Goal: Transaction & Acquisition: Obtain resource

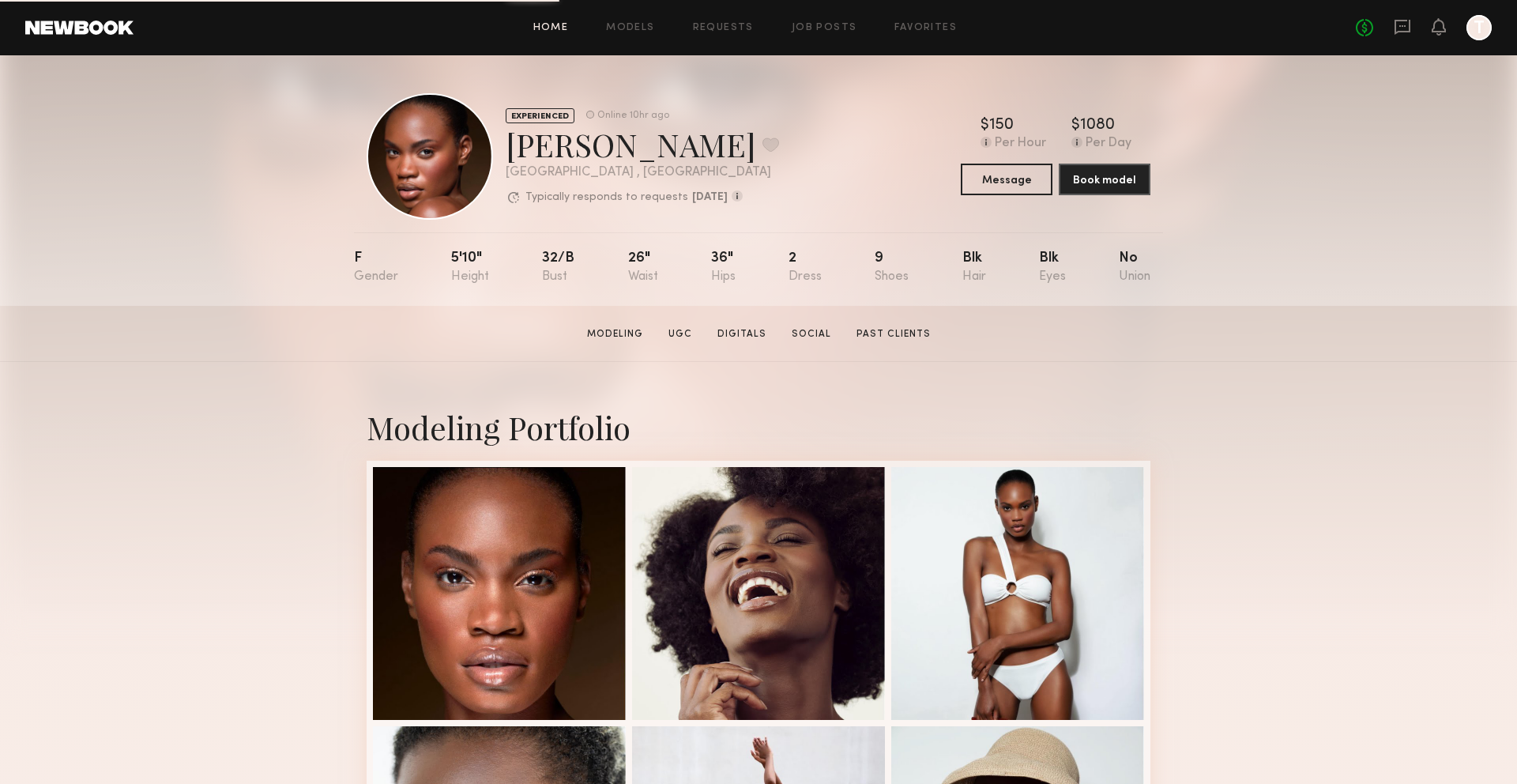
click at [561, 24] on link "Home" at bounding box center [551, 27] width 36 height 10
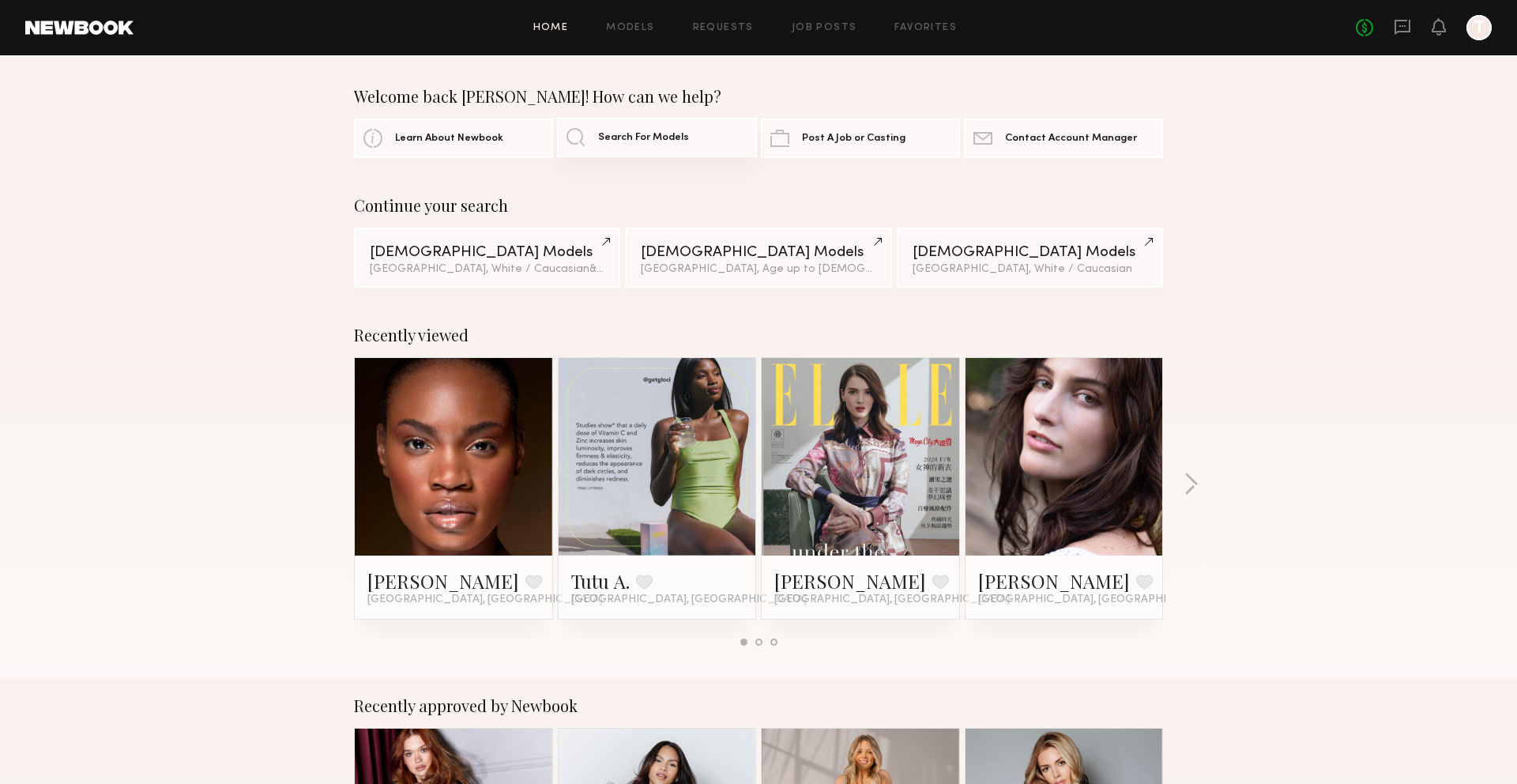
click at [605, 138] on span "Search For Models" at bounding box center [644, 137] width 91 height 10
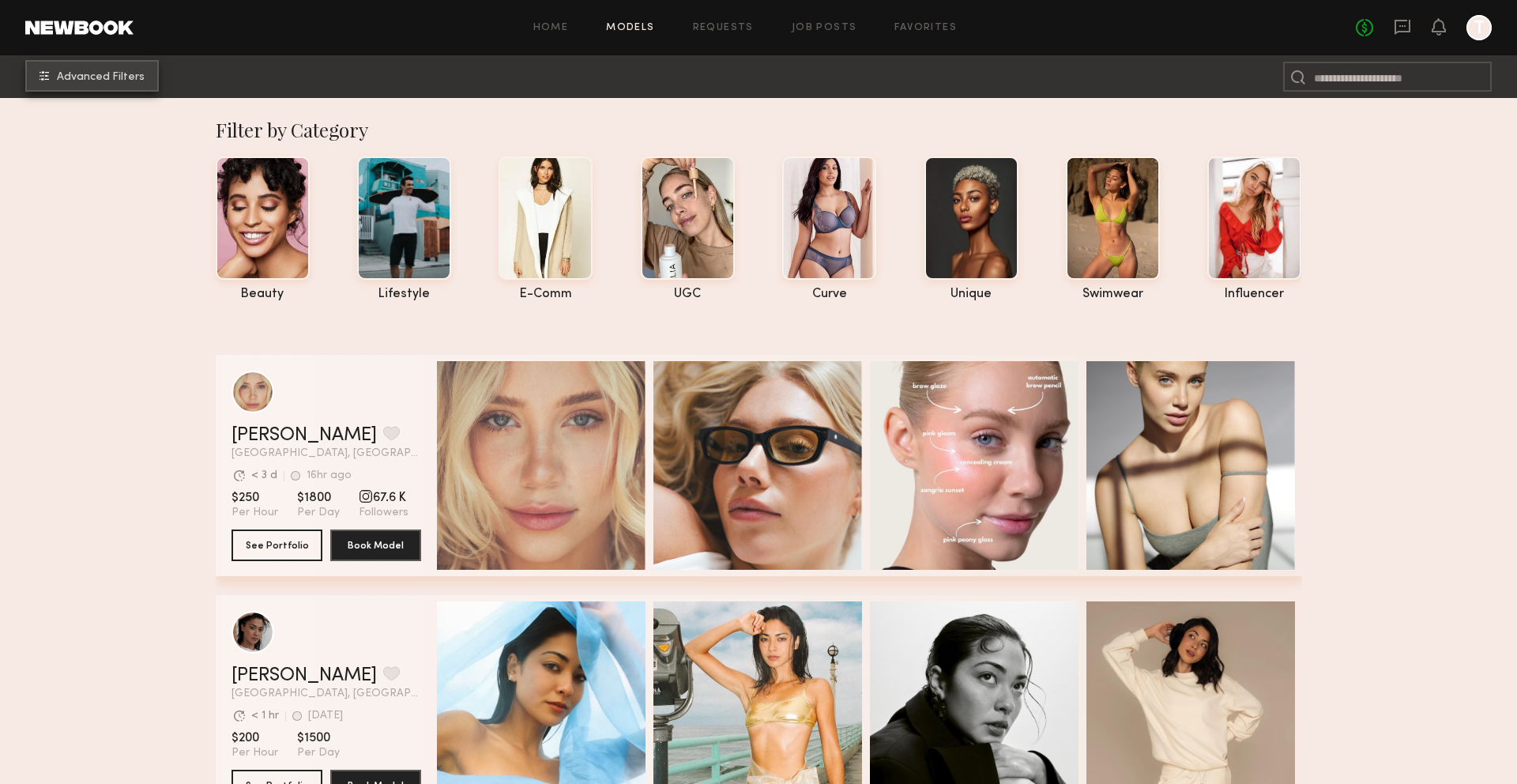
click at [128, 70] on button "Advanced Filters" at bounding box center [92, 76] width 134 height 32
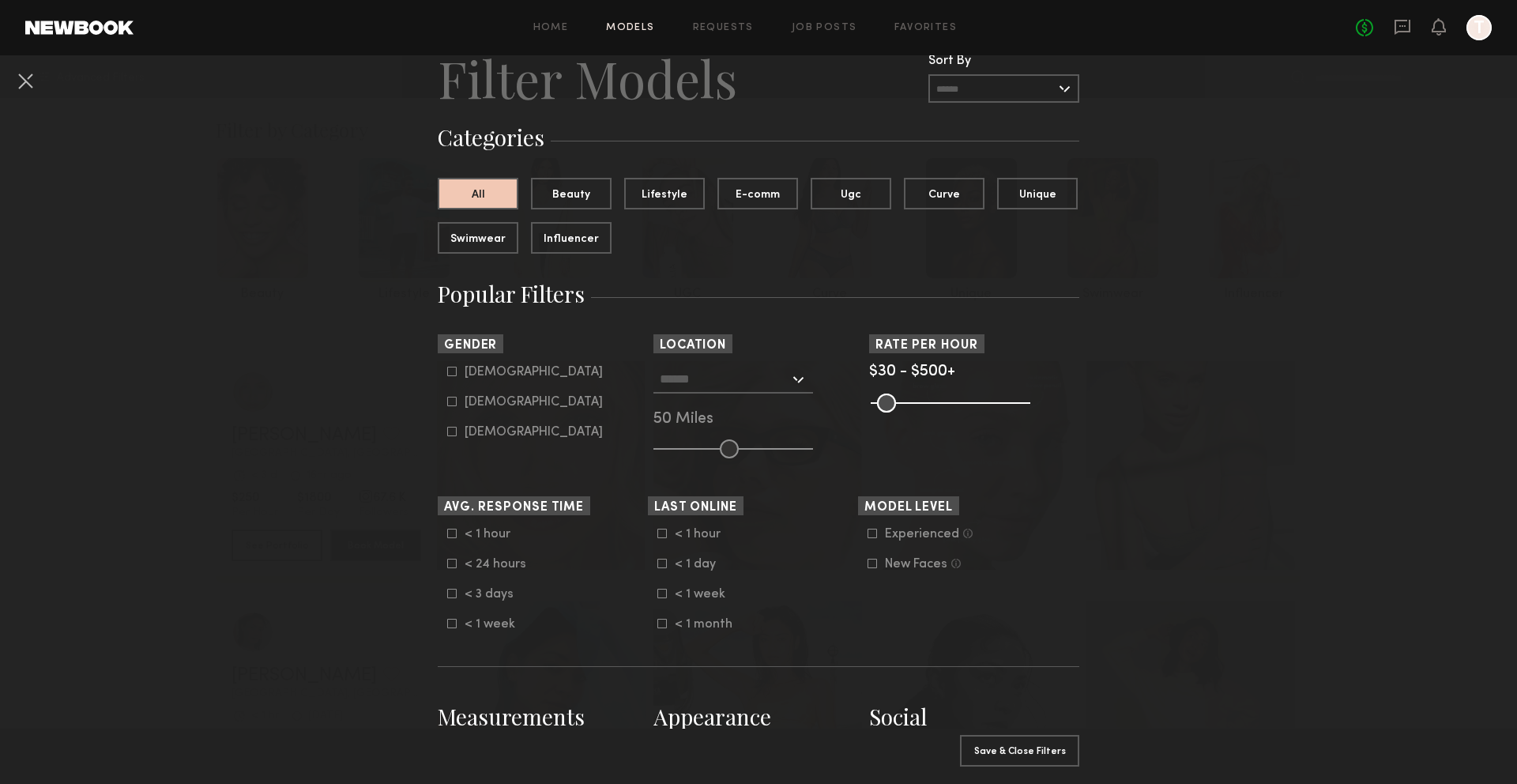
scroll to position [78, 0]
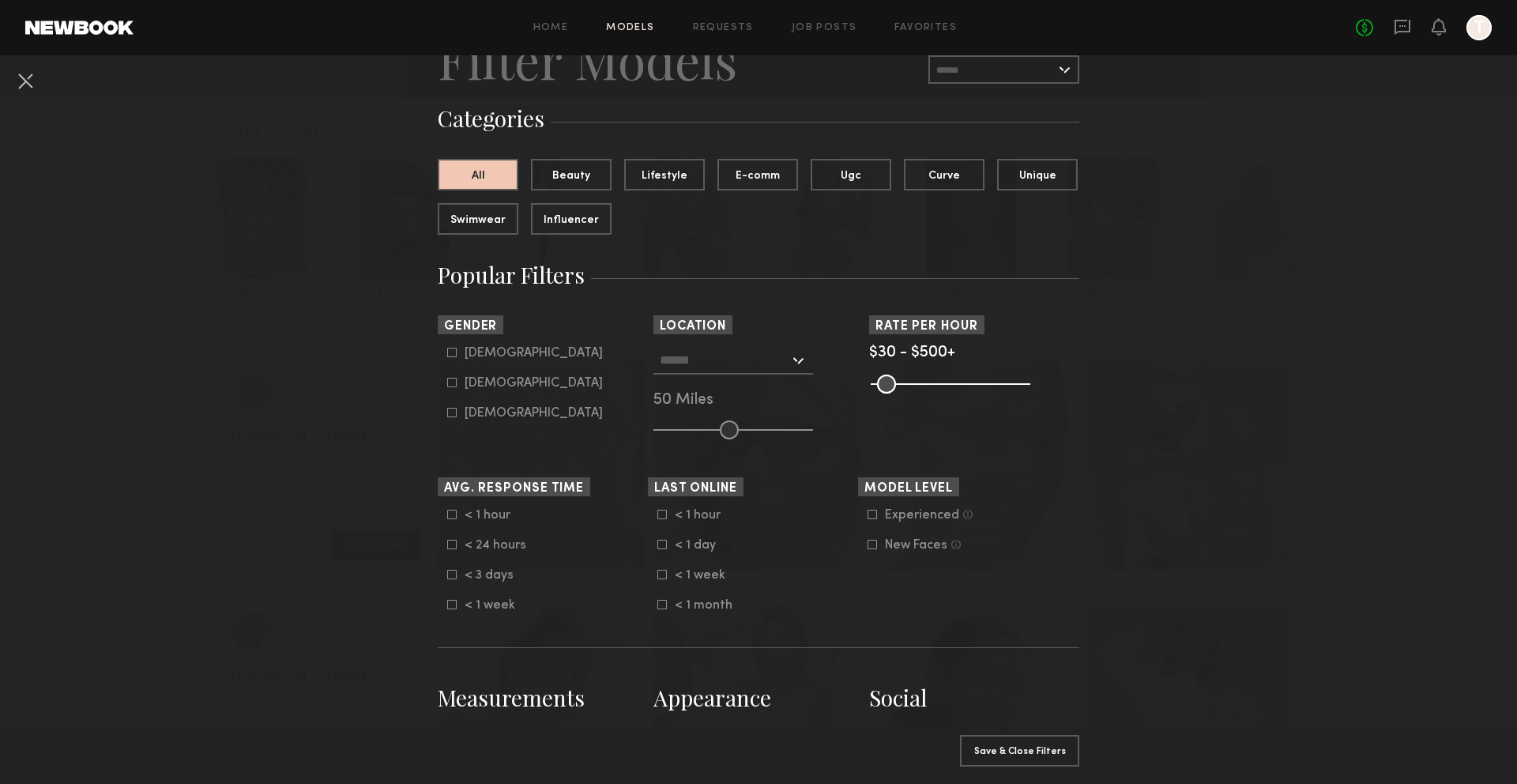
click at [478, 383] on div "Female" at bounding box center [534, 383] width 138 height 9
type input "**"
click at [722, 363] on input "text" at bounding box center [724, 359] width 129 height 26
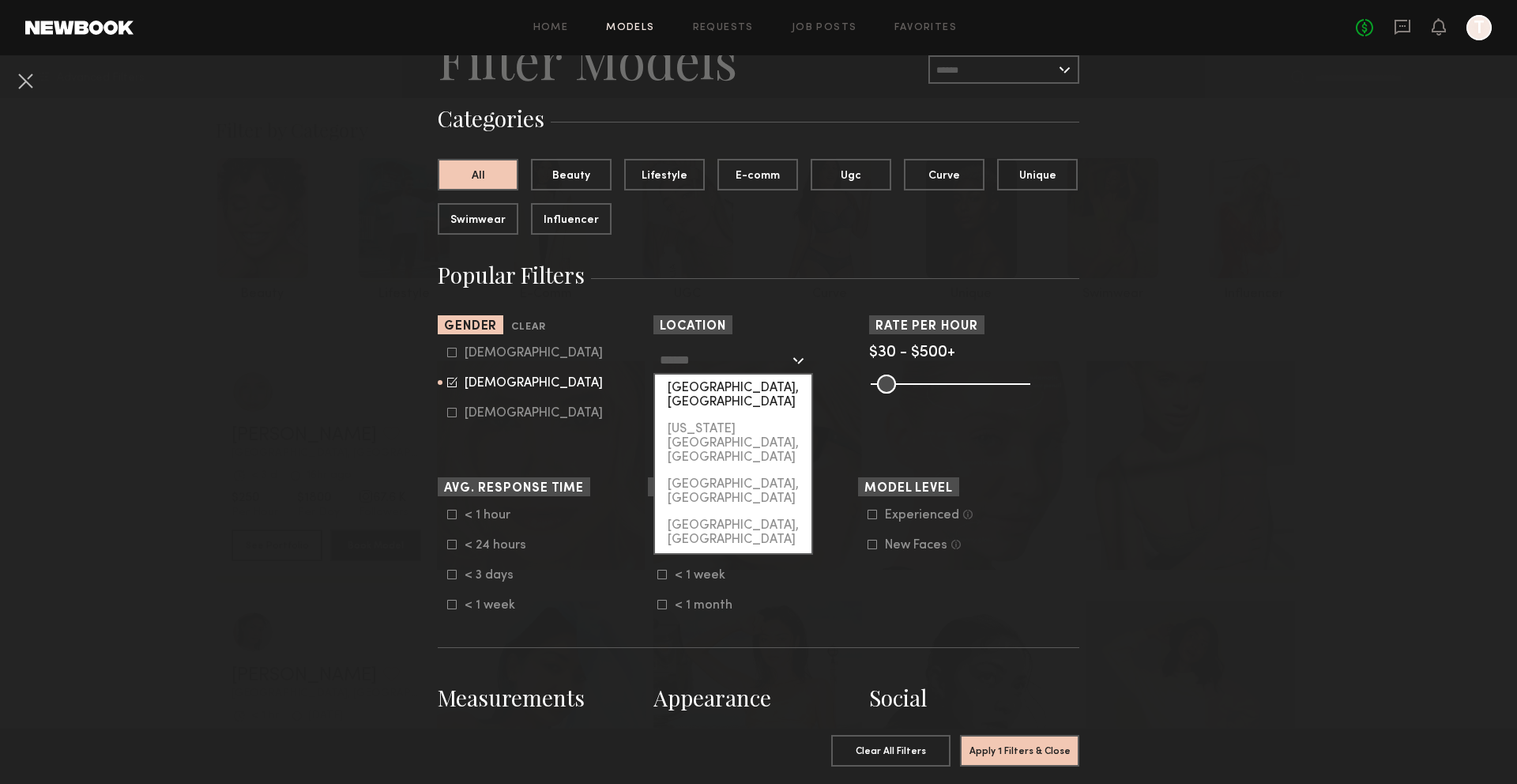
click at [722, 385] on div "[GEOGRAPHIC_DATA], [GEOGRAPHIC_DATA]" at bounding box center [733, 394] width 157 height 41
type input "**********"
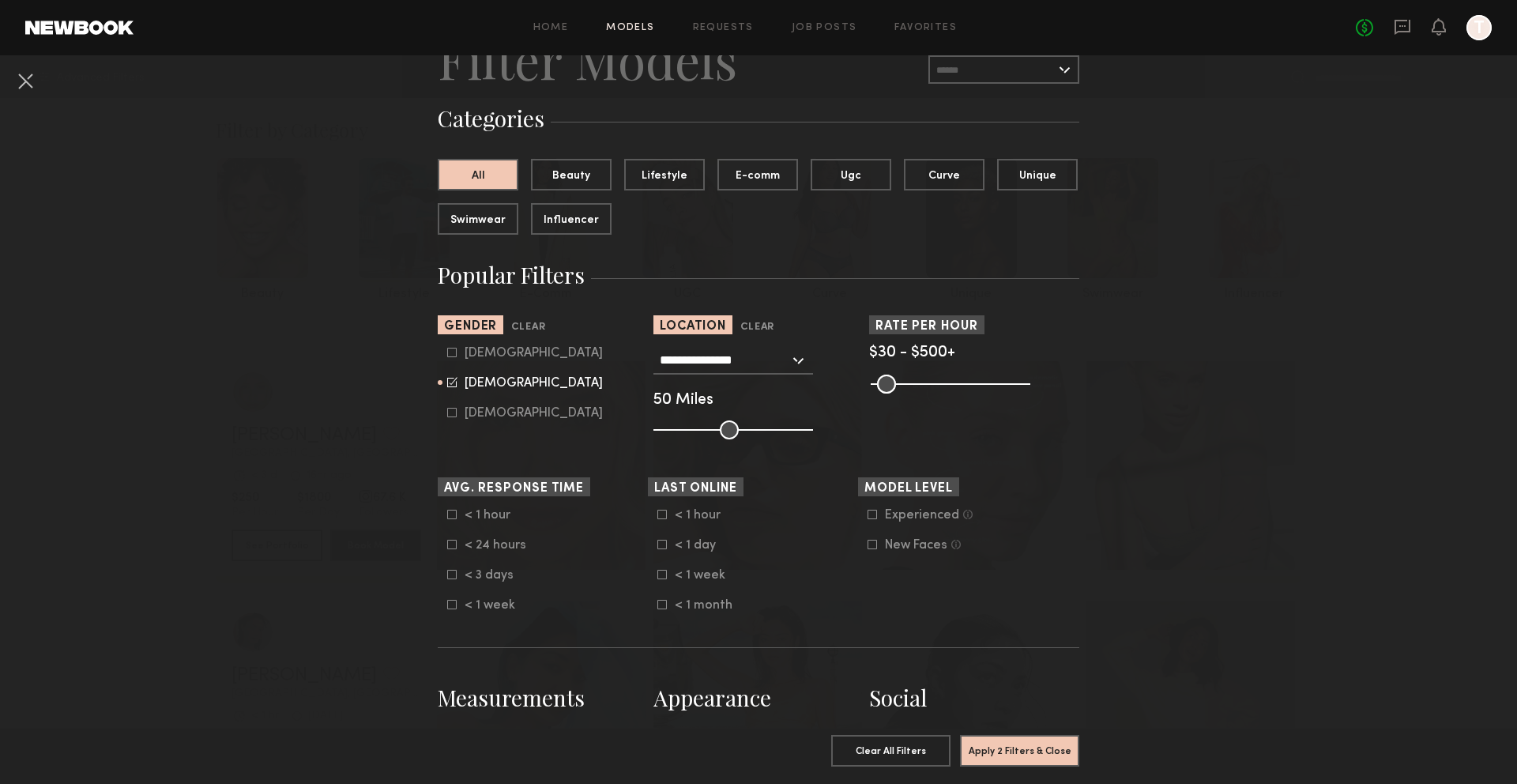
click at [704, 430] on input "range" at bounding box center [733, 430] width 159 height 19
type input "**"
click at [687, 430] on input "range" at bounding box center [733, 430] width 159 height 19
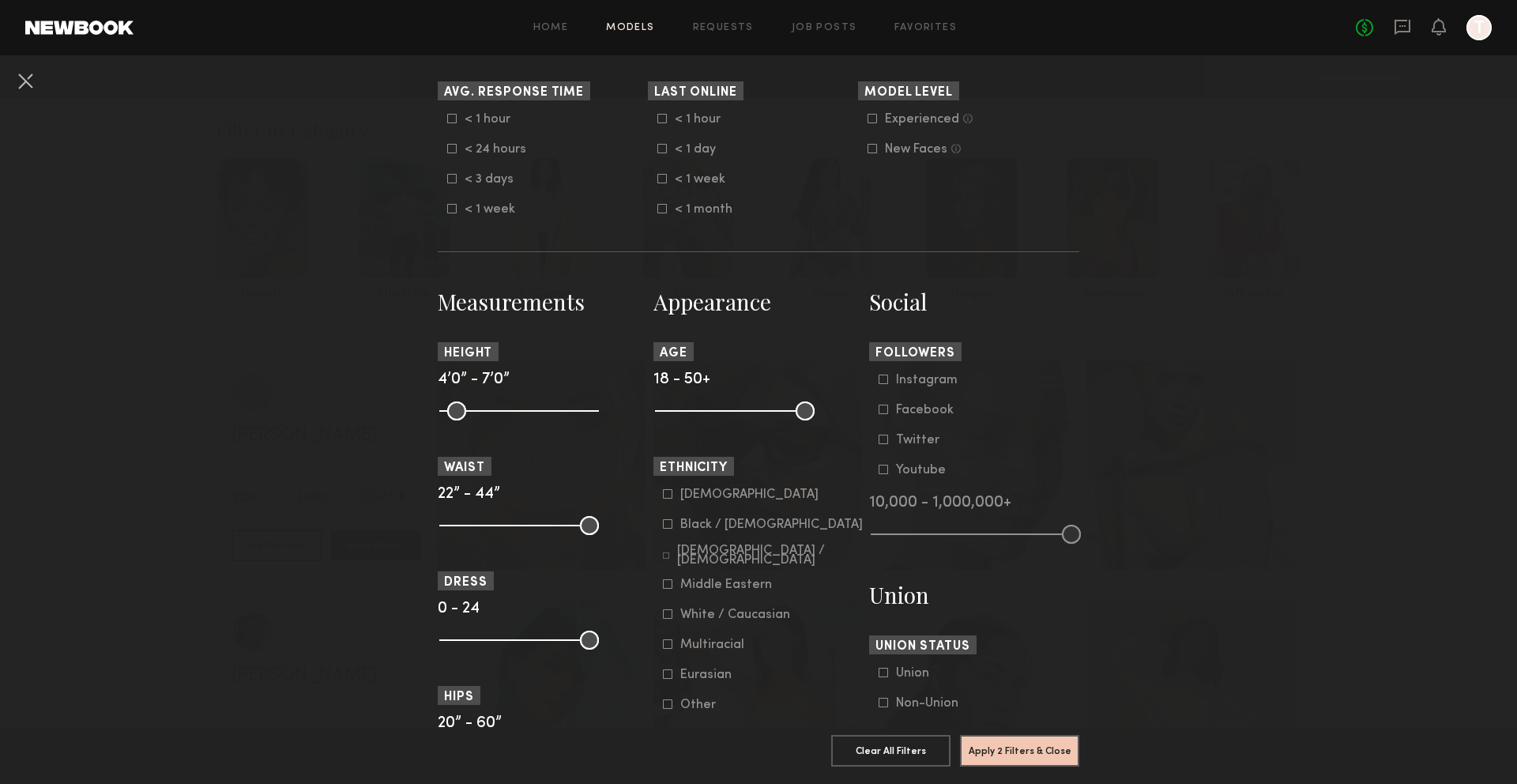
scroll to position [482, 0]
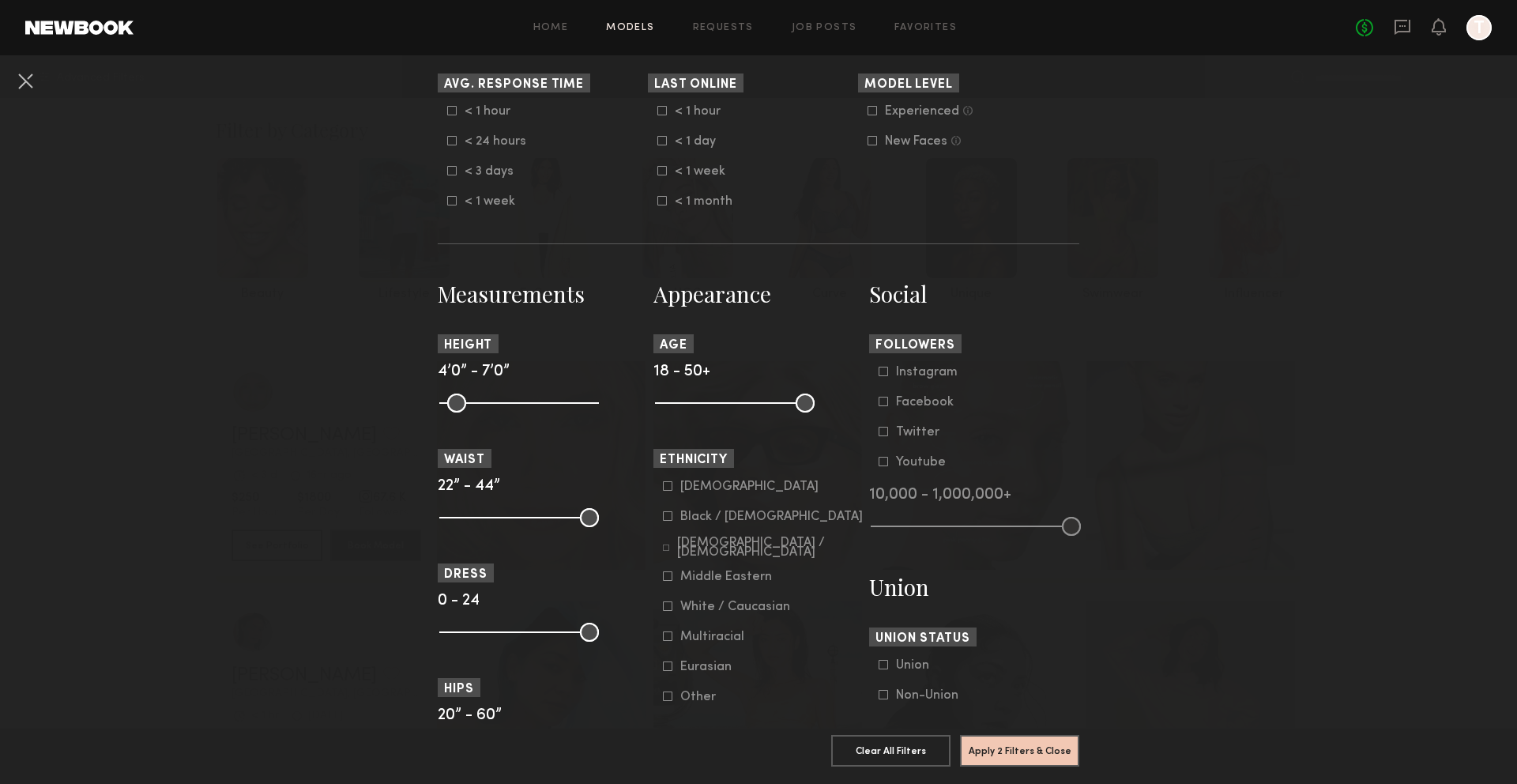
click at [671, 520] on icon at bounding box center [668, 516] width 9 height 9
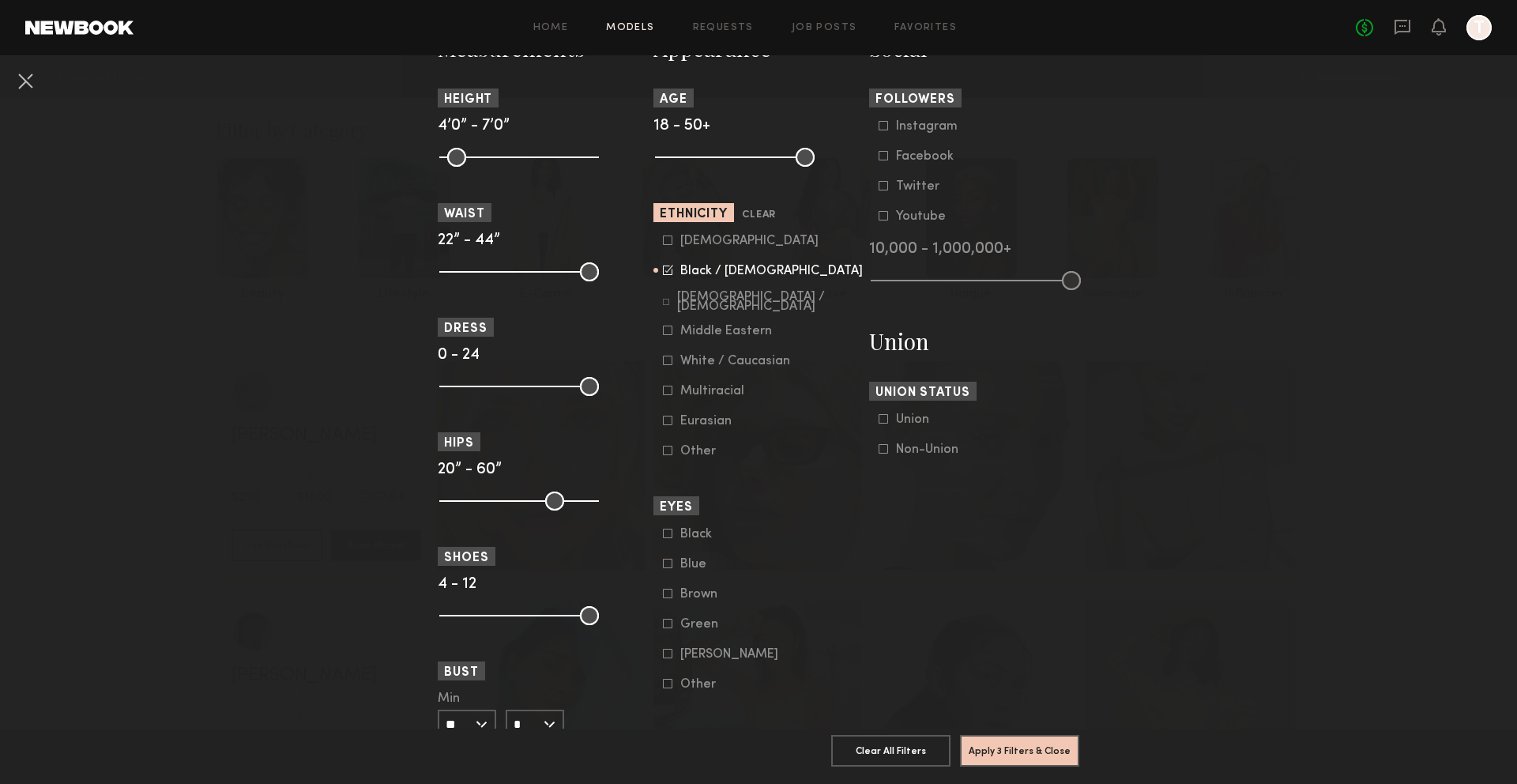
scroll to position [862, 0]
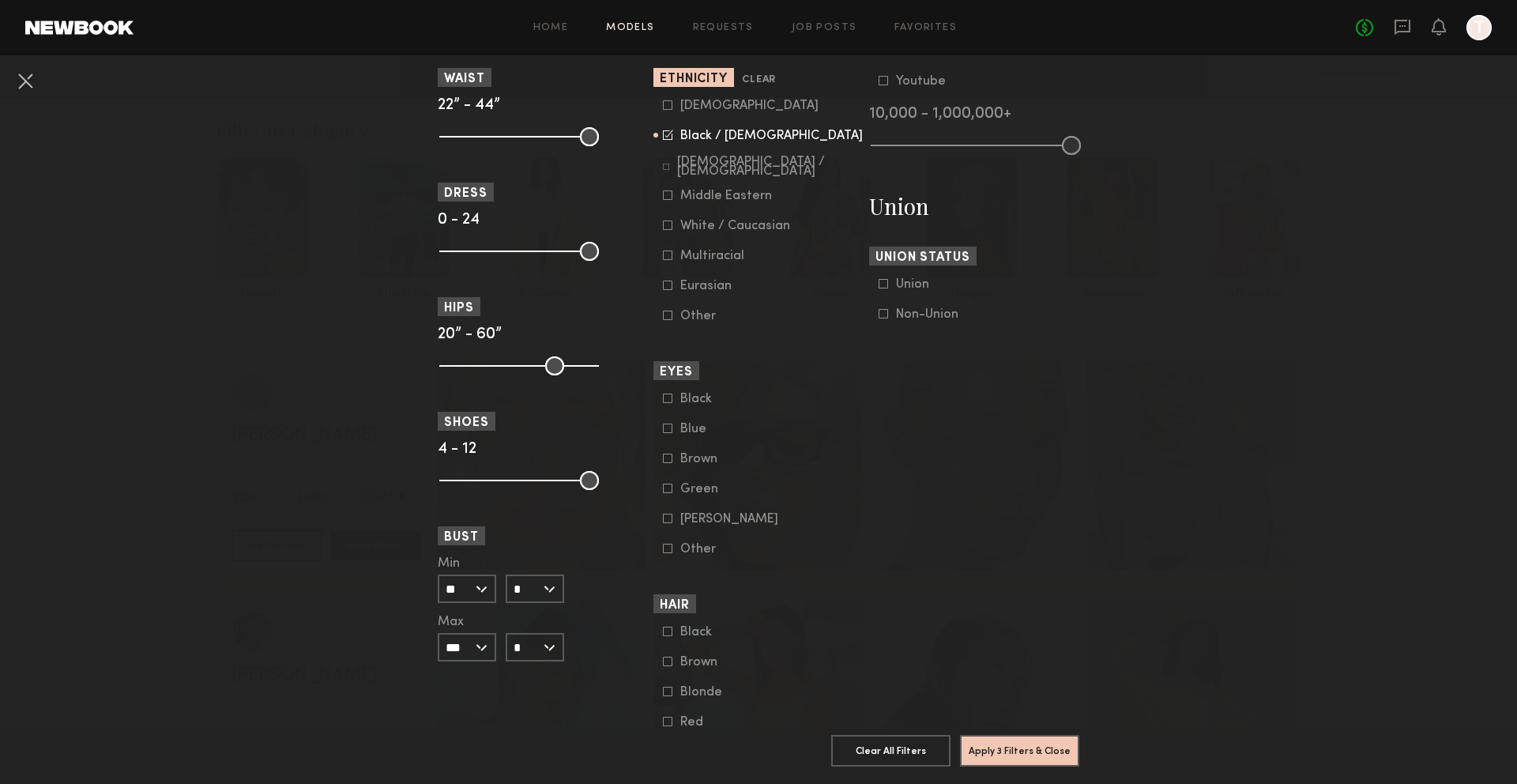
click at [688, 463] on div "Brown" at bounding box center [711, 459] width 62 height 9
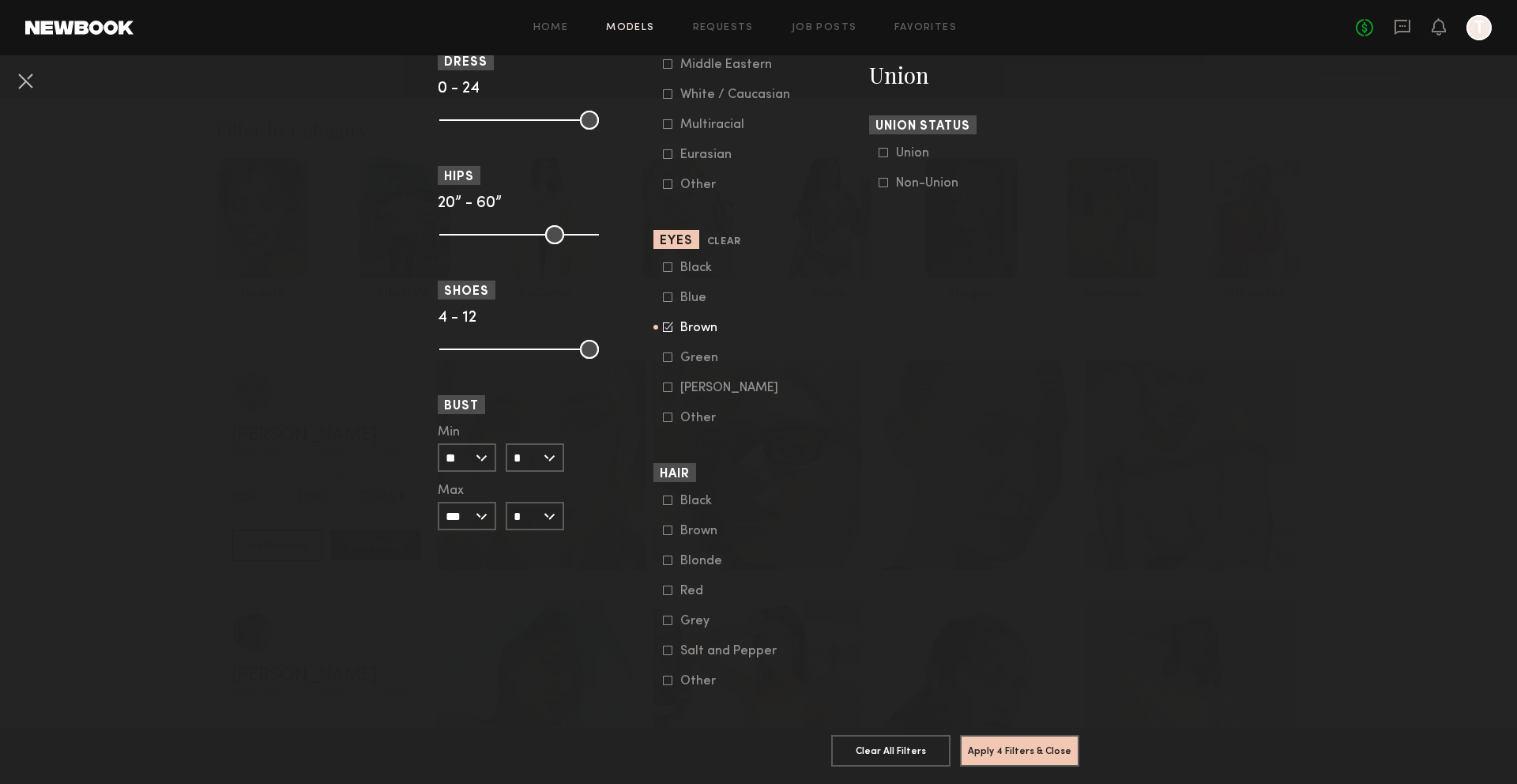
scroll to position [1013, 0]
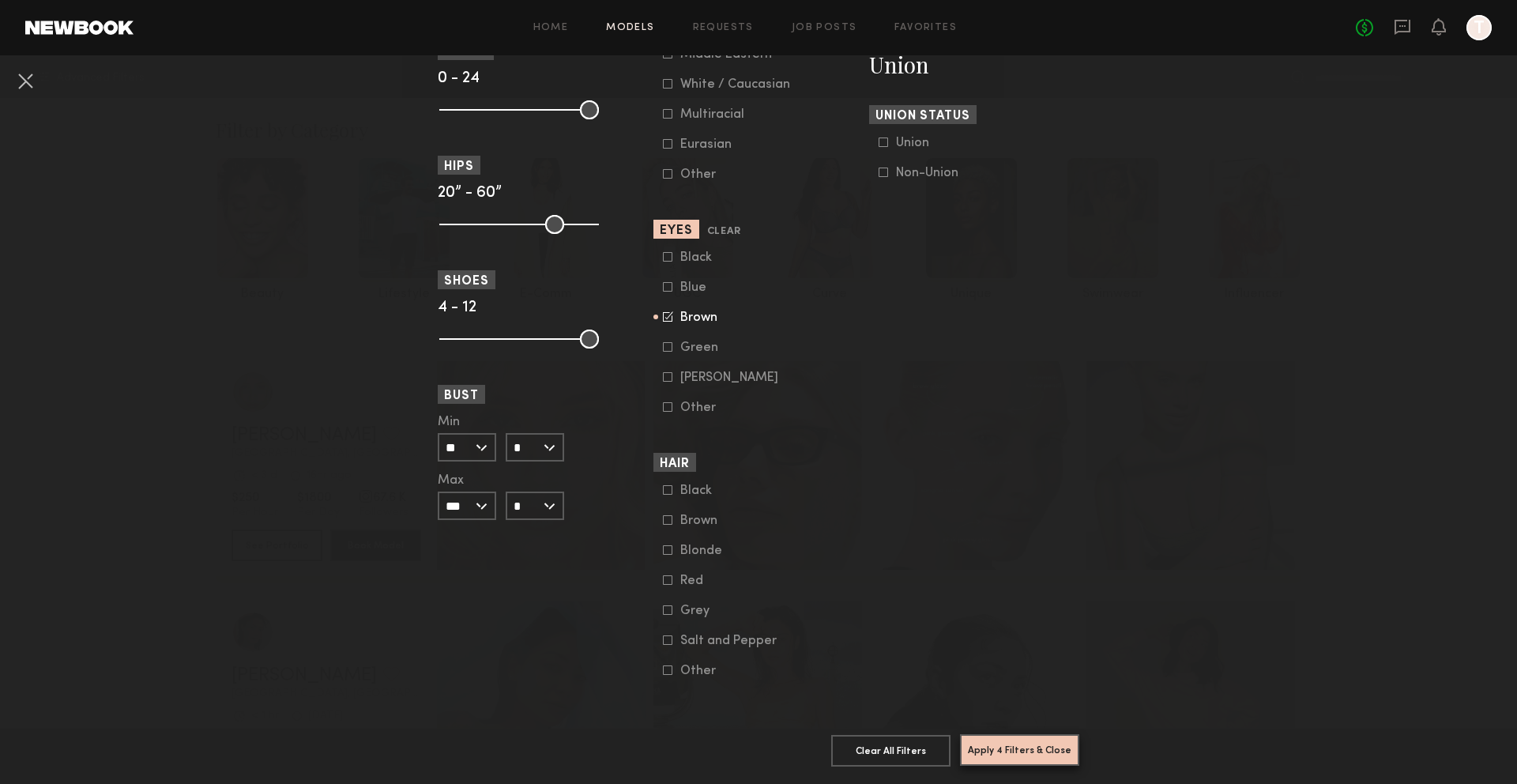
click at [1014, 748] on button "Apply 4 Filters & Close" at bounding box center [1019, 749] width 119 height 32
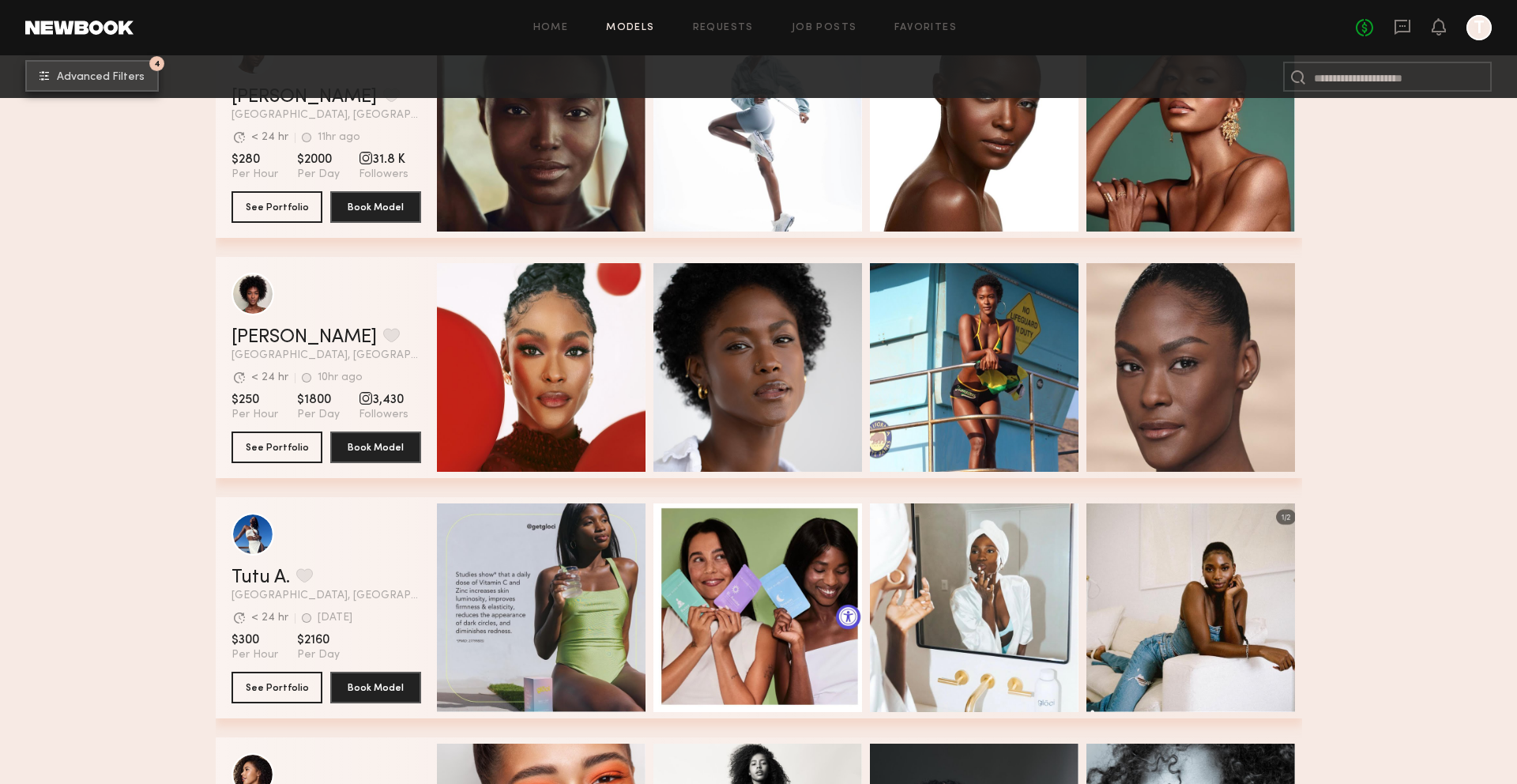
scroll to position [9723, 0]
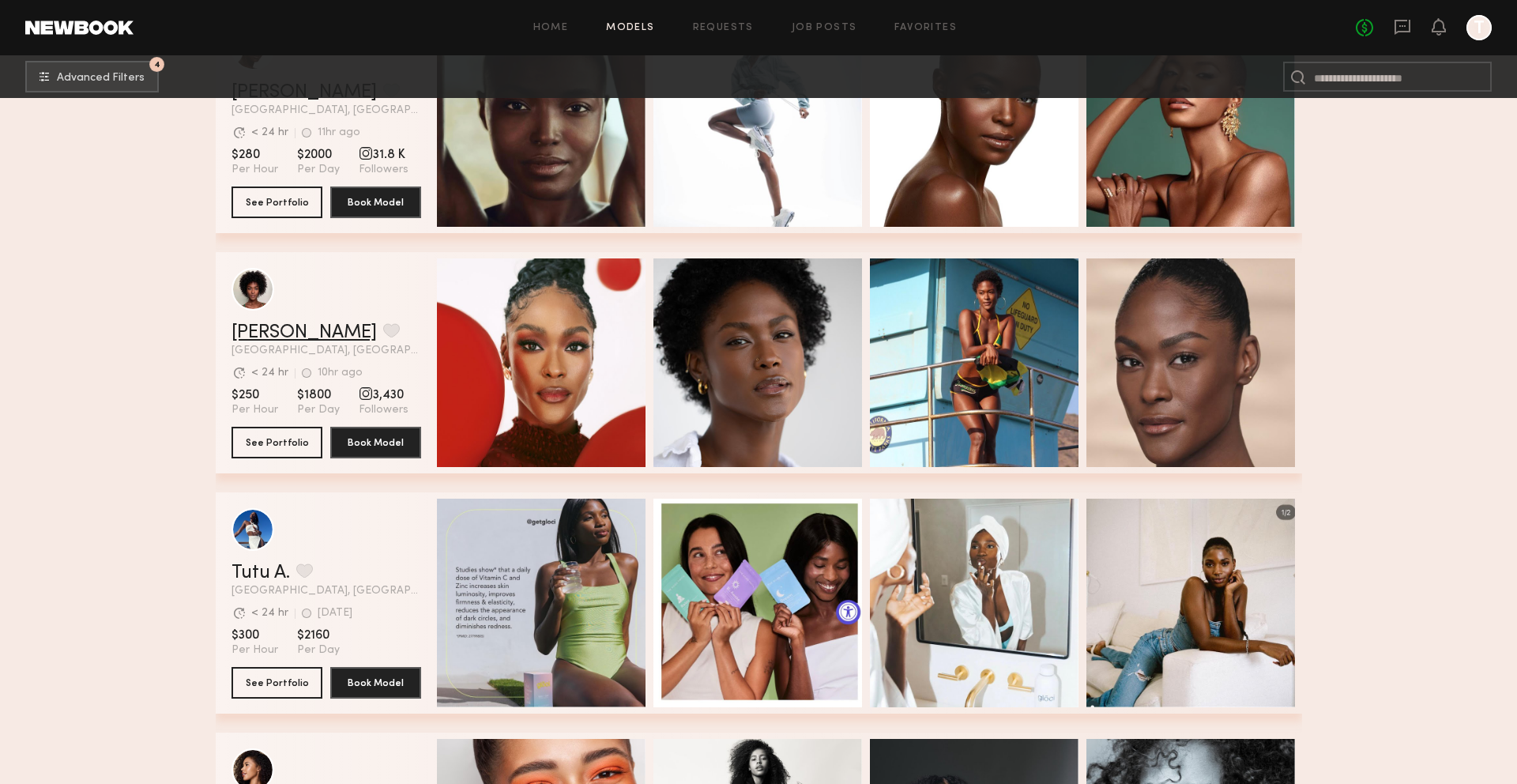
click at [259, 329] on link "[PERSON_NAME]" at bounding box center [304, 332] width 146 height 19
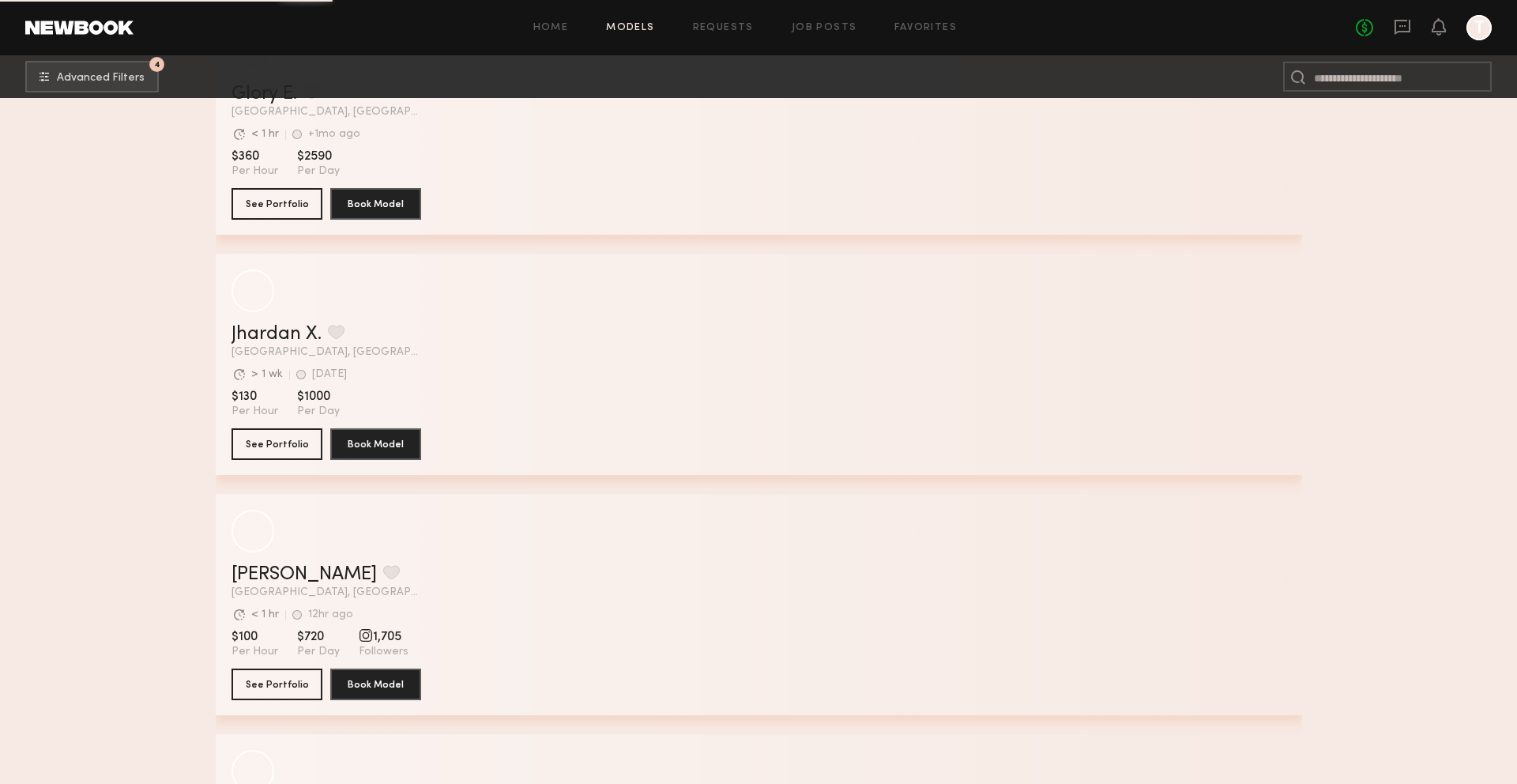
scroll to position [16155, 0]
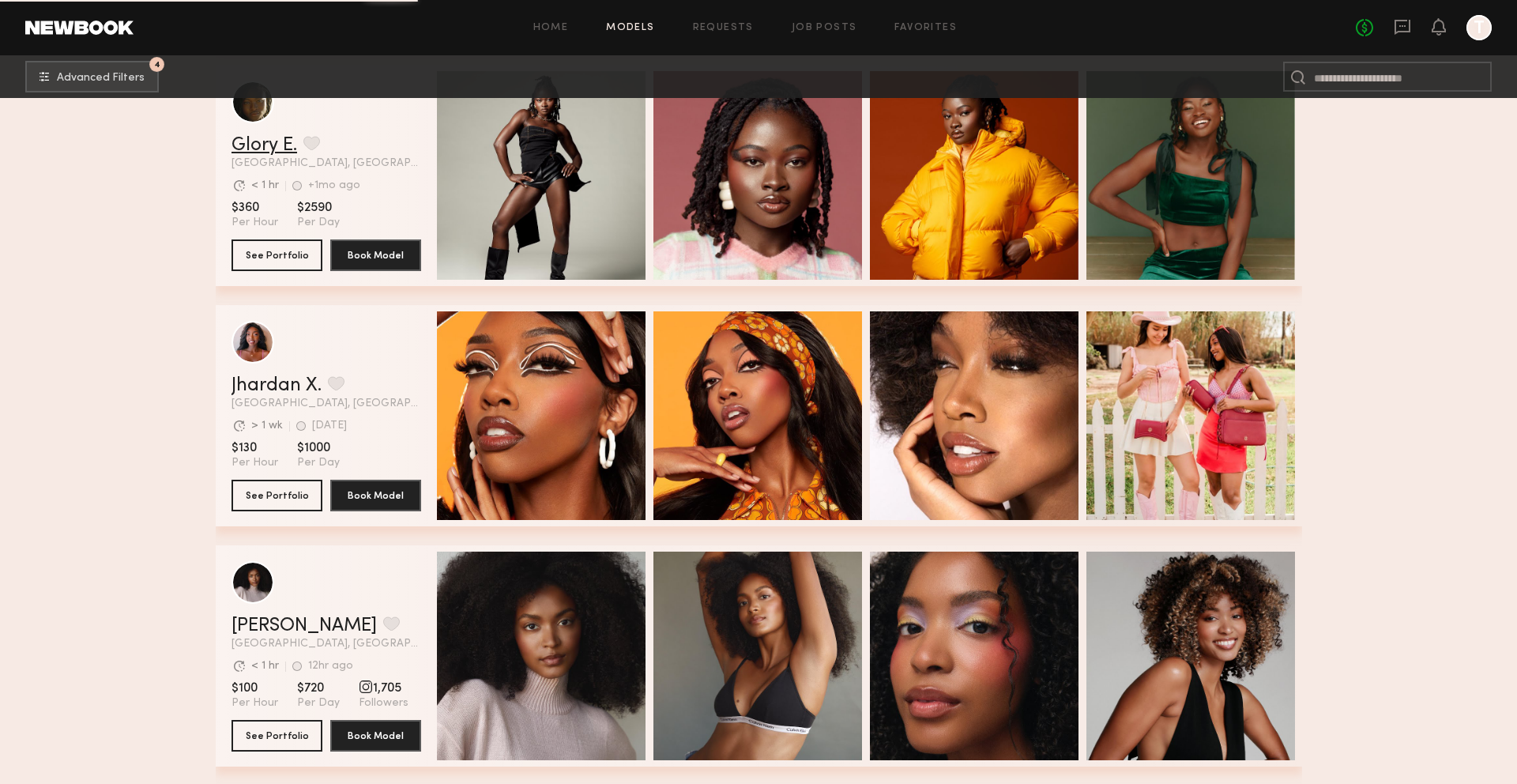
click at [264, 140] on link "Glory E." at bounding box center [264, 145] width 66 height 19
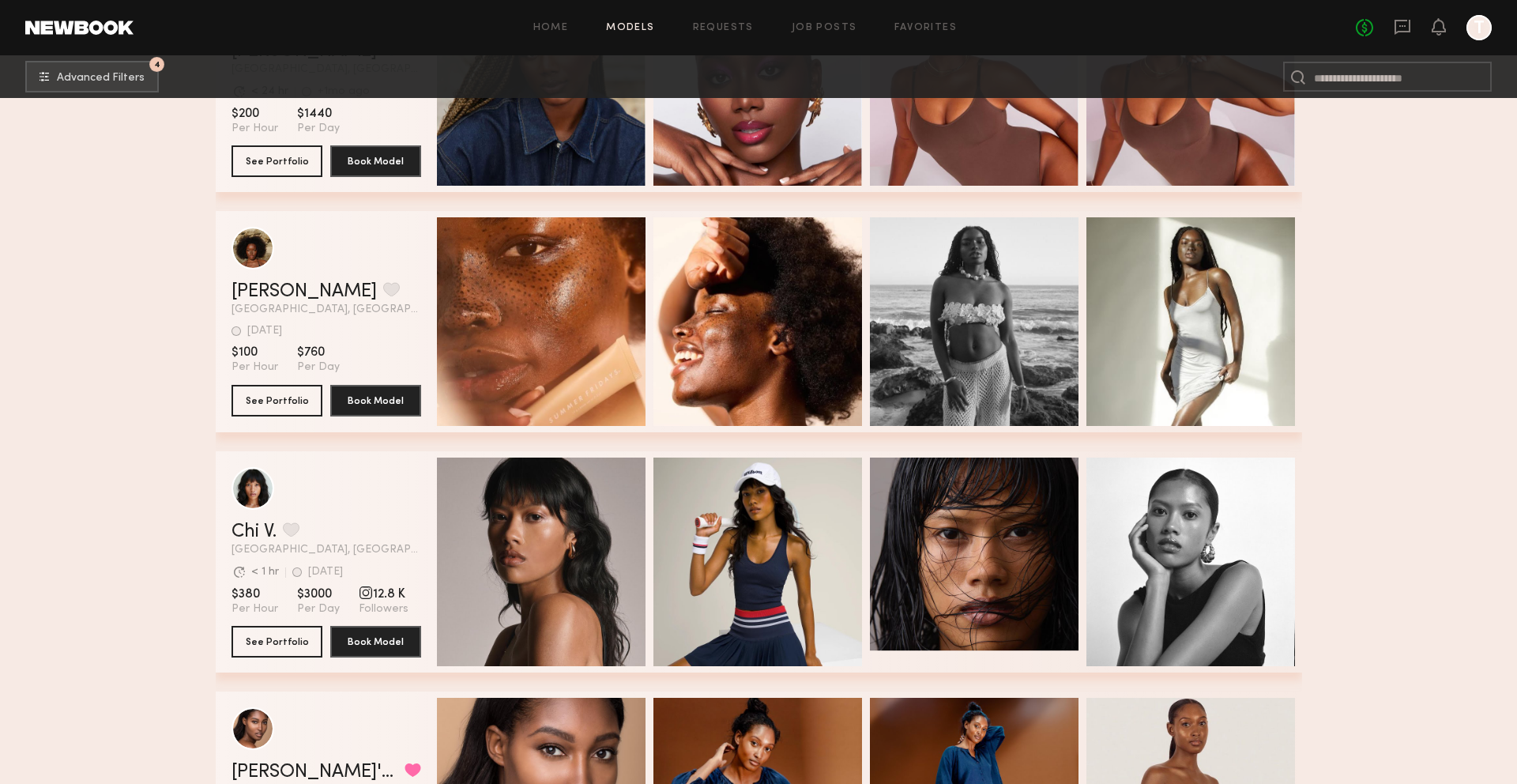
scroll to position [17231, 0]
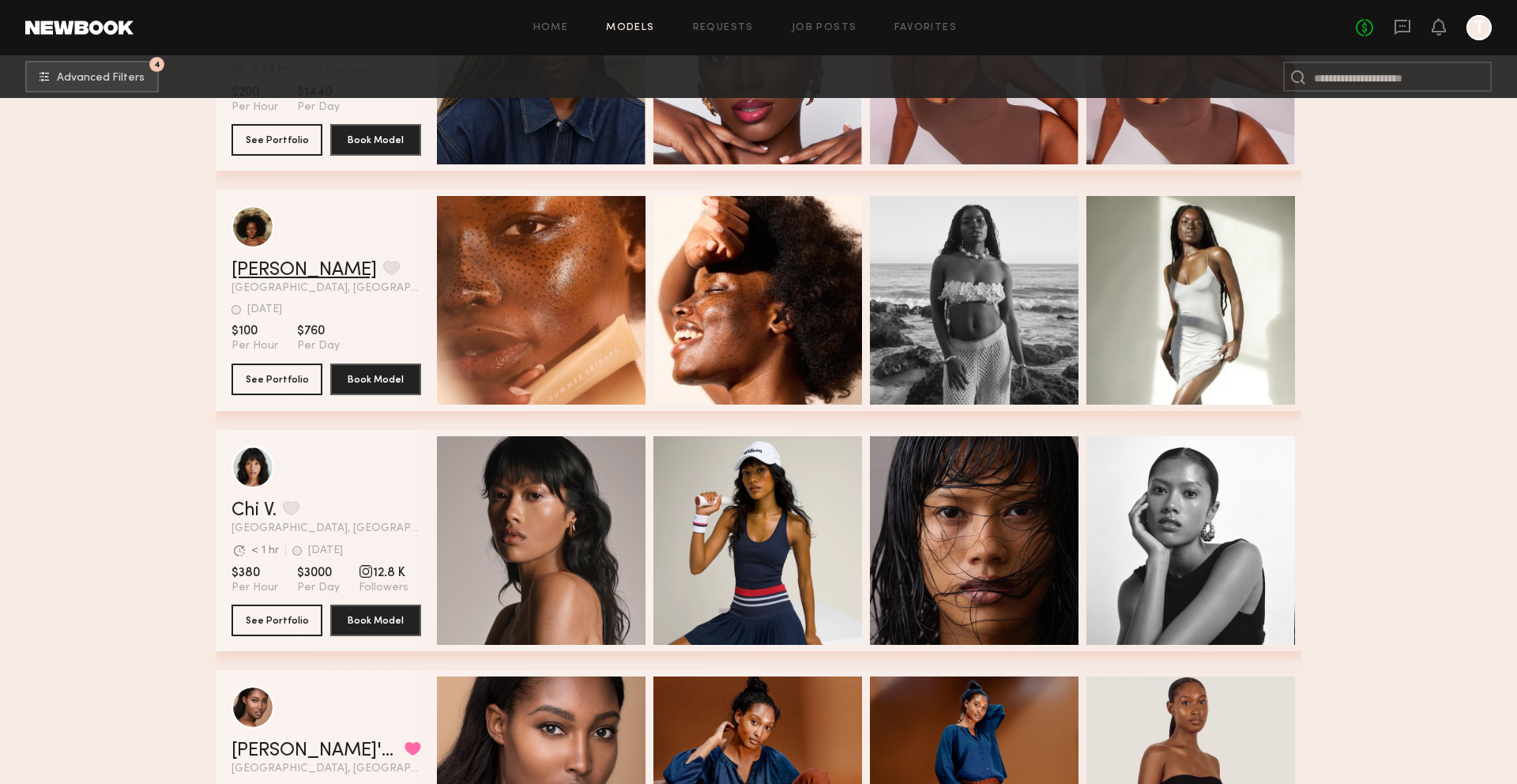
click at [301, 273] on link "Cassandra P." at bounding box center [304, 270] width 146 height 19
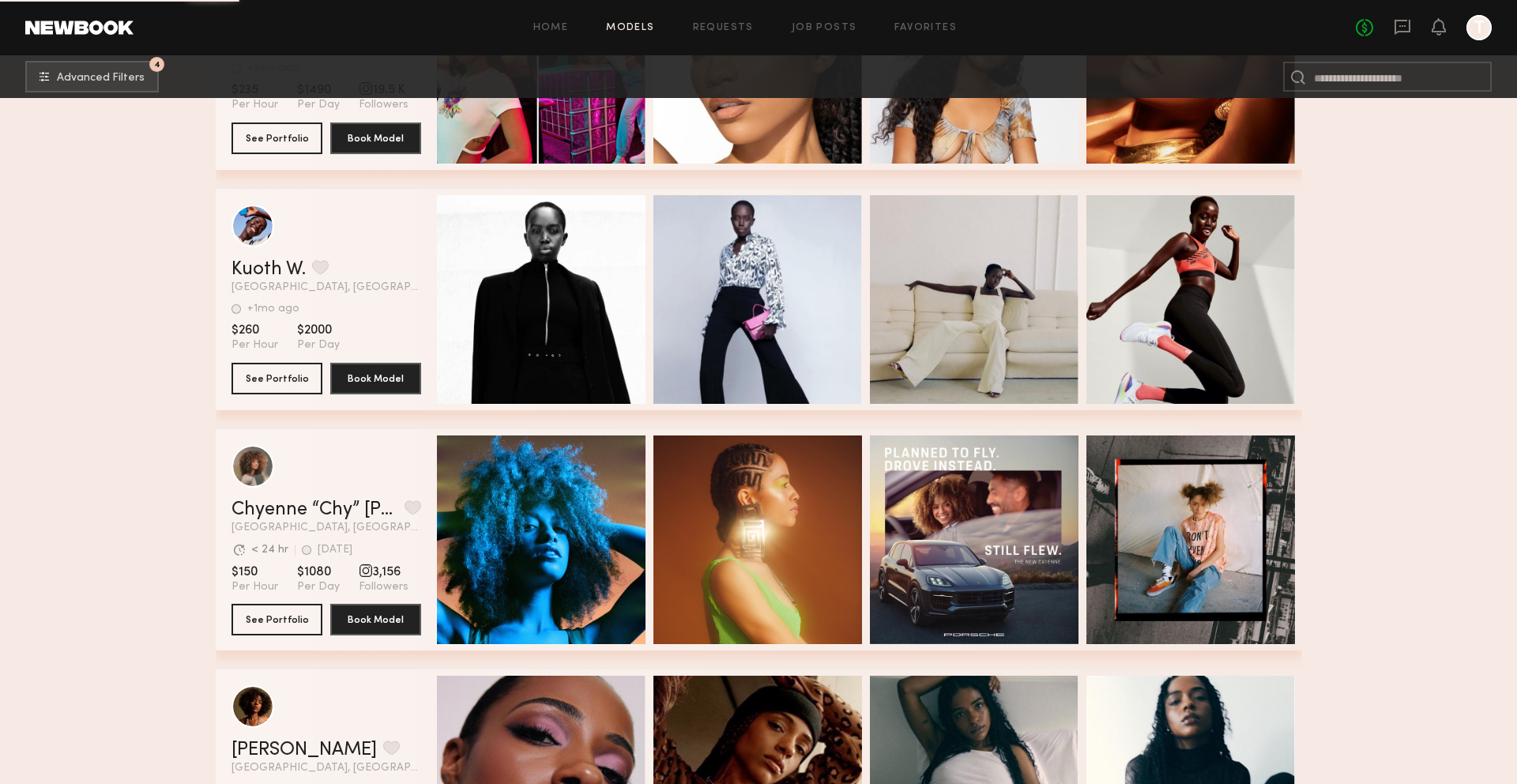
scroll to position [19394, 0]
click at [270, 269] on link "Kuoth W." at bounding box center [269, 269] width 75 height 19
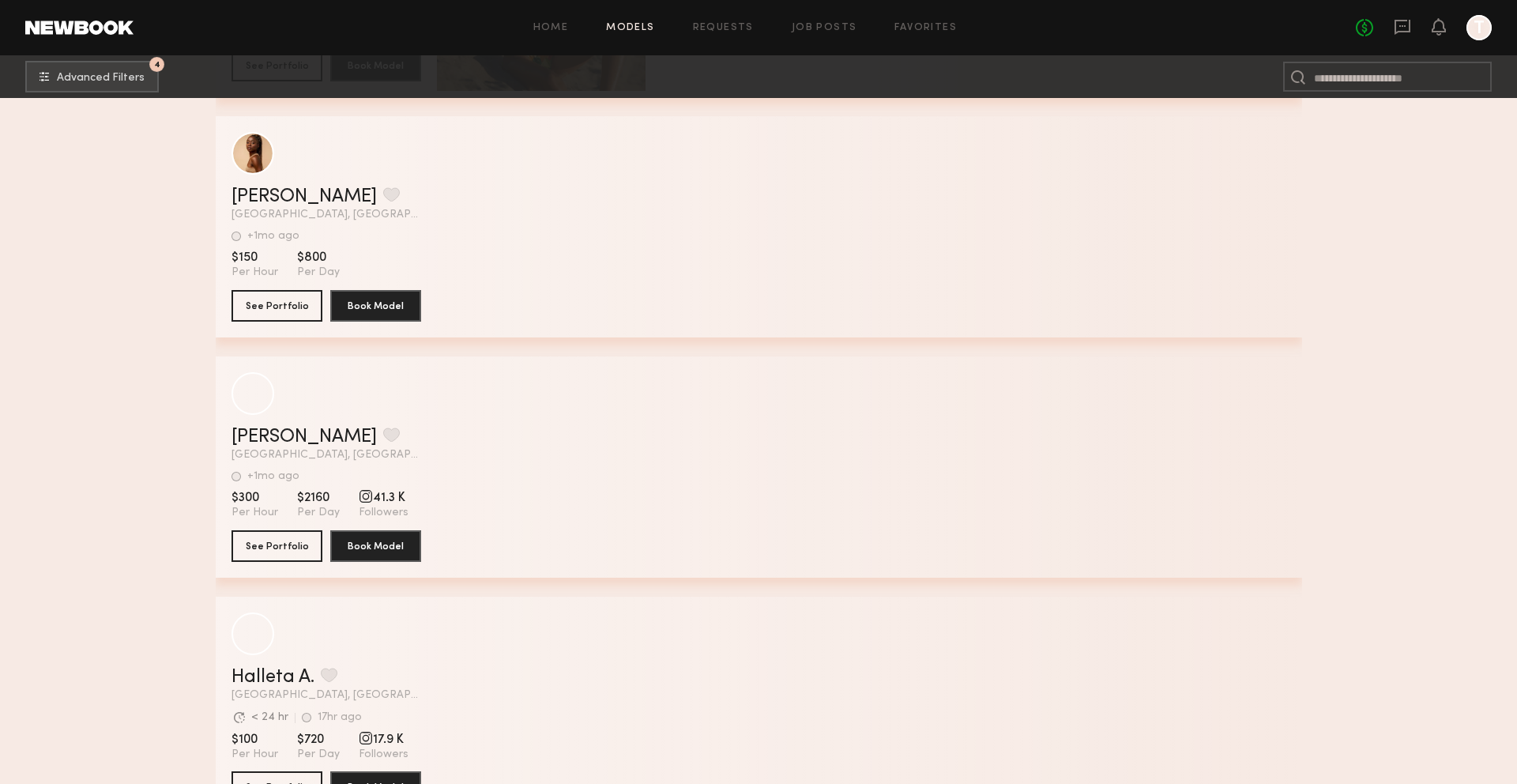
scroll to position [29337, 0]
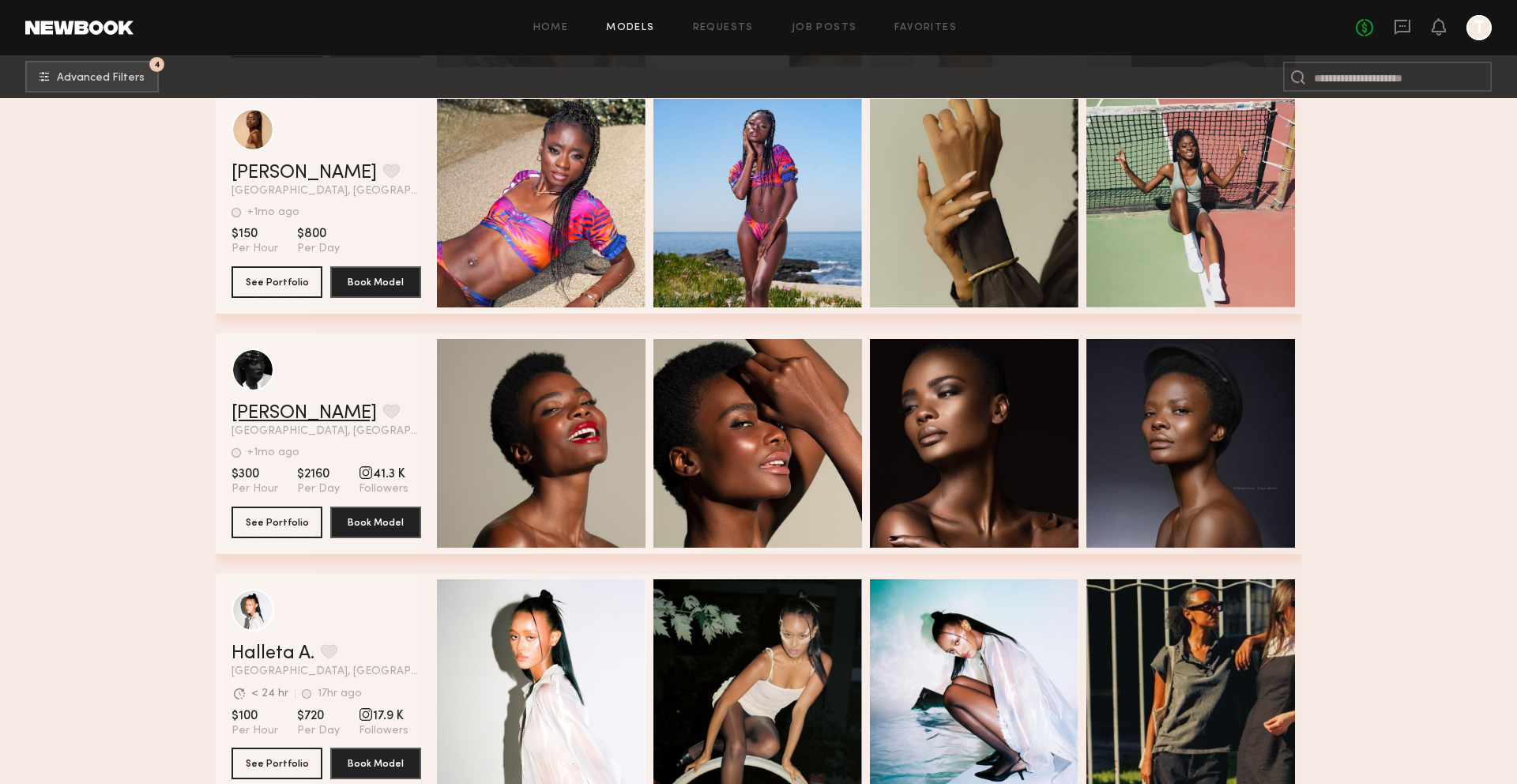
click at [271, 414] on link "Guetcha T." at bounding box center [304, 412] width 146 height 19
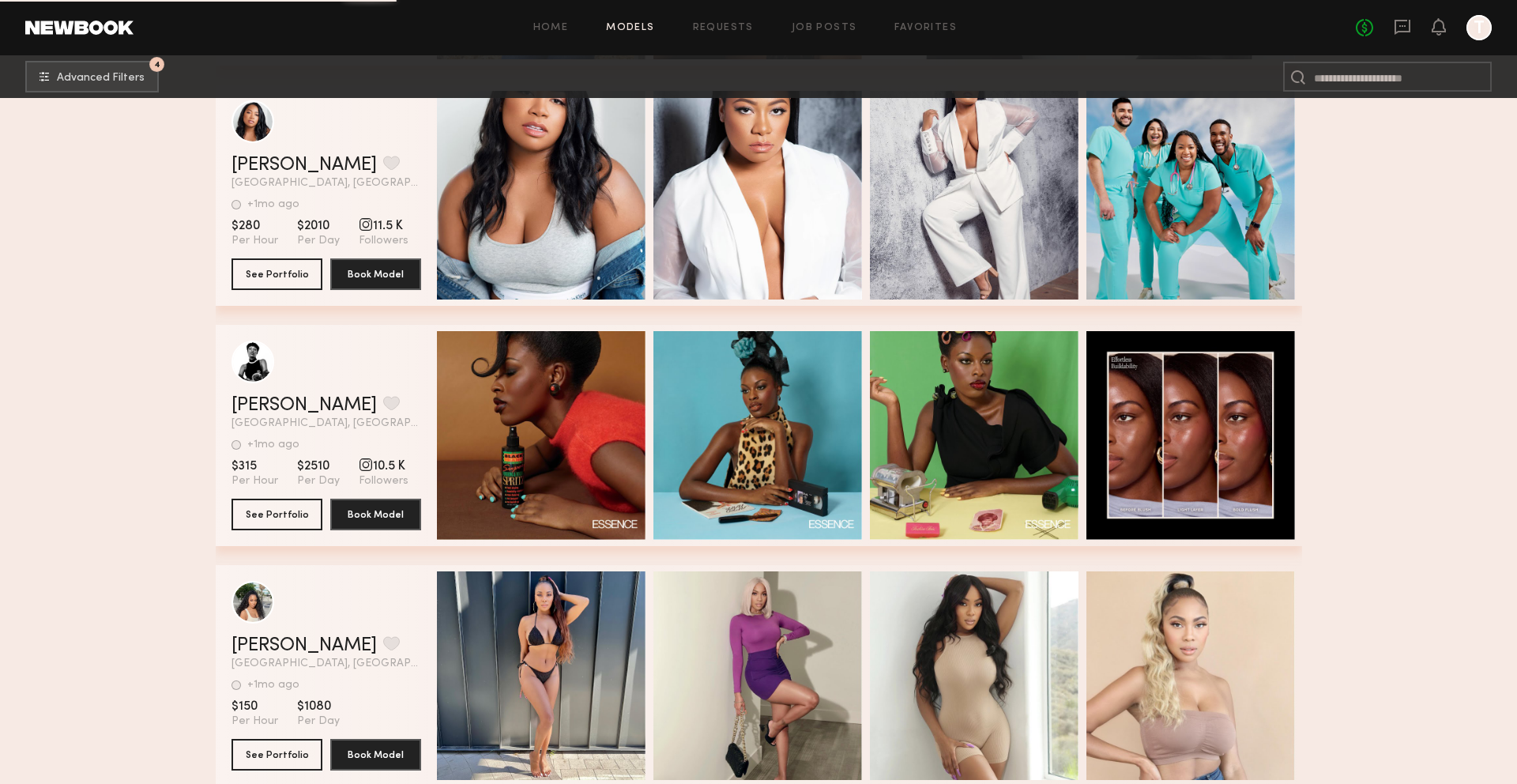
scroll to position [30573, 0]
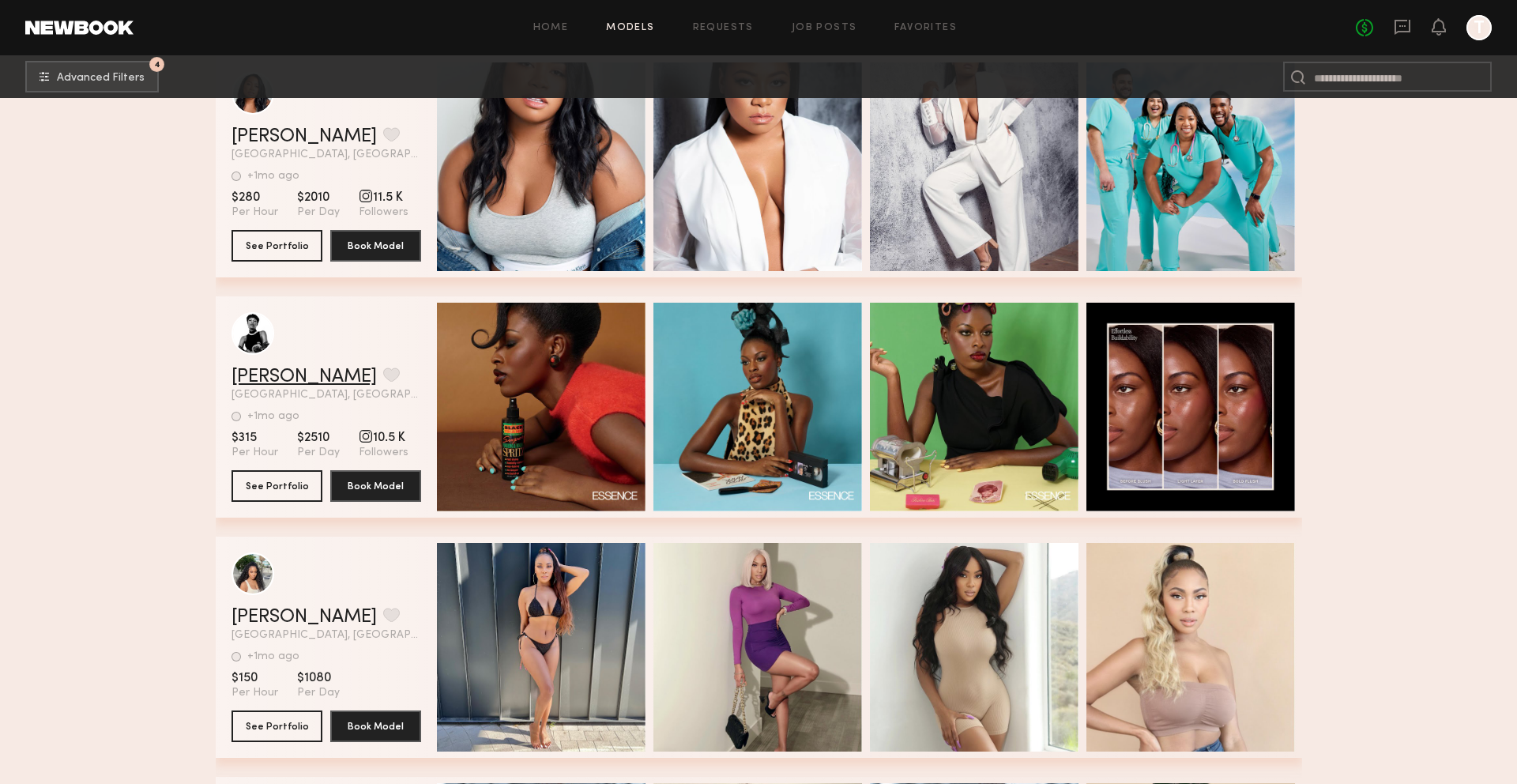
click at [267, 379] on link "Anu O." at bounding box center [304, 376] width 146 height 19
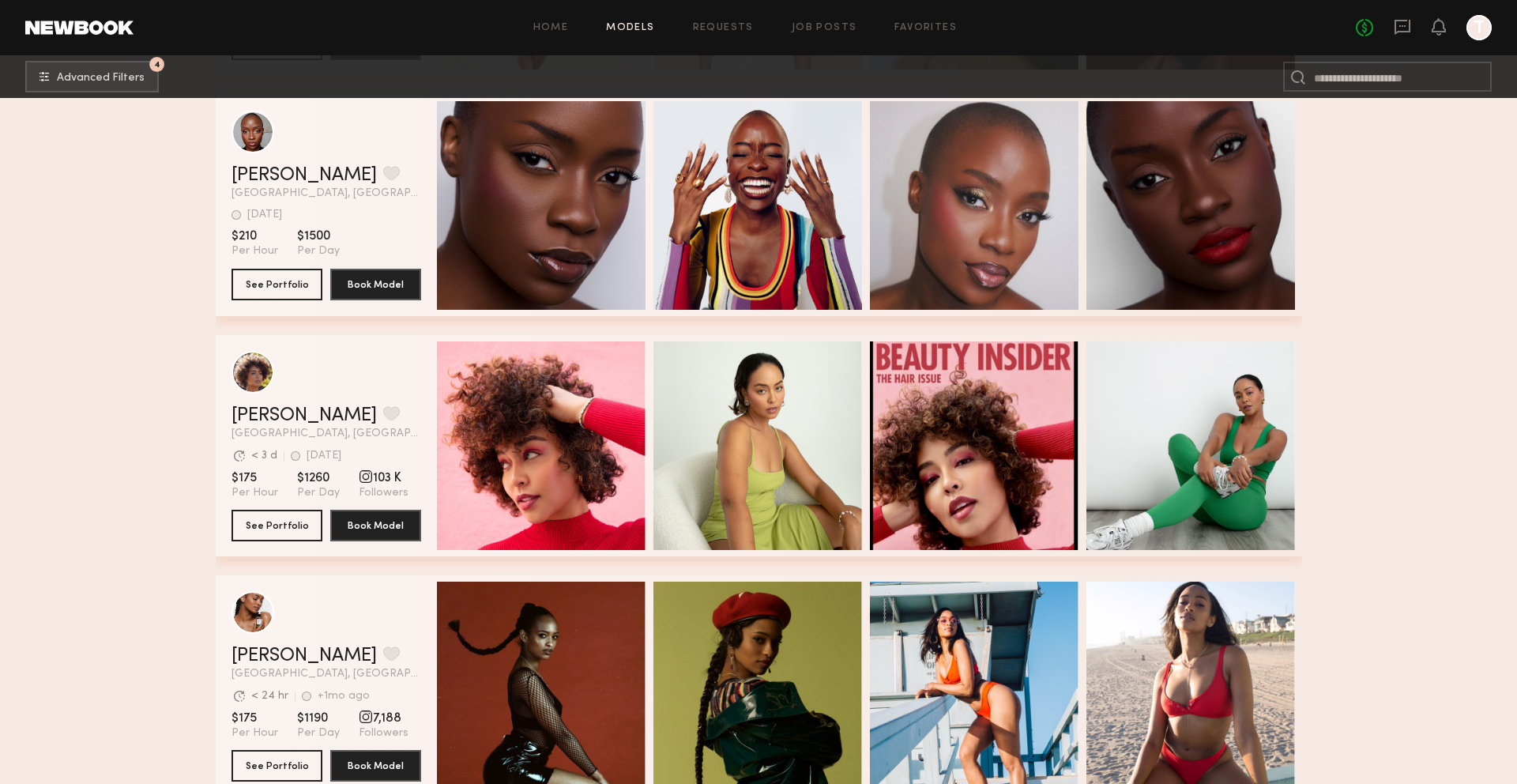
scroll to position [32853, 0]
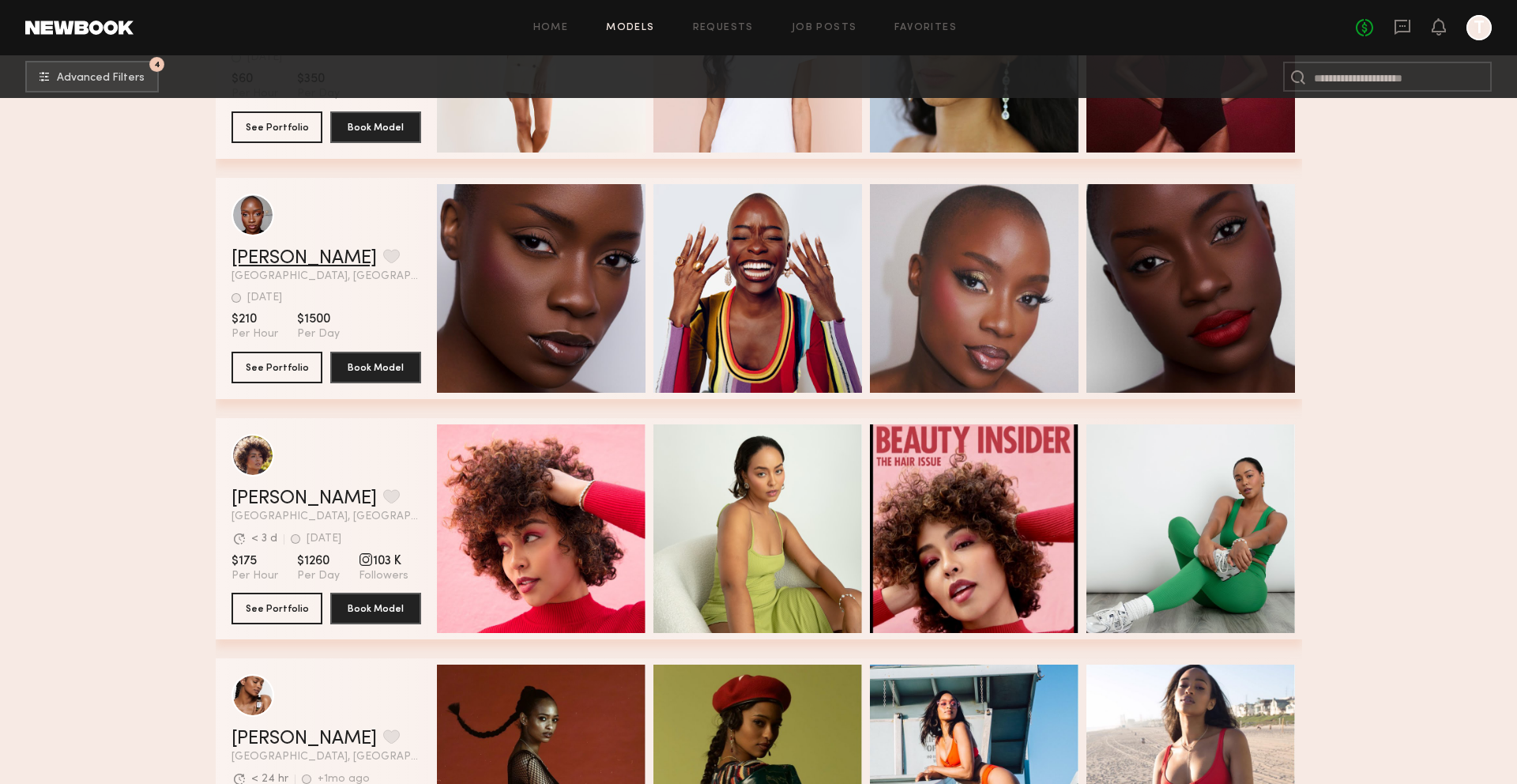
click at [303, 260] on link "[PERSON_NAME]" at bounding box center [304, 258] width 146 height 19
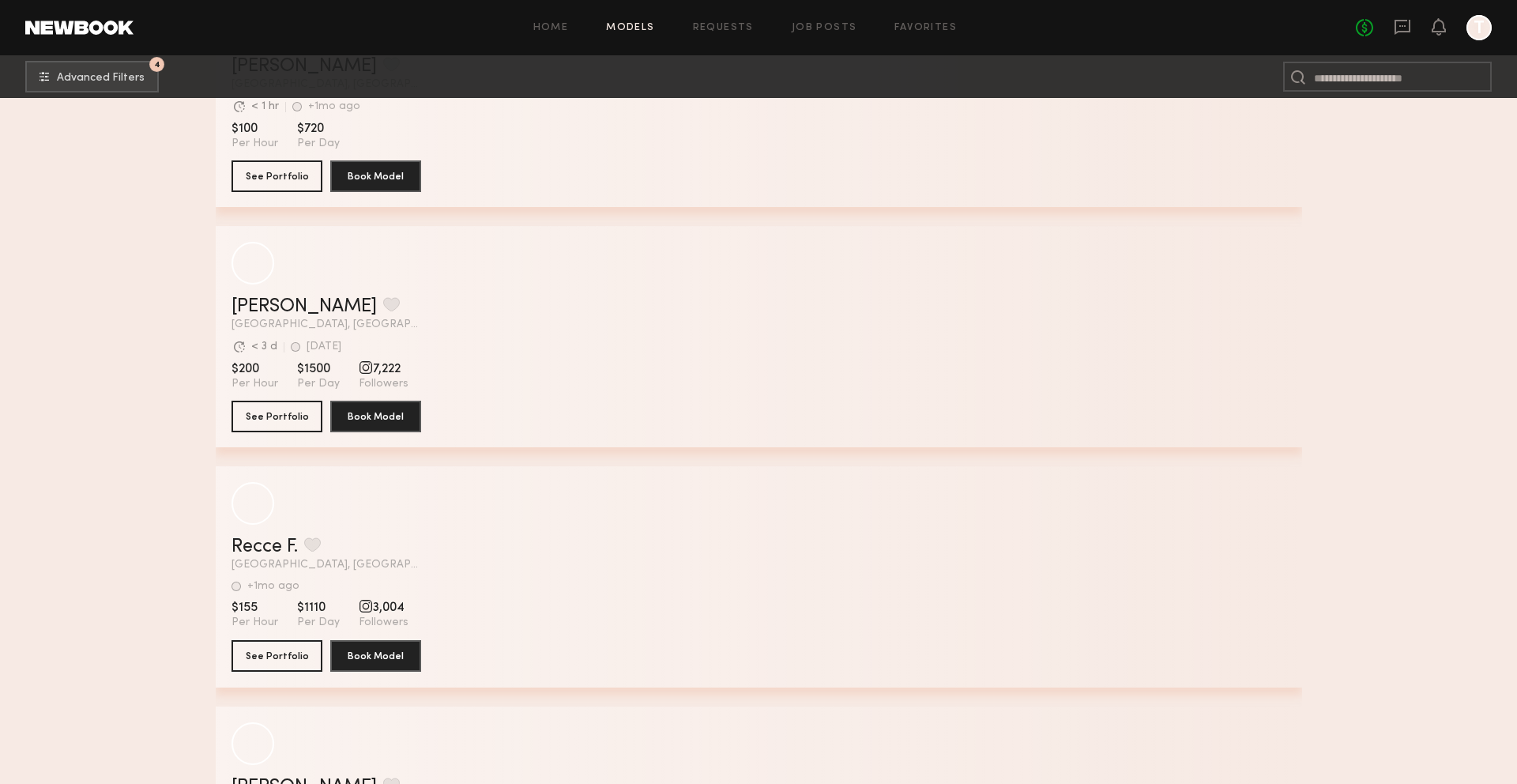
scroll to position [37829, 0]
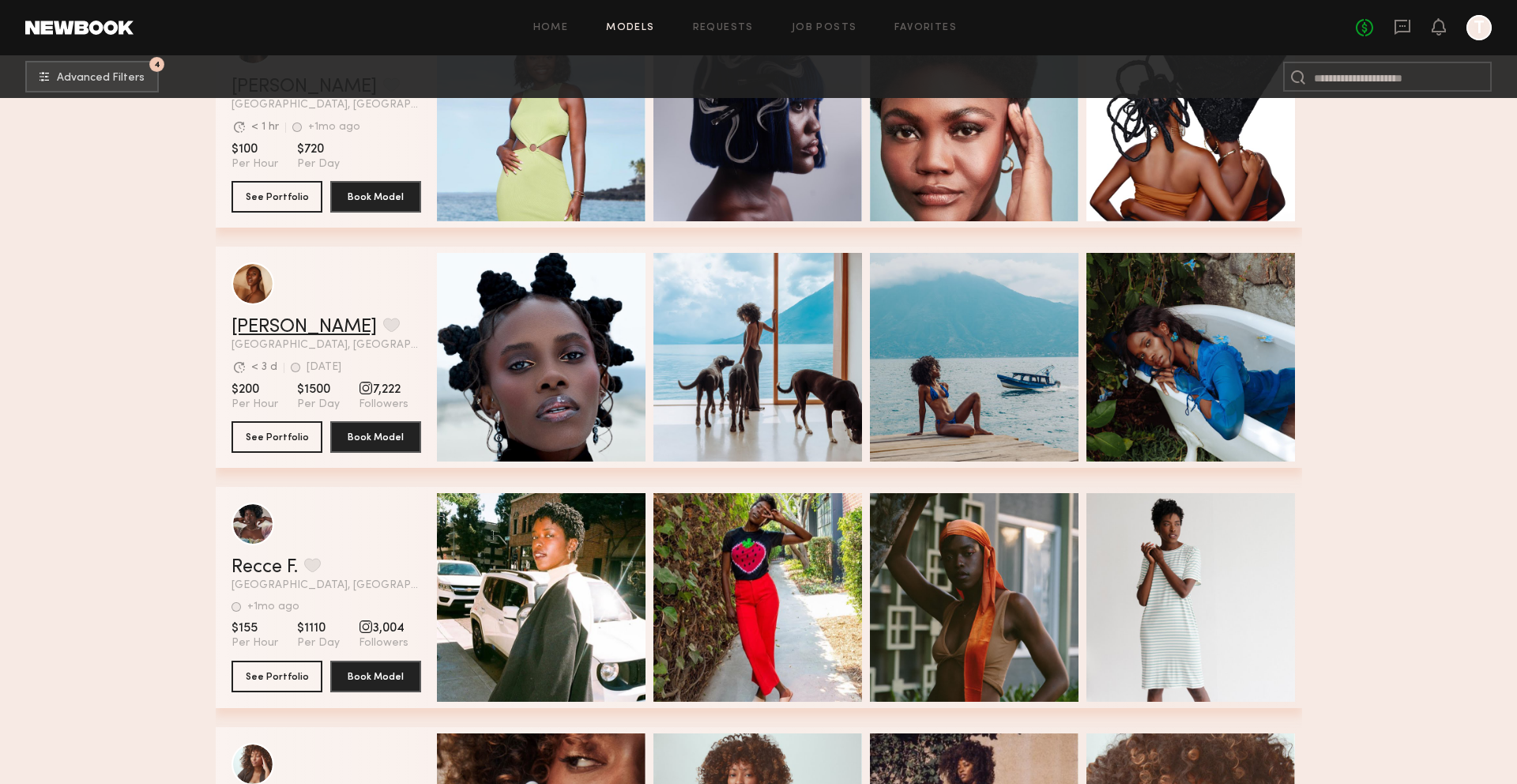
click at [302, 329] on link "Namuzeyi M." at bounding box center [304, 327] width 146 height 19
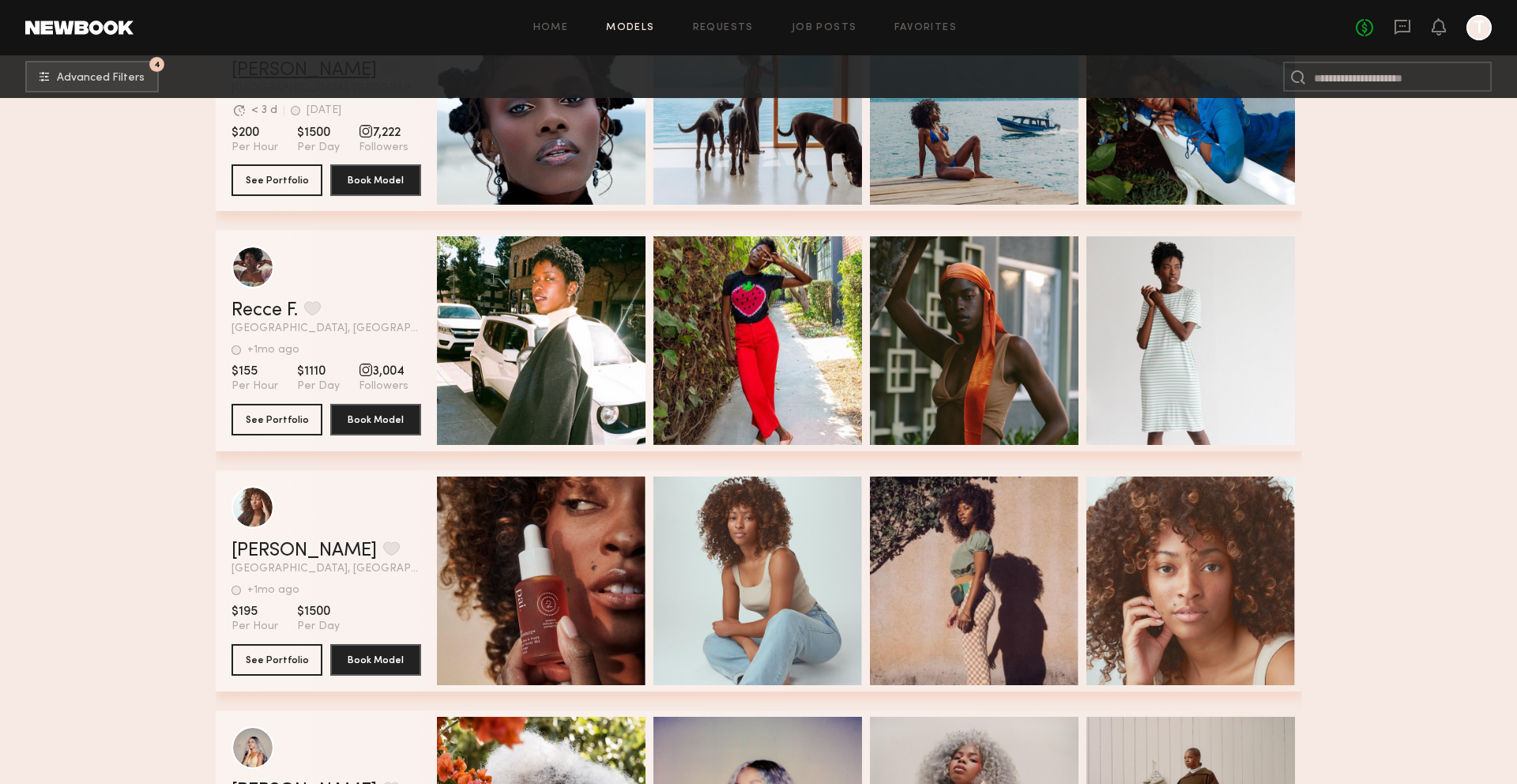
scroll to position [38081, 0]
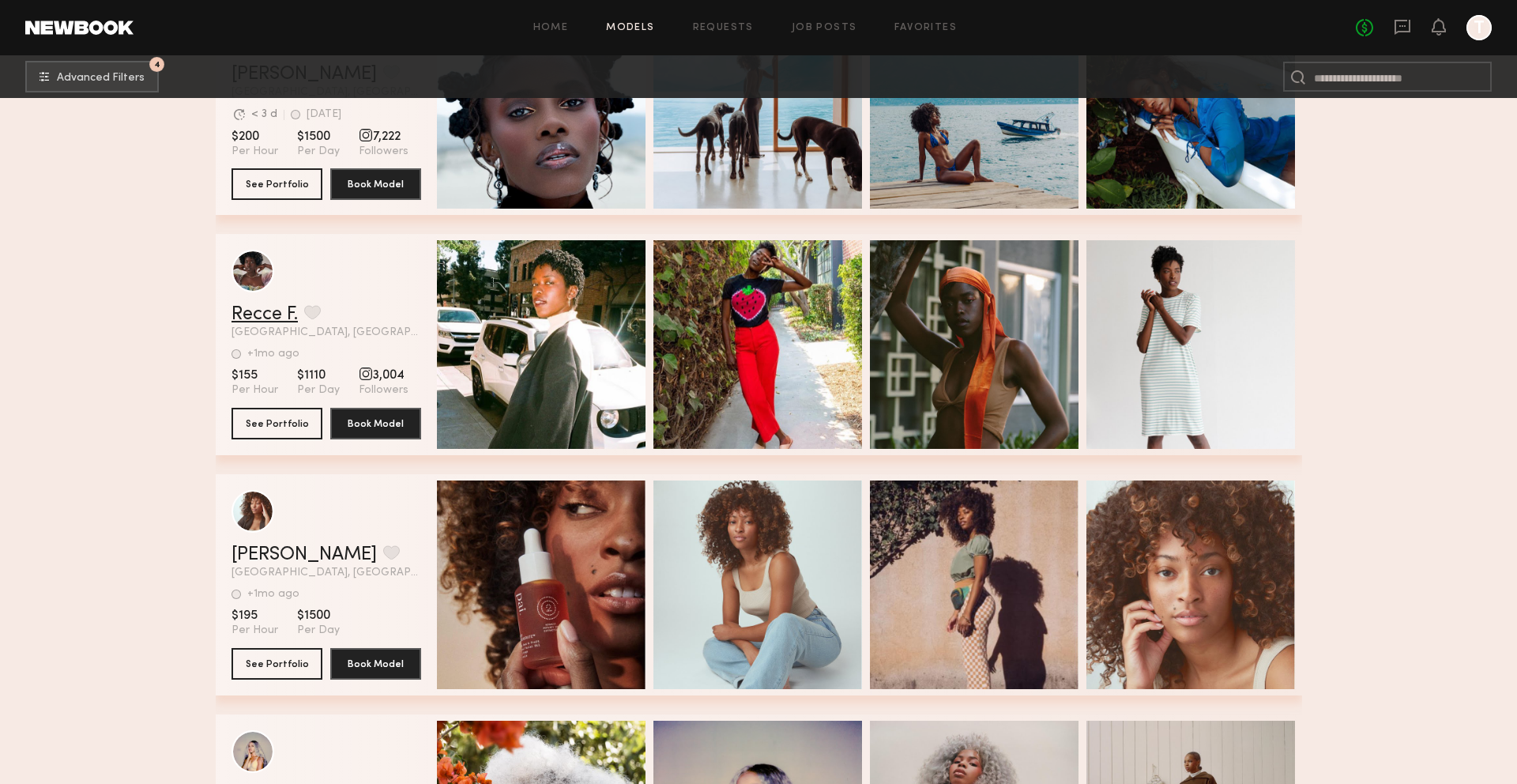
click at [258, 313] on link "Recce F." at bounding box center [264, 314] width 66 height 19
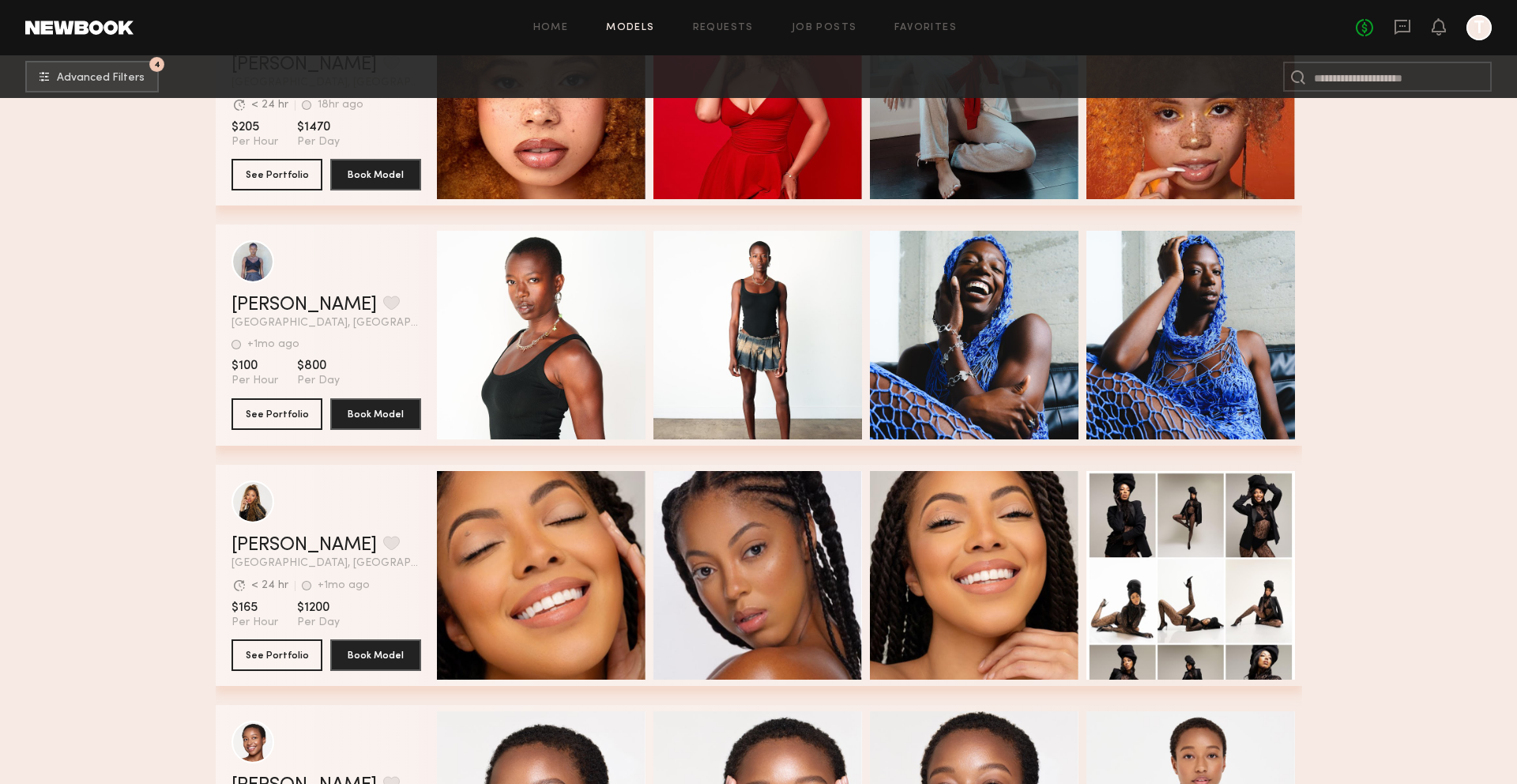
scroll to position [40552, 0]
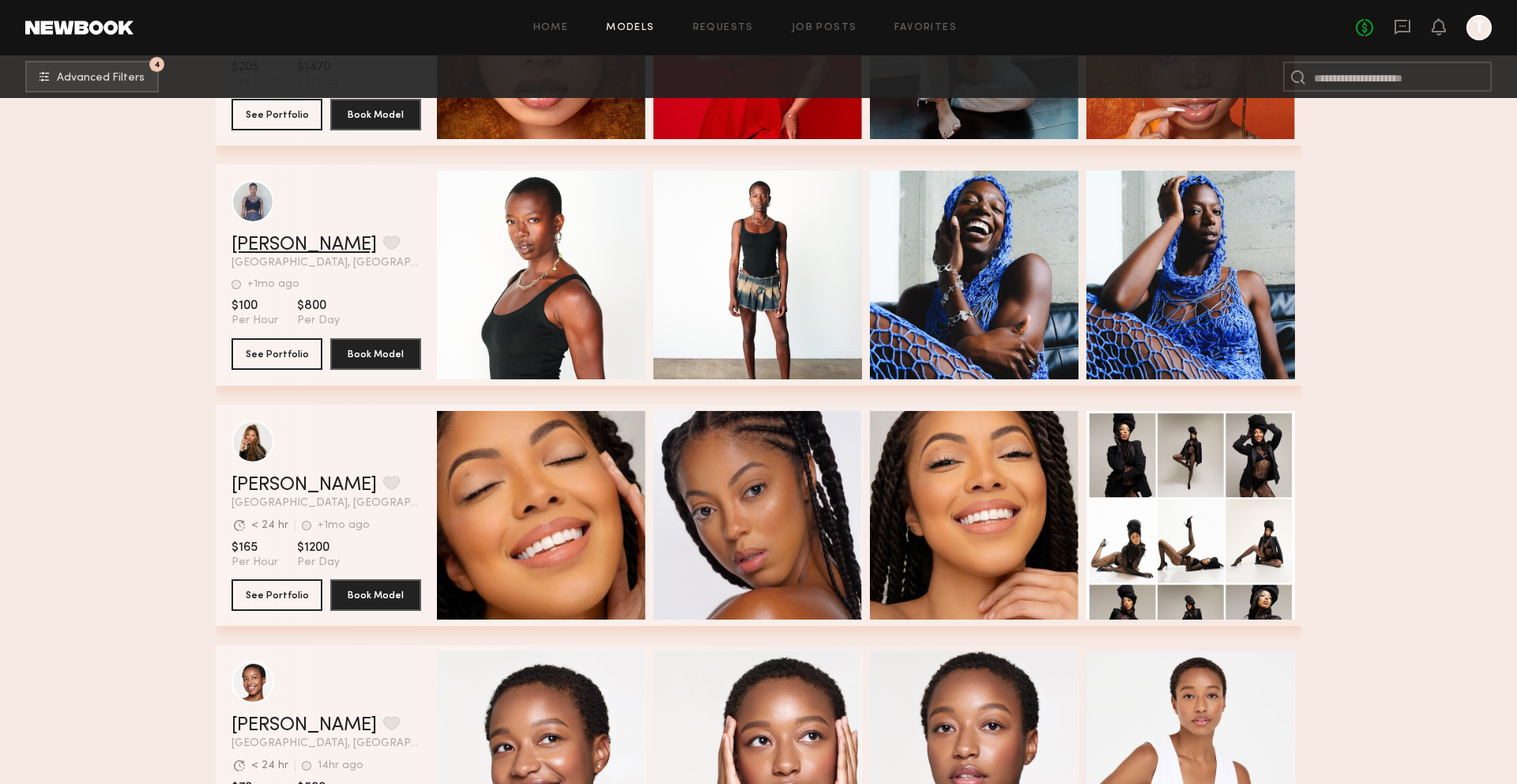
click at [321, 240] on link "[PERSON_NAME]" at bounding box center [304, 245] width 146 height 19
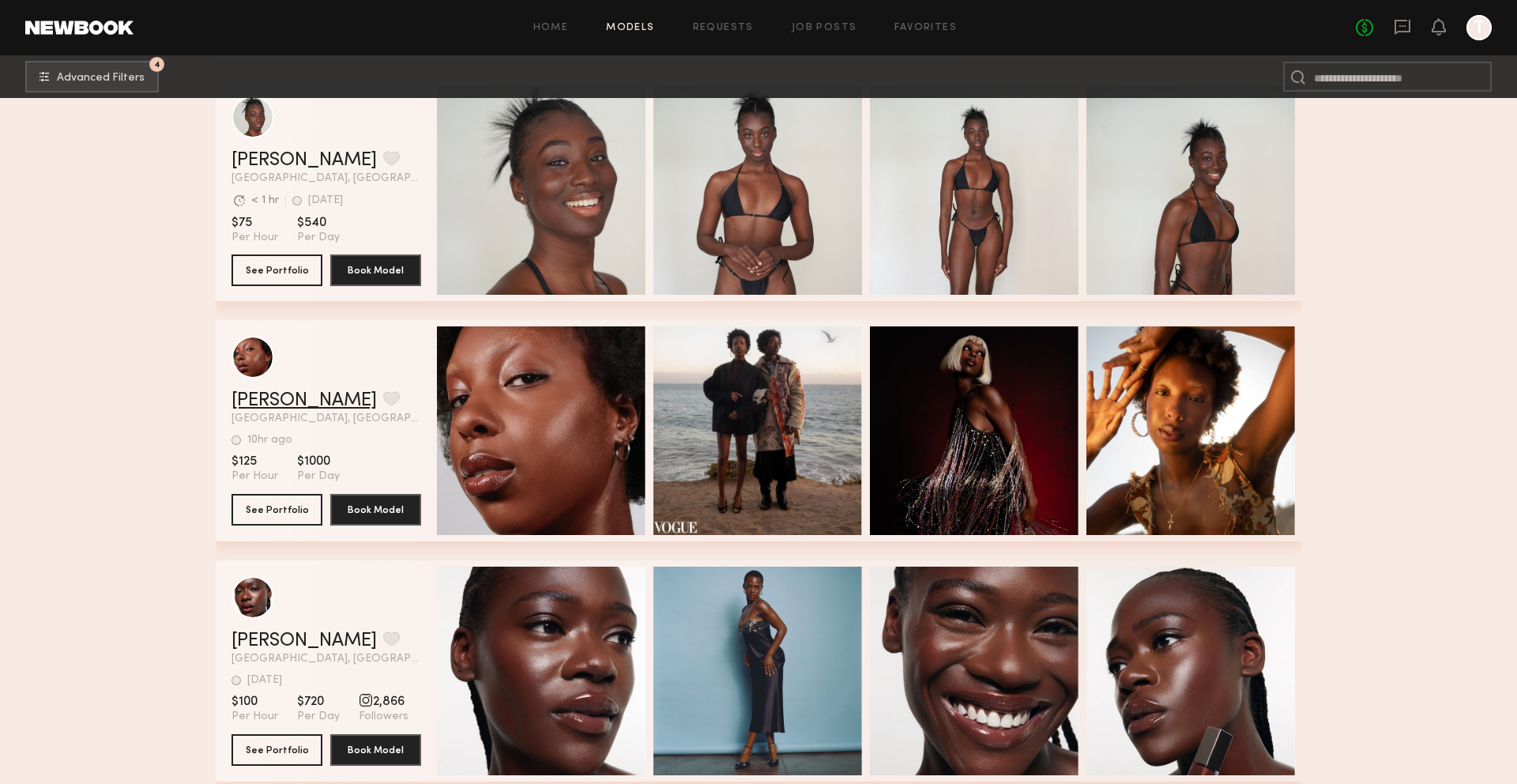
scroll to position [42284, 0]
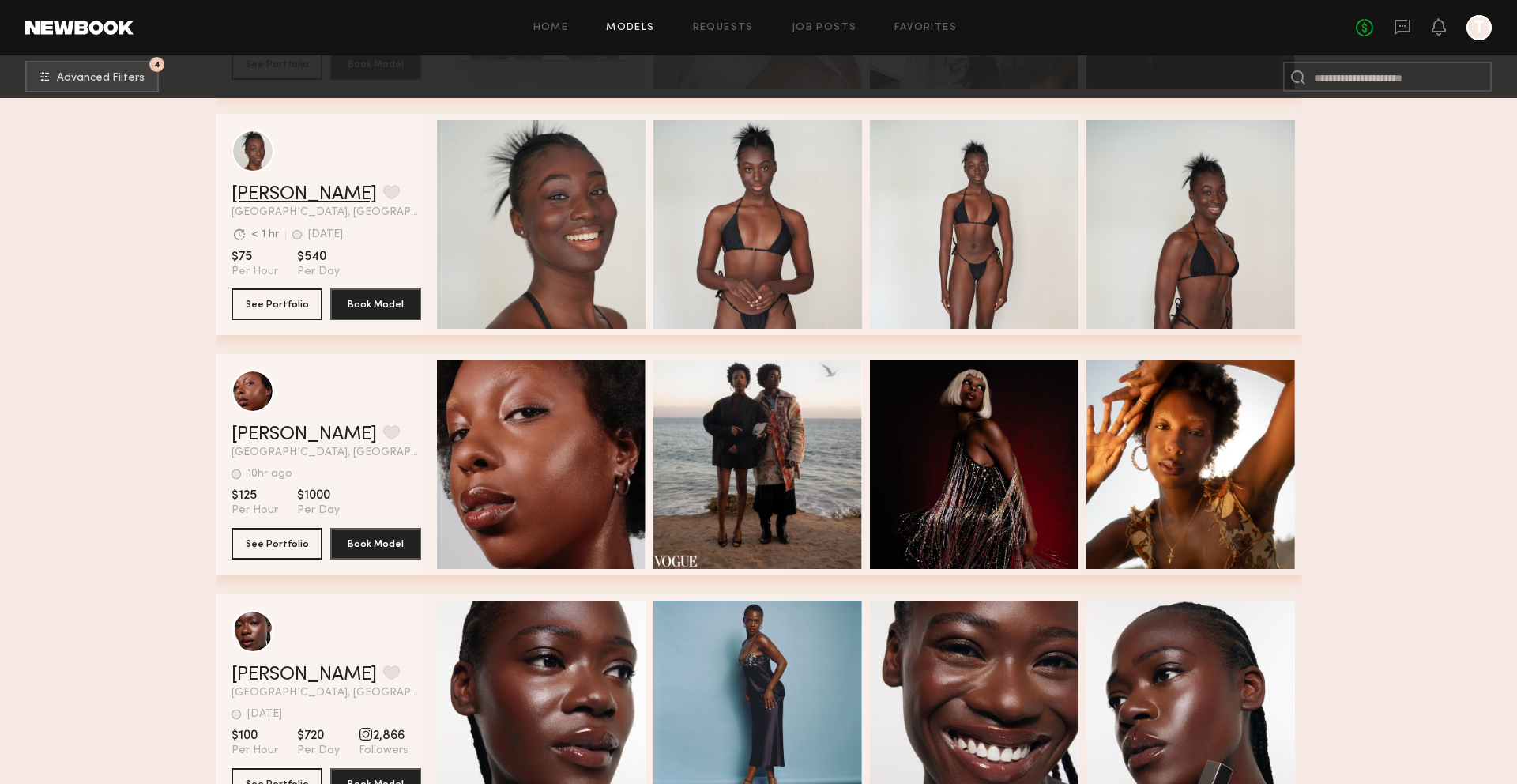
click at [275, 202] on link "Aneesah O." at bounding box center [304, 194] width 146 height 19
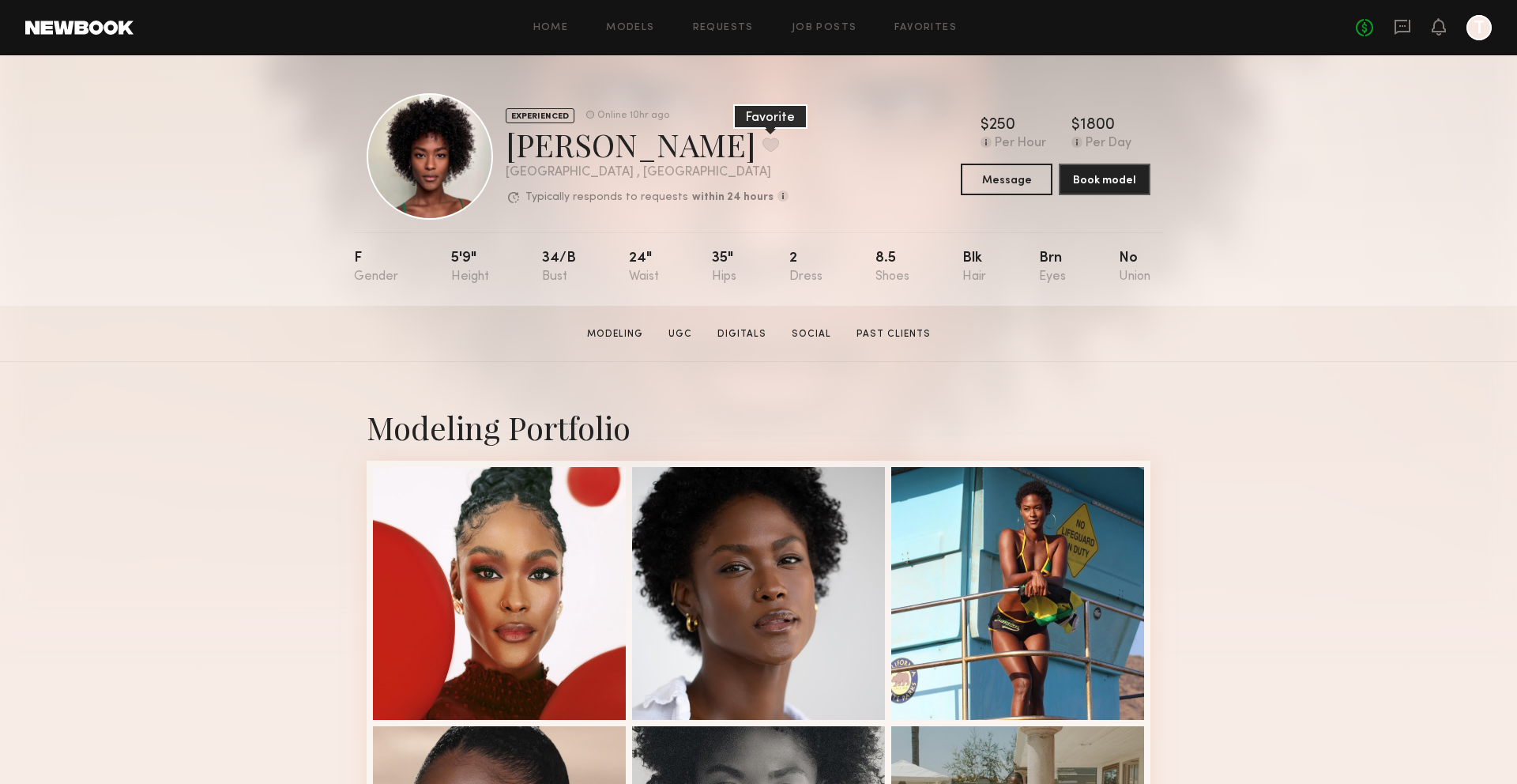
click at [762, 141] on button at bounding box center [770, 145] width 16 height 15
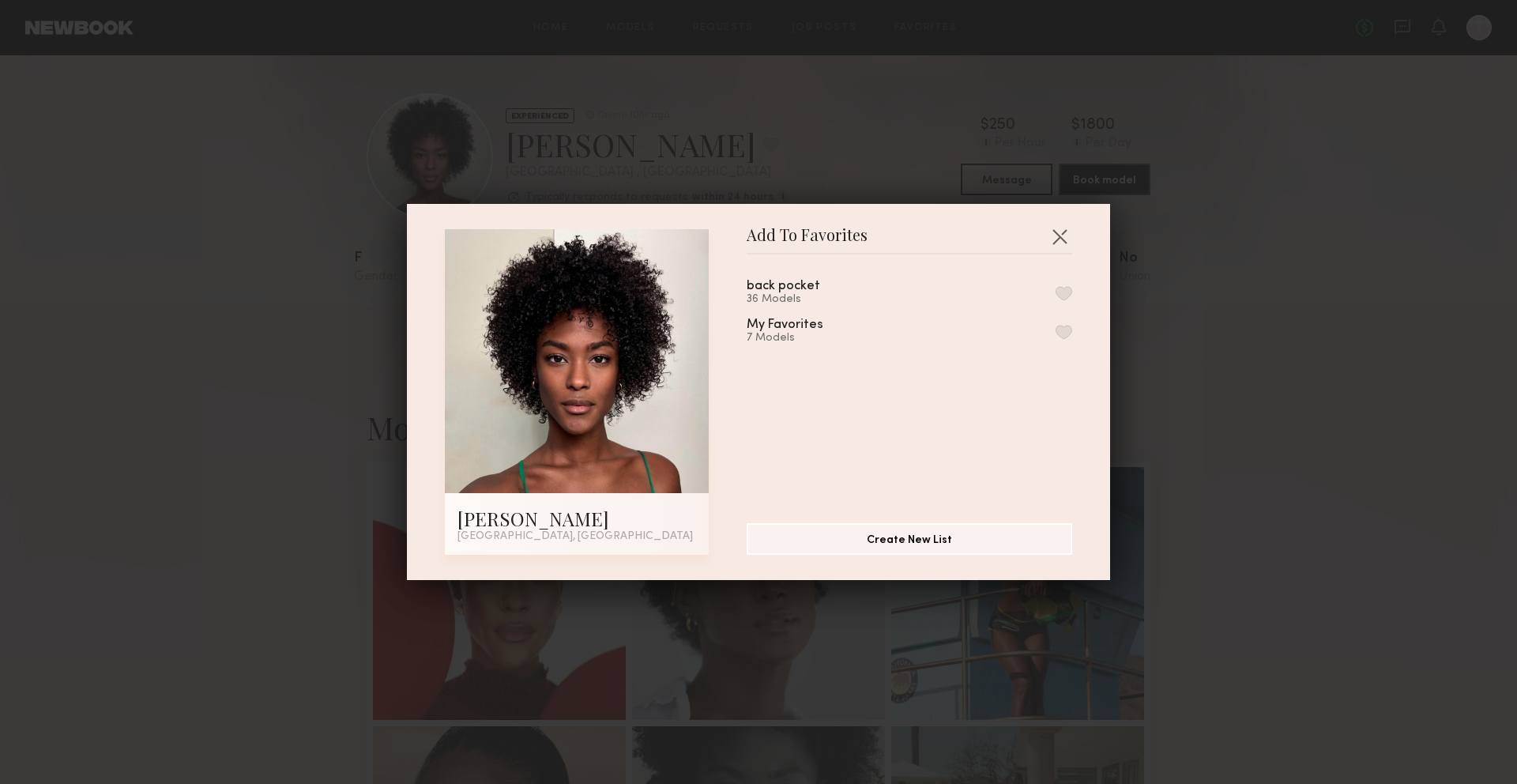
click at [1064, 290] on button "button" at bounding box center [1064, 293] width 16 height 15
click at [1064, 235] on button "button" at bounding box center [1060, 237] width 25 height 25
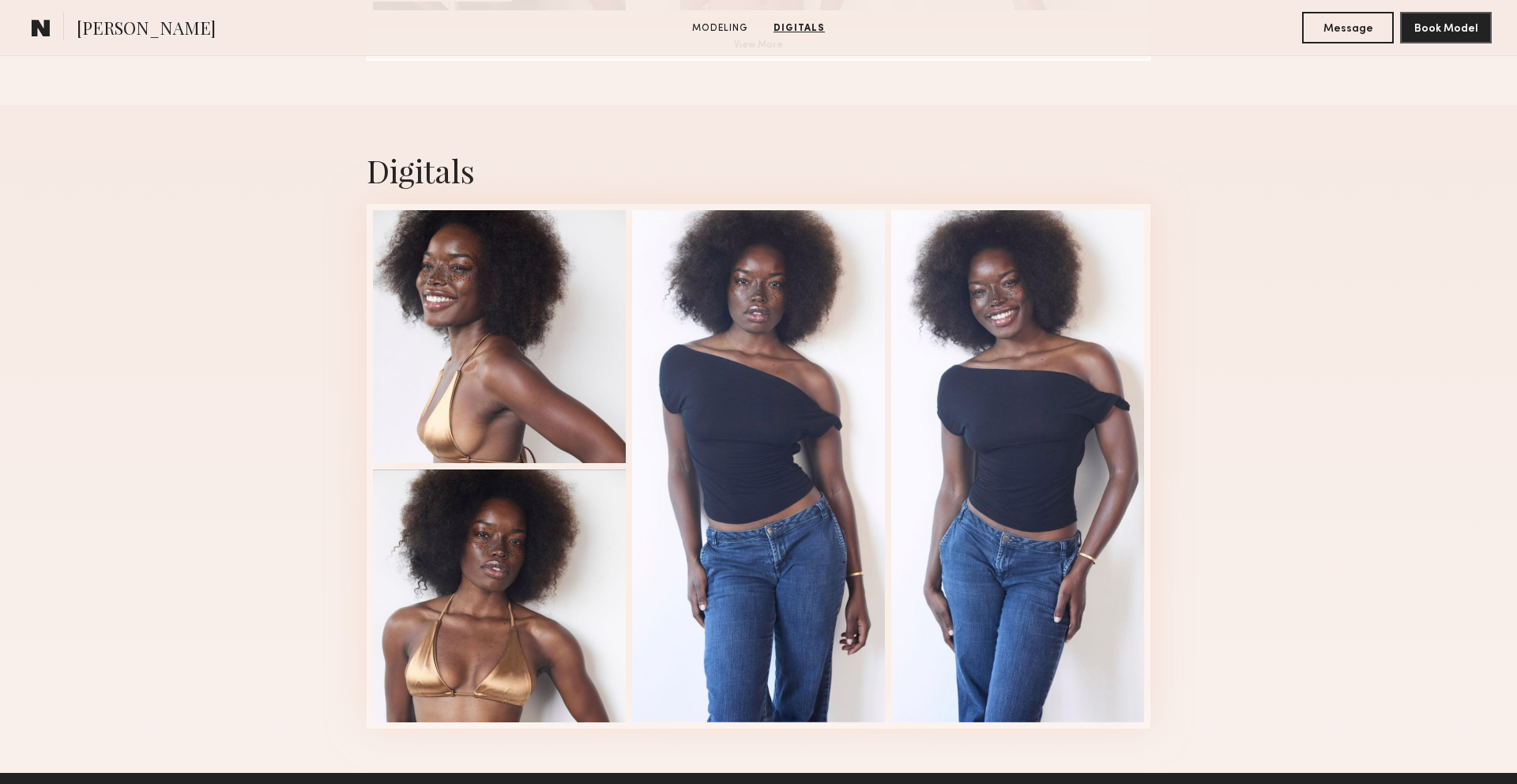
scroll to position [1529, 0]
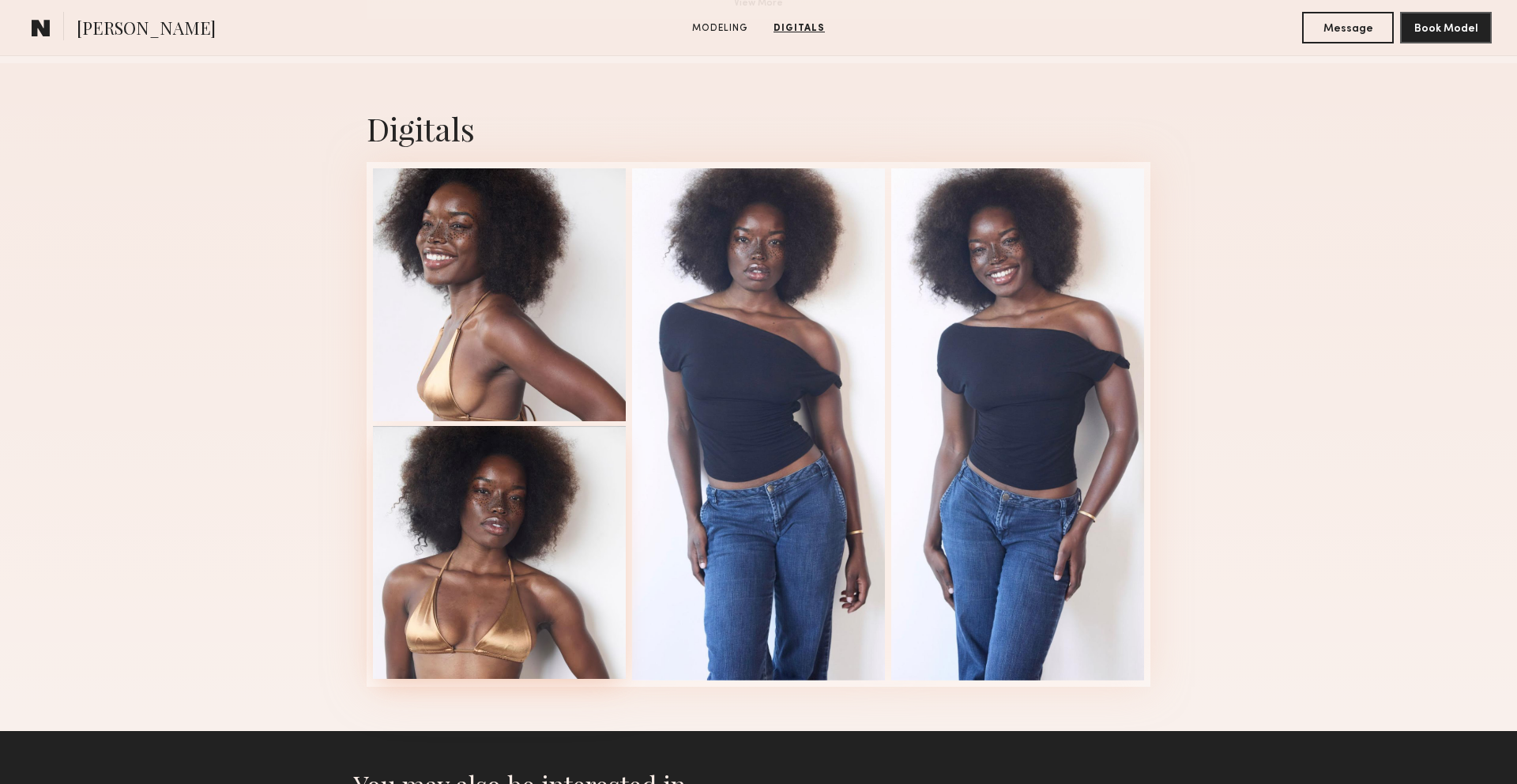
click at [437, 619] on div at bounding box center [500, 553] width 253 height 253
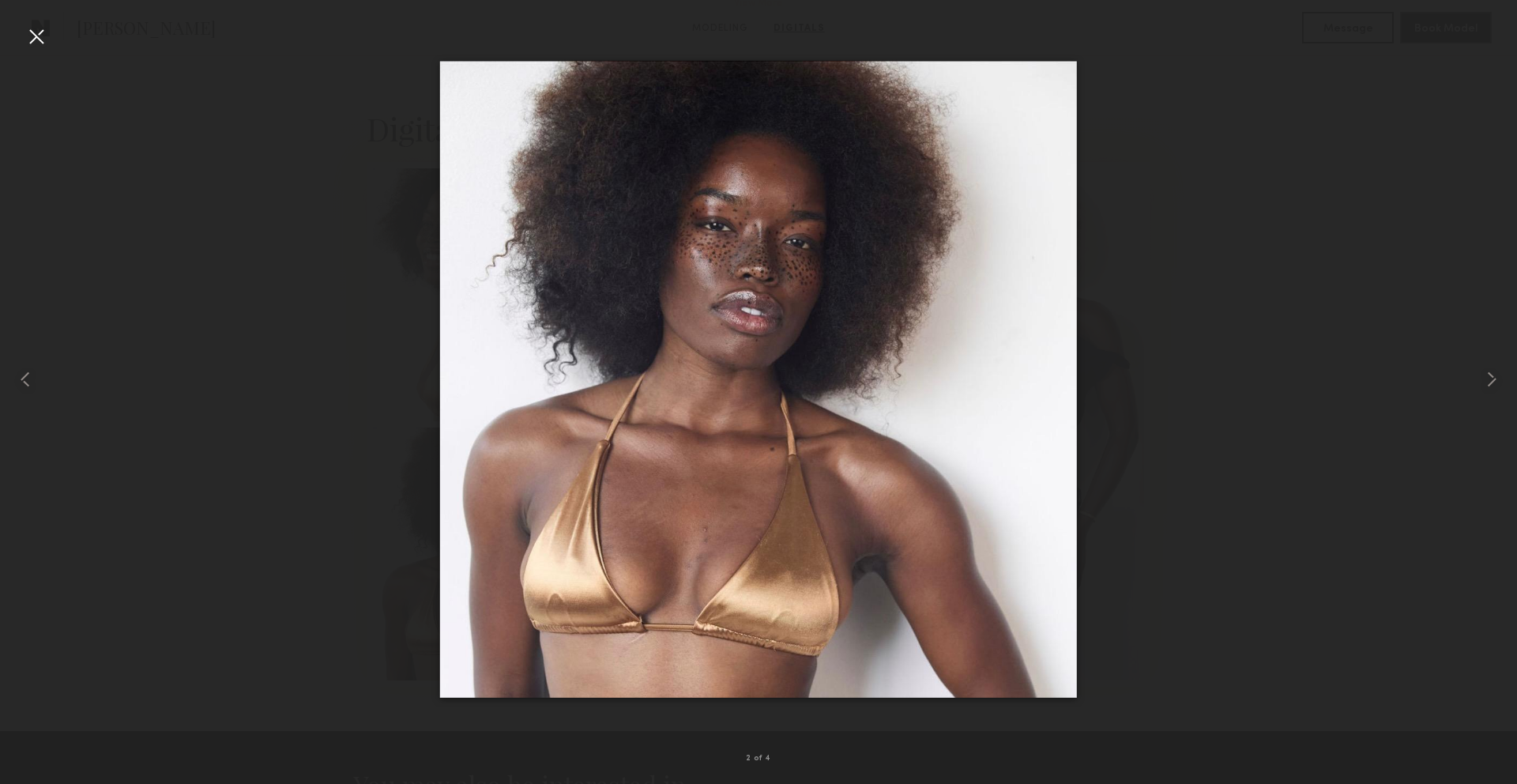
click at [36, 33] on div at bounding box center [36, 36] width 25 height 25
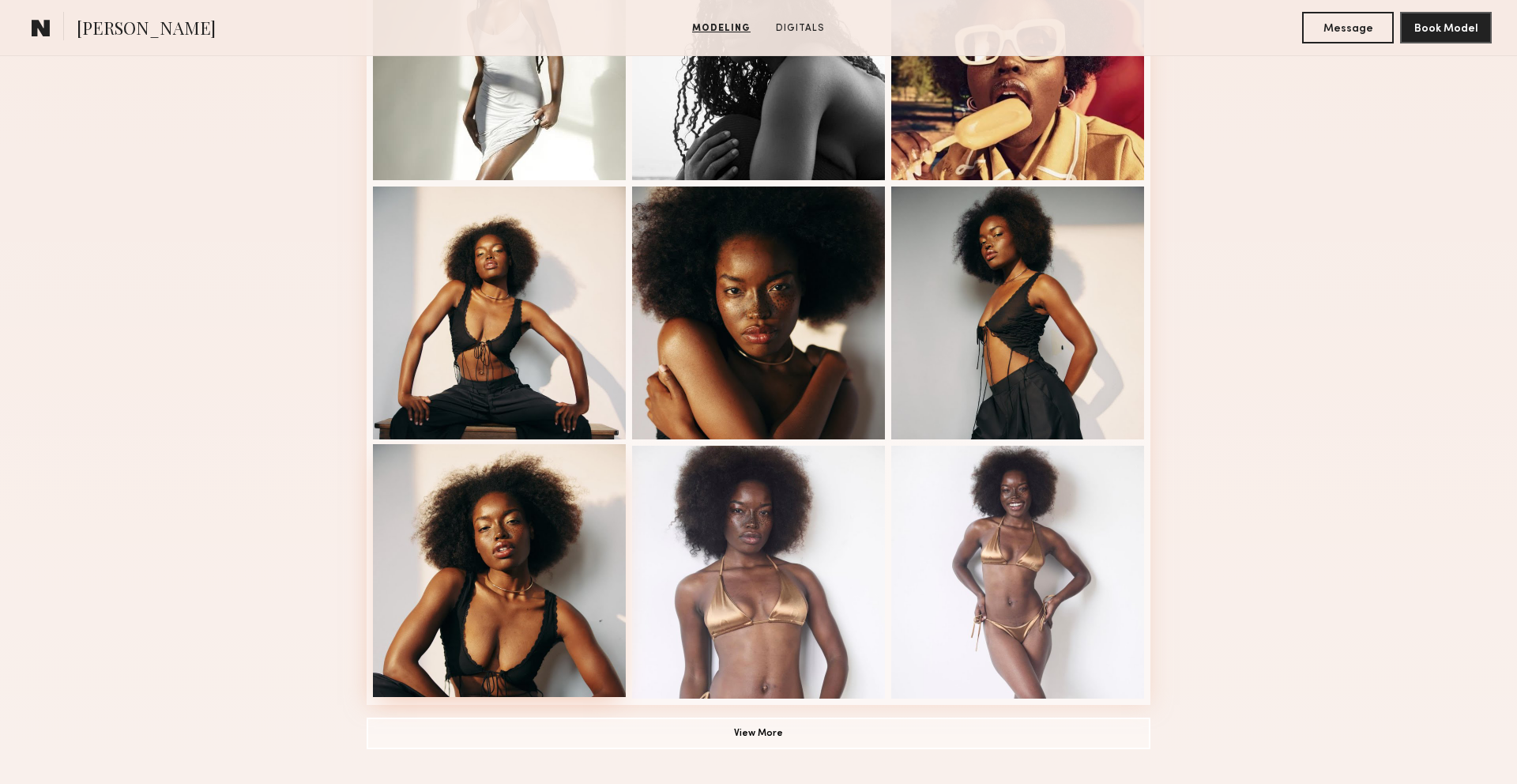
scroll to position [792, 0]
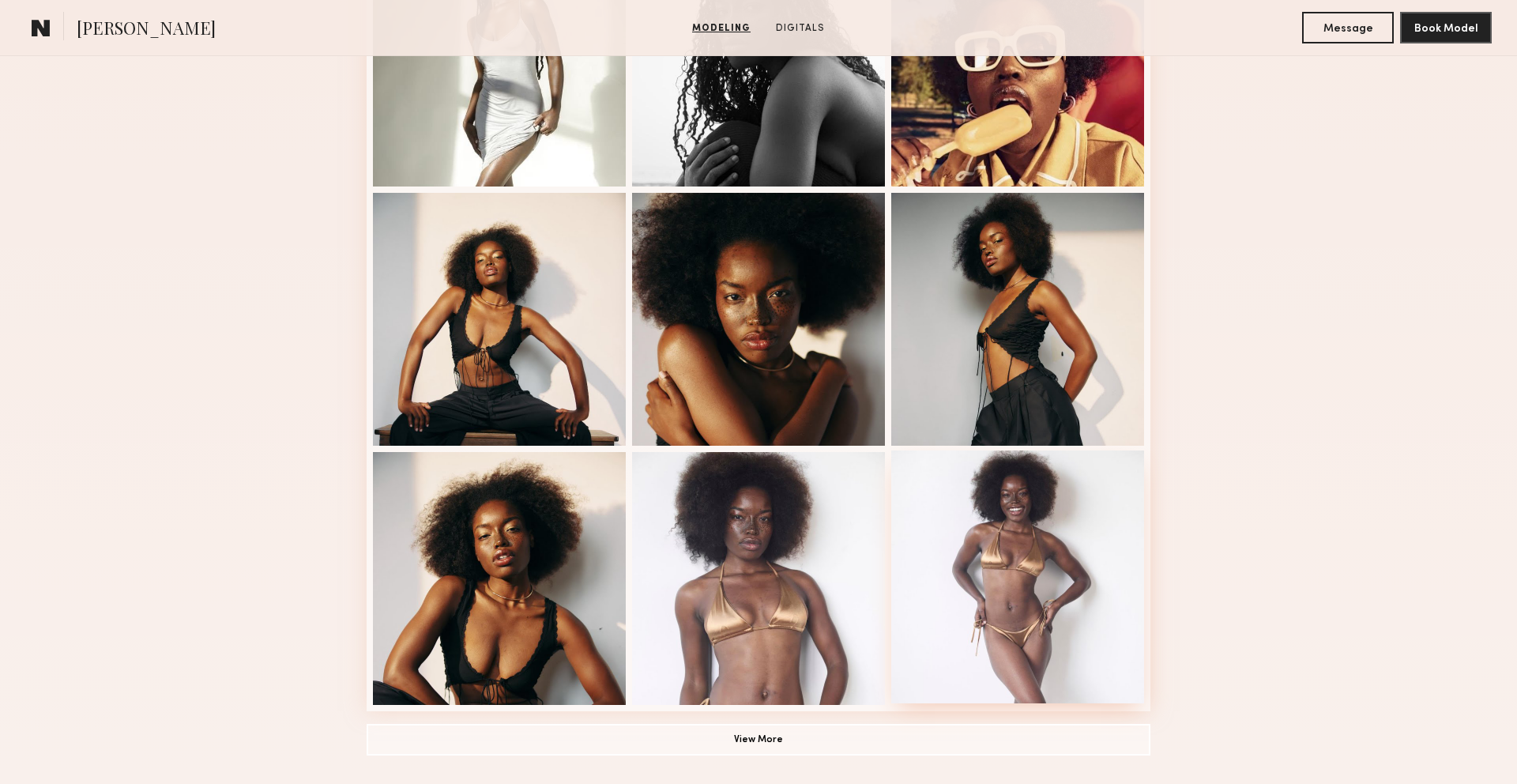
click at [988, 566] on div at bounding box center [1018, 577] width 253 height 253
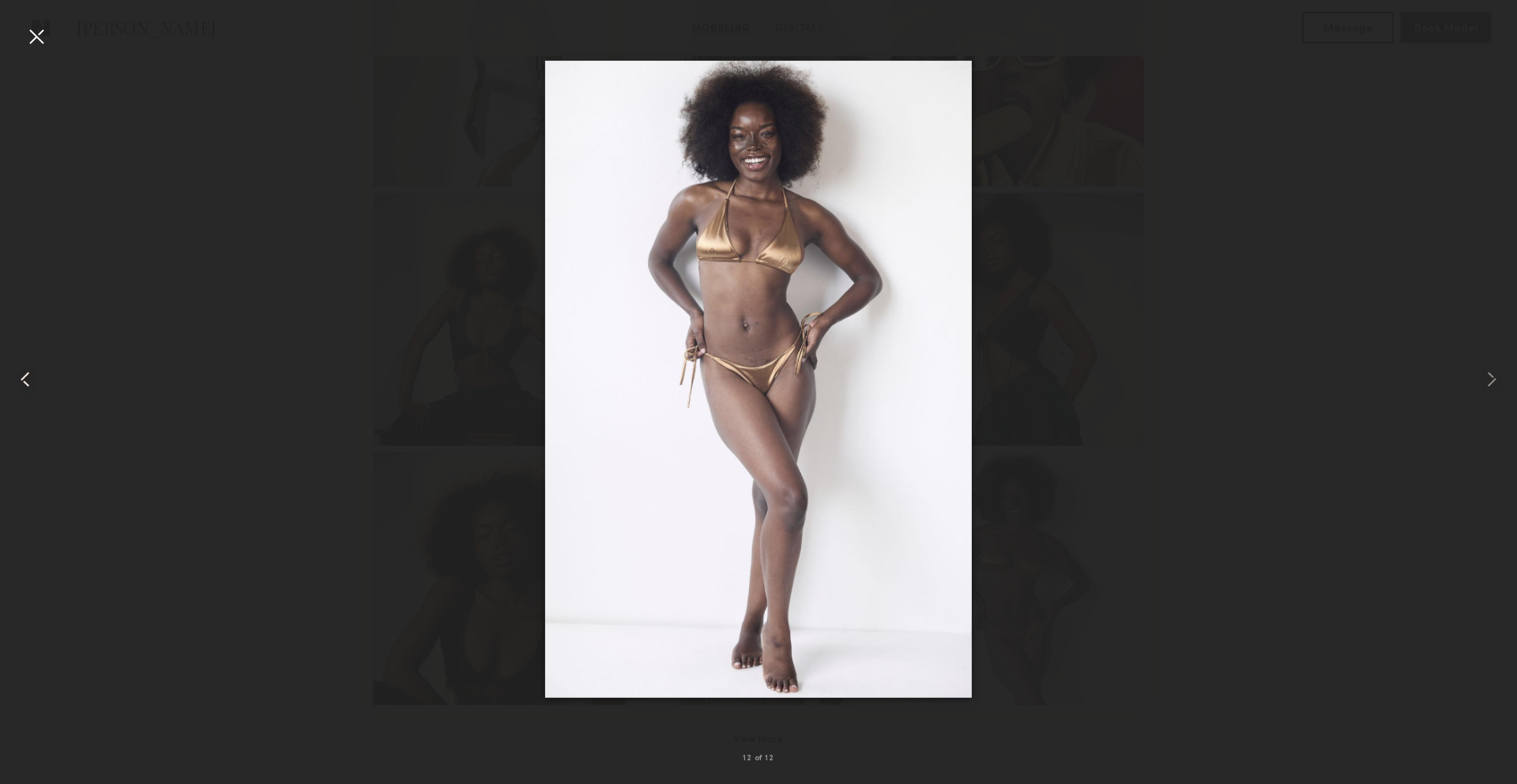
click at [24, 389] on common-icon at bounding box center [25, 380] width 25 height 25
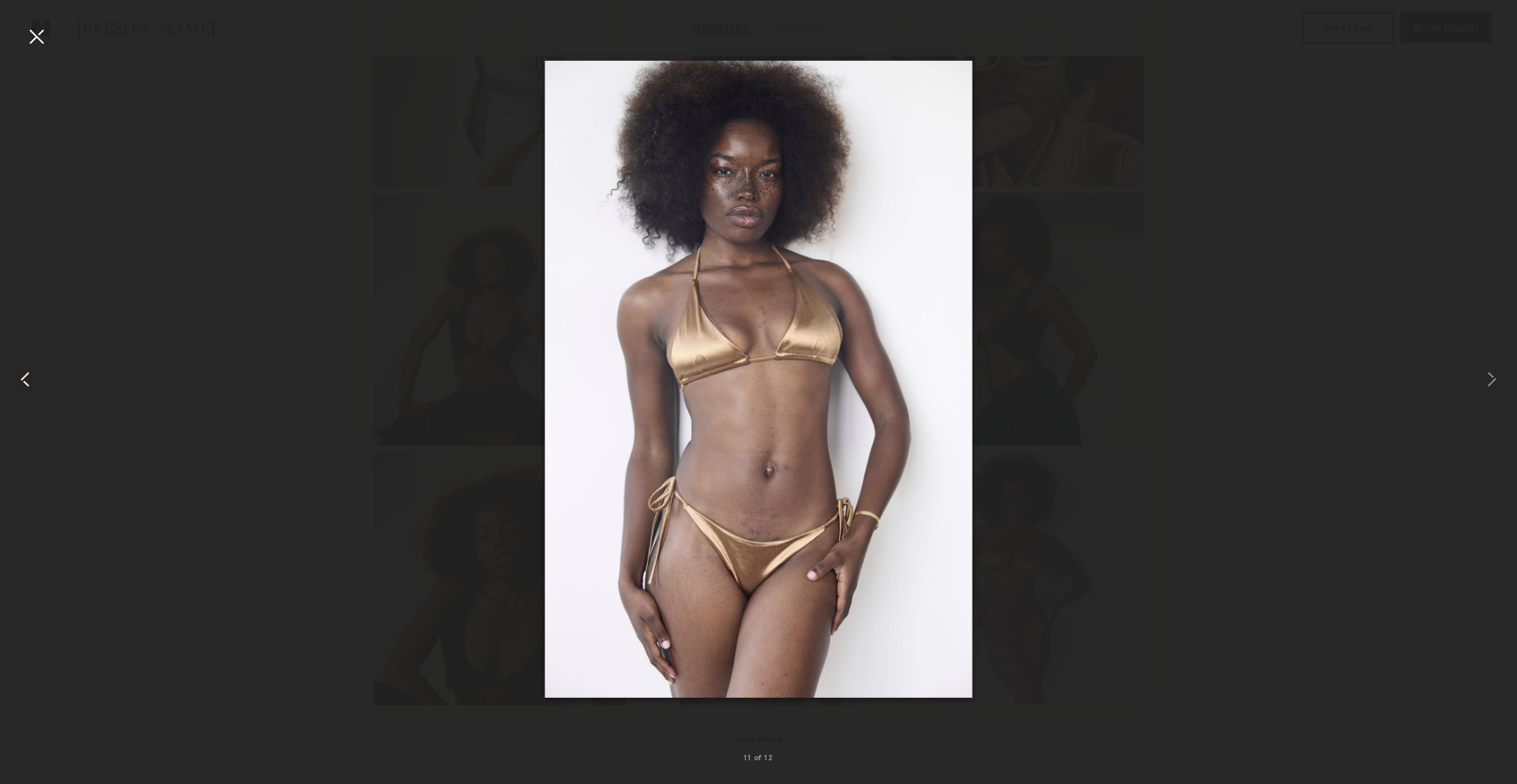
click at [24, 389] on common-icon at bounding box center [25, 380] width 25 height 25
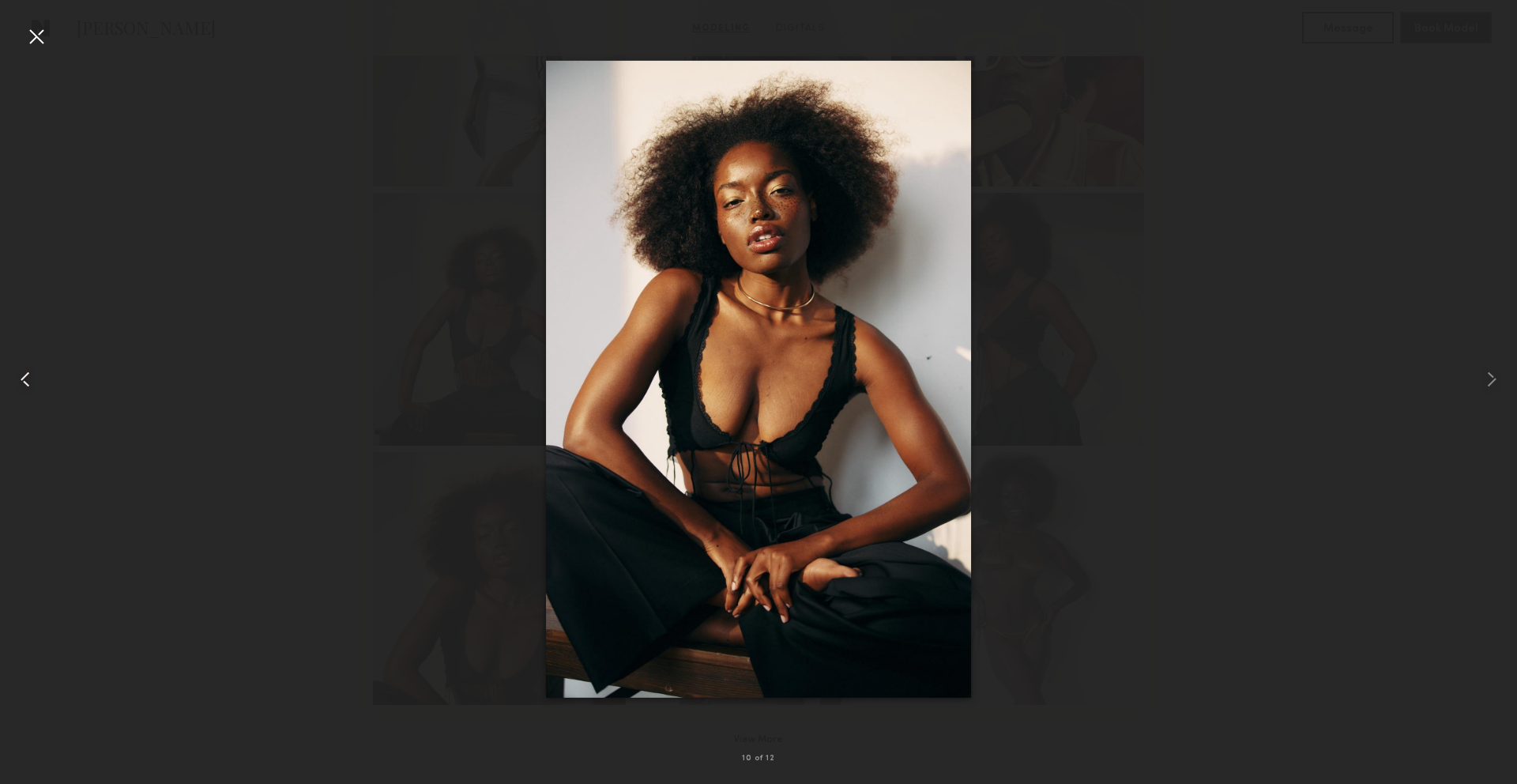
click at [24, 389] on common-icon at bounding box center [25, 380] width 25 height 25
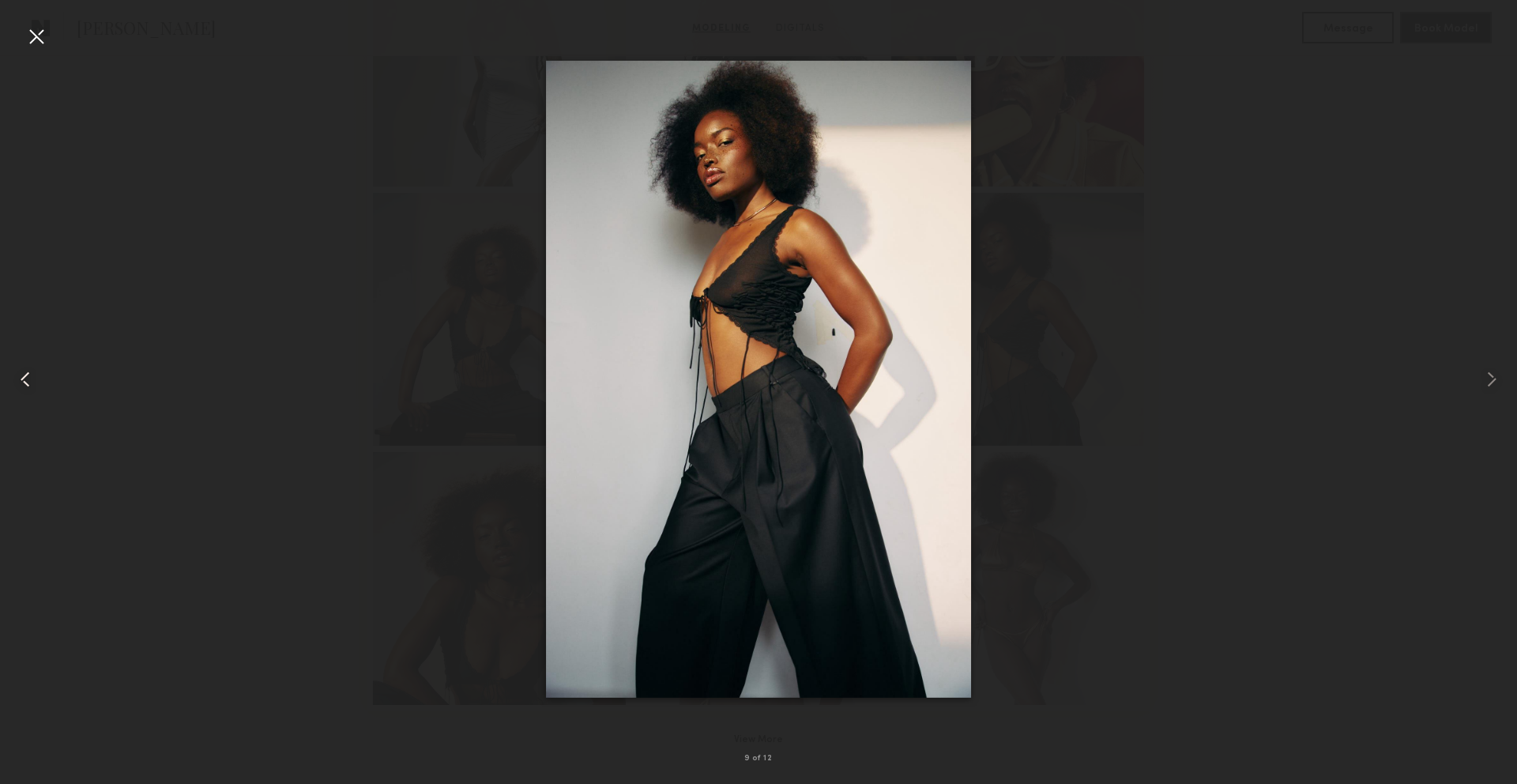
click at [24, 389] on common-icon at bounding box center [25, 380] width 25 height 25
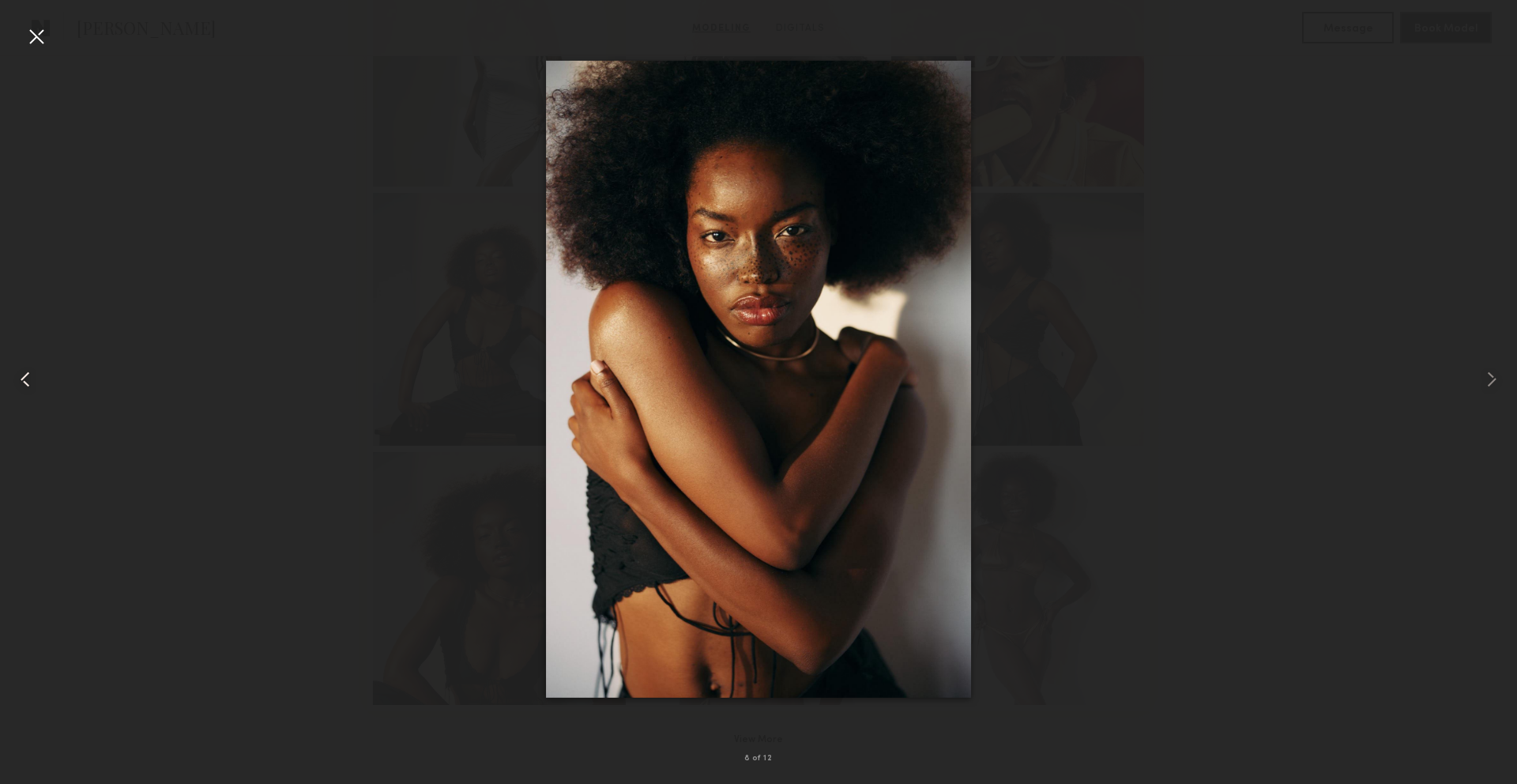
click at [24, 389] on common-icon at bounding box center [25, 380] width 25 height 25
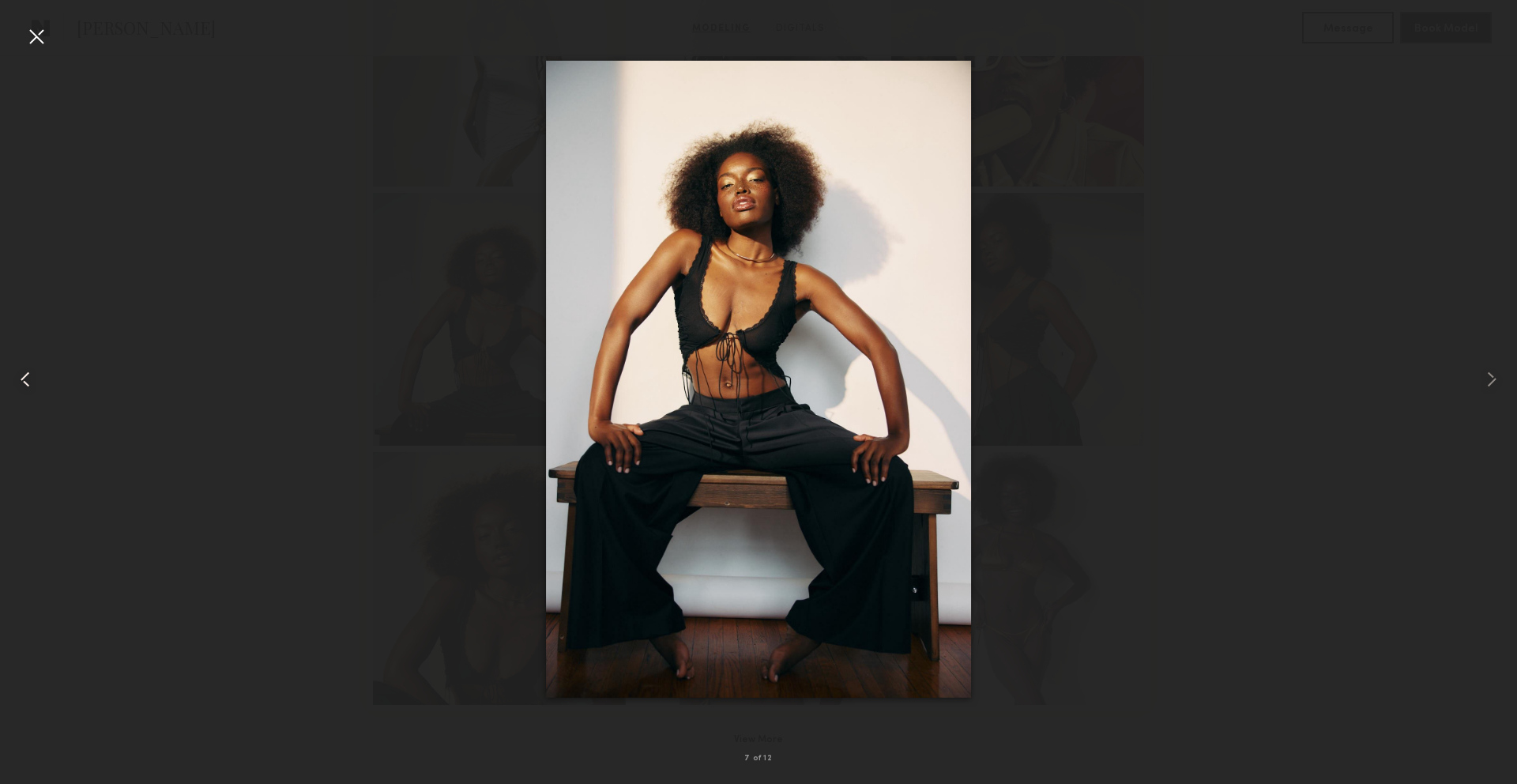
click at [24, 389] on common-icon at bounding box center [25, 380] width 25 height 25
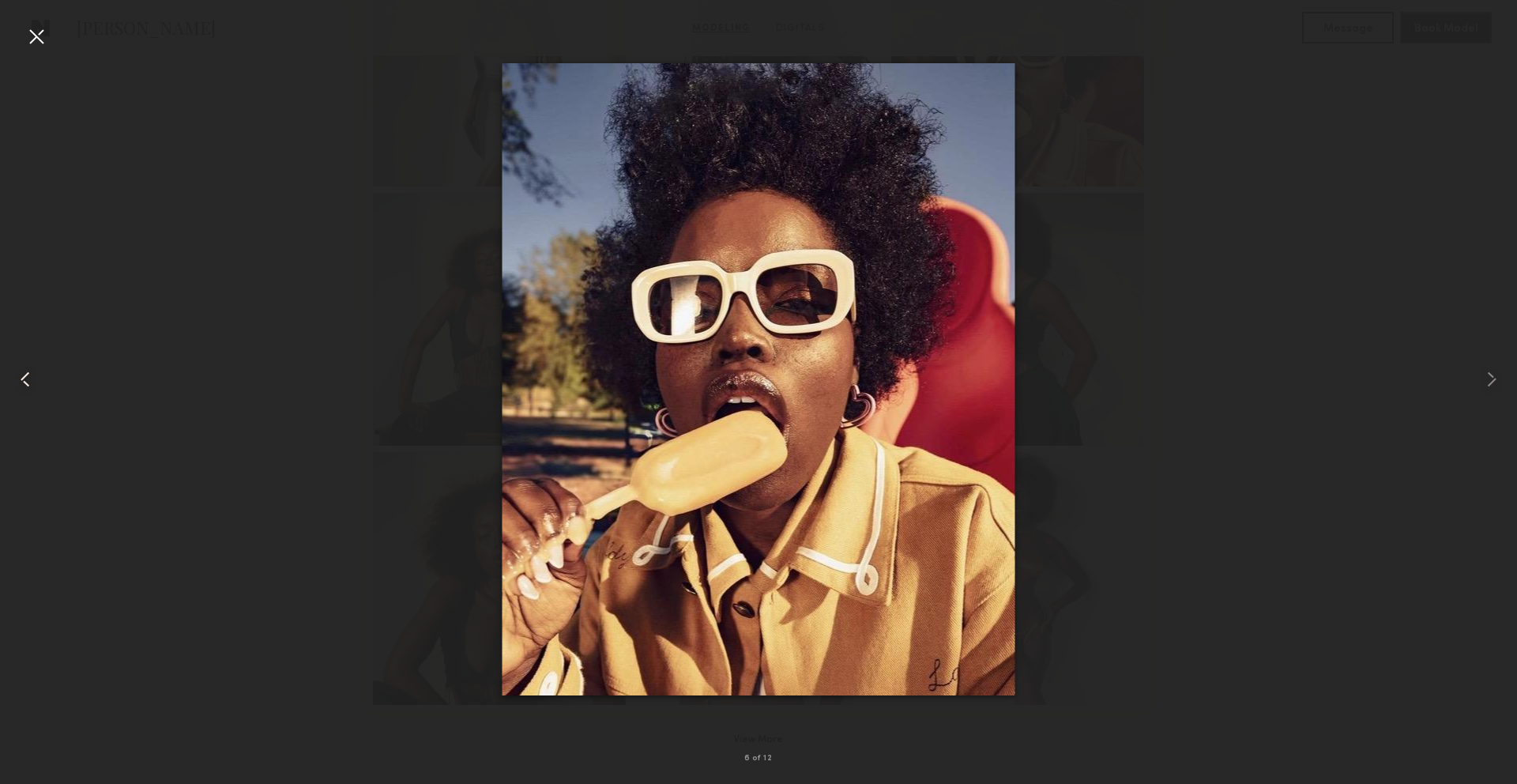
click at [24, 389] on common-icon at bounding box center [25, 380] width 25 height 25
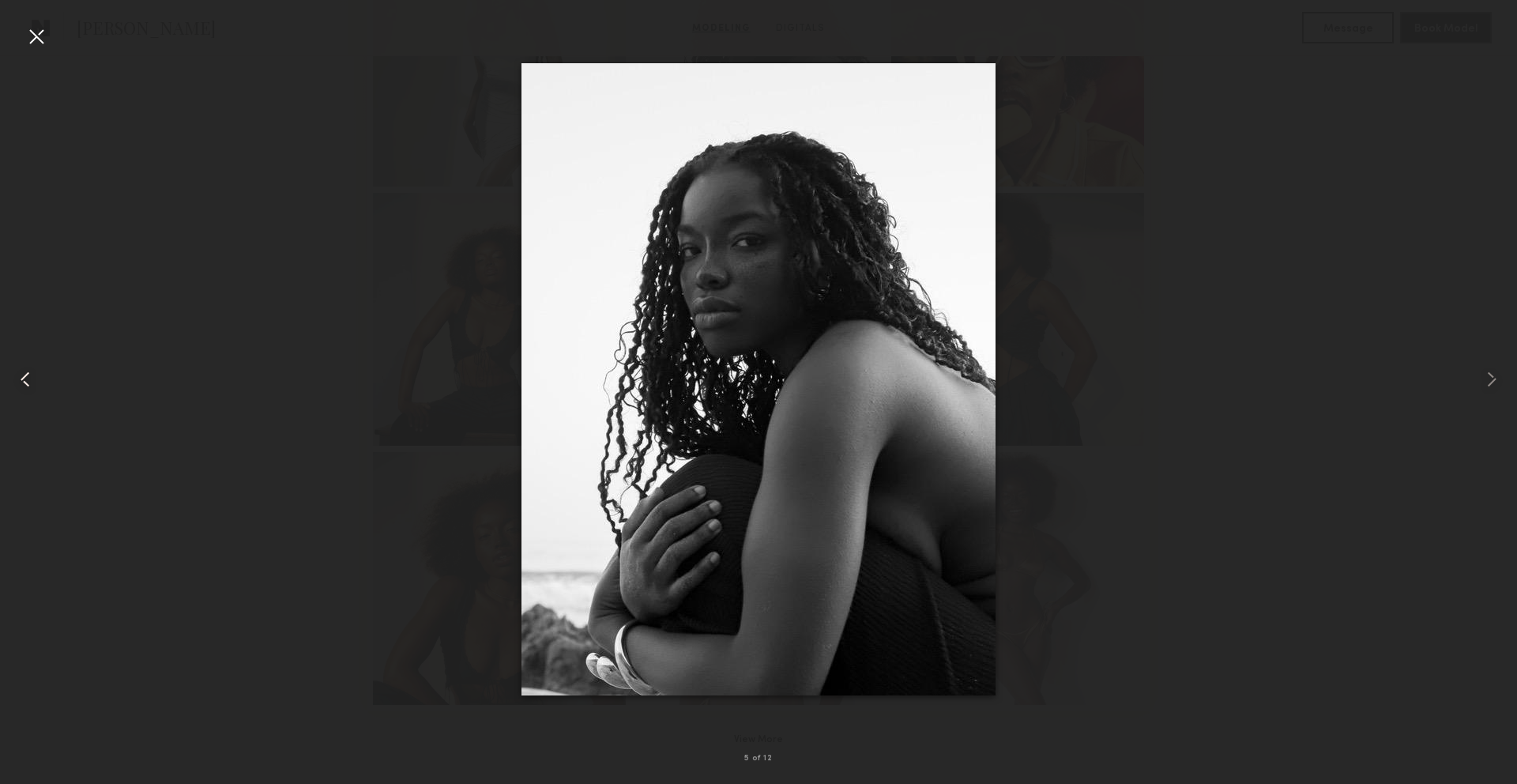
click at [24, 389] on common-icon at bounding box center [25, 380] width 25 height 25
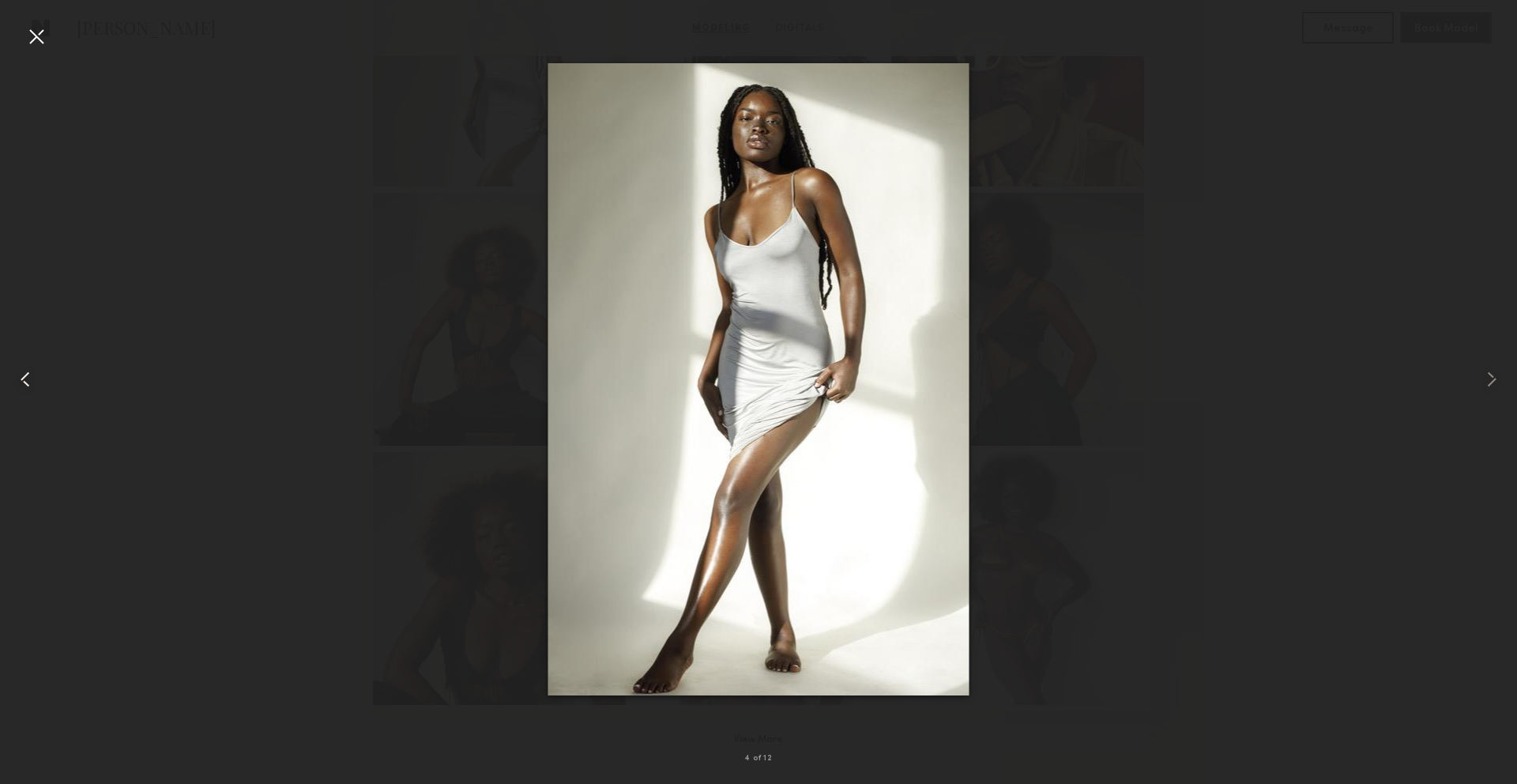
click at [24, 389] on common-icon at bounding box center [25, 380] width 25 height 25
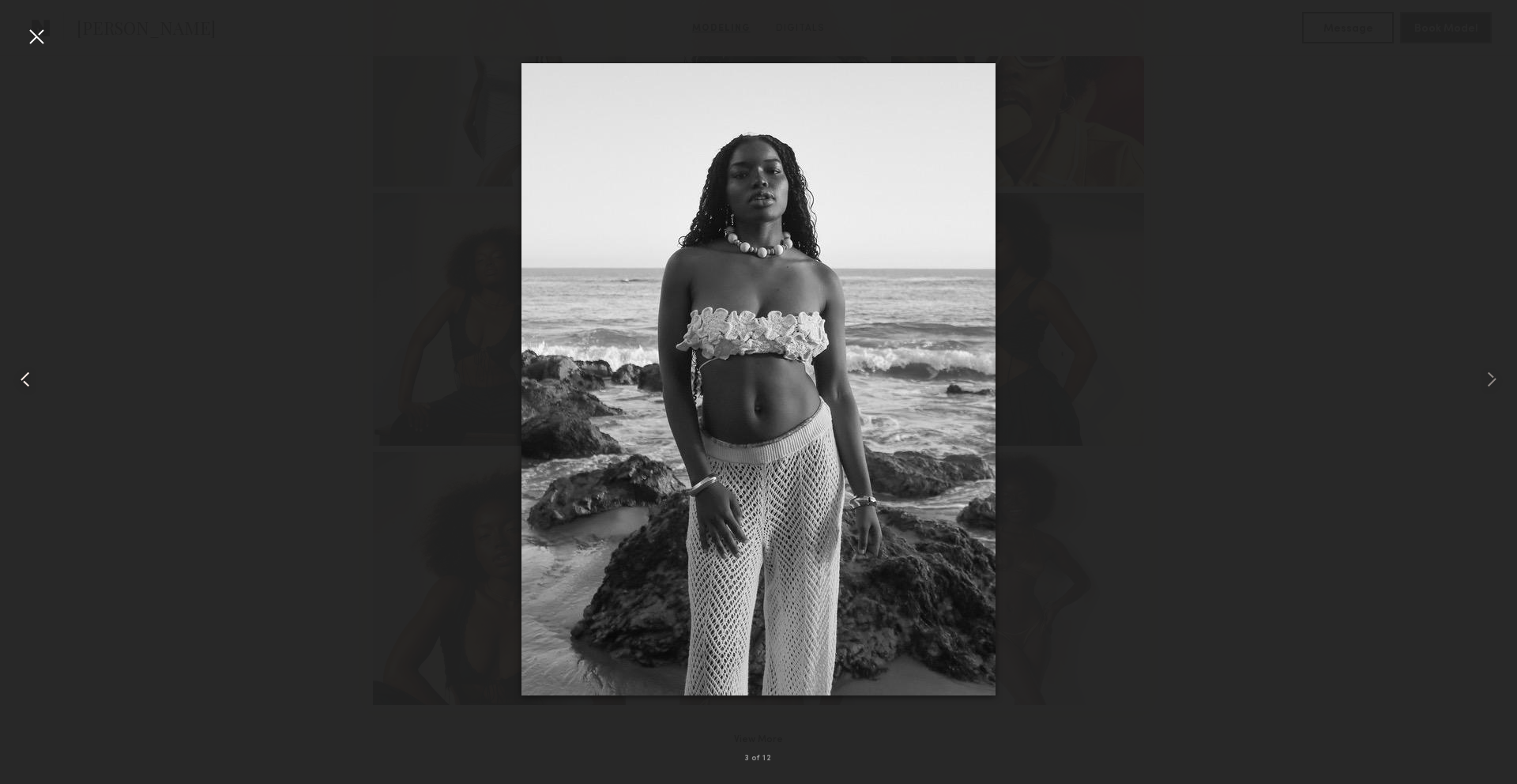
click at [24, 389] on common-icon at bounding box center [25, 380] width 25 height 25
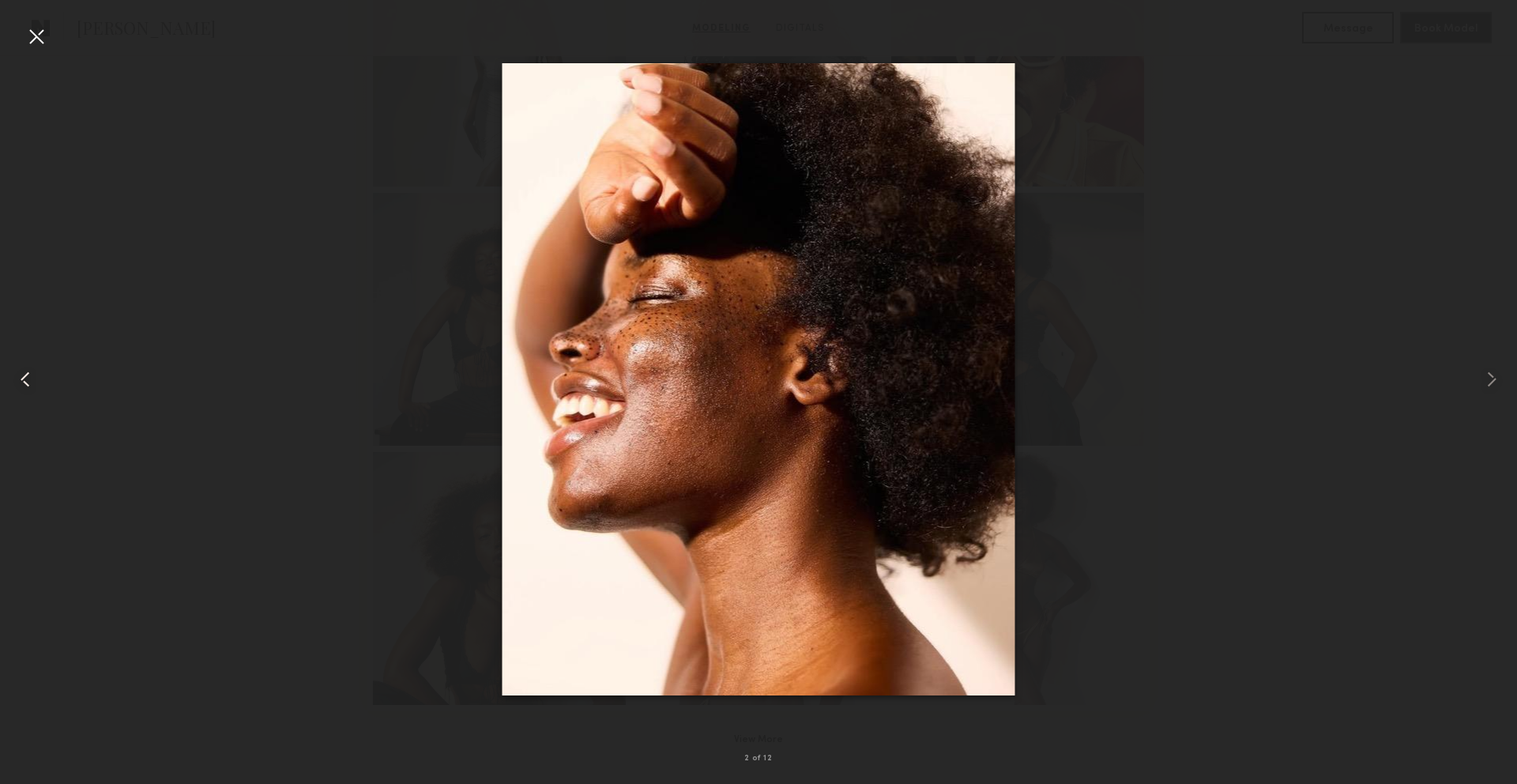
click at [24, 389] on common-icon at bounding box center [25, 380] width 25 height 25
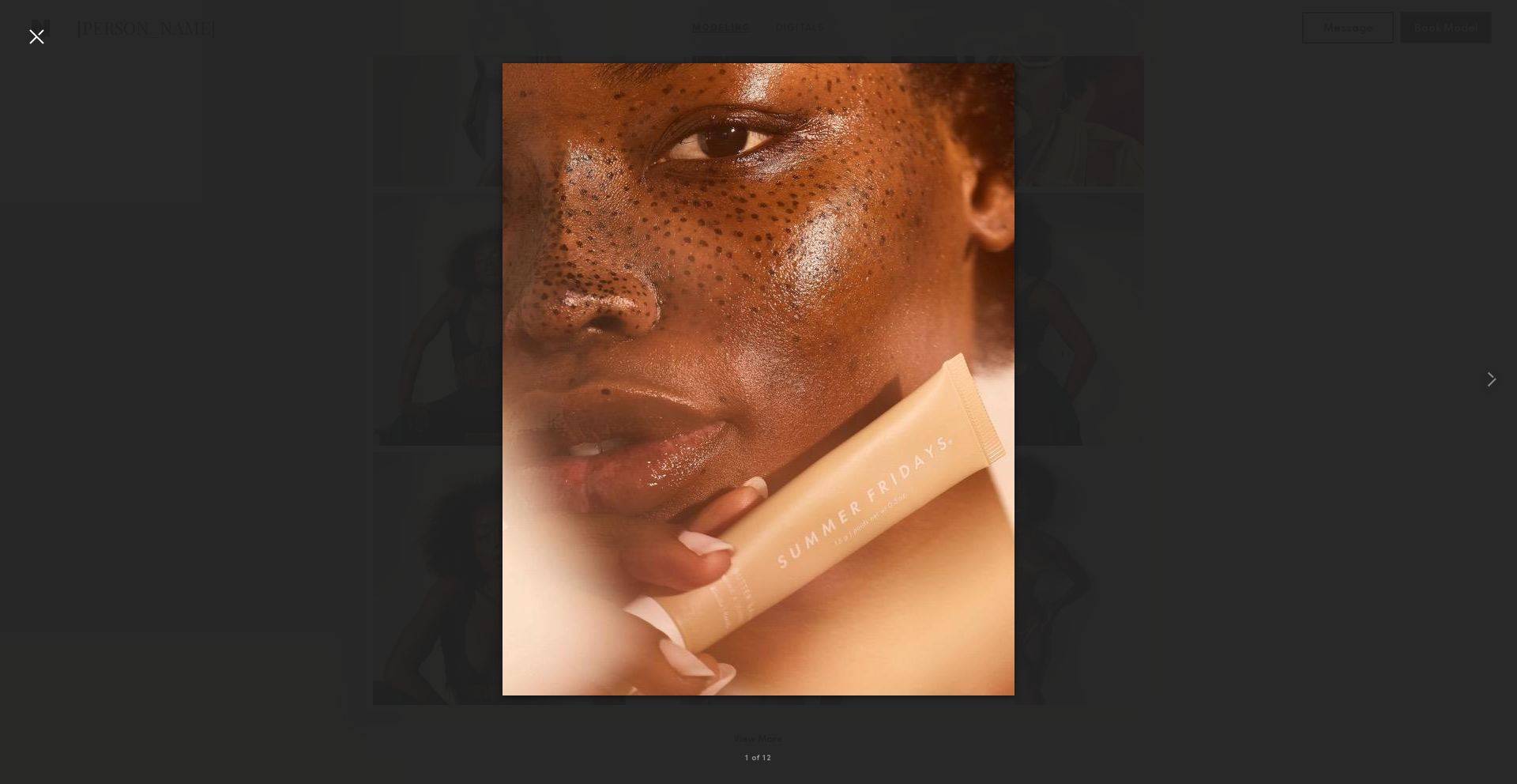
click at [24, 389] on div at bounding box center [758, 379] width 1517 height 708
click at [24, 386] on div at bounding box center [758, 379] width 1517 height 708
click at [32, 38] on div at bounding box center [36, 36] width 25 height 25
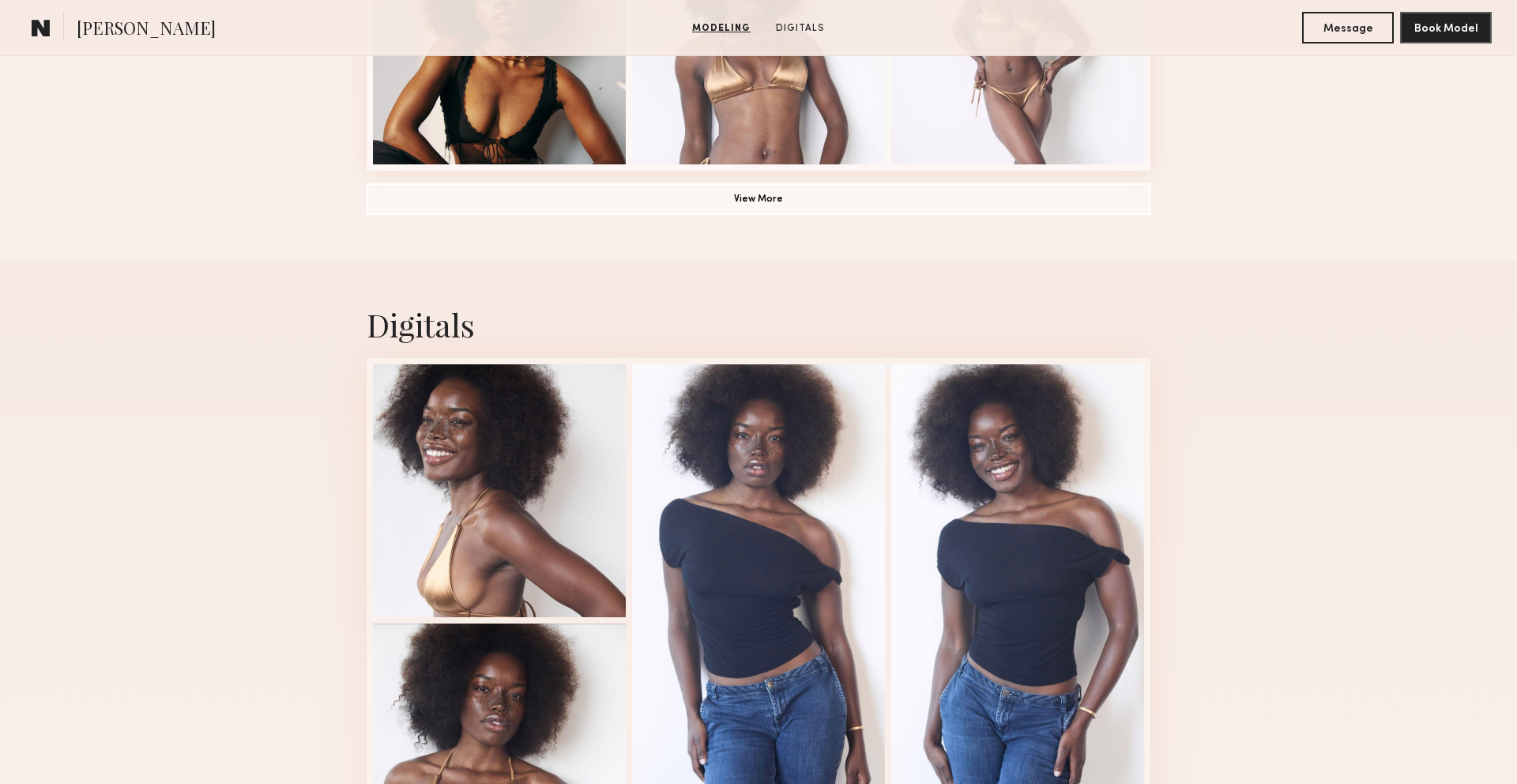
scroll to position [1429, 0]
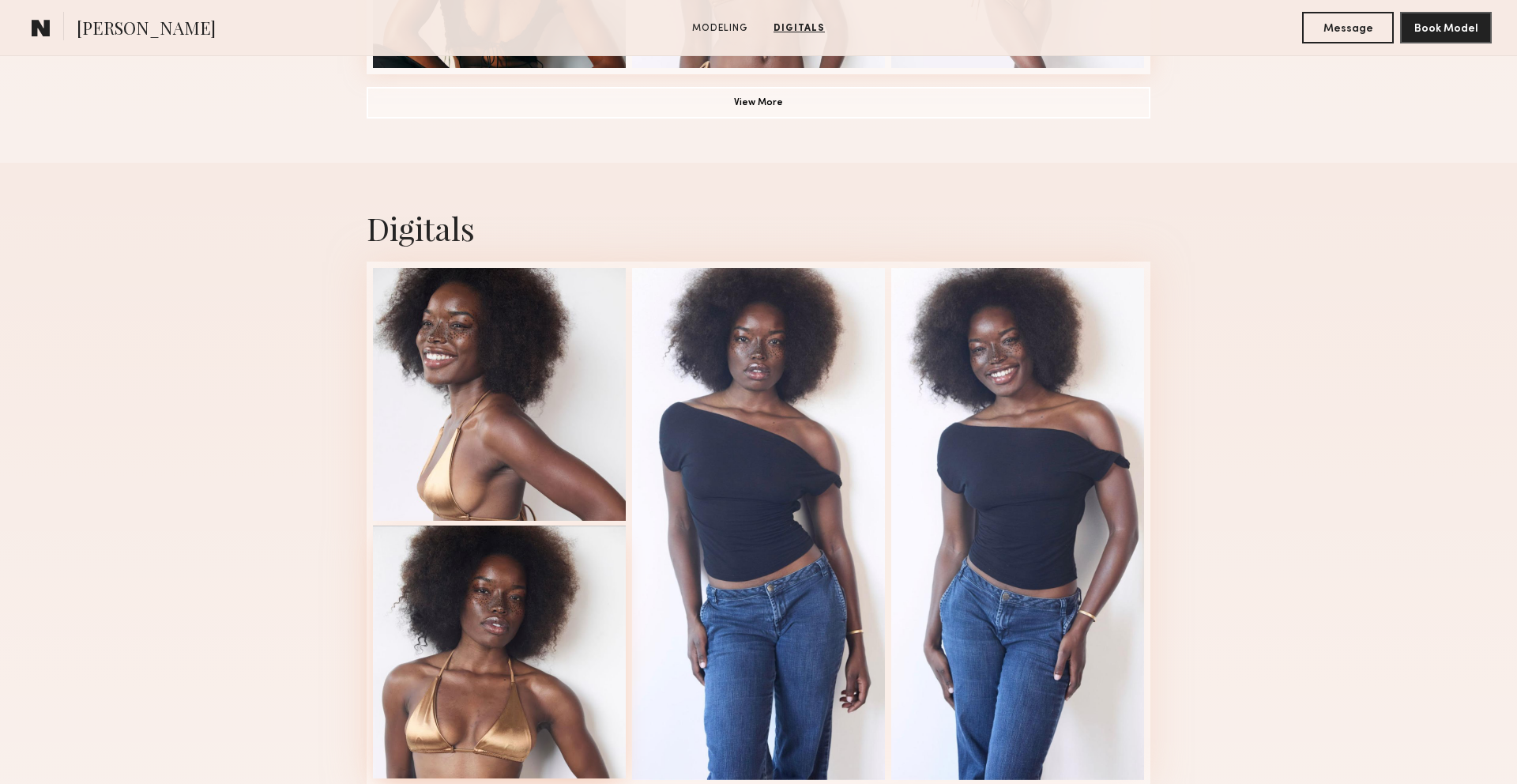
click at [530, 615] on div at bounding box center [500, 652] width 253 height 253
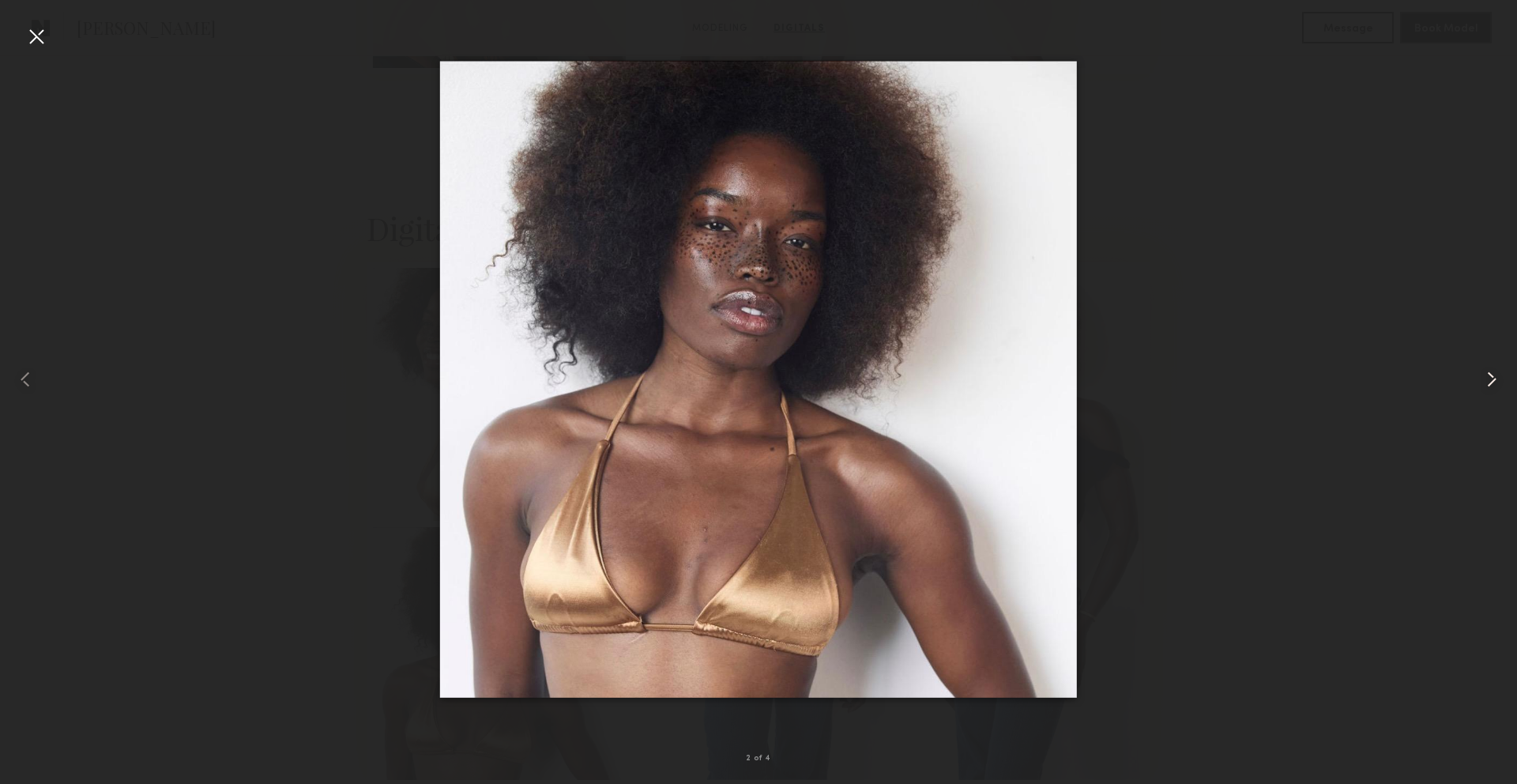
click at [1477, 372] on div at bounding box center [1486, 379] width 61 height 708
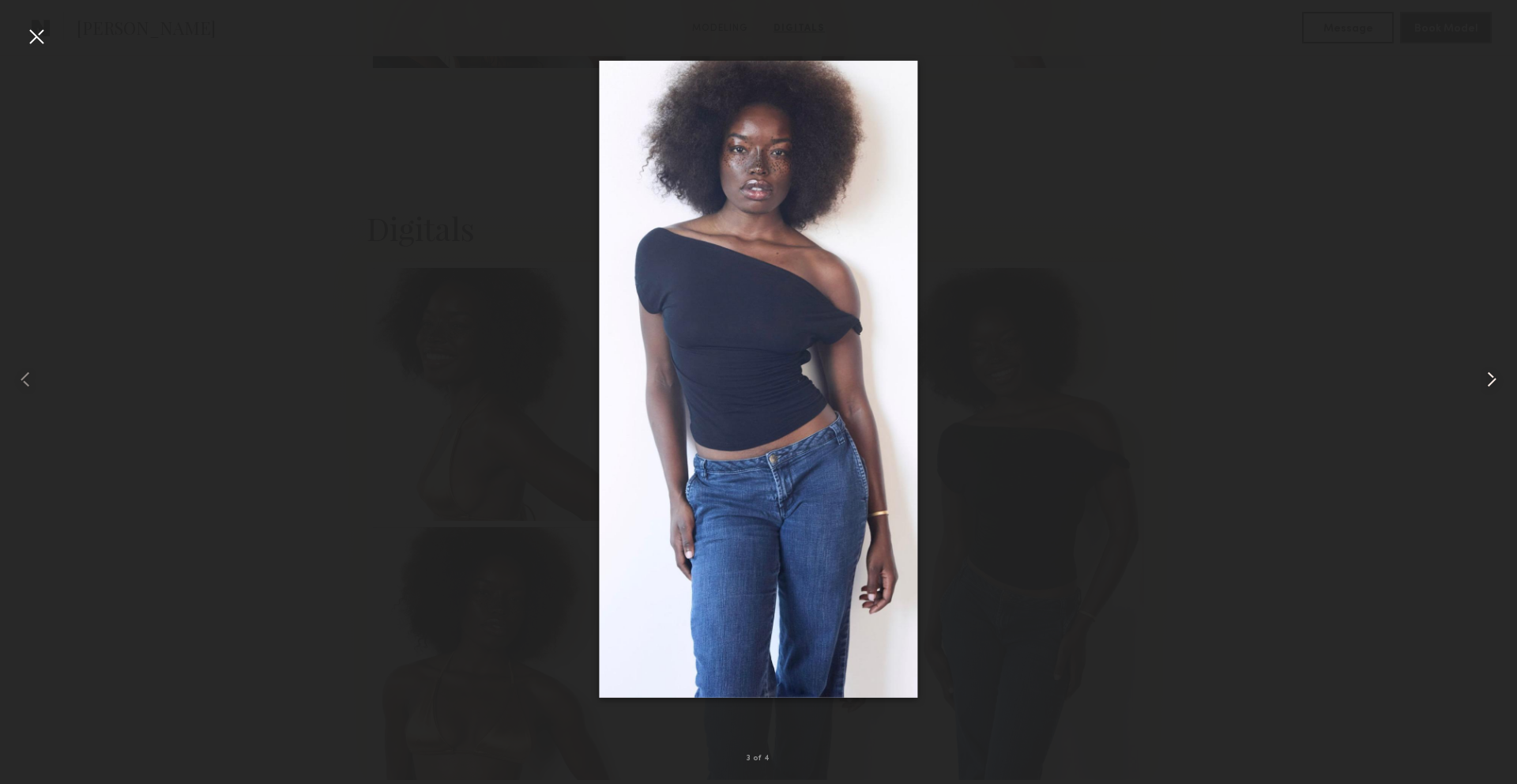
click at [1477, 372] on div at bounding box center [1486, 379] width 61 height 708
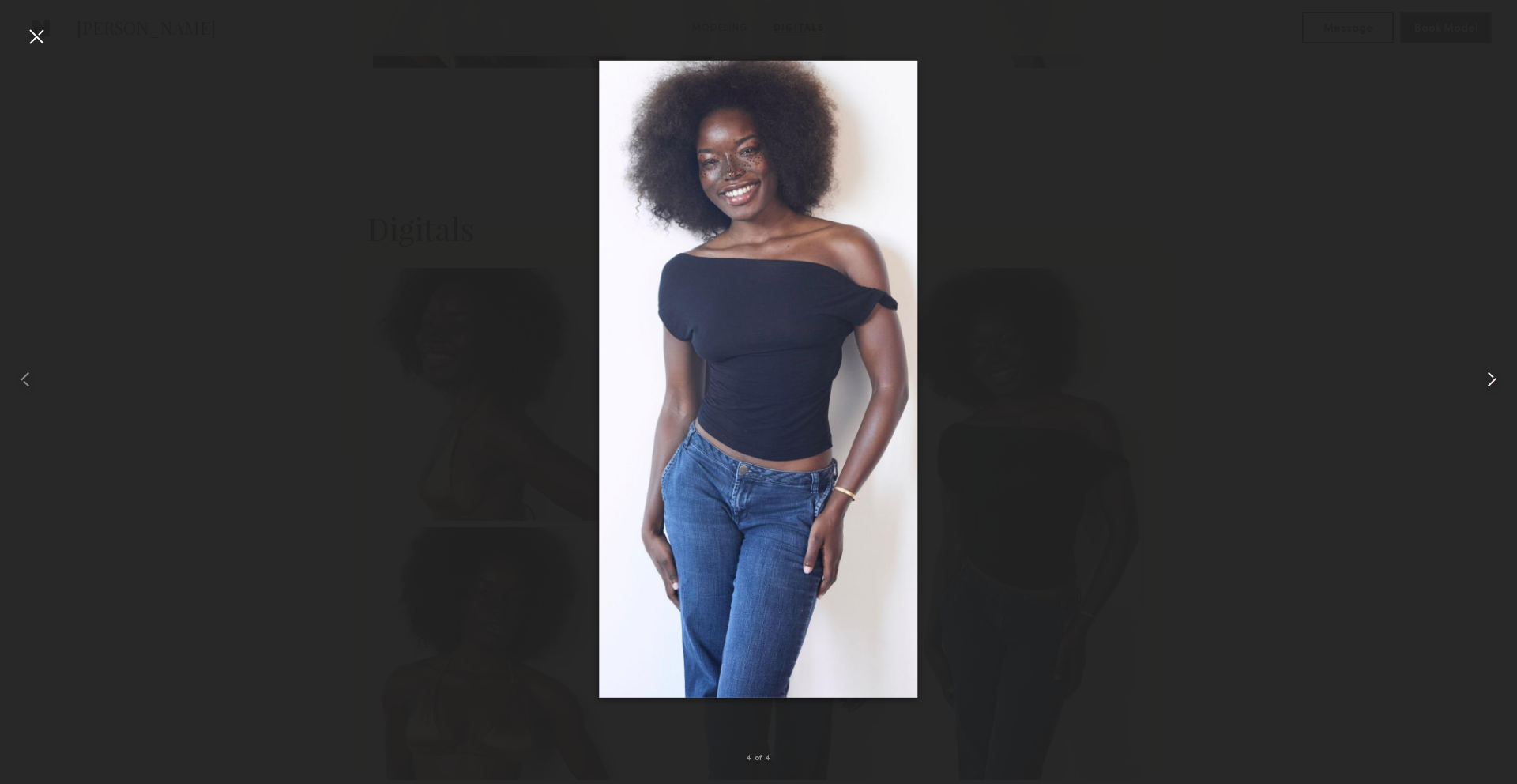
click at [1477, 372] on div at bounding box center [1486, 379] width 61 height 708
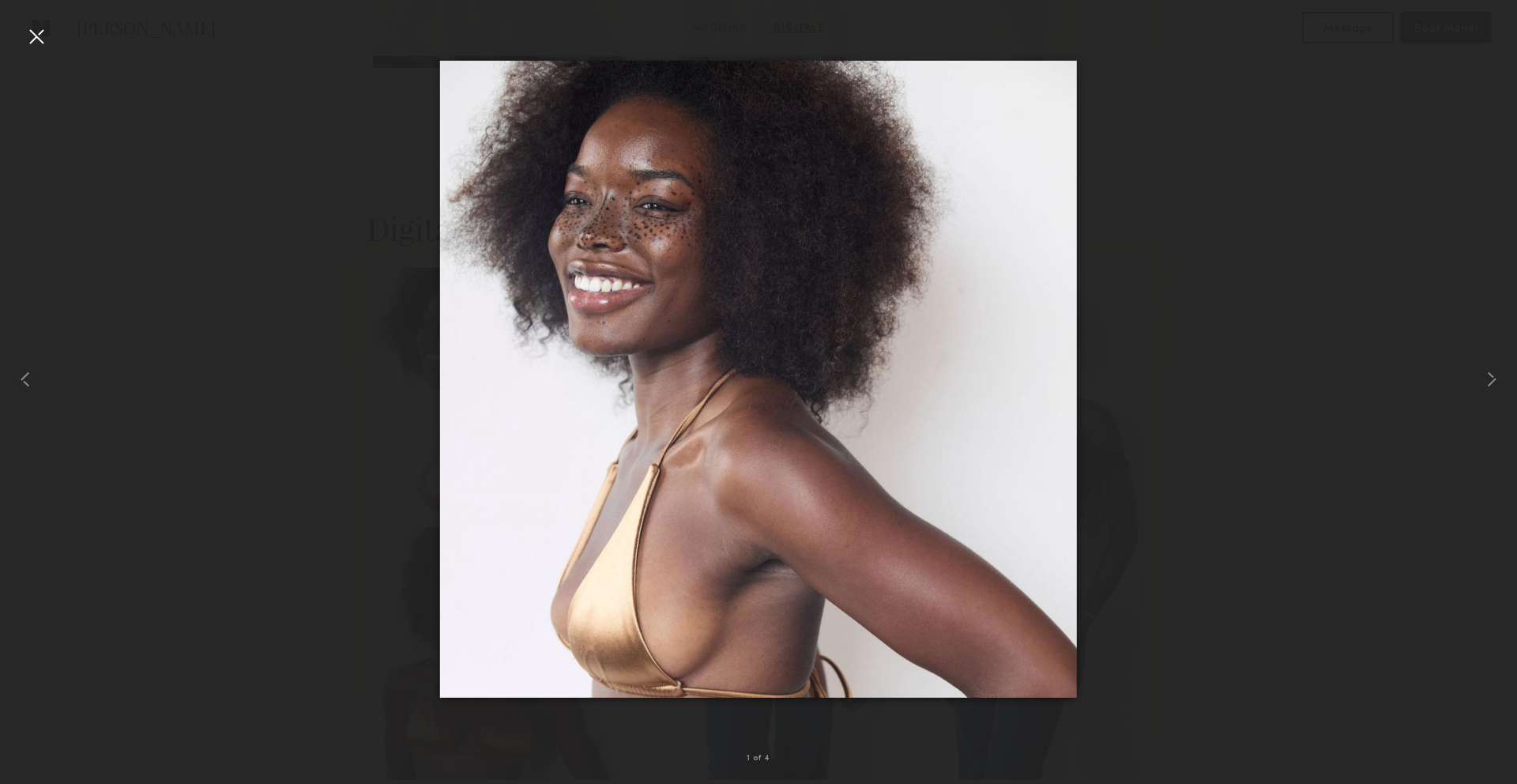
click at [36, 41] on div at bounding box center [36, 36] width 25 height 25
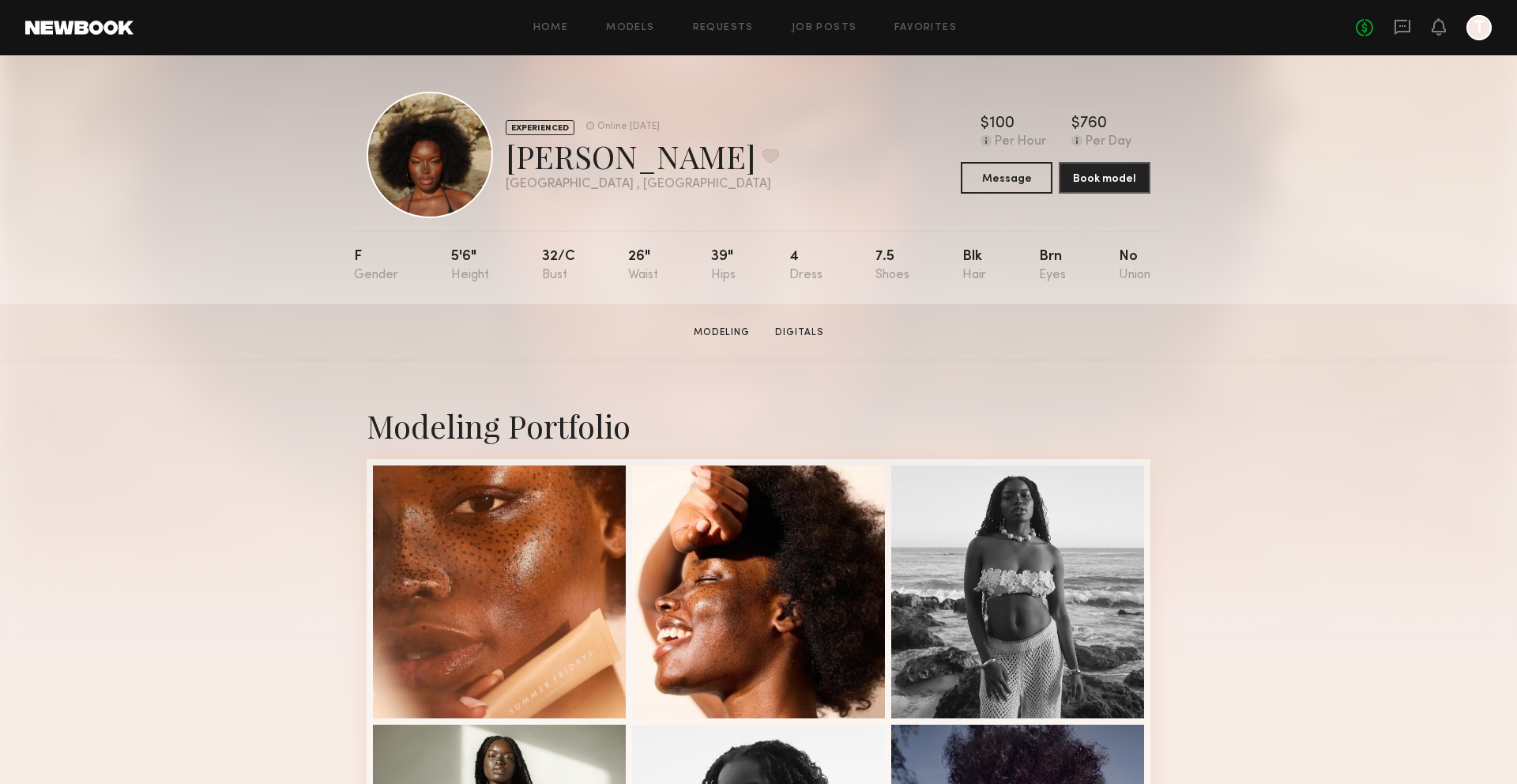
scroll to position [0, 0]
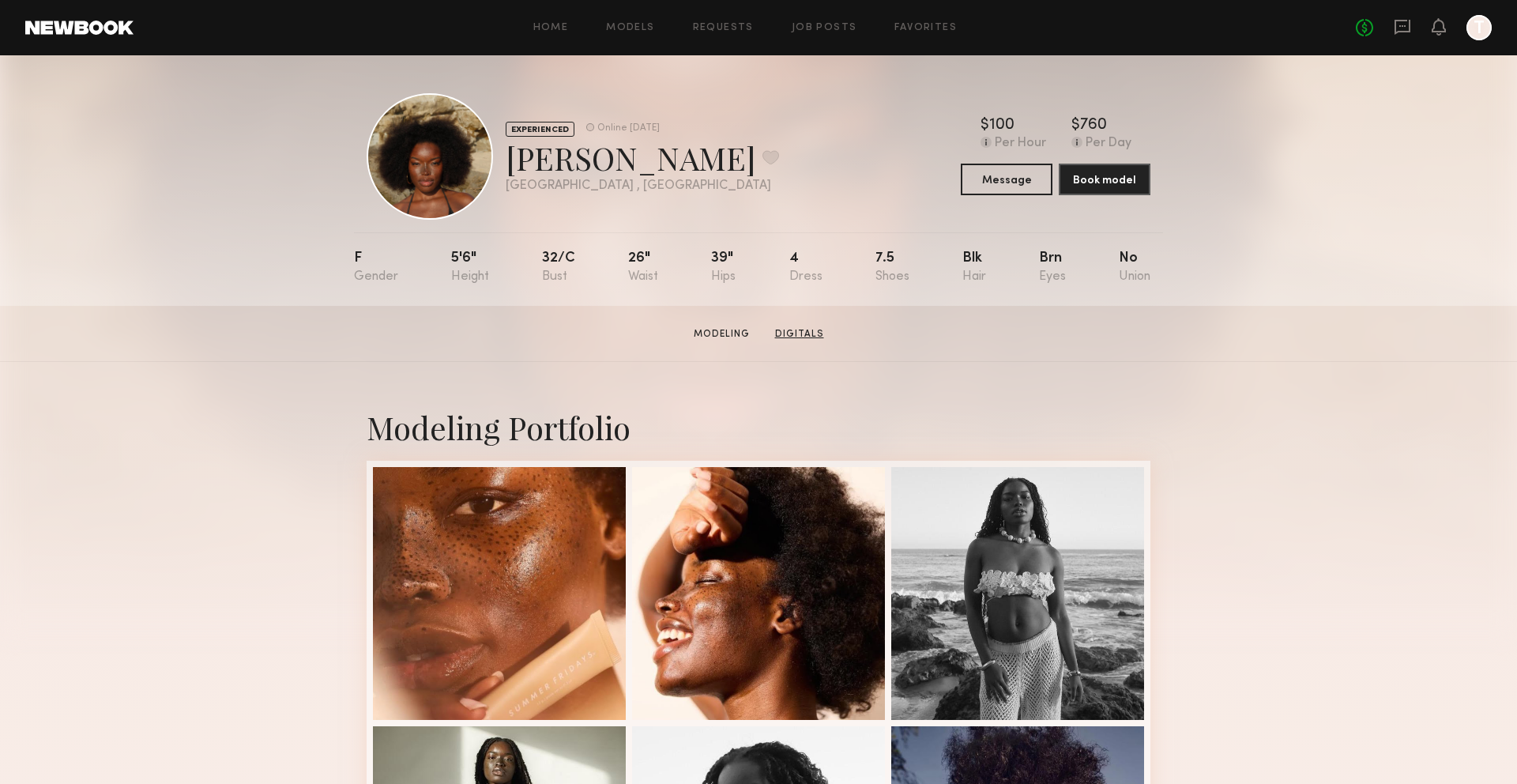
click at [823, 331] on link "Digitals" at bounding box center [799, 334] width 62 height 15
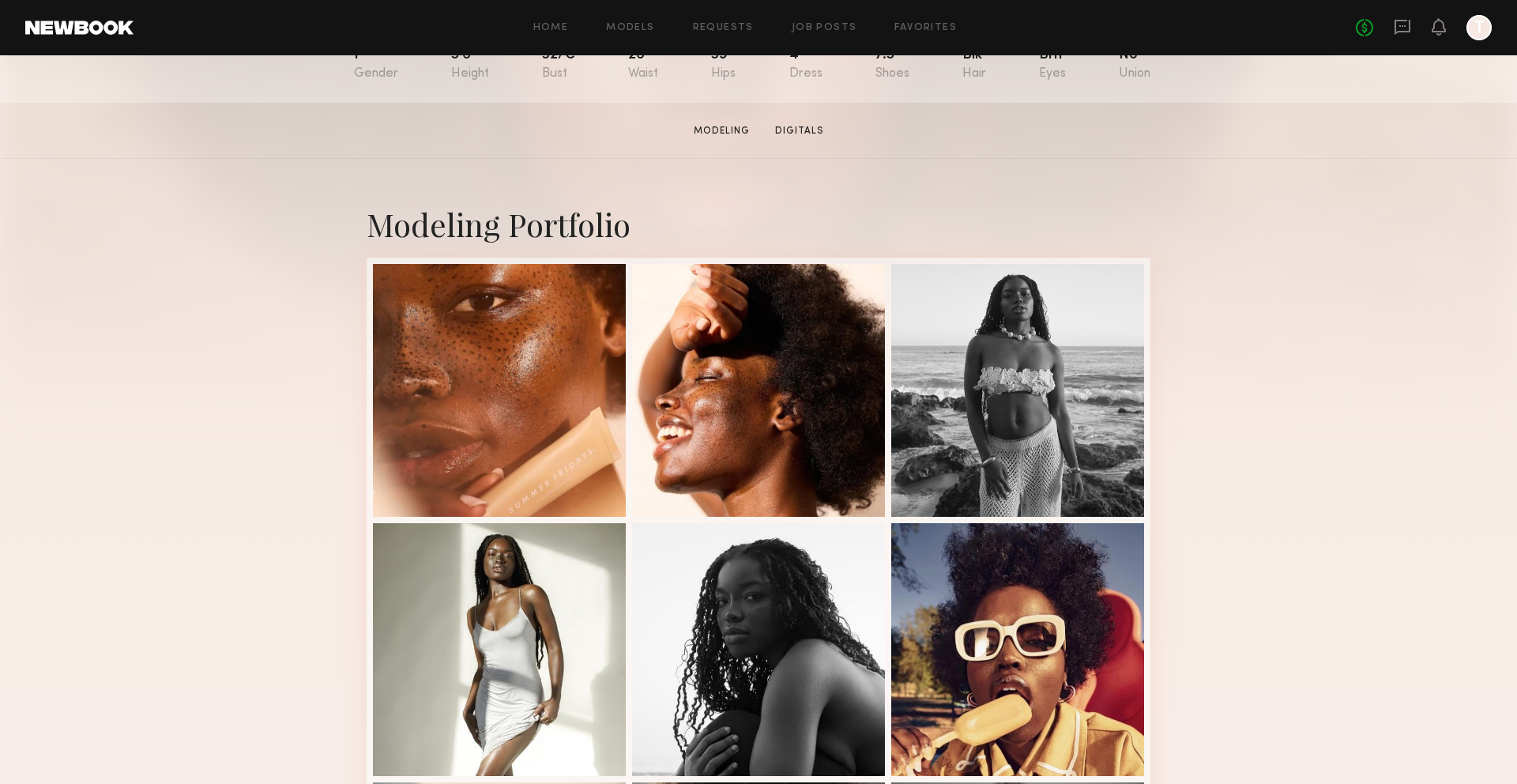
scroll to position [206, 0]
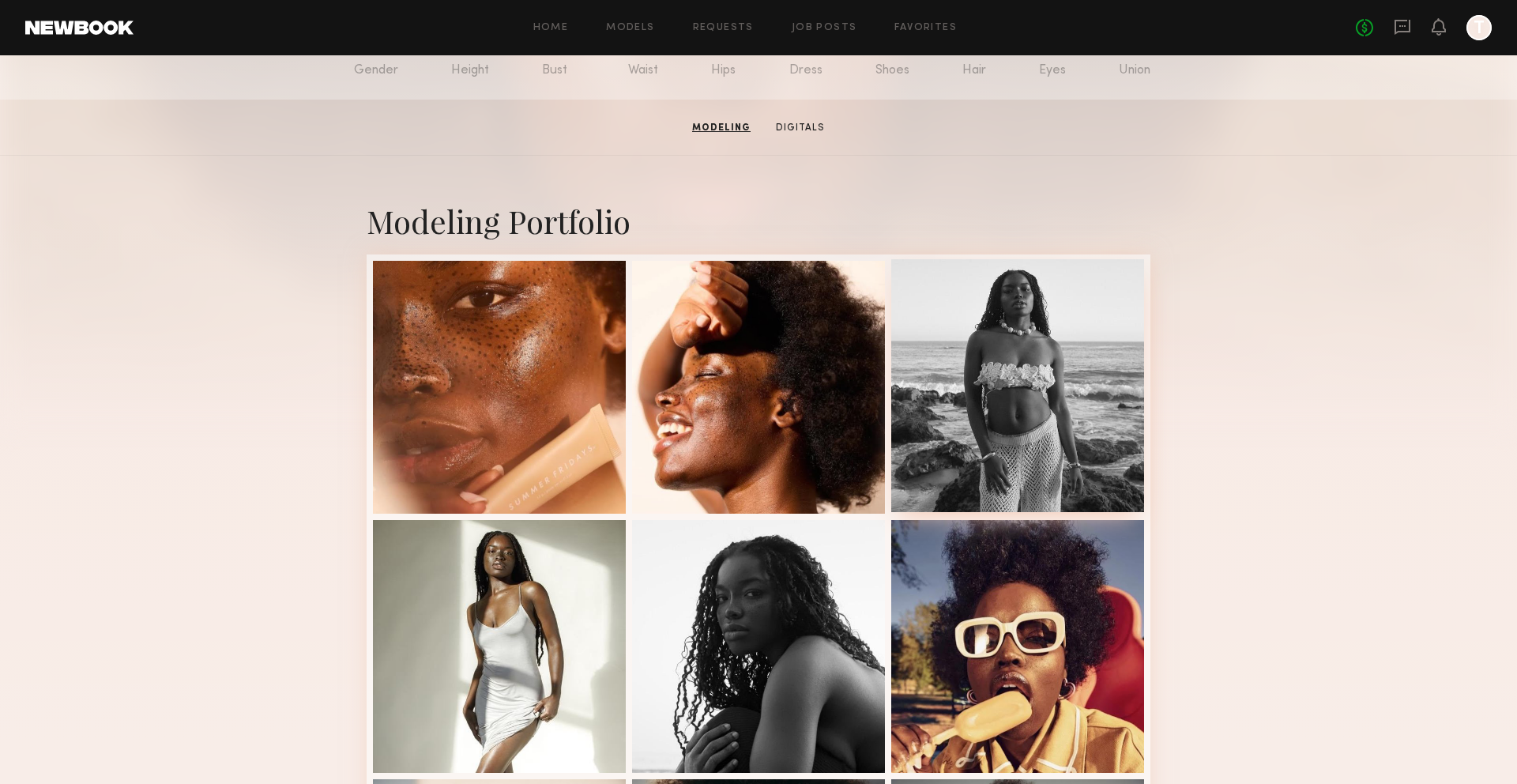
click at [1003, 395] on div at bounding box center [1018, 386] width 253 height 253
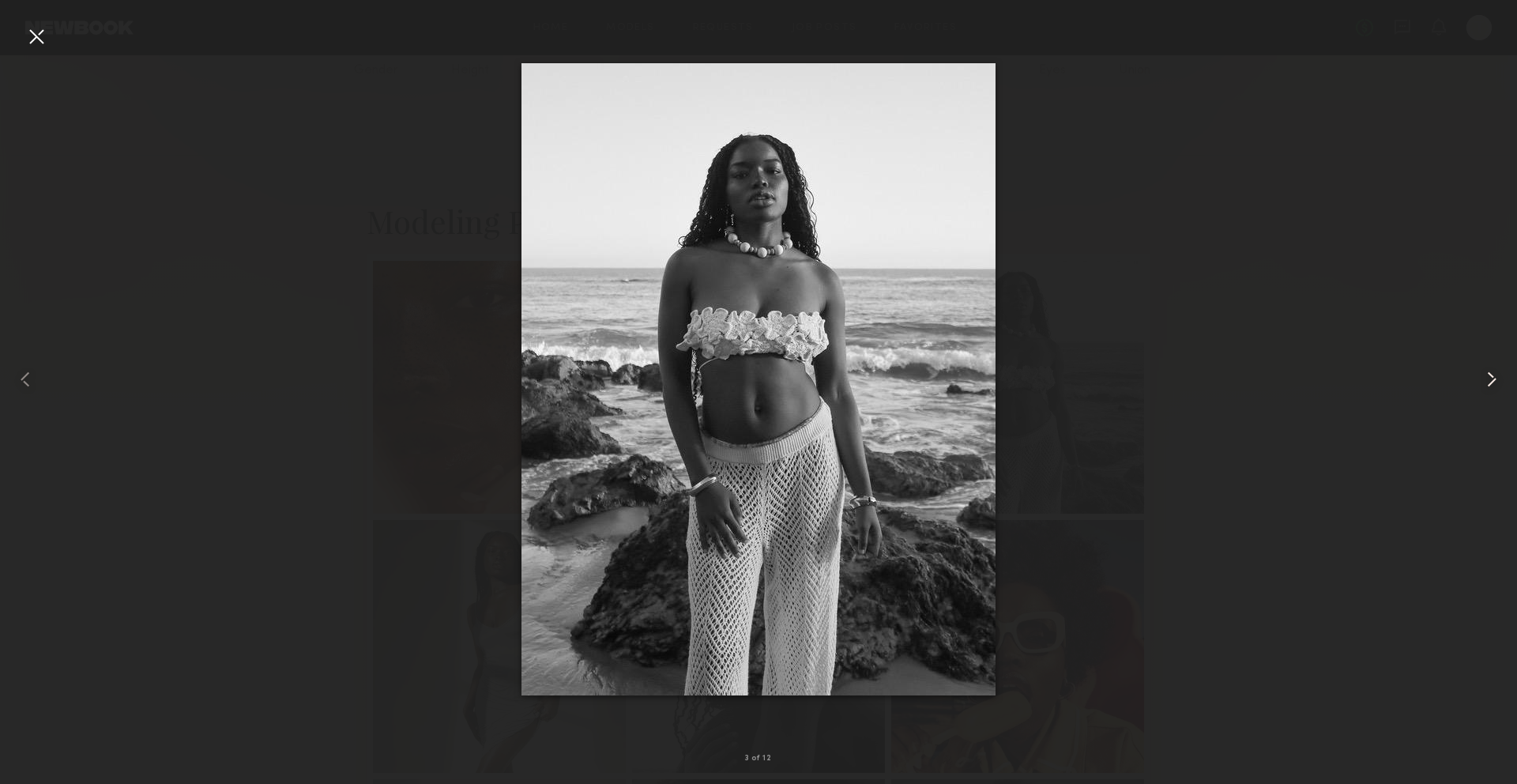
click at [1481, 363] on div at bounding box center [1486, 379] width 61 height 708
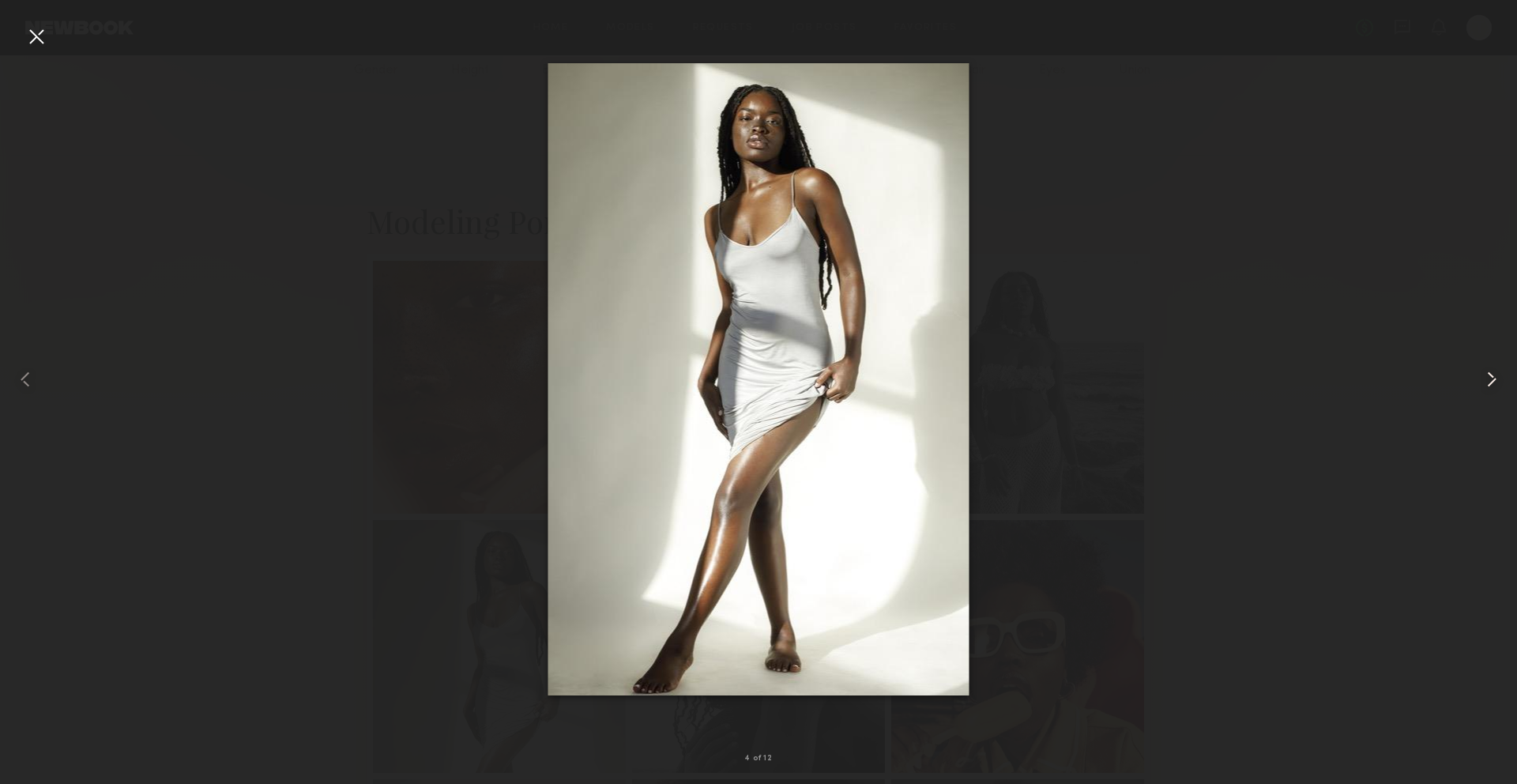
click at [1481, 367] on common-icon at bounding box center [1492, 380] width 25 height 25
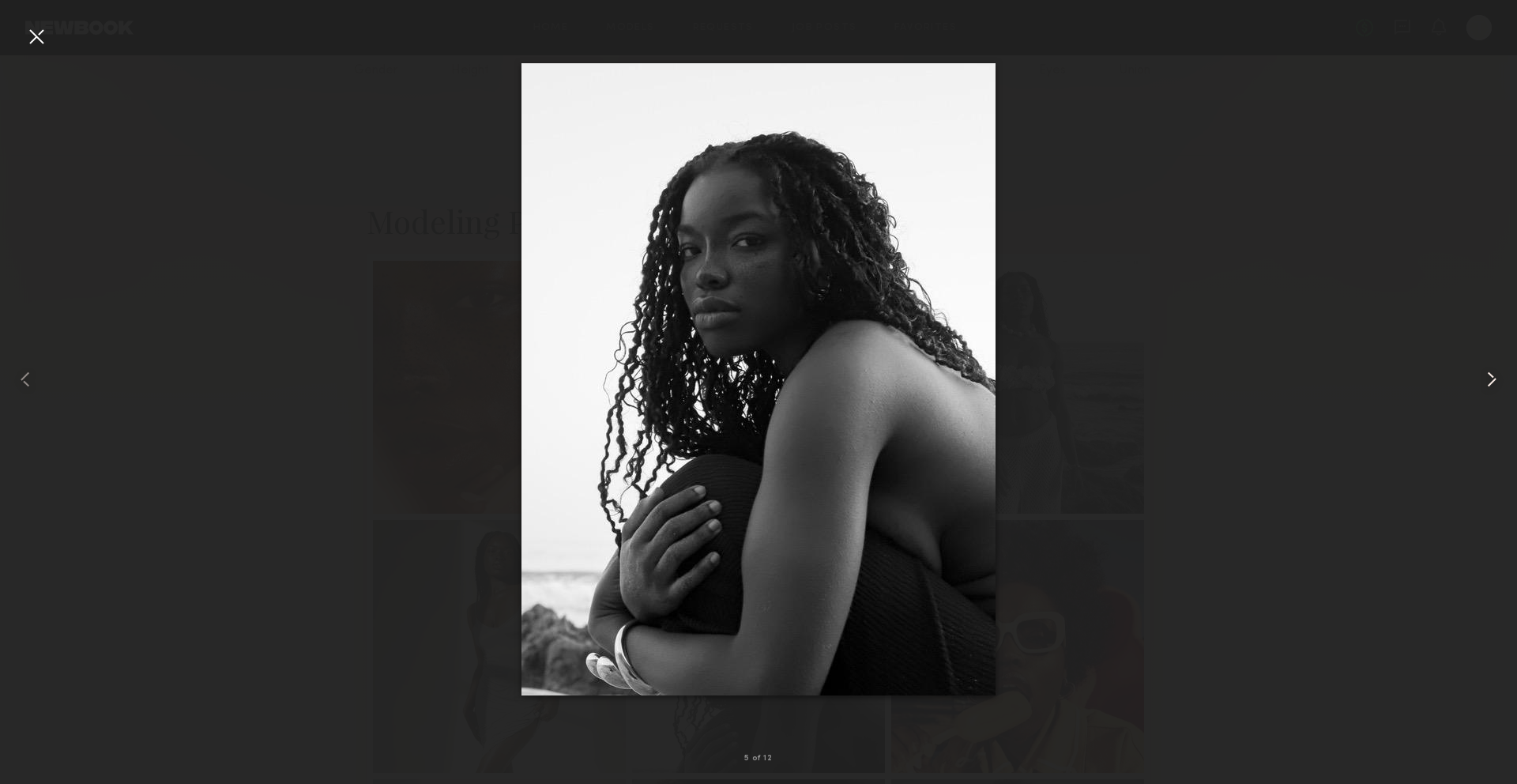
click at [1481, 367] on common-icon at bounding box center [1492, 380] width 25 height 25
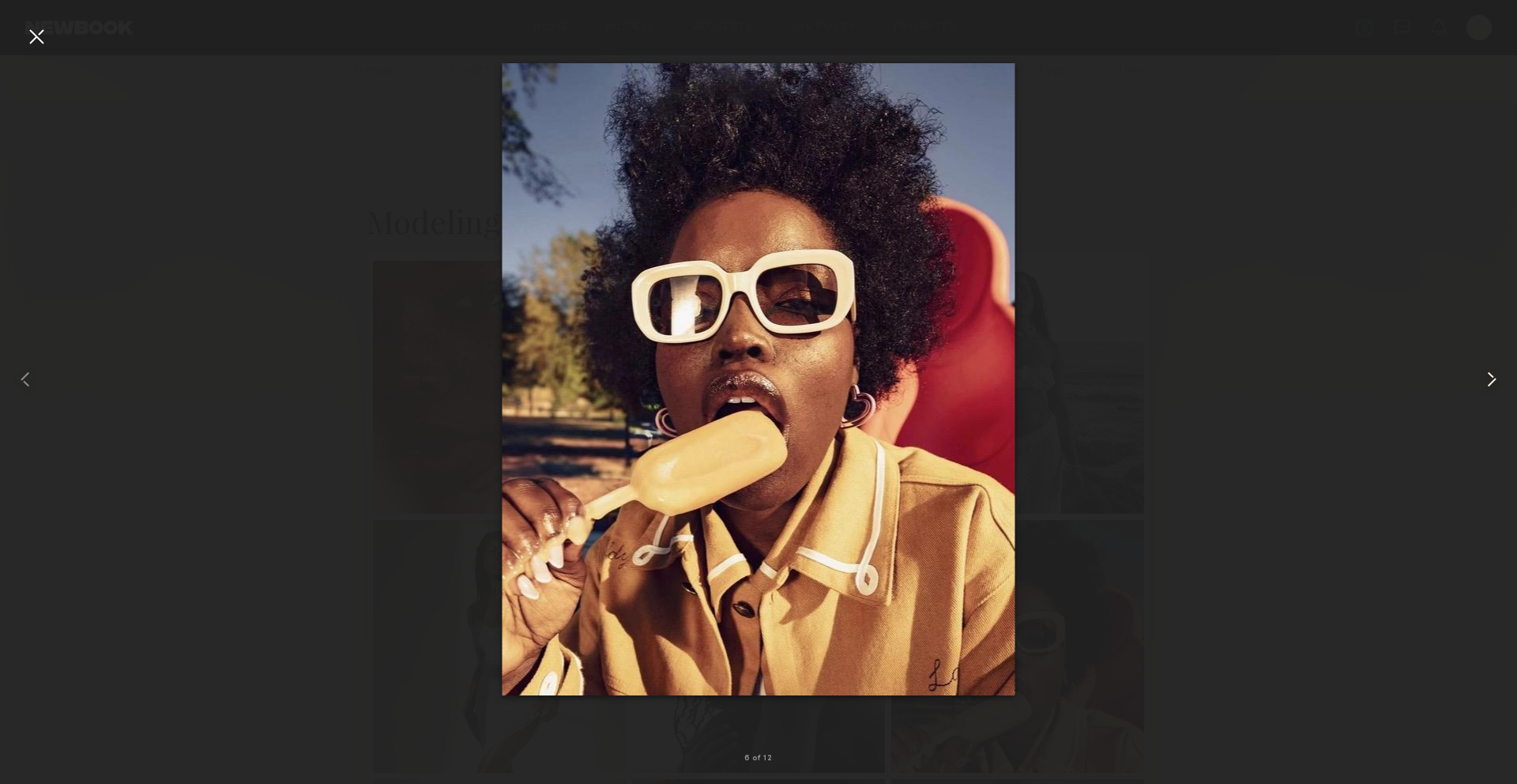
click at [1483, 373] on common-icon at bounding box center [1492, 380] width 25 height 25
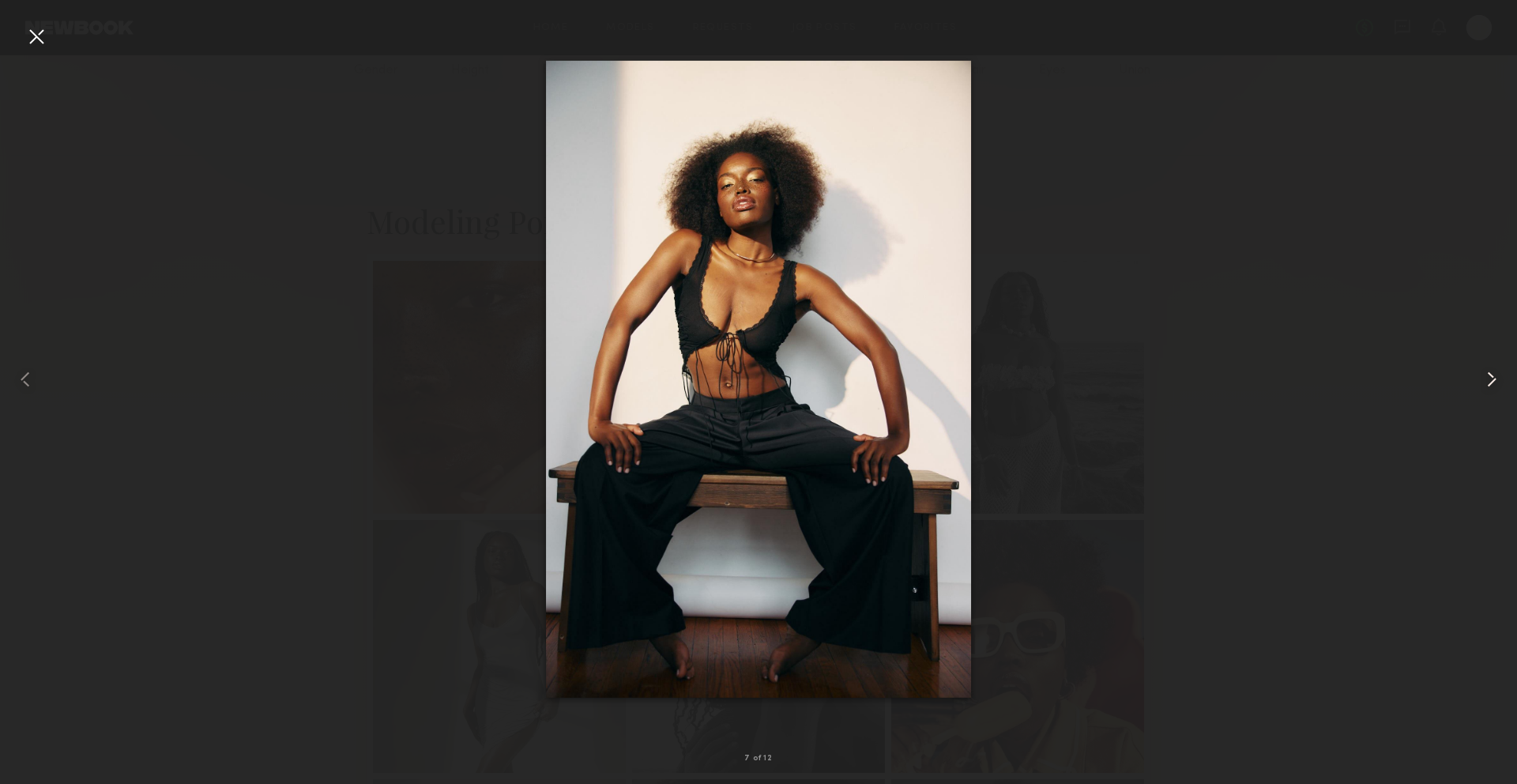
click at [1483, 373] on common-icon at bounding box center [1492, 380] width 25 height 25
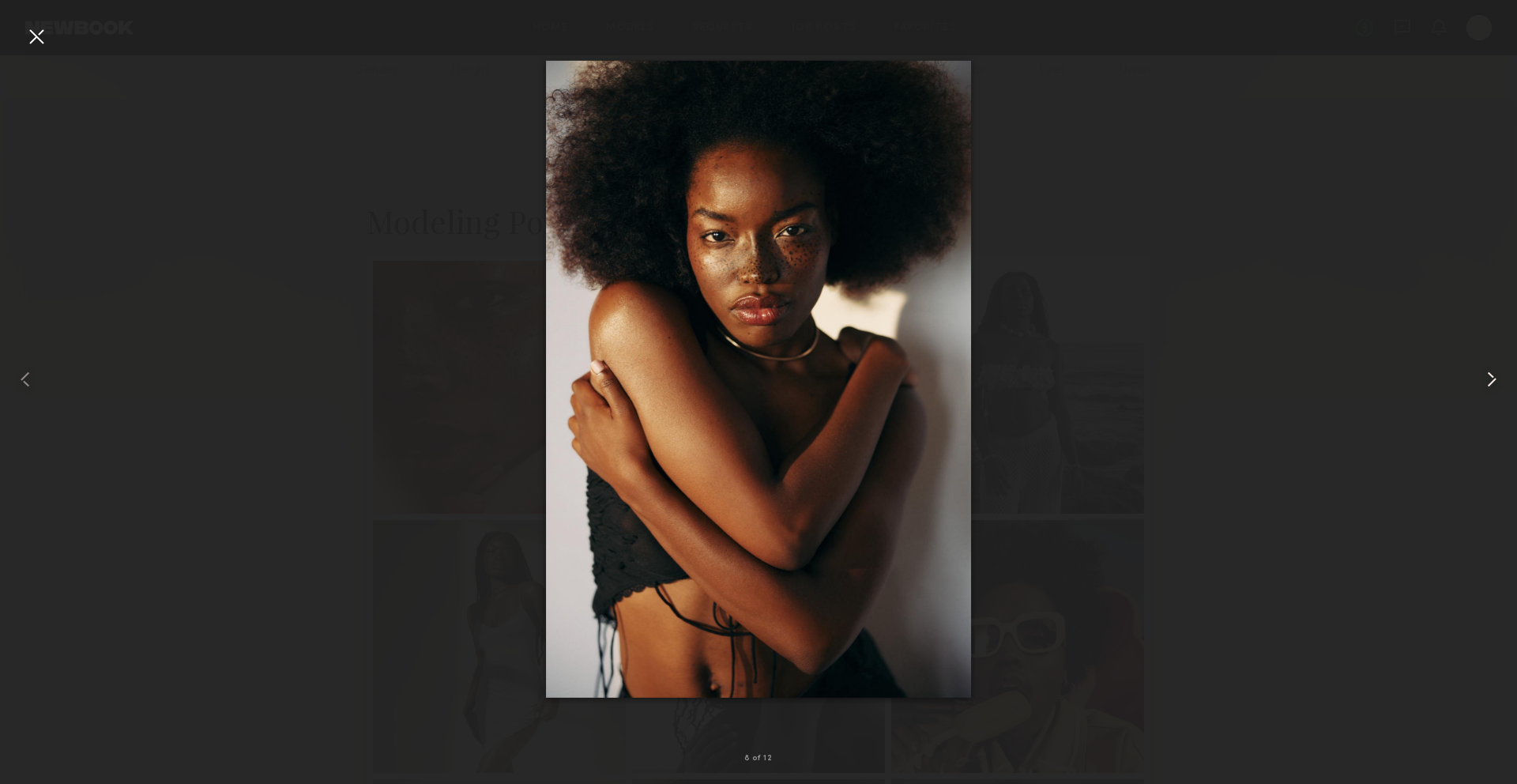
click at [1483, 372] on common-icon at bounding box center [1492, 380] width 25 height 25
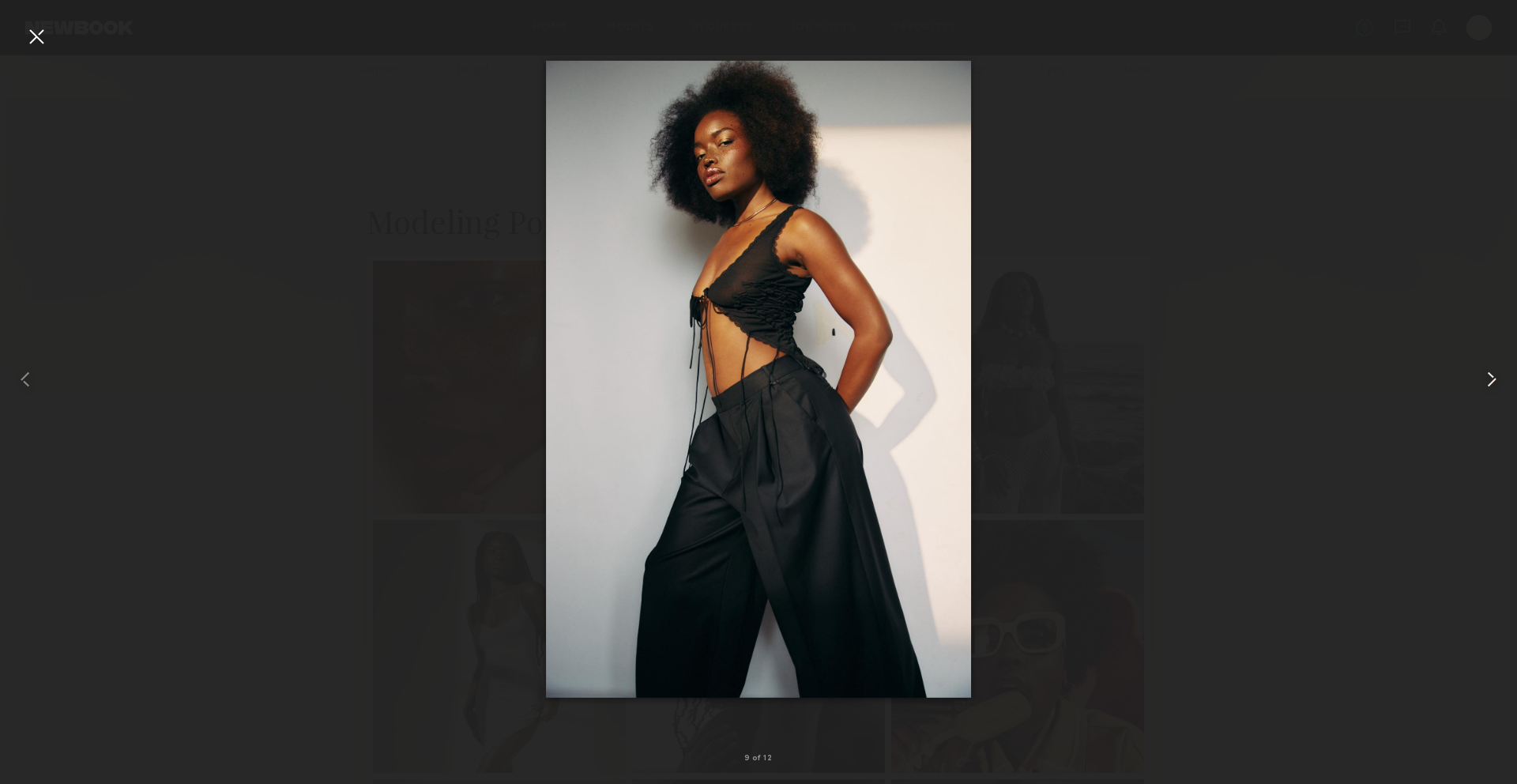
click at [1483, 373] on common-icon at bounding box center [1492, 380] width 25 height 25
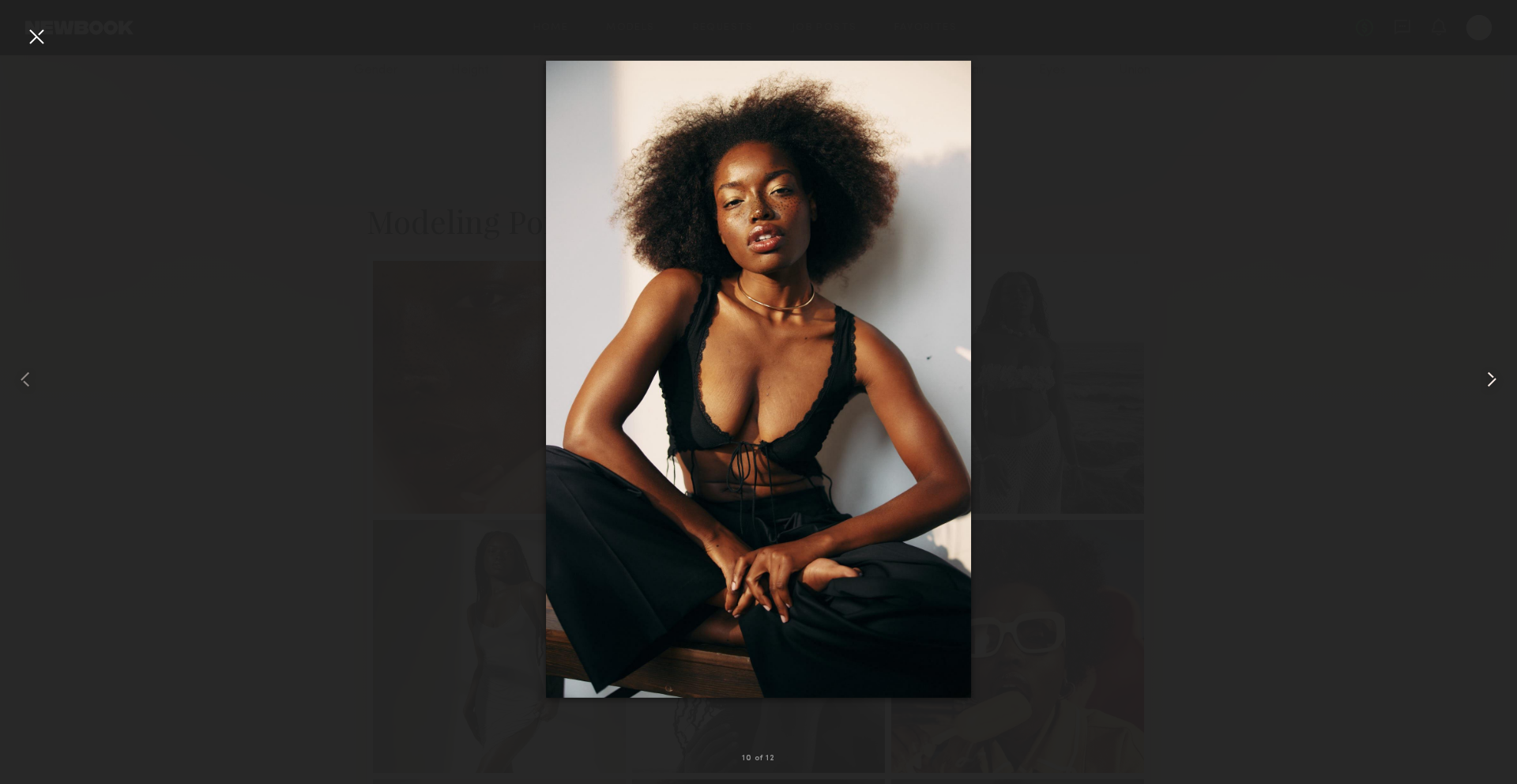
click at [1483, 373] on common-icon at bounding box center [1492, 380] width 25 height 25
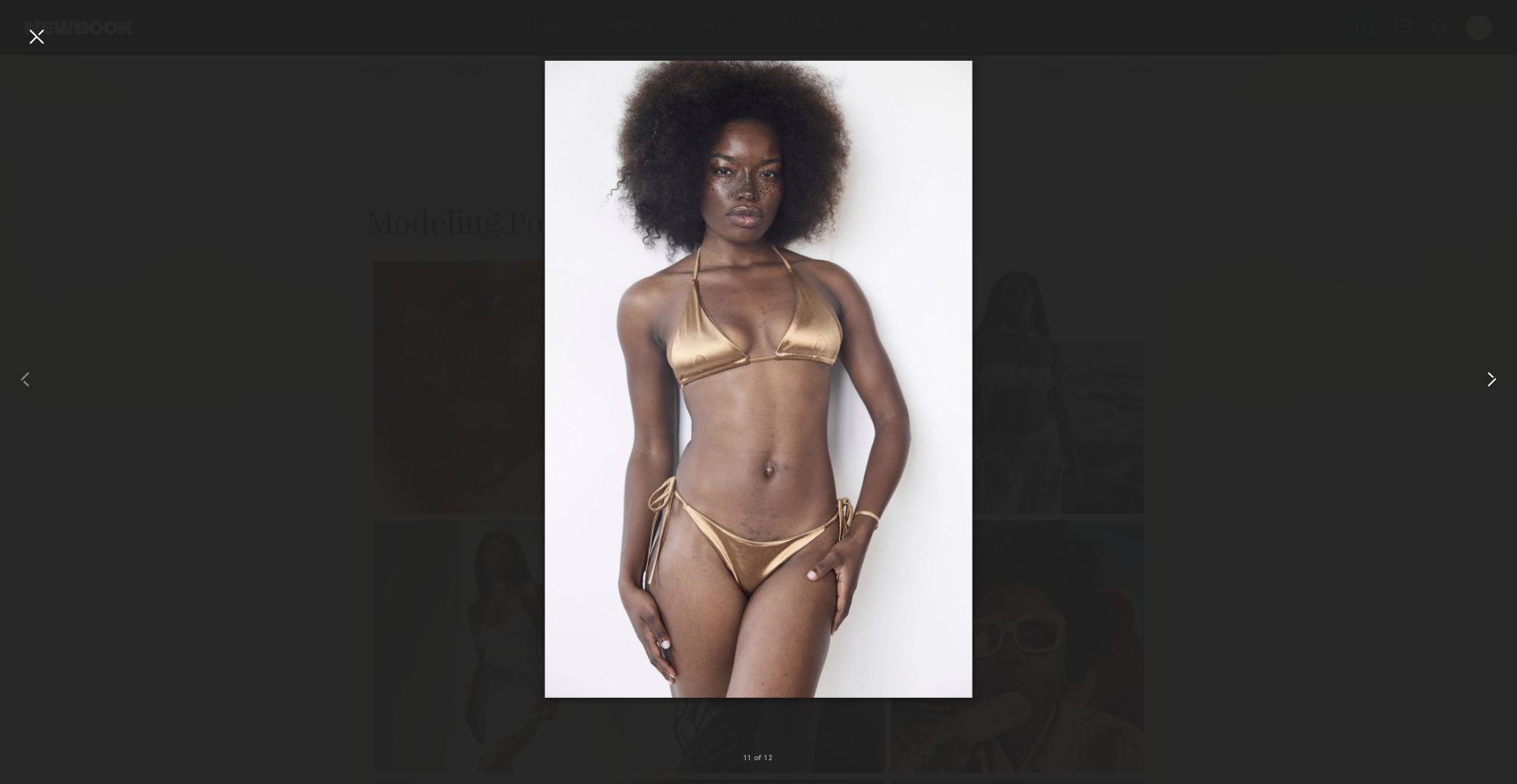
click at [1483, 373] on common-icon at bounding box center [1492, 380] width 25 height 25
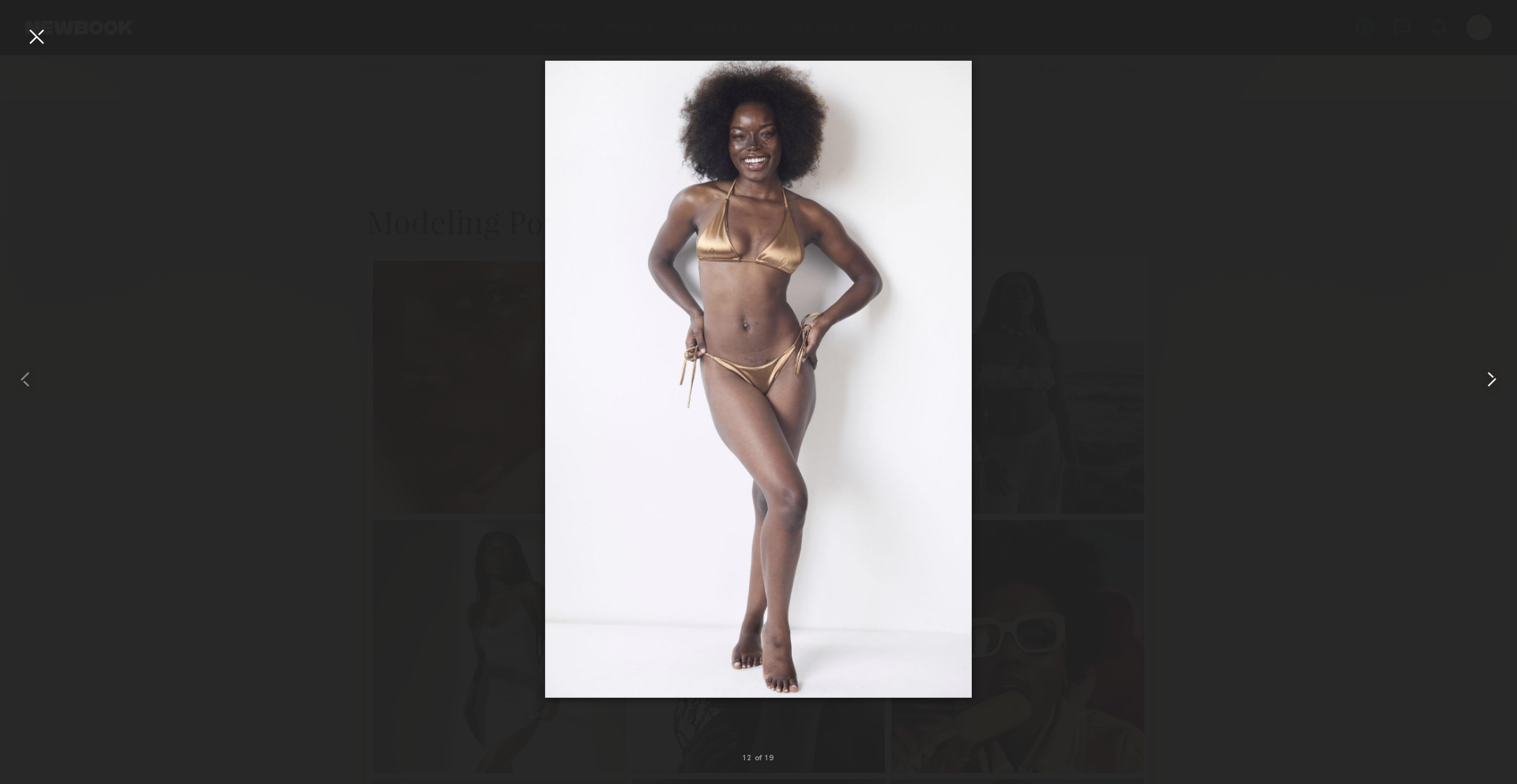
click at [1483, 373] on common-icon at bounding box center [1492, 380] width 25 height 25
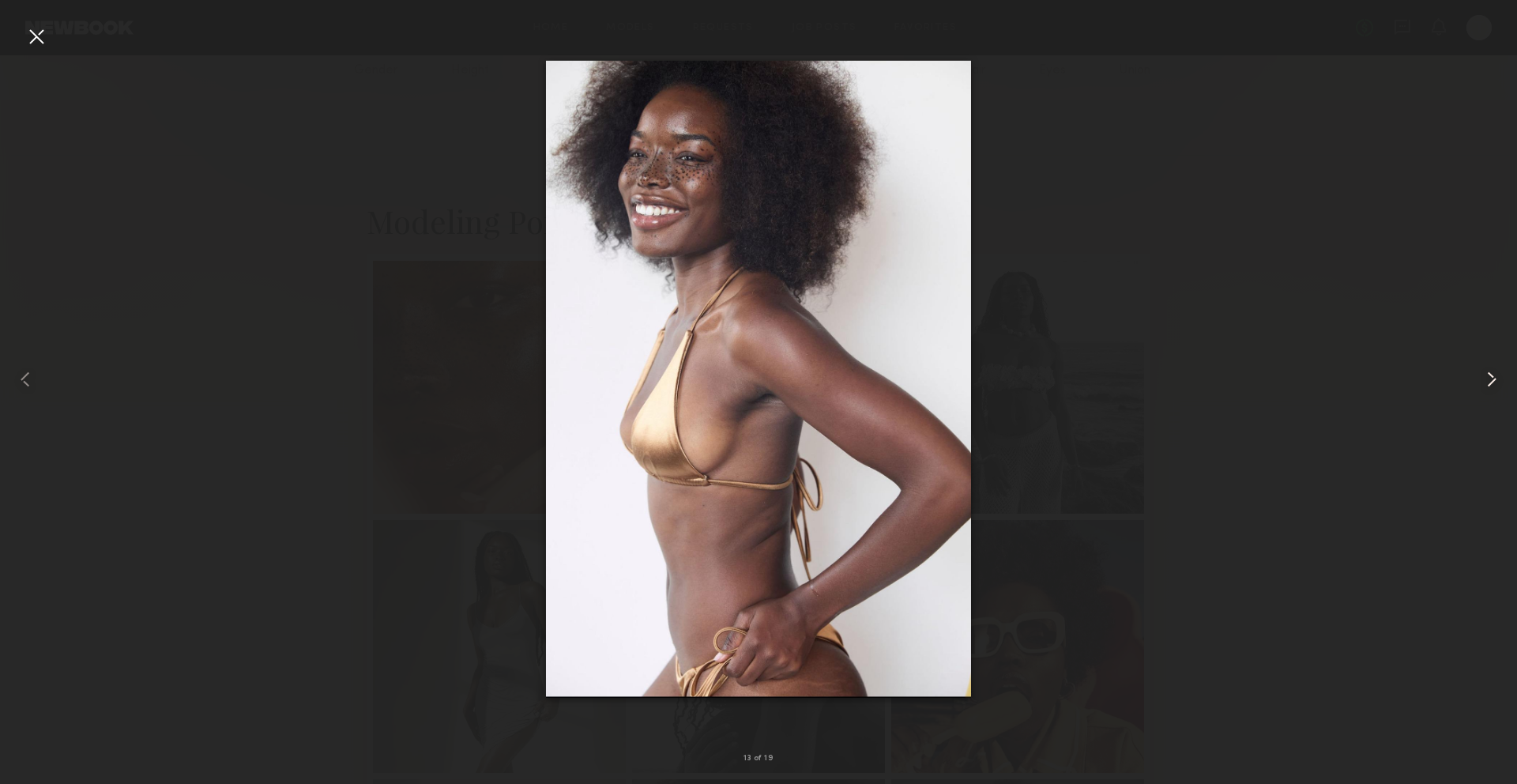
click at [1483, 373] on common-icon at bounding box center [1492, 380] width 25 height 25
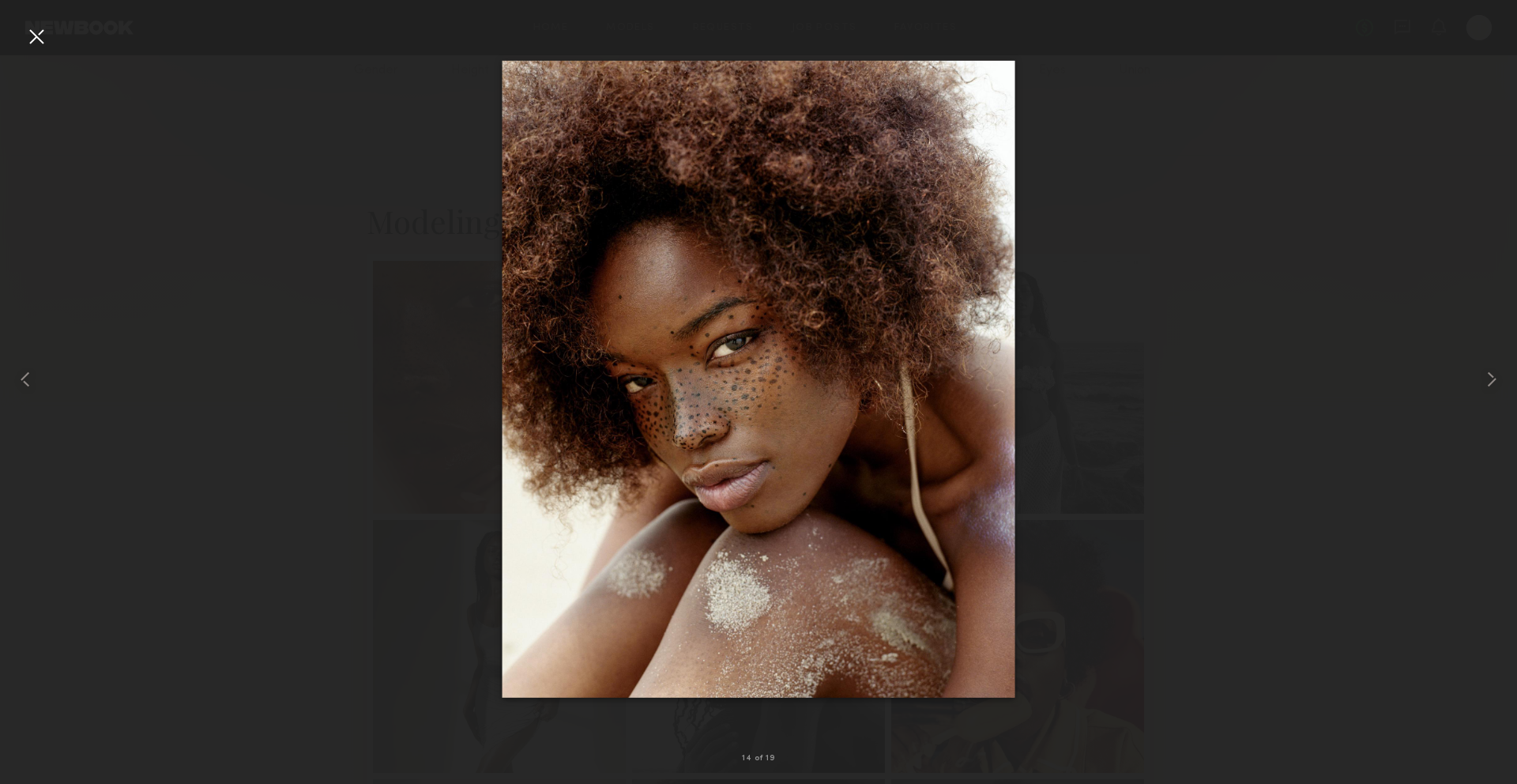
click at [8, 24] on nb-gallery-light "14 of 19" at bounding box center [758, 392] width 1517 height 784
click at [40, 34] on div at bounding box center [36, 36] width 25 height 25
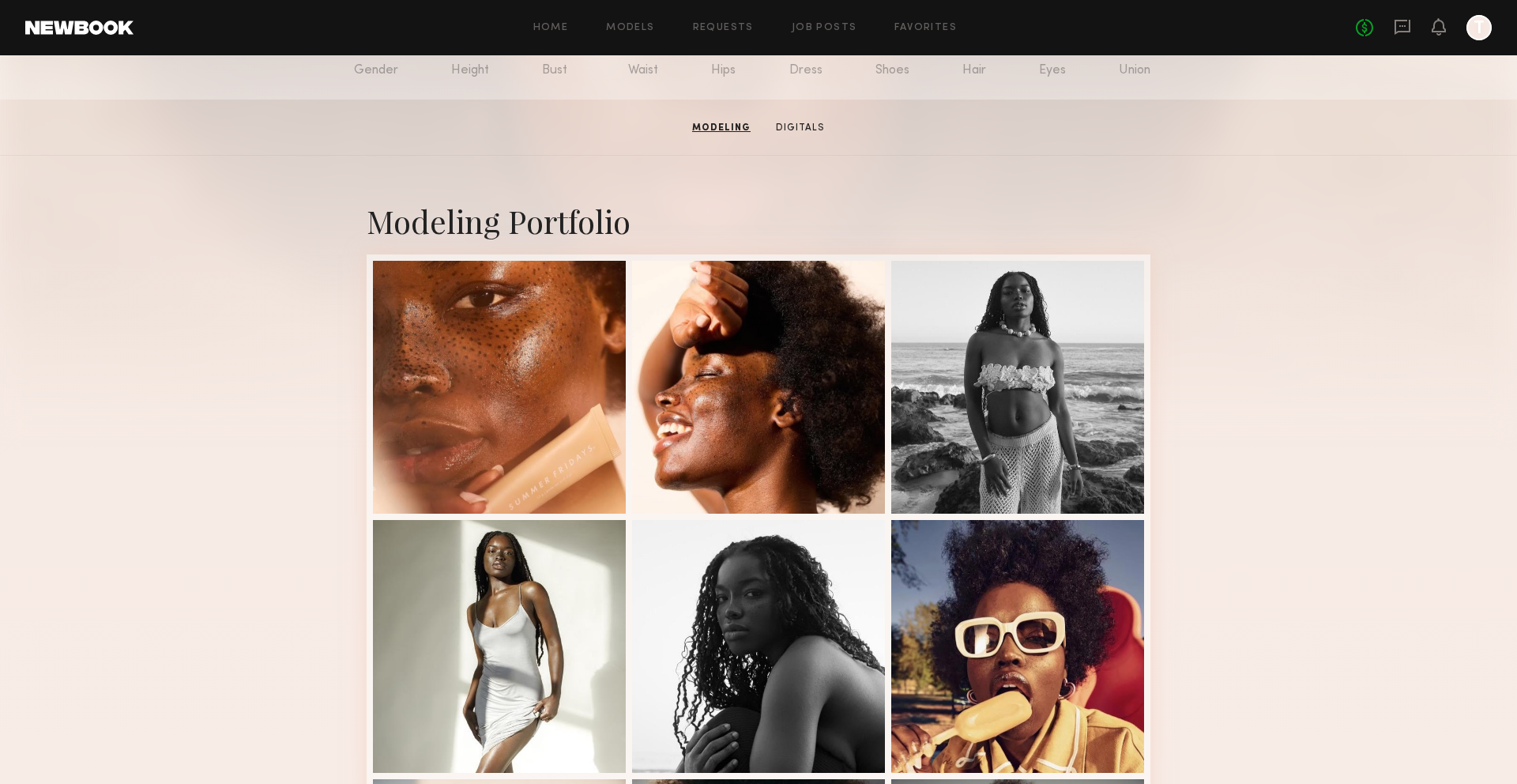
scroll to position [0, 0]
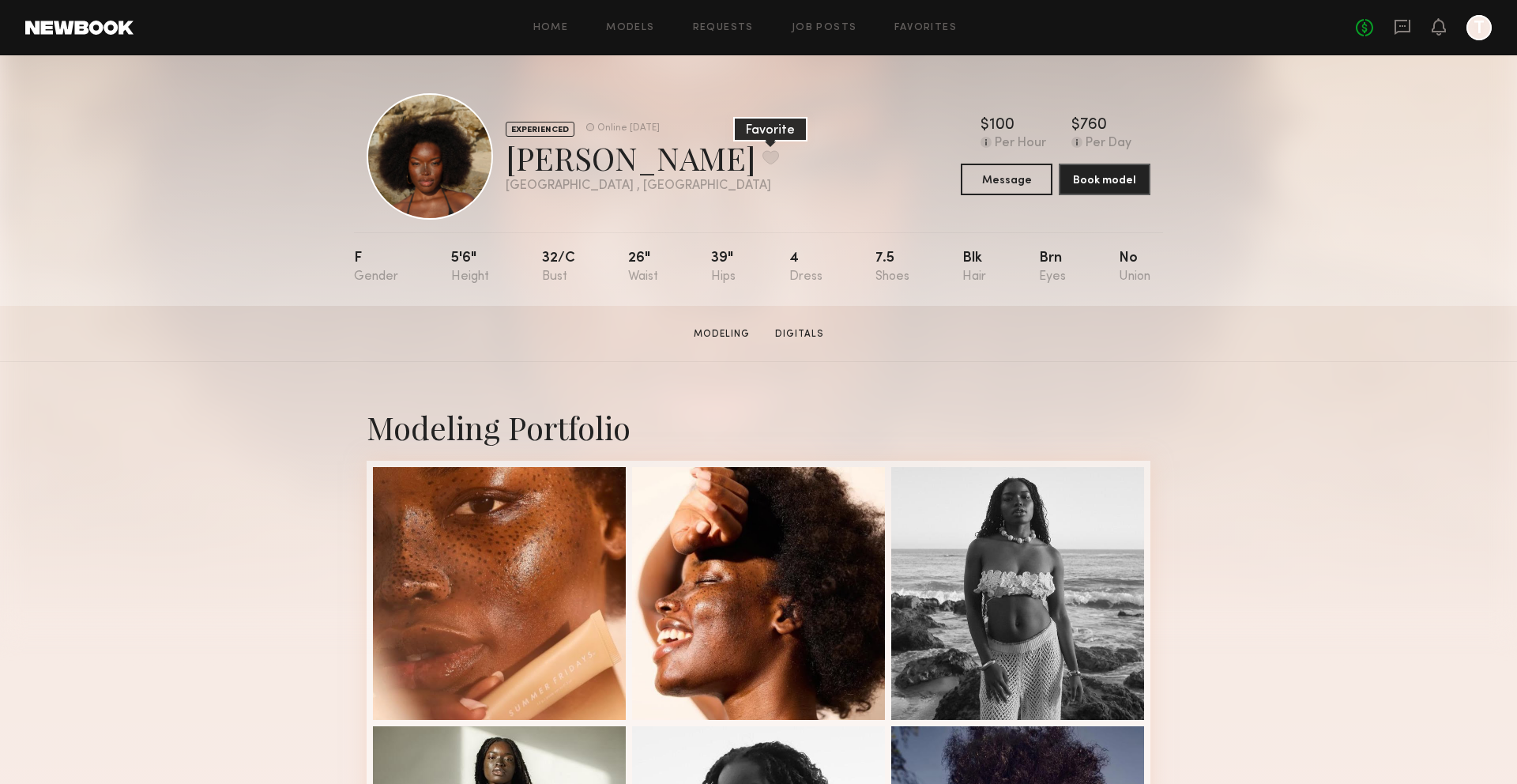
click at [762, 161] on button at bounding box center [770, 158] width 16 height 15
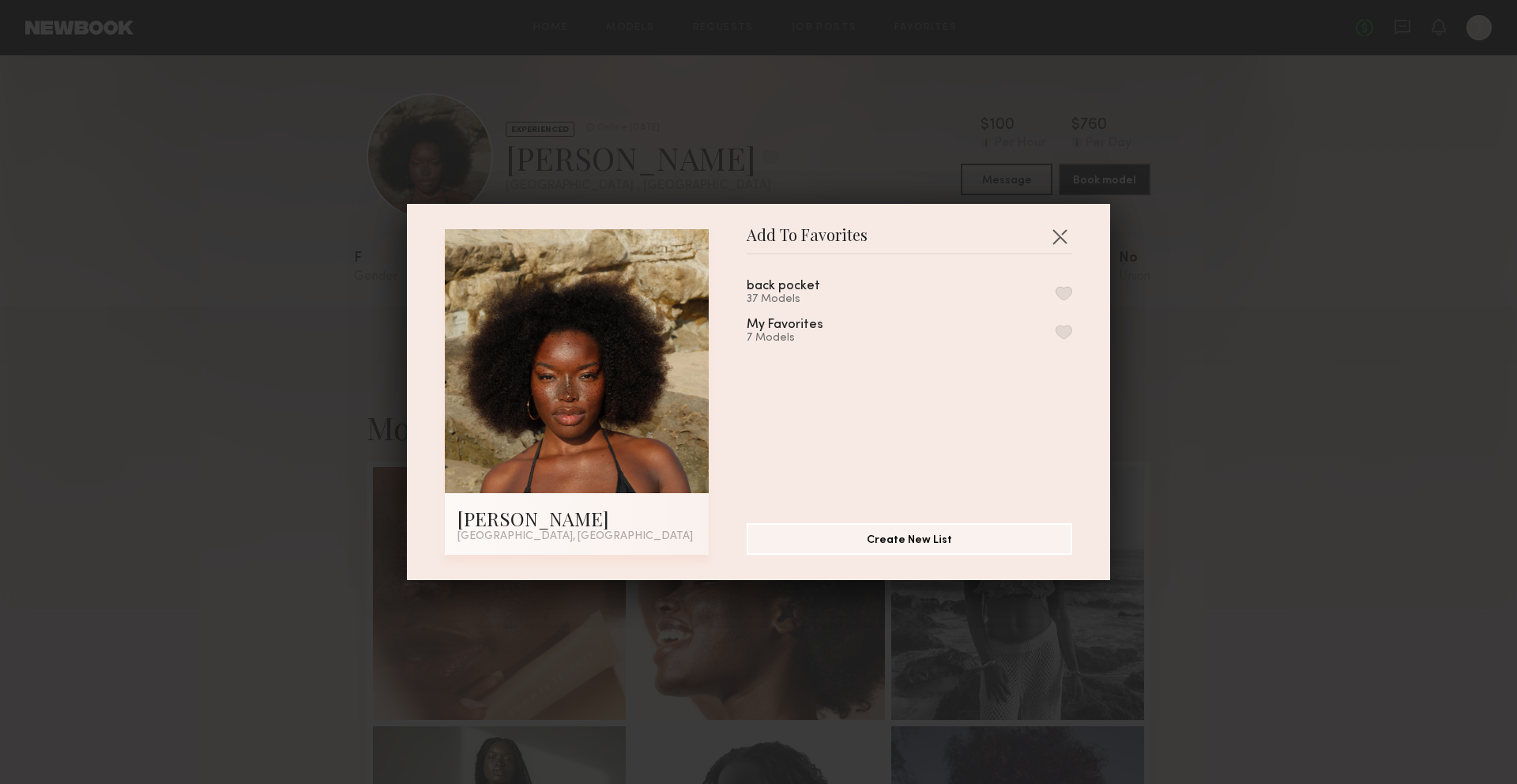
click at [809, 284] on div "back pocket" at bounding box center [783, 286] width 74 height 14
click at [1071, 284] on div "back pocket 37 Models" at bounding box center [909, 292] width 325 height 26
click at [1069, 293] on button "button" at bounding box center [1064, 293] width 16 height 15
click at [1056, 232] on button "button" at bounding box center [1060, 237] width 25 height 25
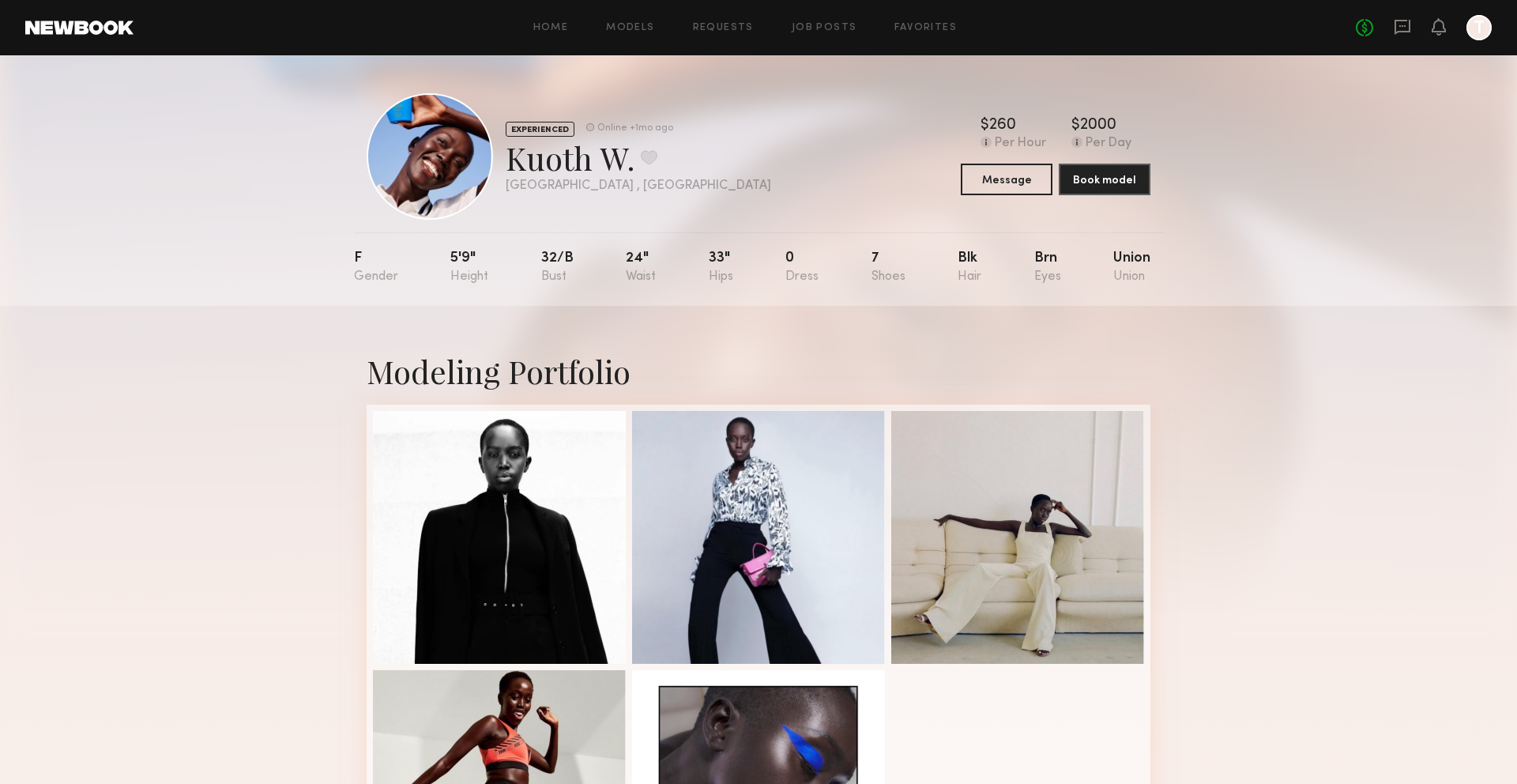
click at [259, 343] on div "Modeling Portfolio" at bounding box center [758, 639] width 1517 height 667
click at [568, 491] on div at bounding box center [500, 535] width 253 height 253
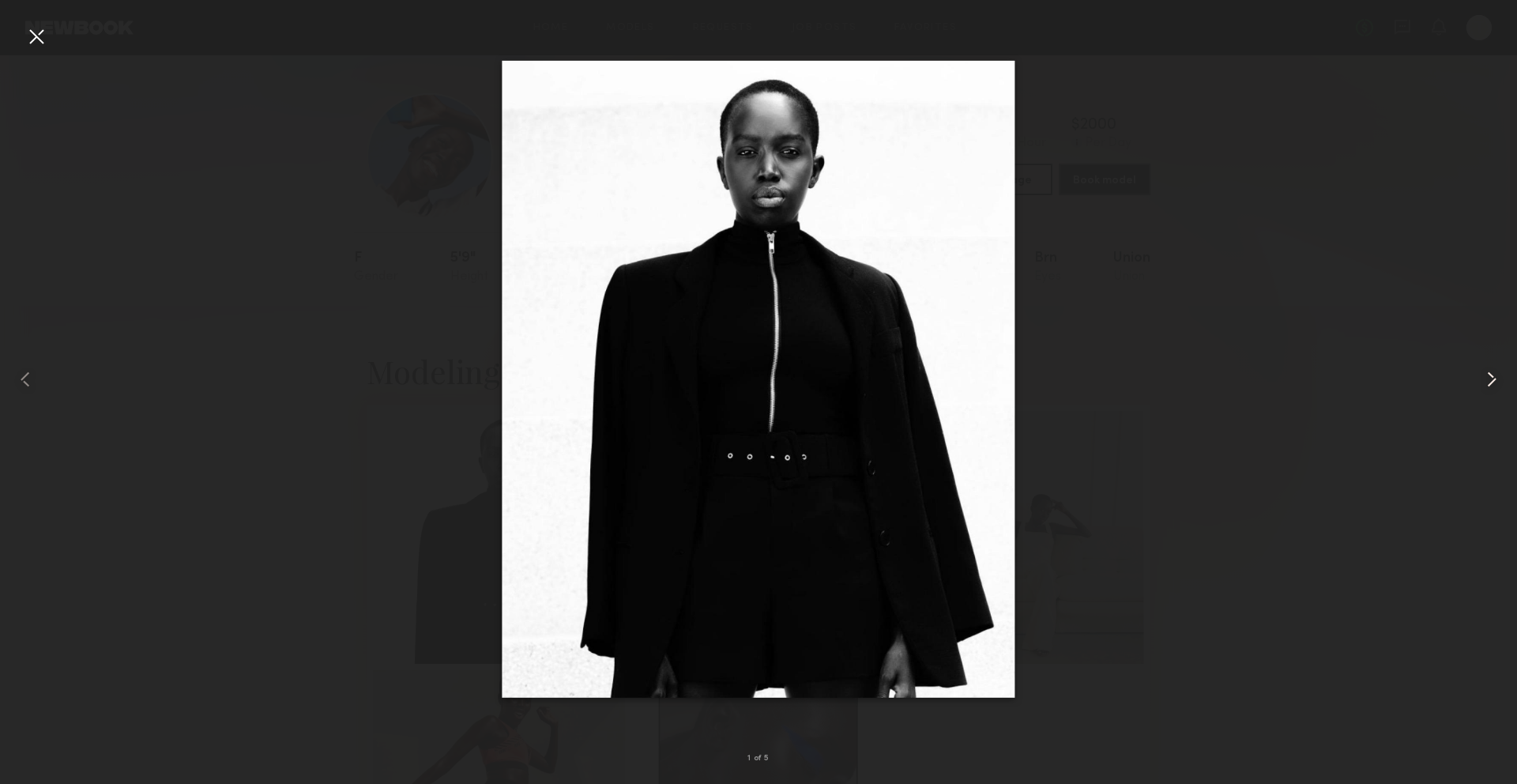
click at [1491, 372] on common-icon at bounding box center [1492, 380] width 25 height 25
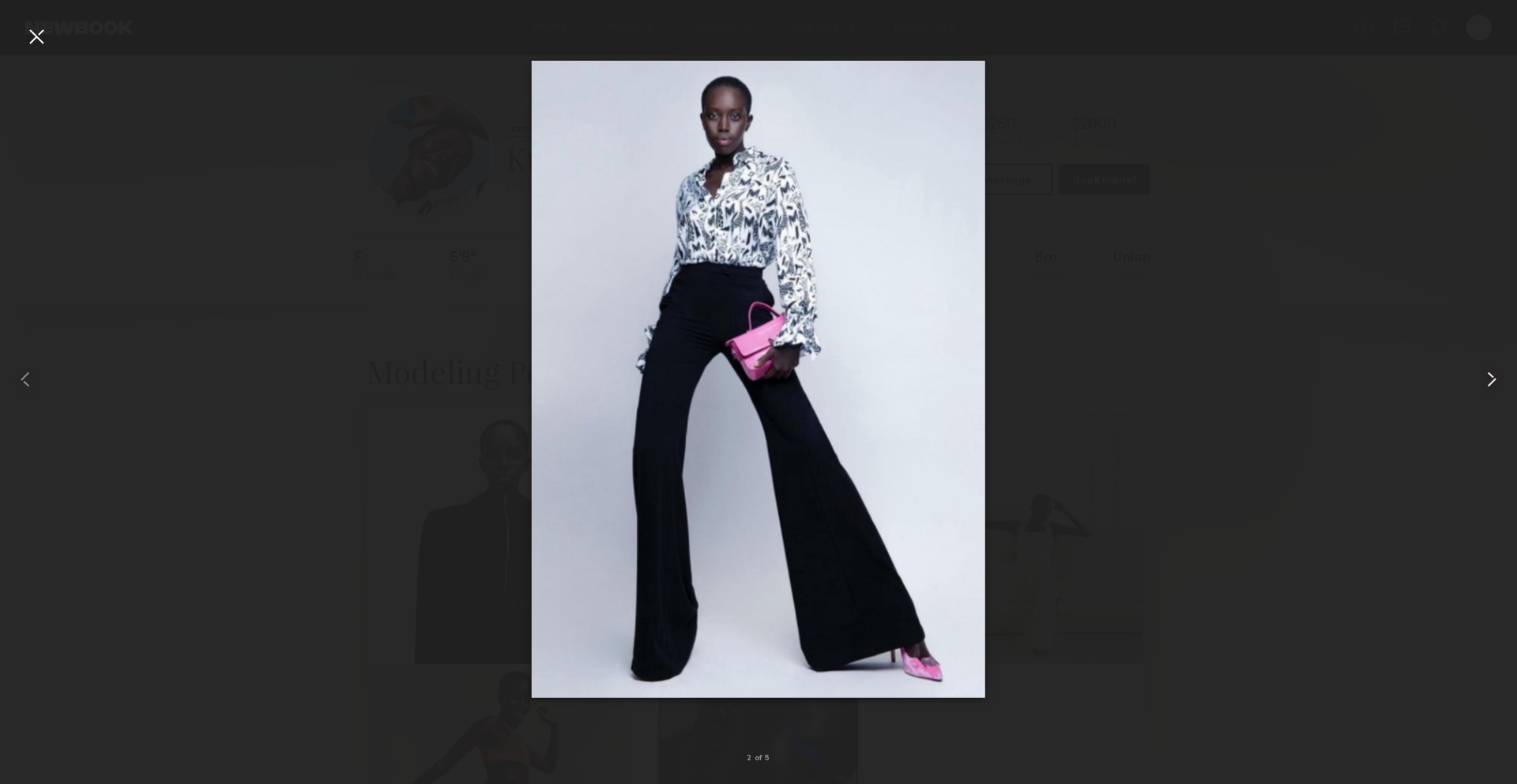
click at [1491, 373] on common-icon at bounding box center [1492, 380] width 25 height 25
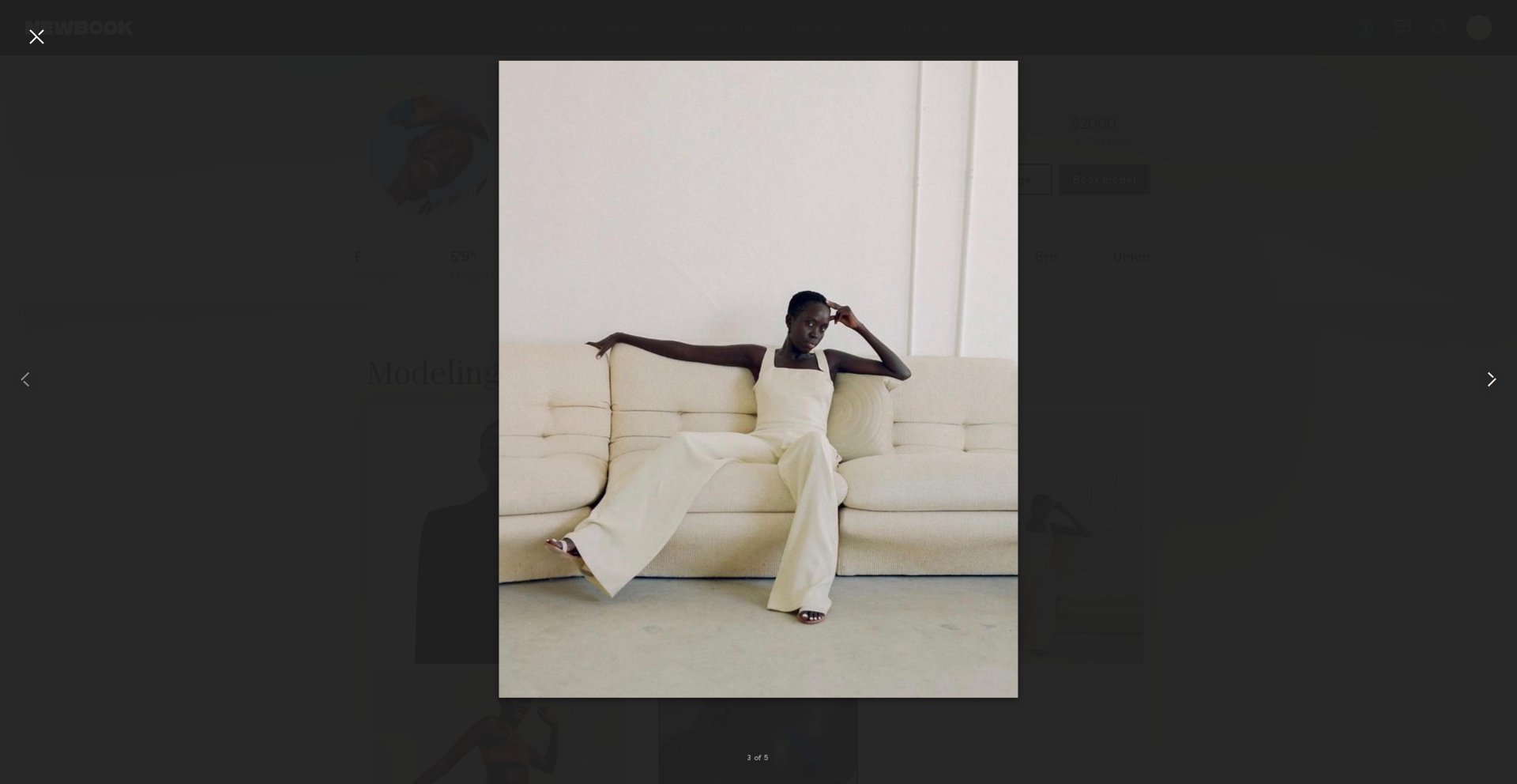
click at [1491, 373] on common-icon at bounding box center [1492, 380] width 25 height 25
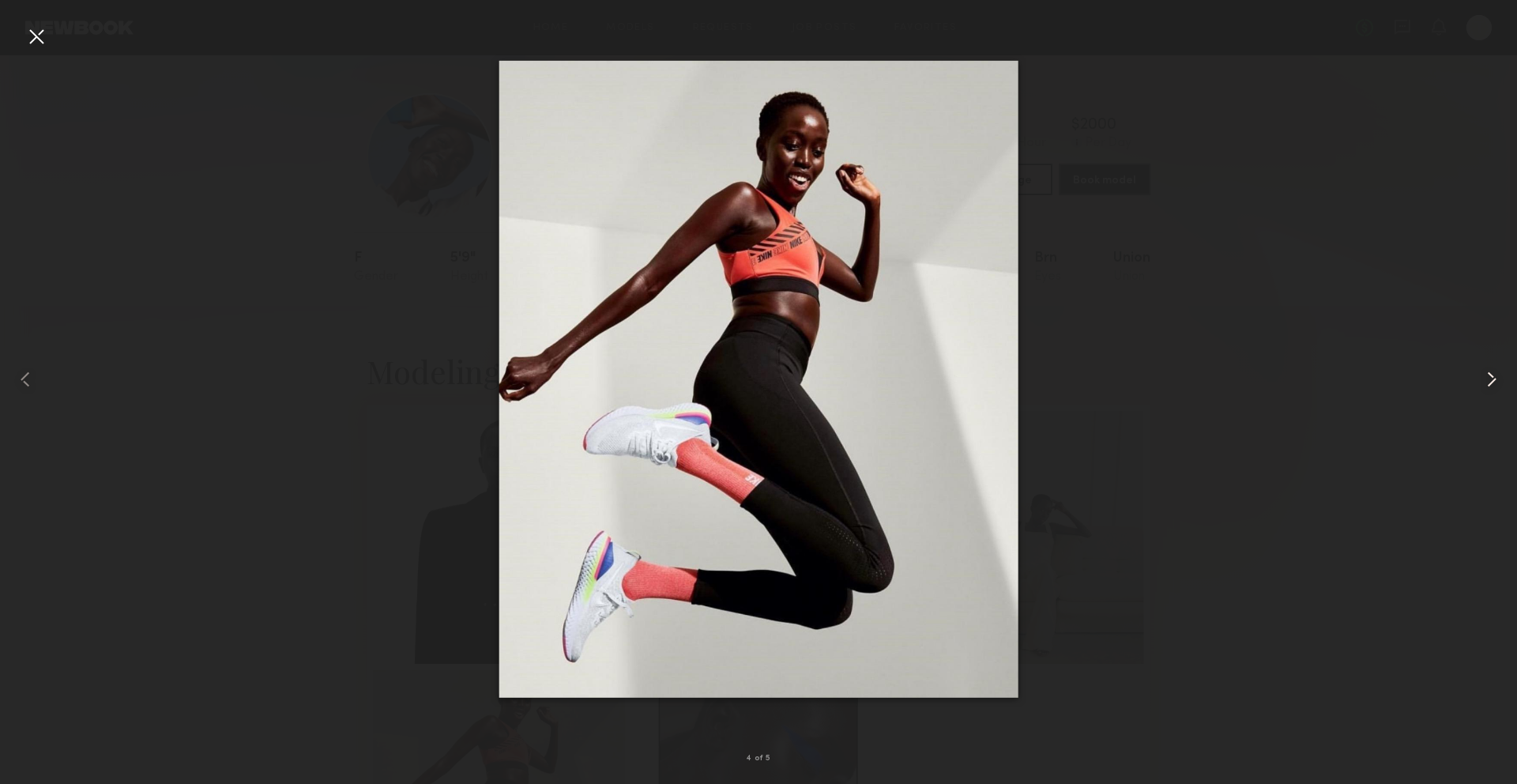
click at [1491, 373] on common-icon at bounding box center [1492, 380] width 25 height 25
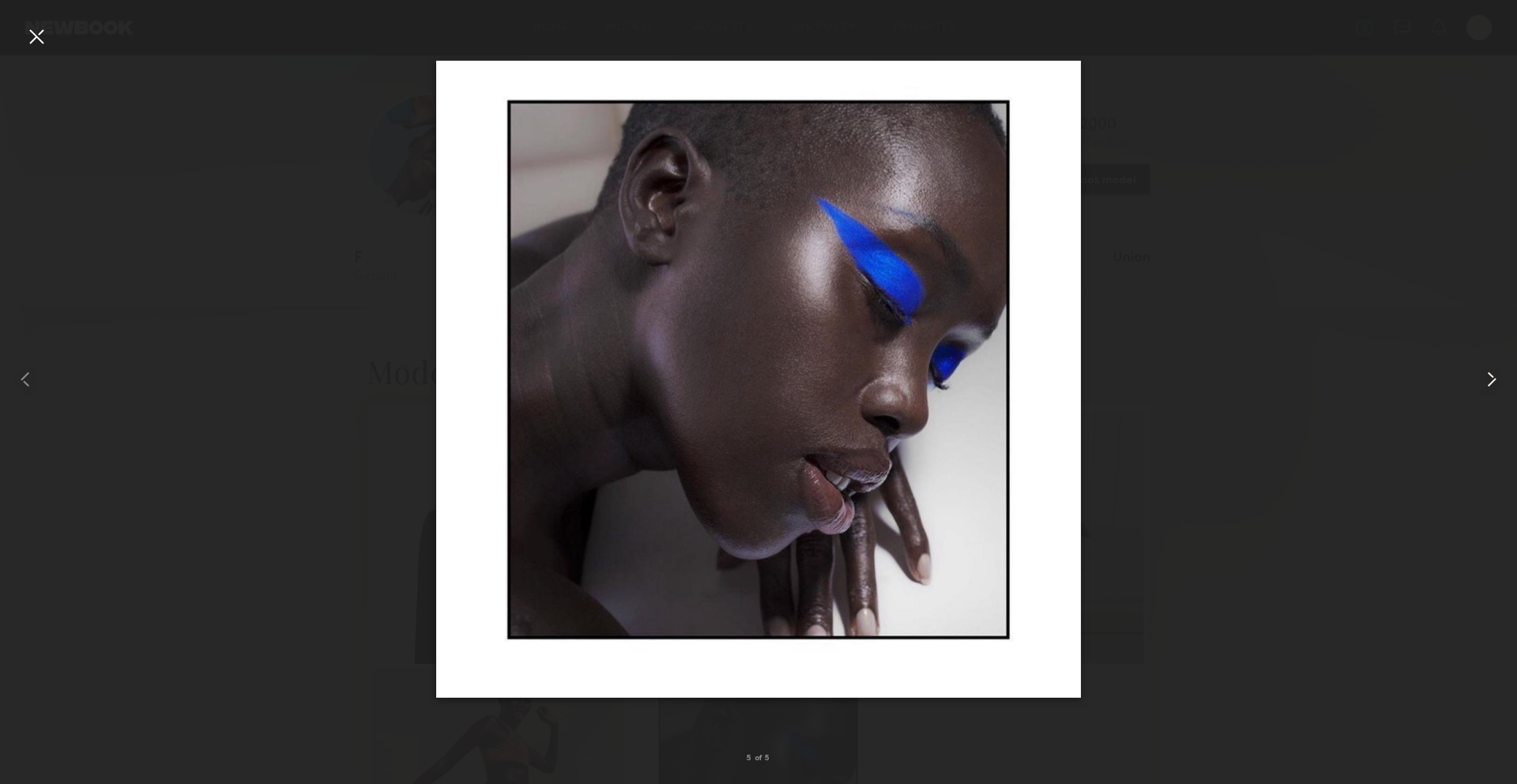
click at [1491, 373] on common-icon at bounding box center [1492, 380] width 25 height 25
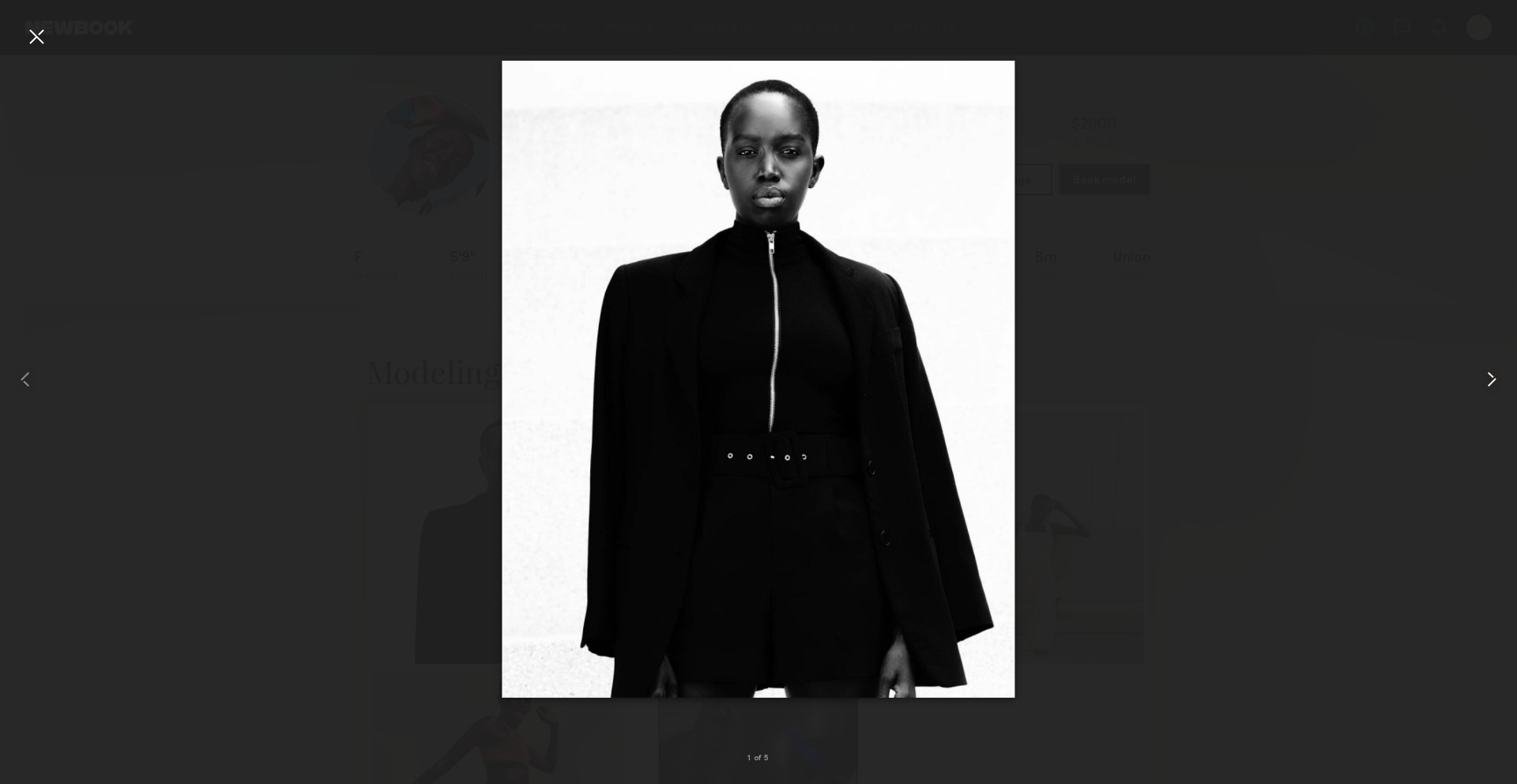
click at [1491, 373] on common-icon at bounding box center [1492, 380] width 25 height 25
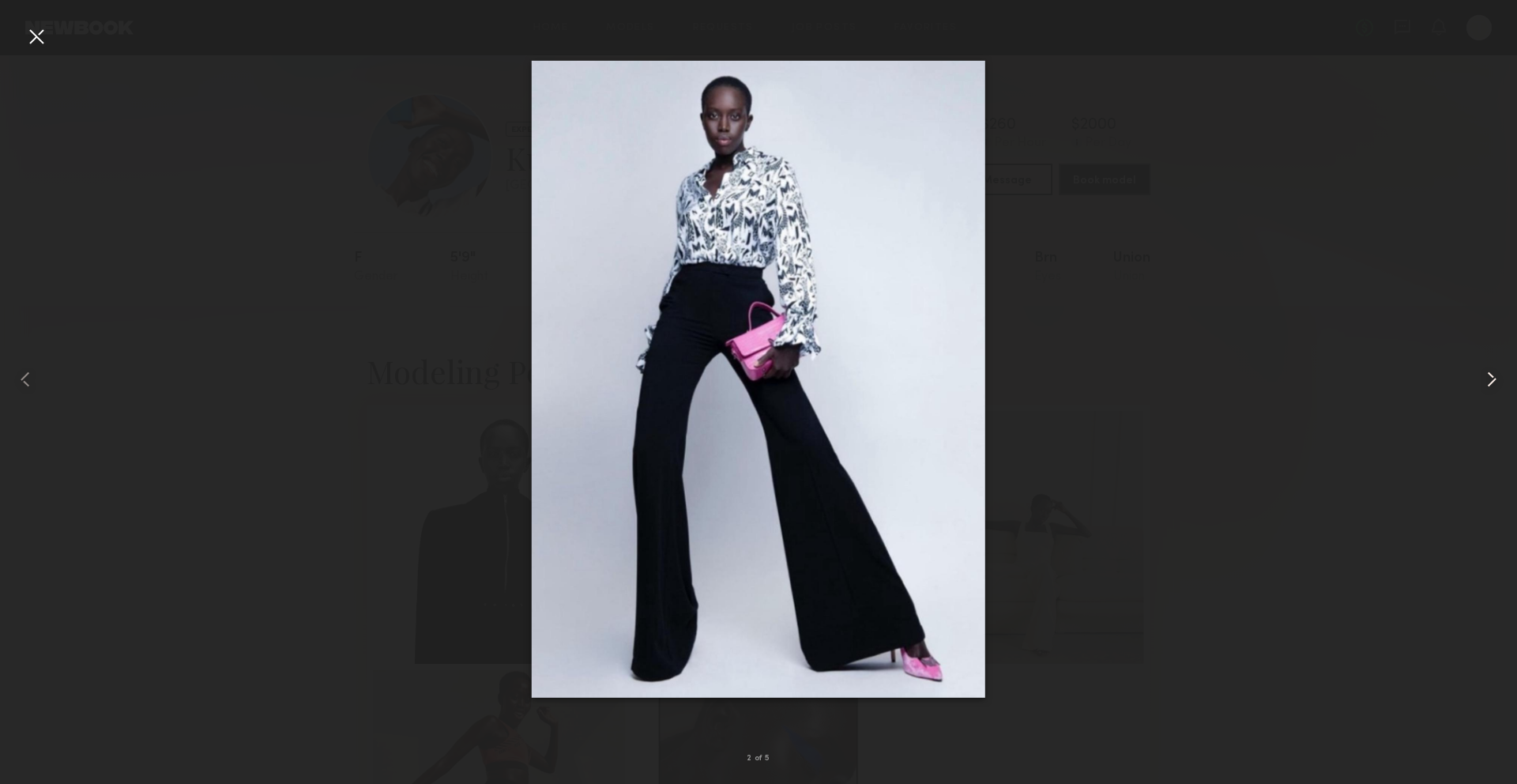
click at [1491, 373] on common-icon at bounding box center [1492, 380] width 25 height 25
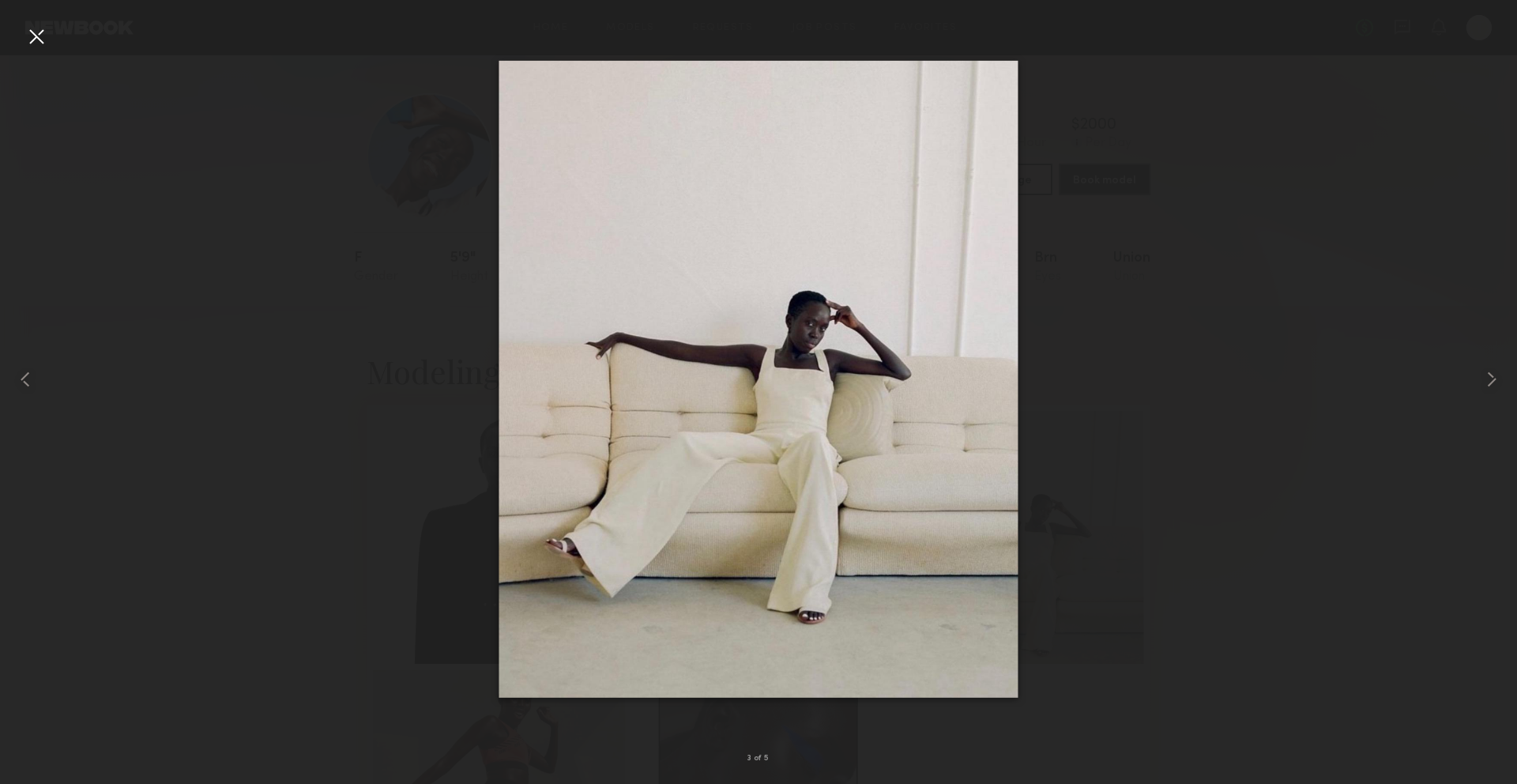
click at [36, 46] on div at bounding box center [36, 36] width 25 height 25
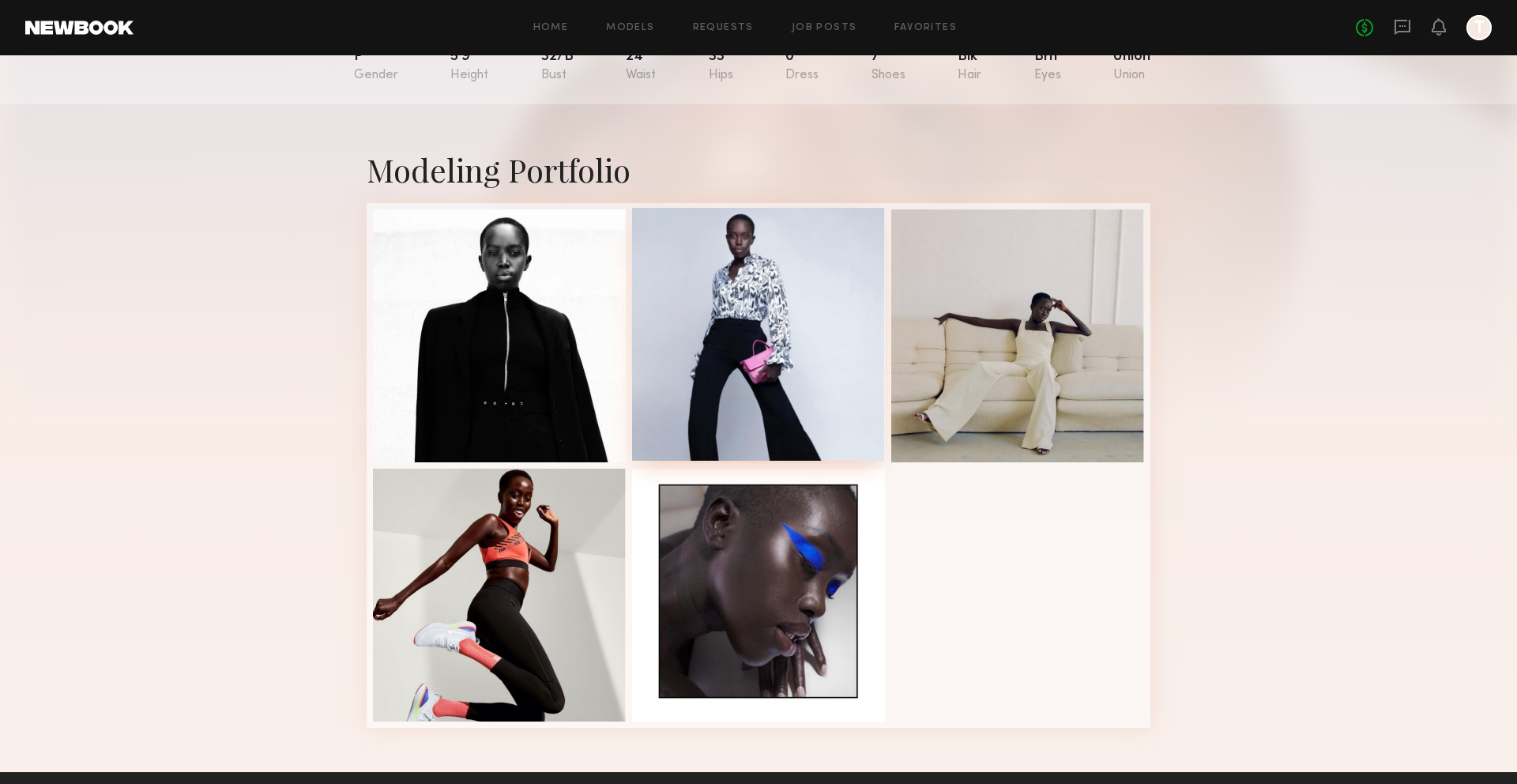
scroll to position [326, 0]
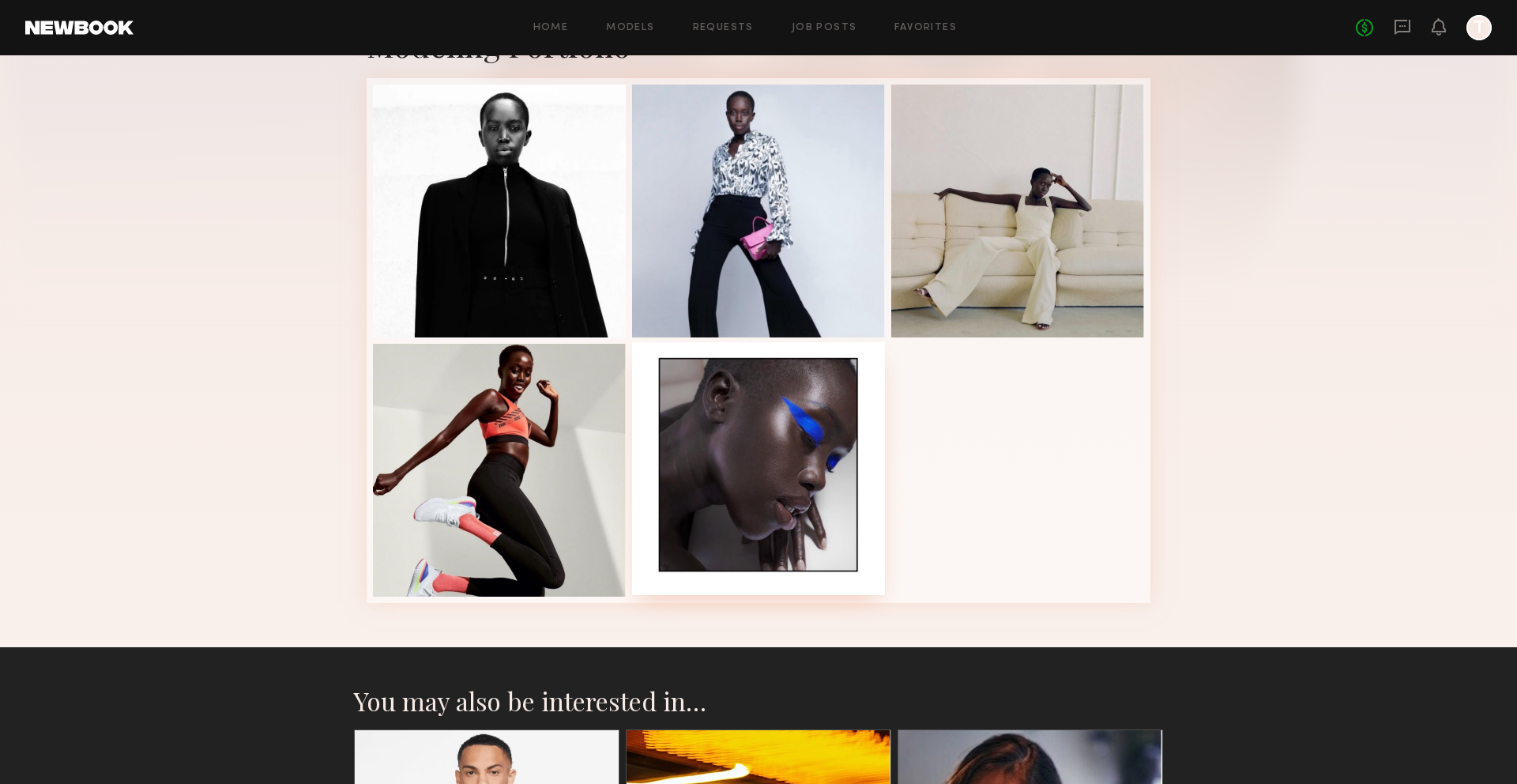
click at [713, 529] on div at bounding box center [758, 469] width 253 height 253
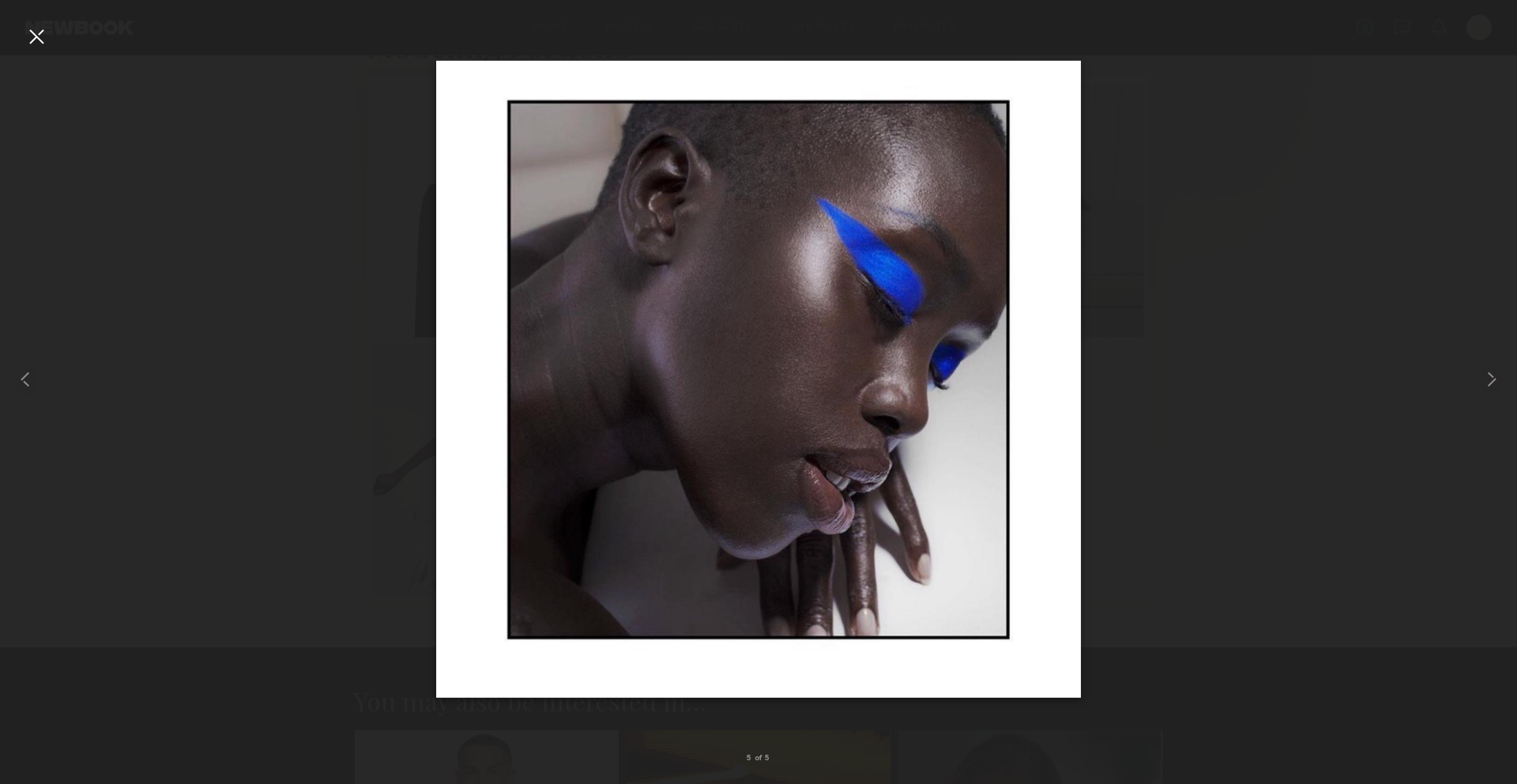
click at [27, 31] on div at bounding box center [36, 36] width 25 height 25
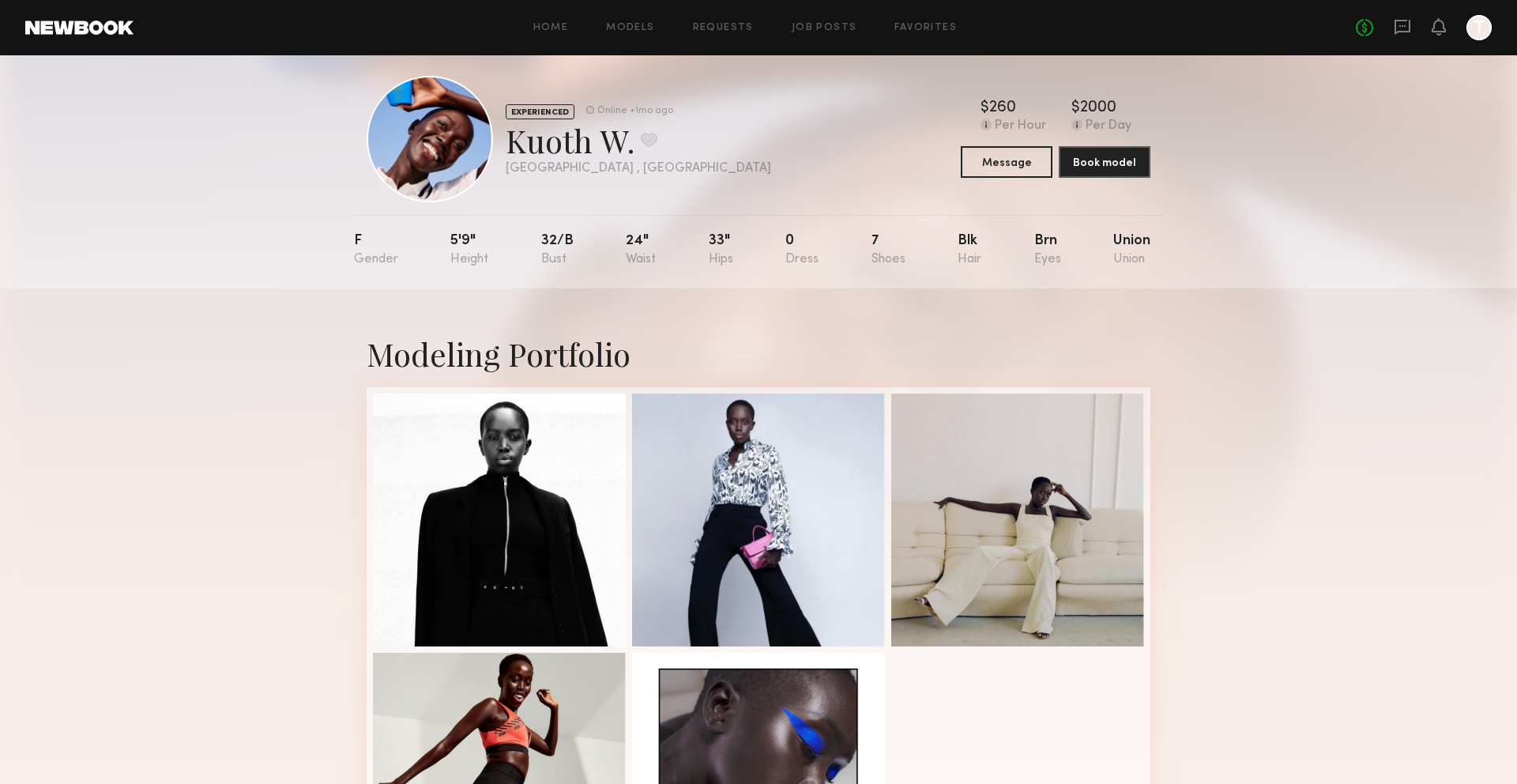
scroll to position [0, 0]
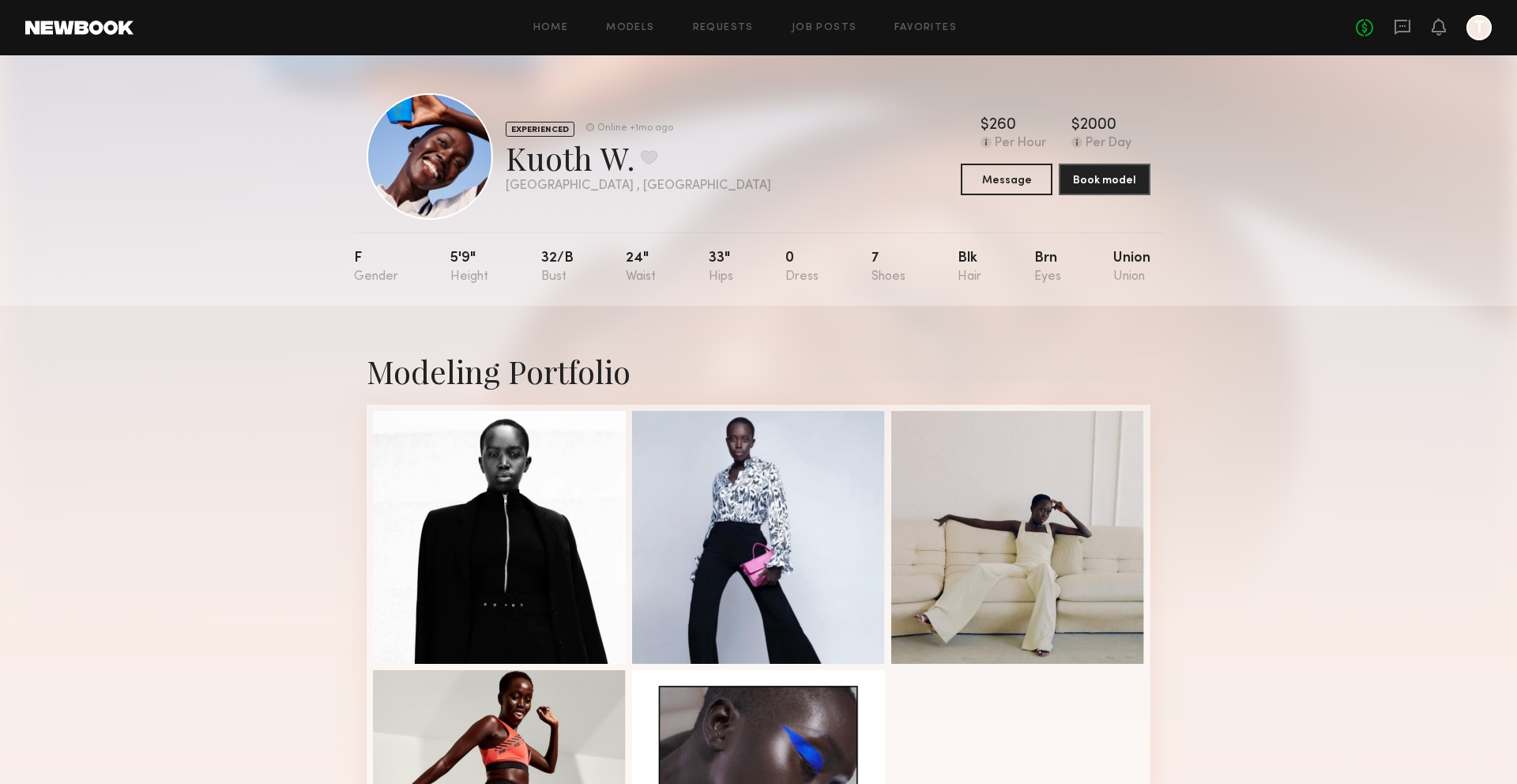
drag, startPoint x: 634, startPoint y: 165, endPoint x: 514, endPoint y: 161, distance: 120.1
click at [514, 161] on div "Kuoth W. Favorite" at bounding box center [638, 158] width 266 height 42
copy div "Kuoth W."
click at [586, 155] on div "Kuoth W. Favorite" at bounding box center [638, 158] width 266 height 42
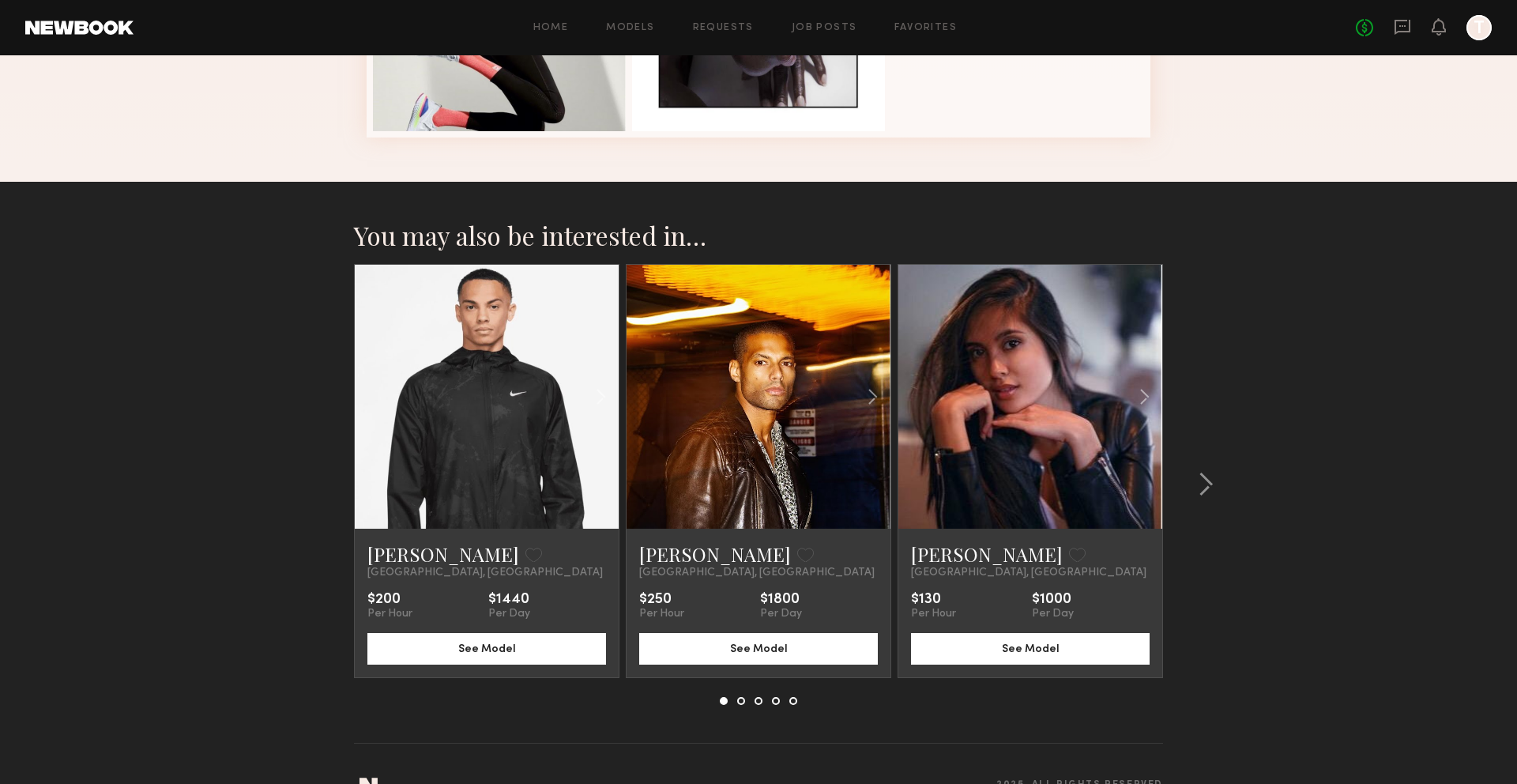
scroll to position [774, 0]
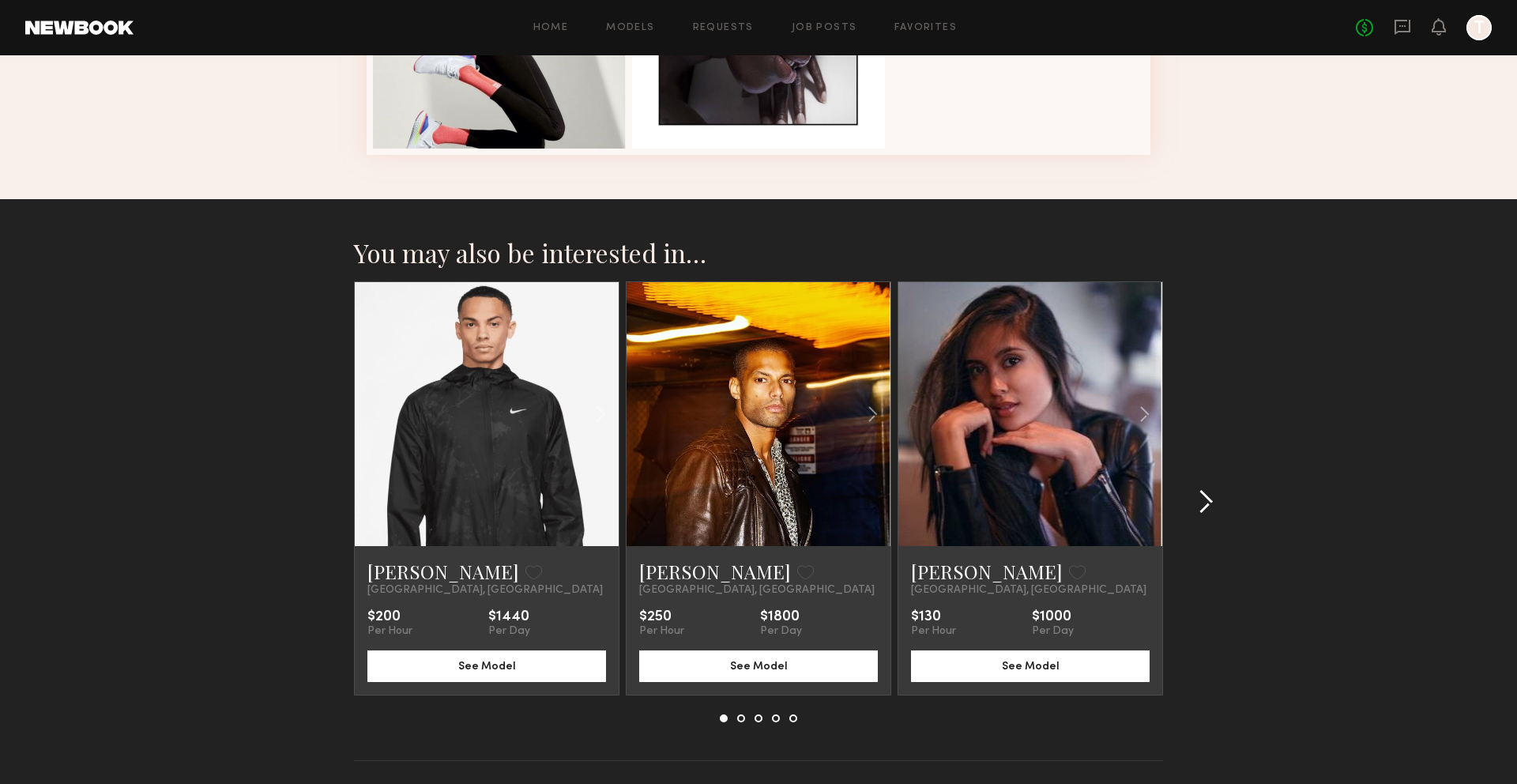
click at [1197, 504] on common-icon at bounding box center [1205, 502] width 15 height 25
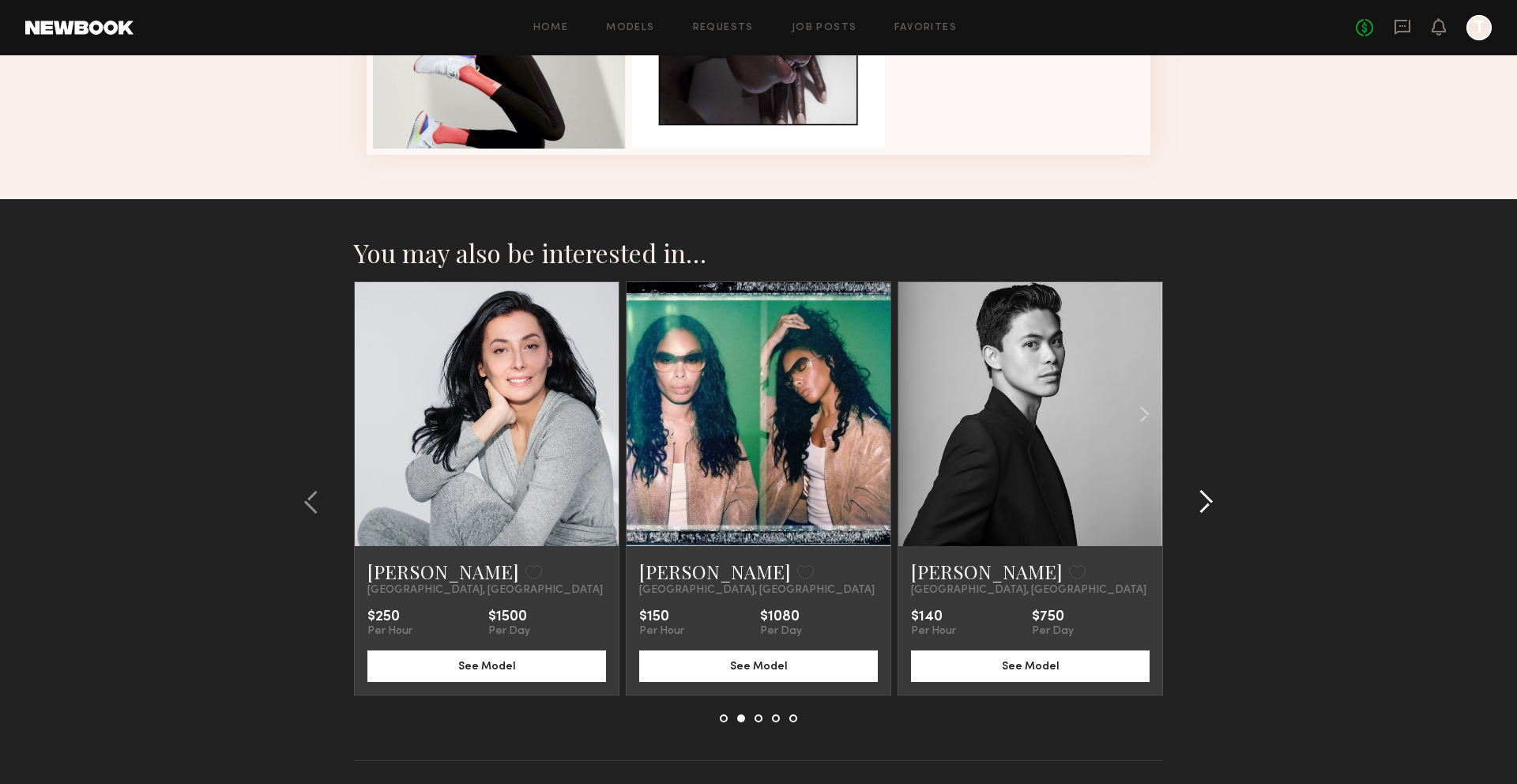
click at [1197, 504] on common-icon at bounding box center [1205, 502] width 15 height 25
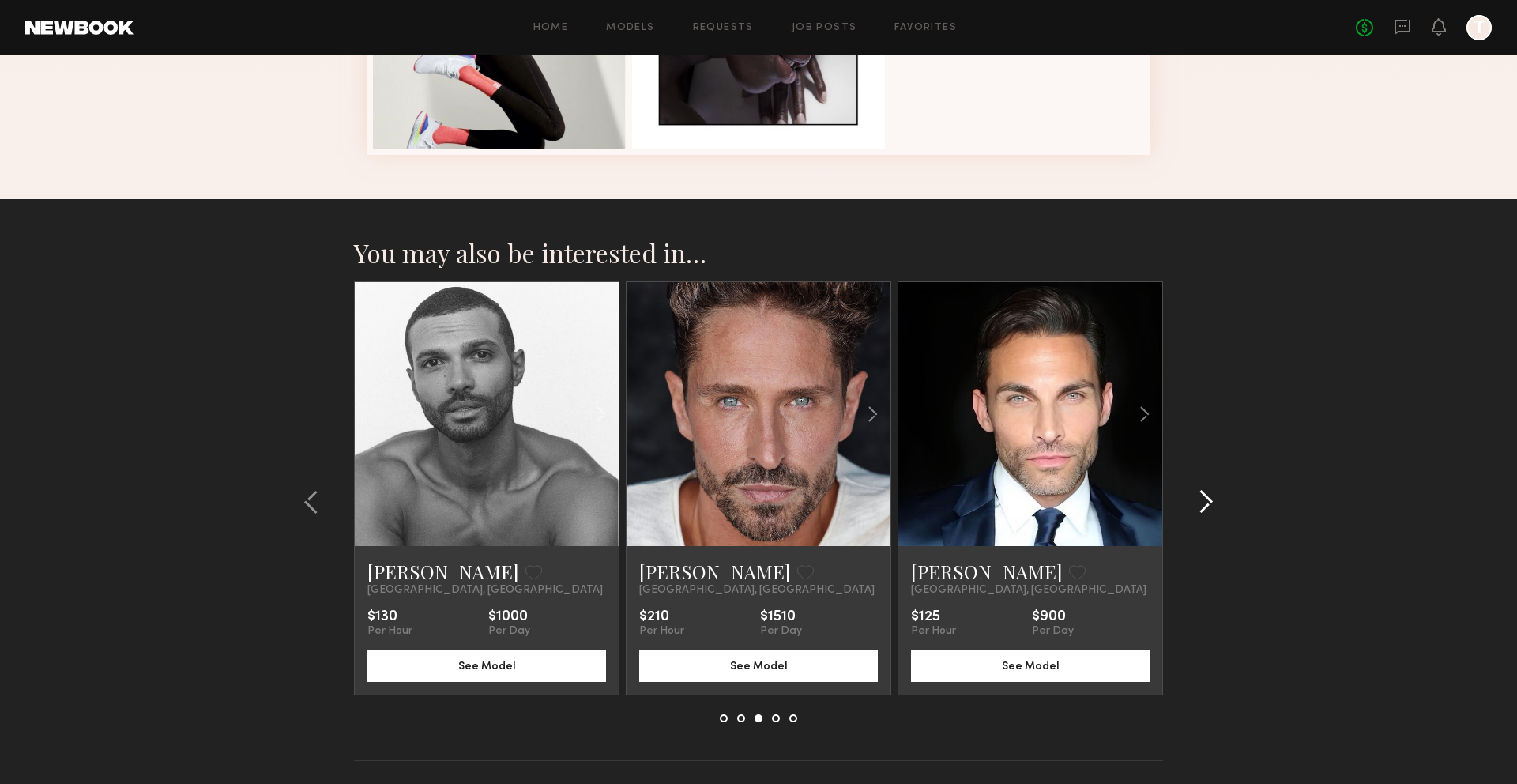
click at [1197, 504] on common-icon at bounding box center [1205, 502] width 15 height 25
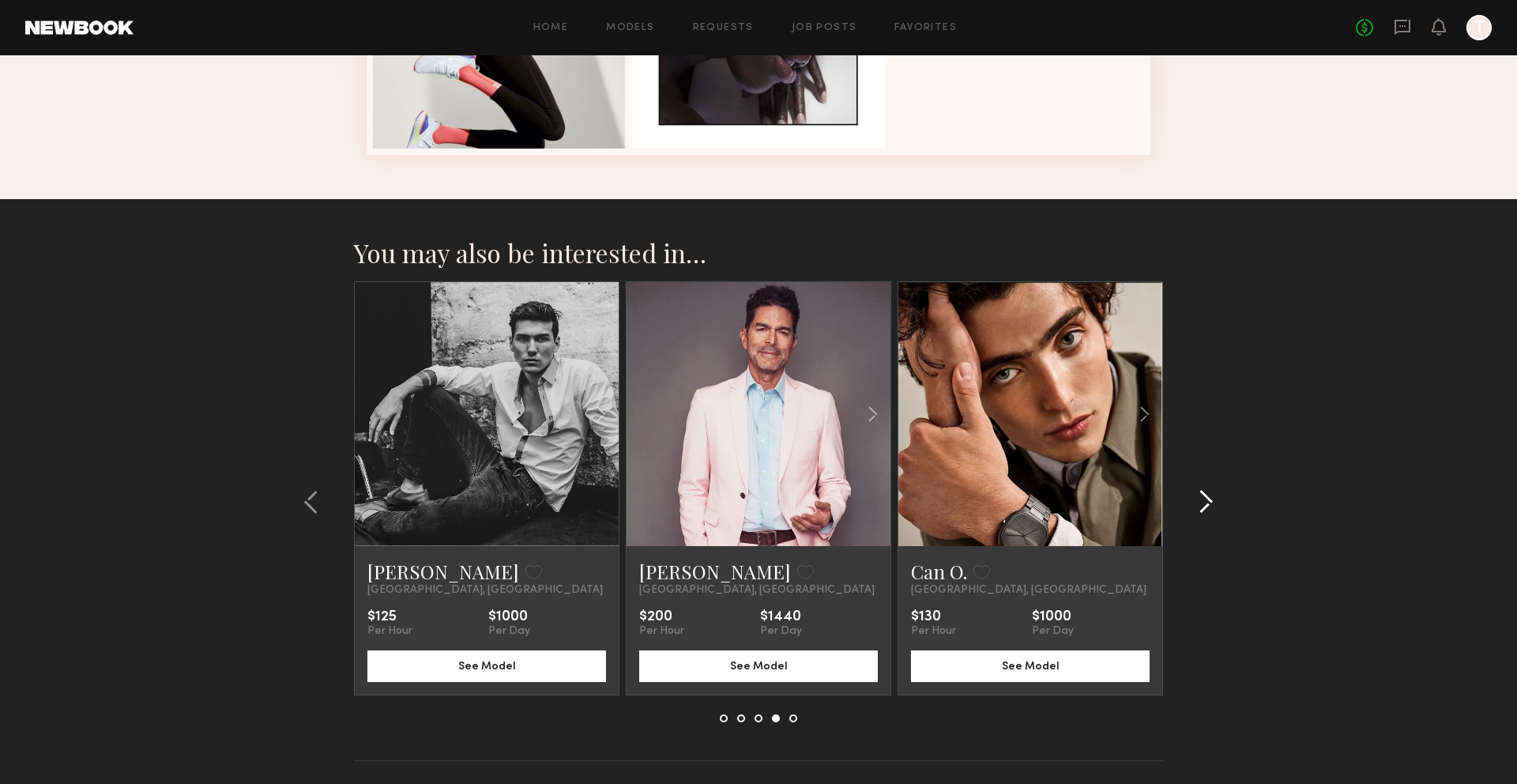
click at [1197, 504] on common-icon at bounding box center [1205, 502] width 15 height 25
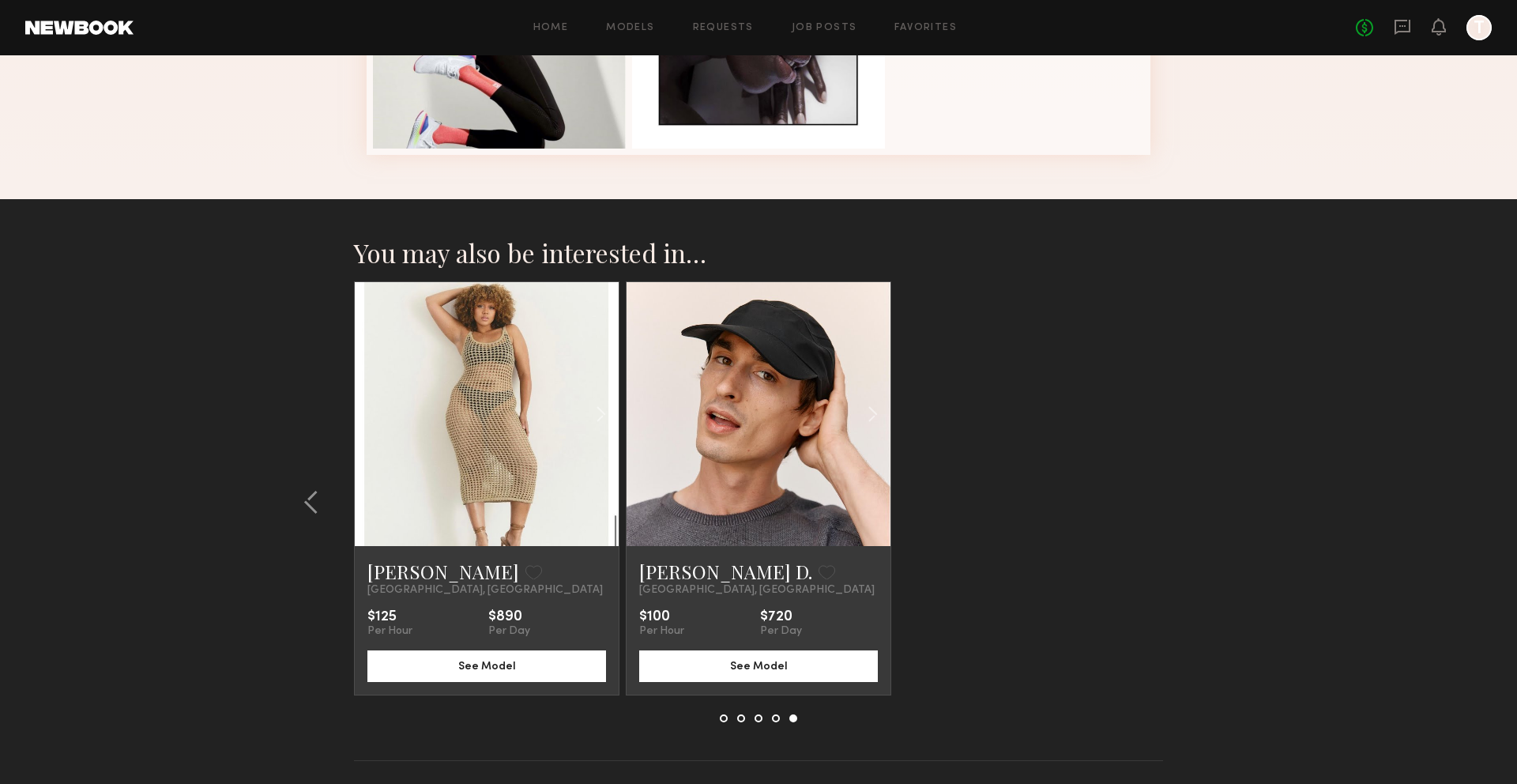
click at [1197, 504] on section "You may also be interested in… Mekhi B. Favorite Los Angeles, CA $200 Per Hour …" at bounding box center [758, 519] width 1517 height 639
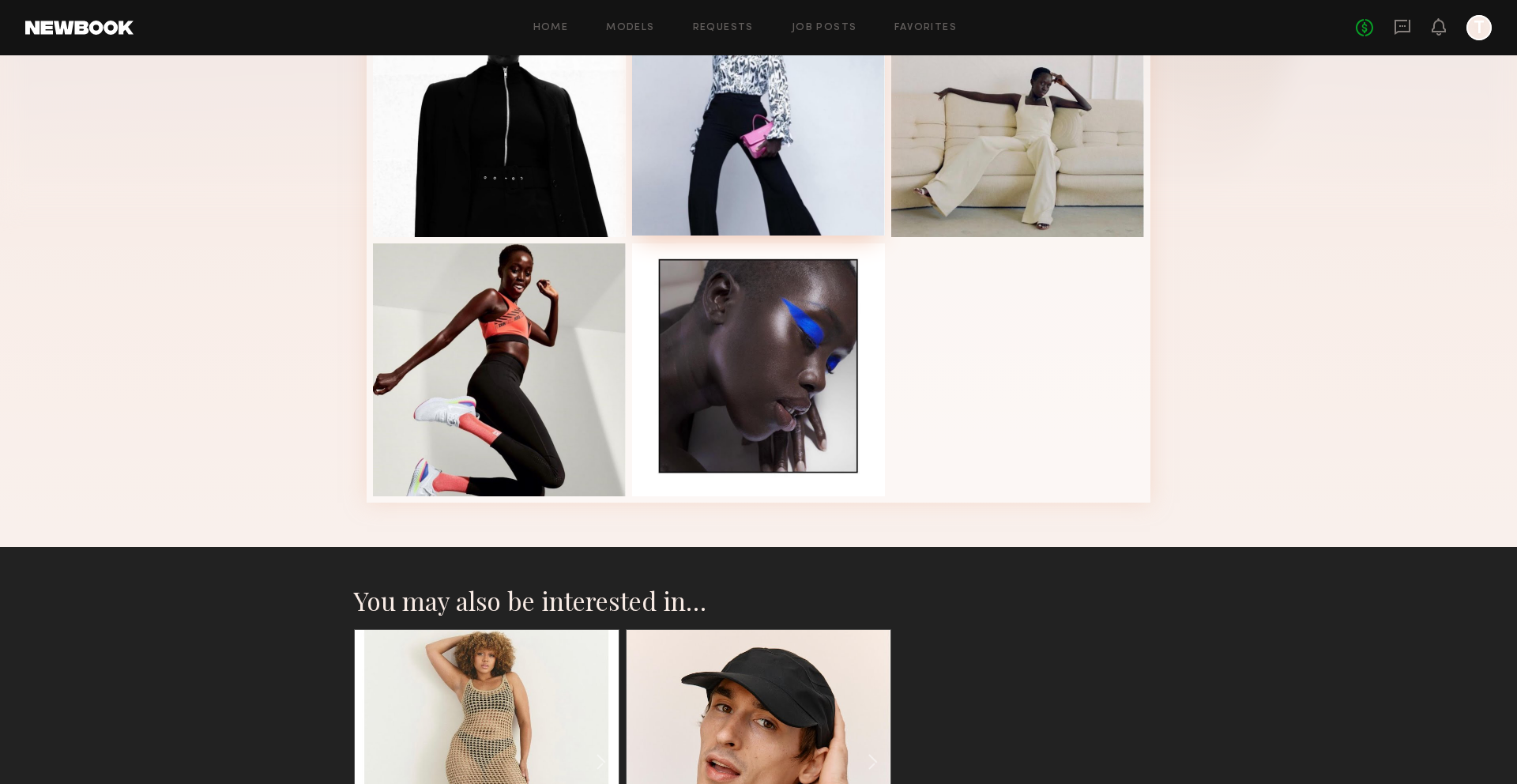
scroll to position [0, 0]
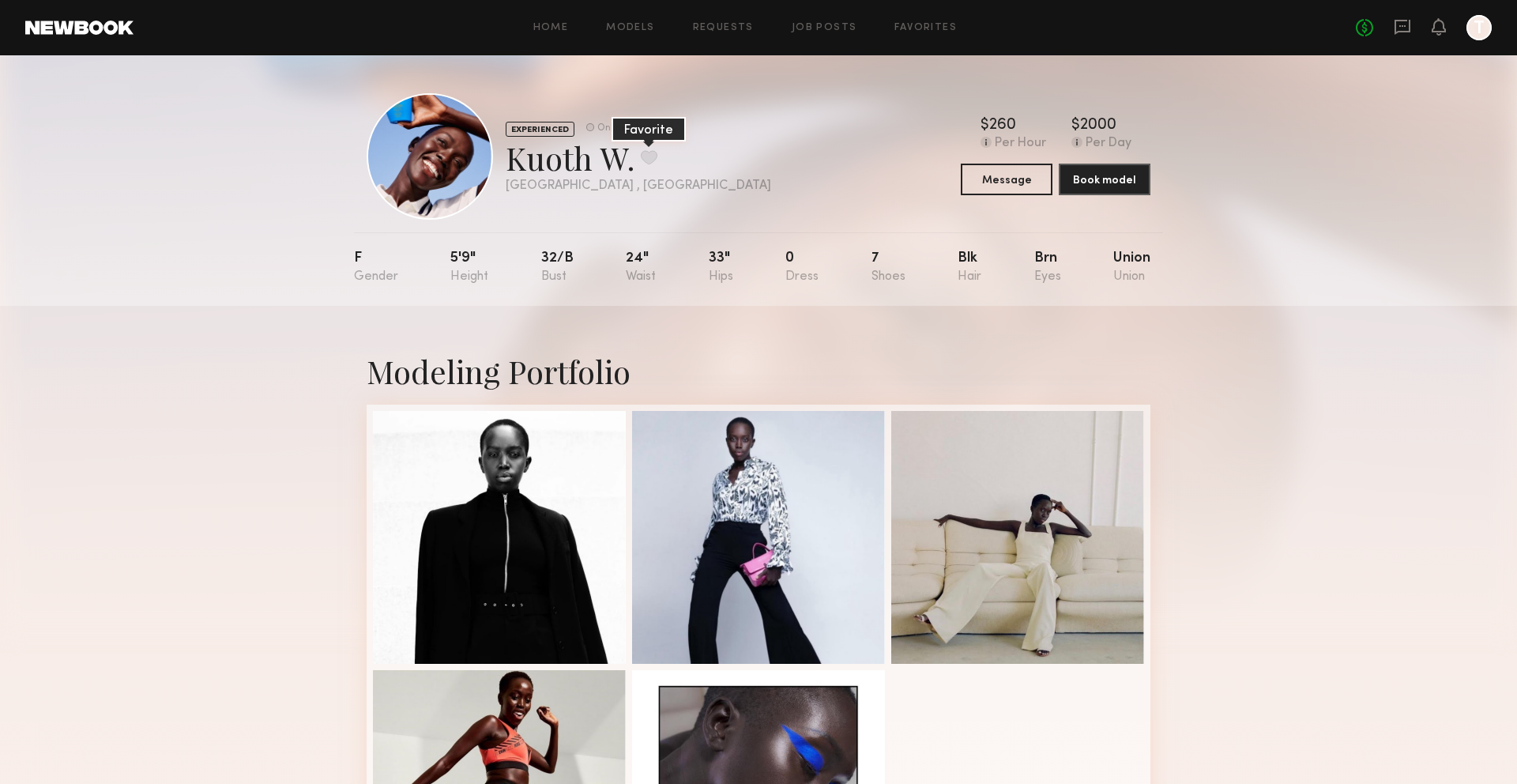
click at [644, 158] on button at bounding box center [649, 158] width 16 height 15
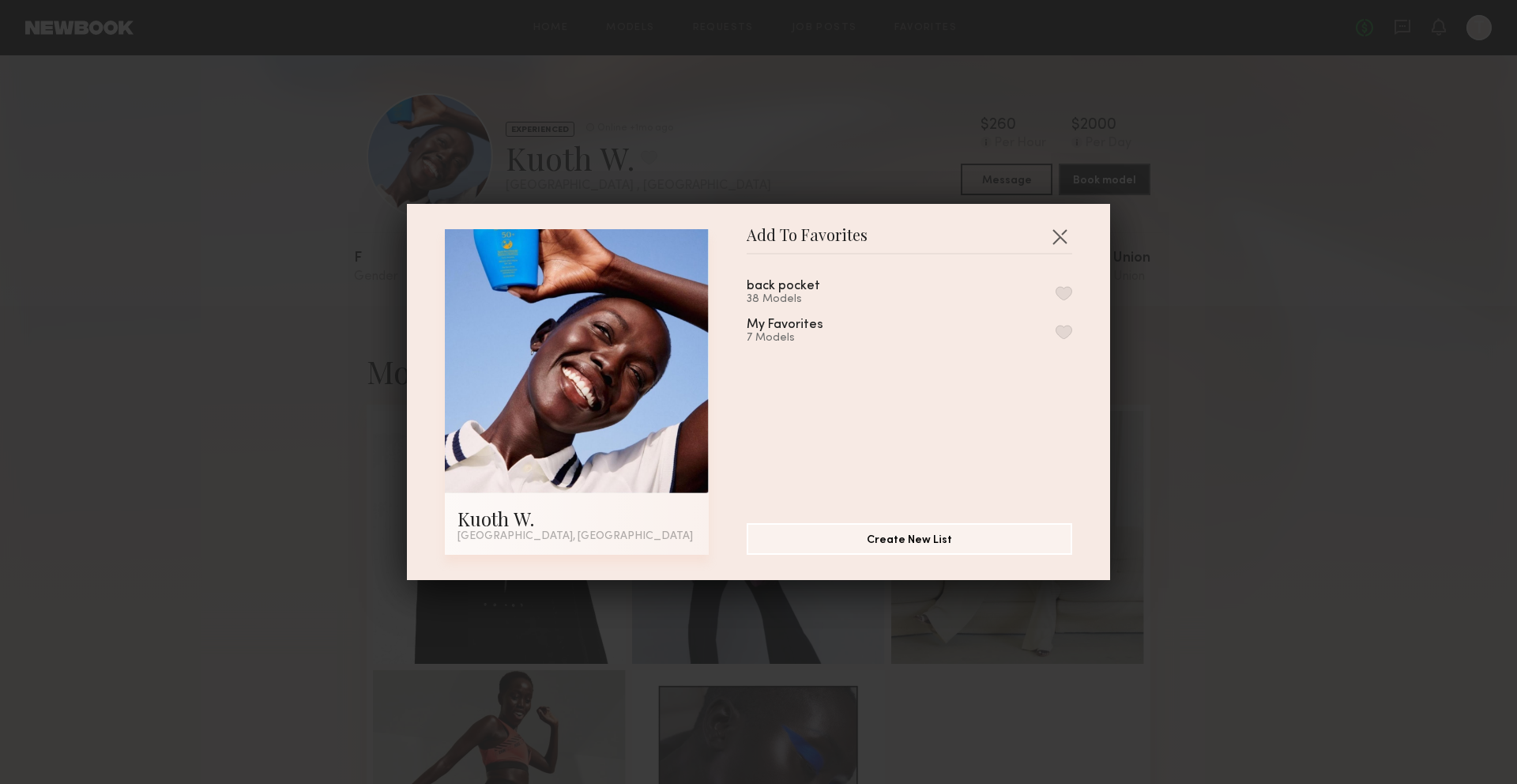
click at [1060, 291] on button "button" at bounding box center [1064, 293] width 16 height 15
click at [1063, 240] on button "button" at bounding box center [1060, 237] width 25 height 25
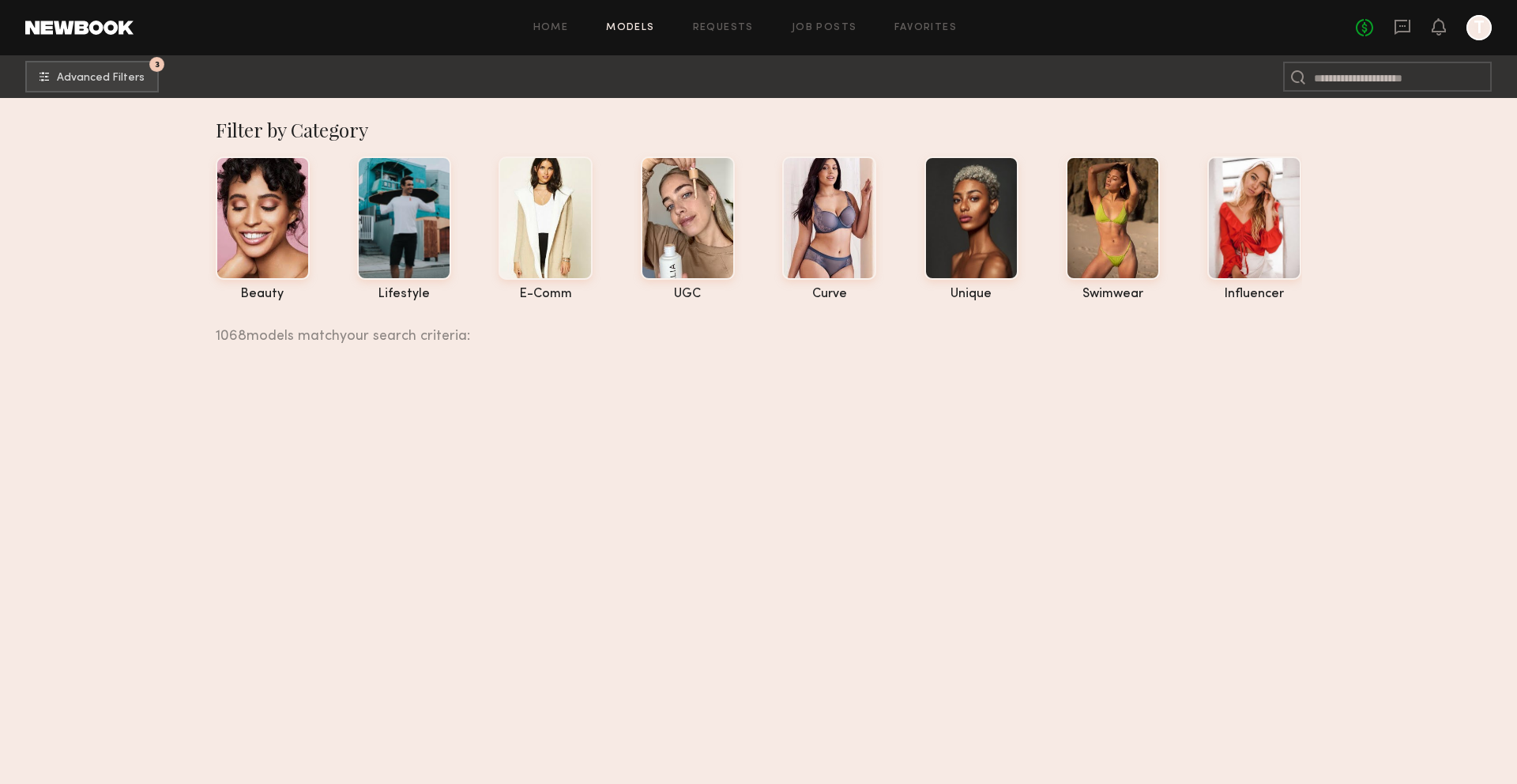
scroll to position [10146, 0]
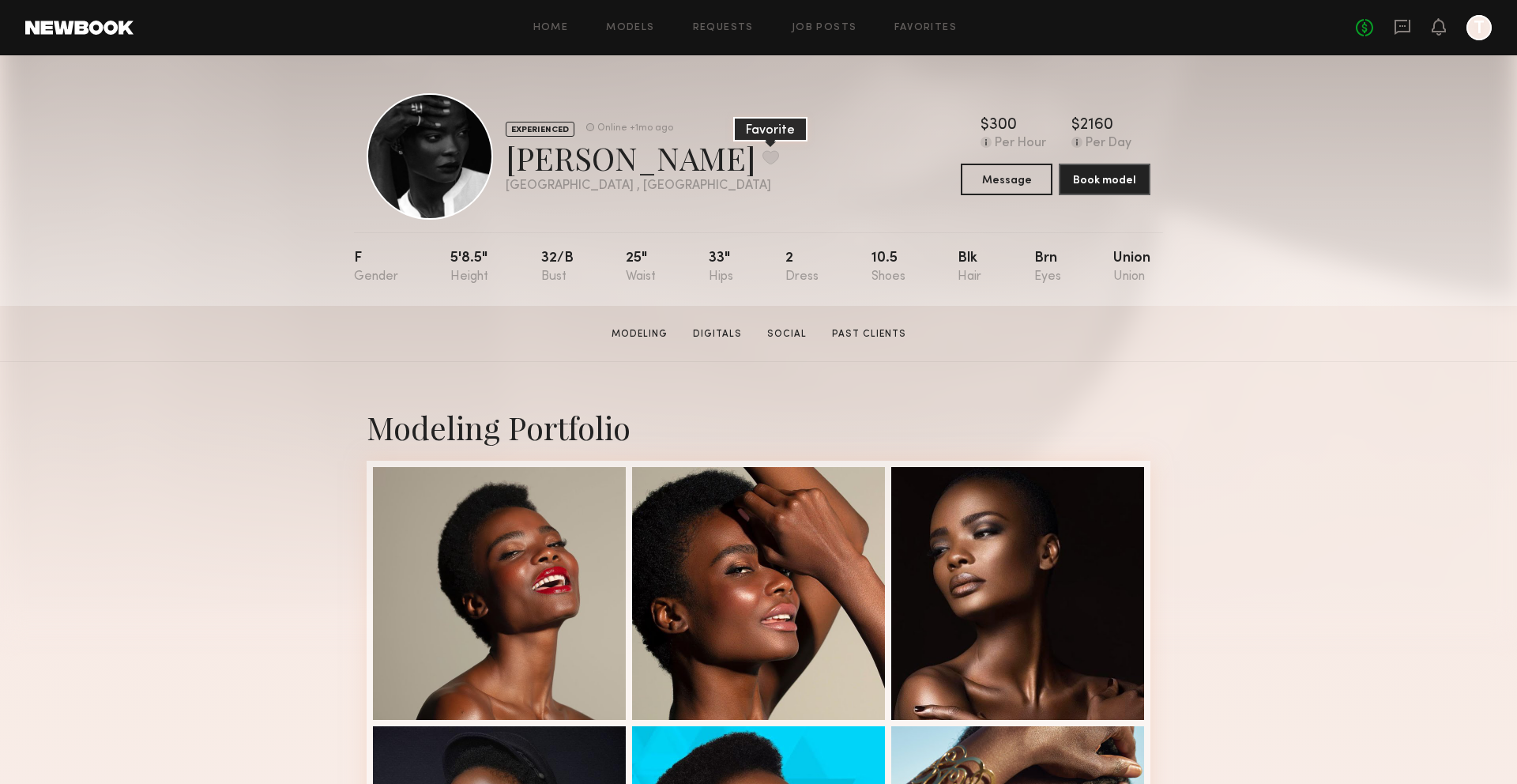
click at [762, 164] on button at bounding box center [770, 158] width 16 height 15
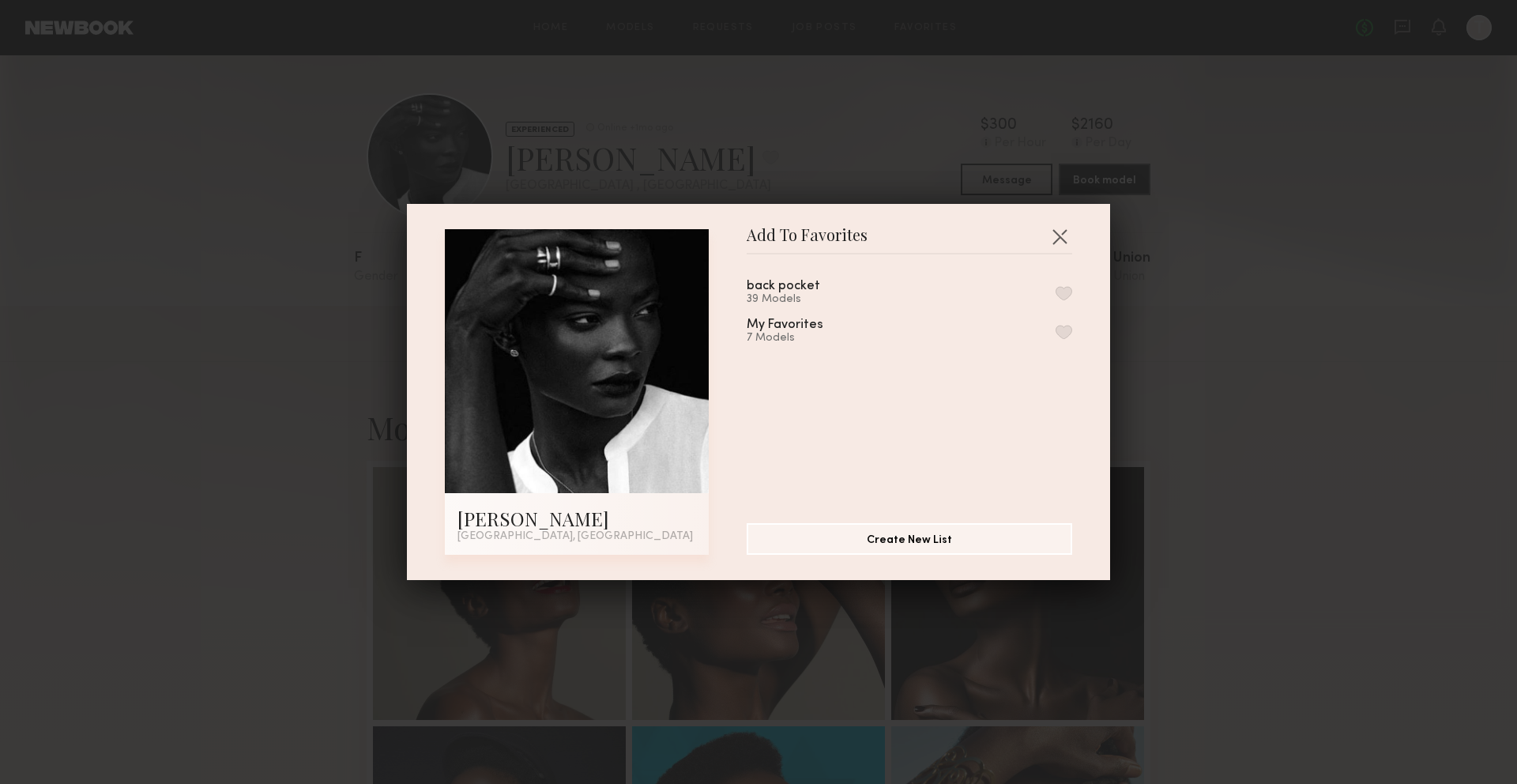
click at [1063, 295] on button "button" at bounding box center [1064, 293] width 16 height 15
click at [1059, 236] on button "button" at bounding box center [1060, 237] width 25 height 25
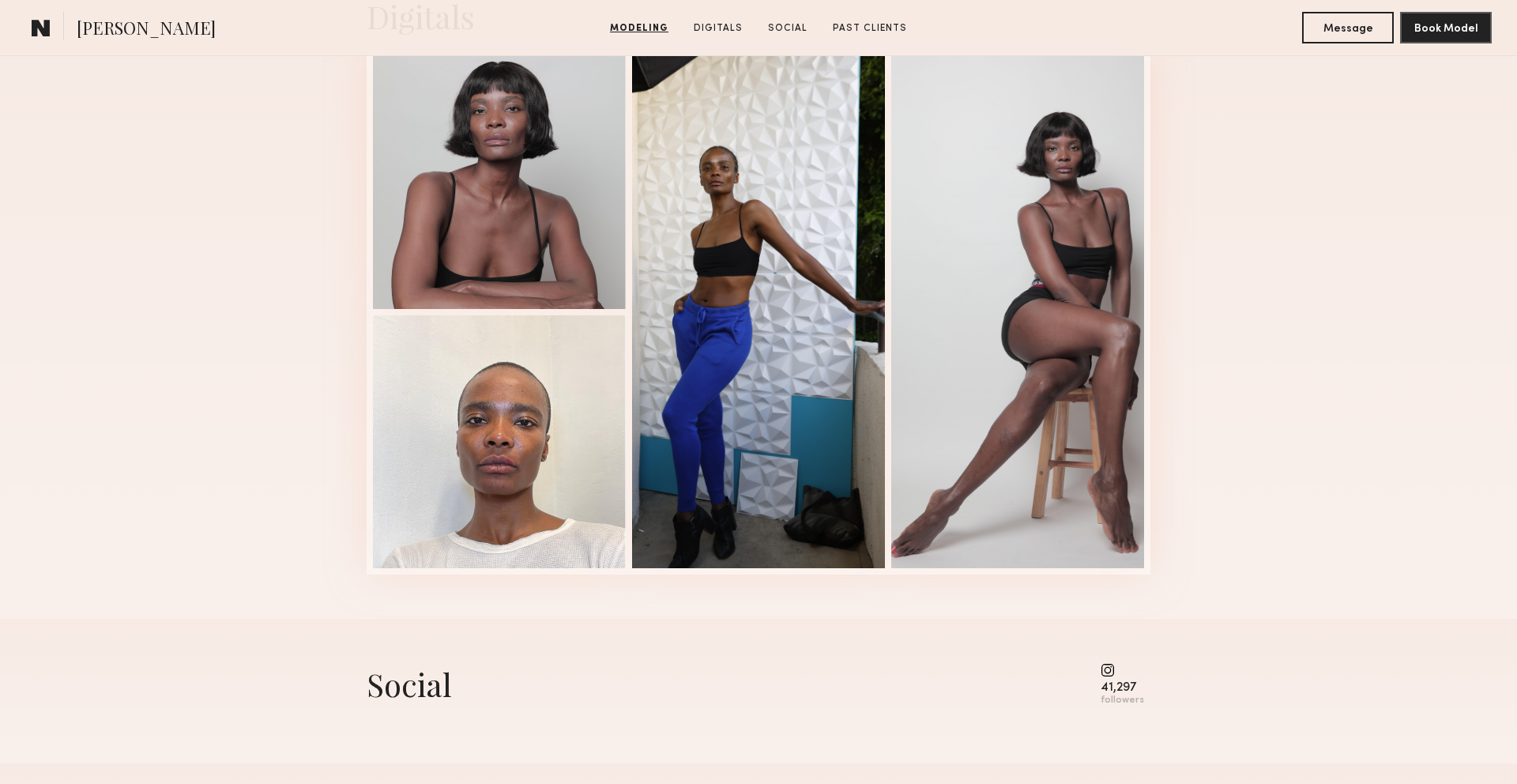
scroll to position [1632, 0]
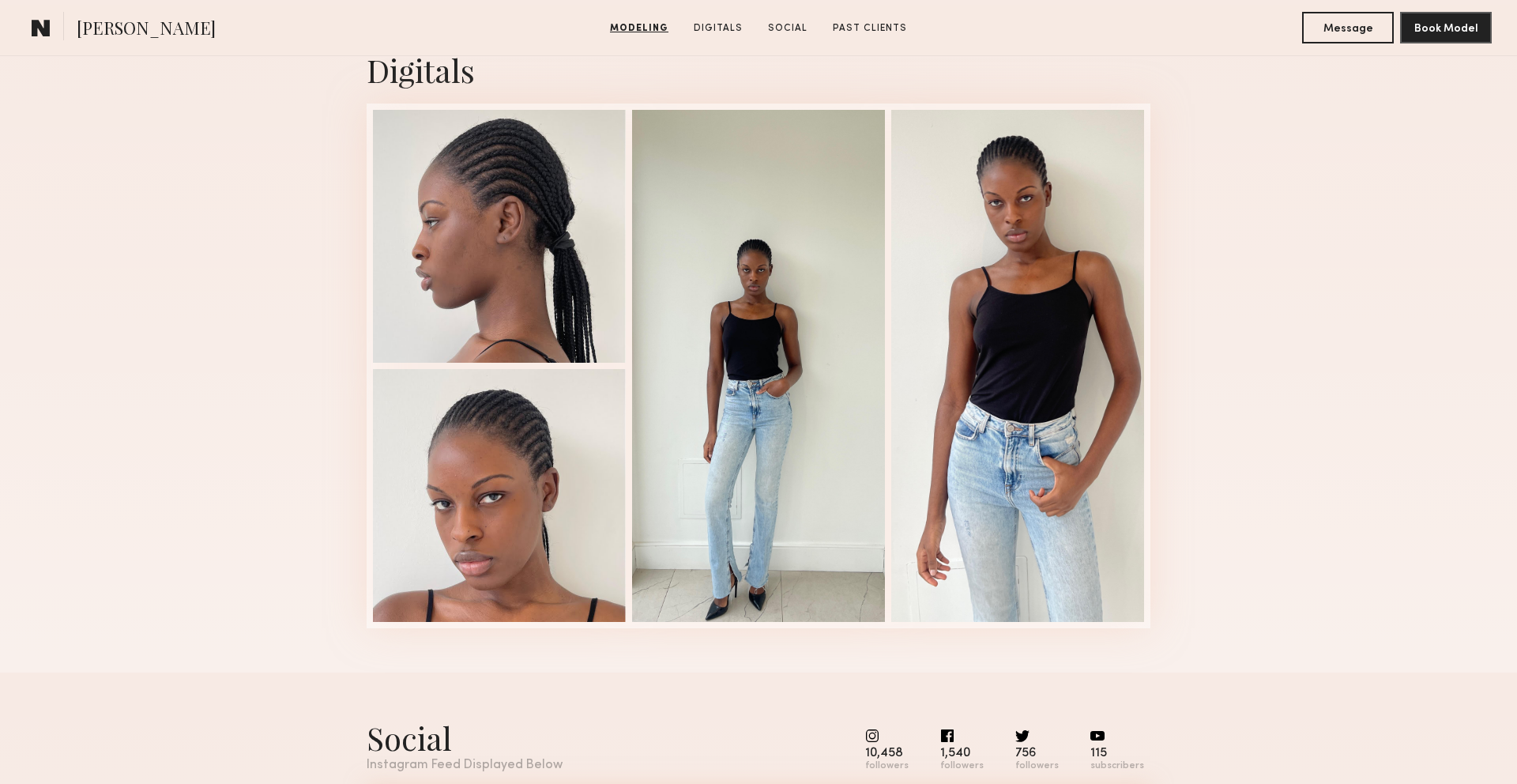
scroll to position [1600, 0]
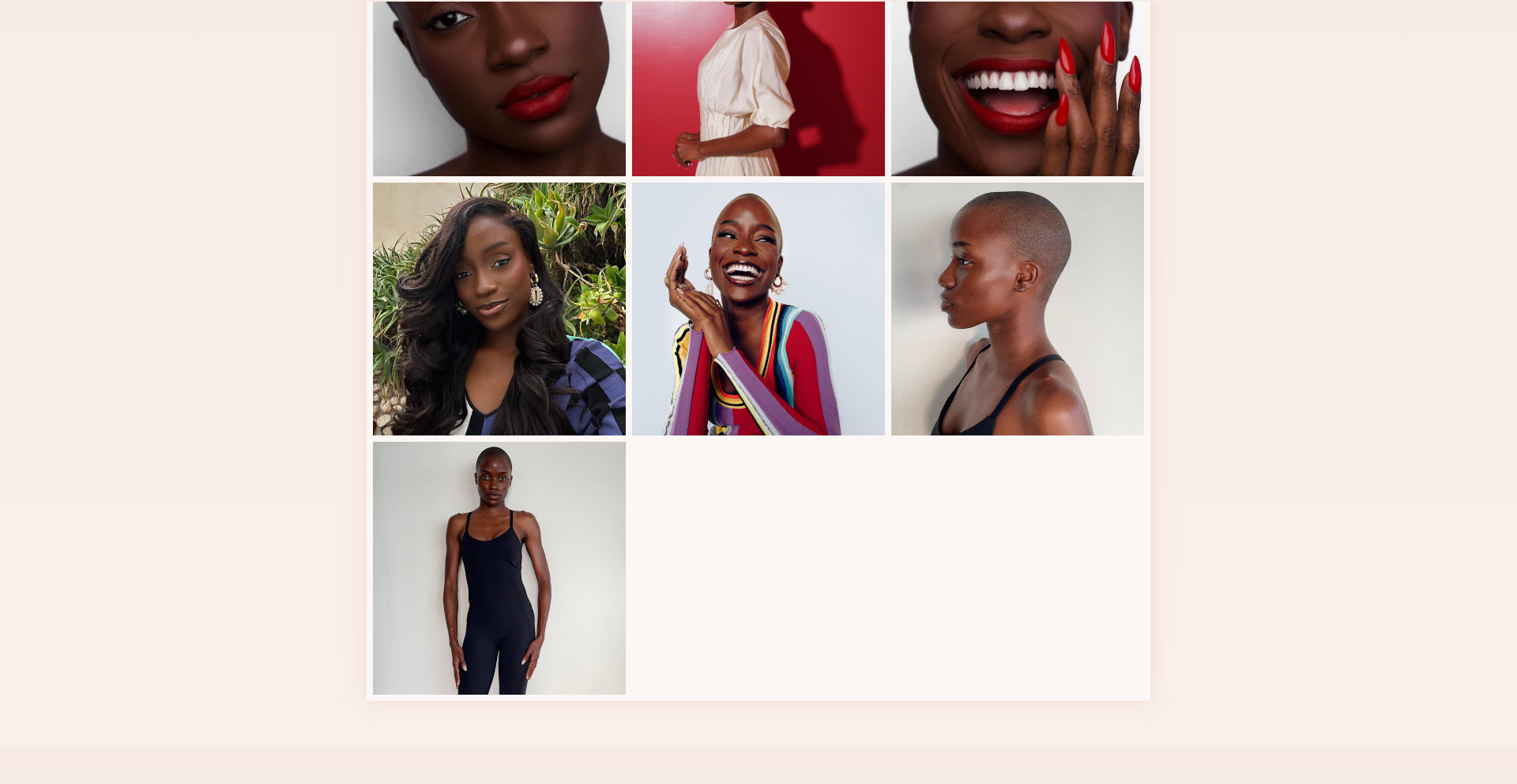
scroll to position [740, 0]
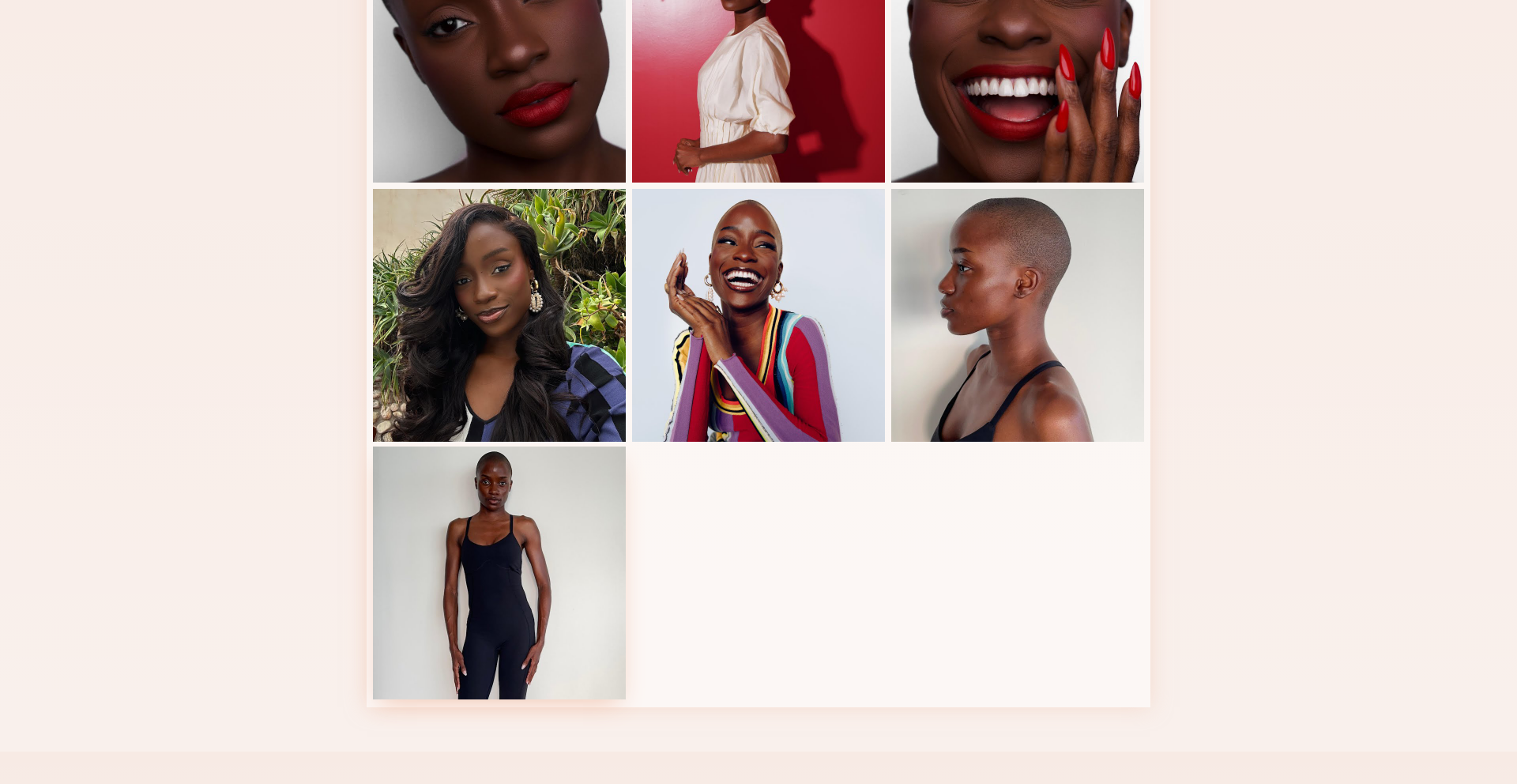
click at [489, 560] on div at bounding box center [500, 573] width 253 height 253
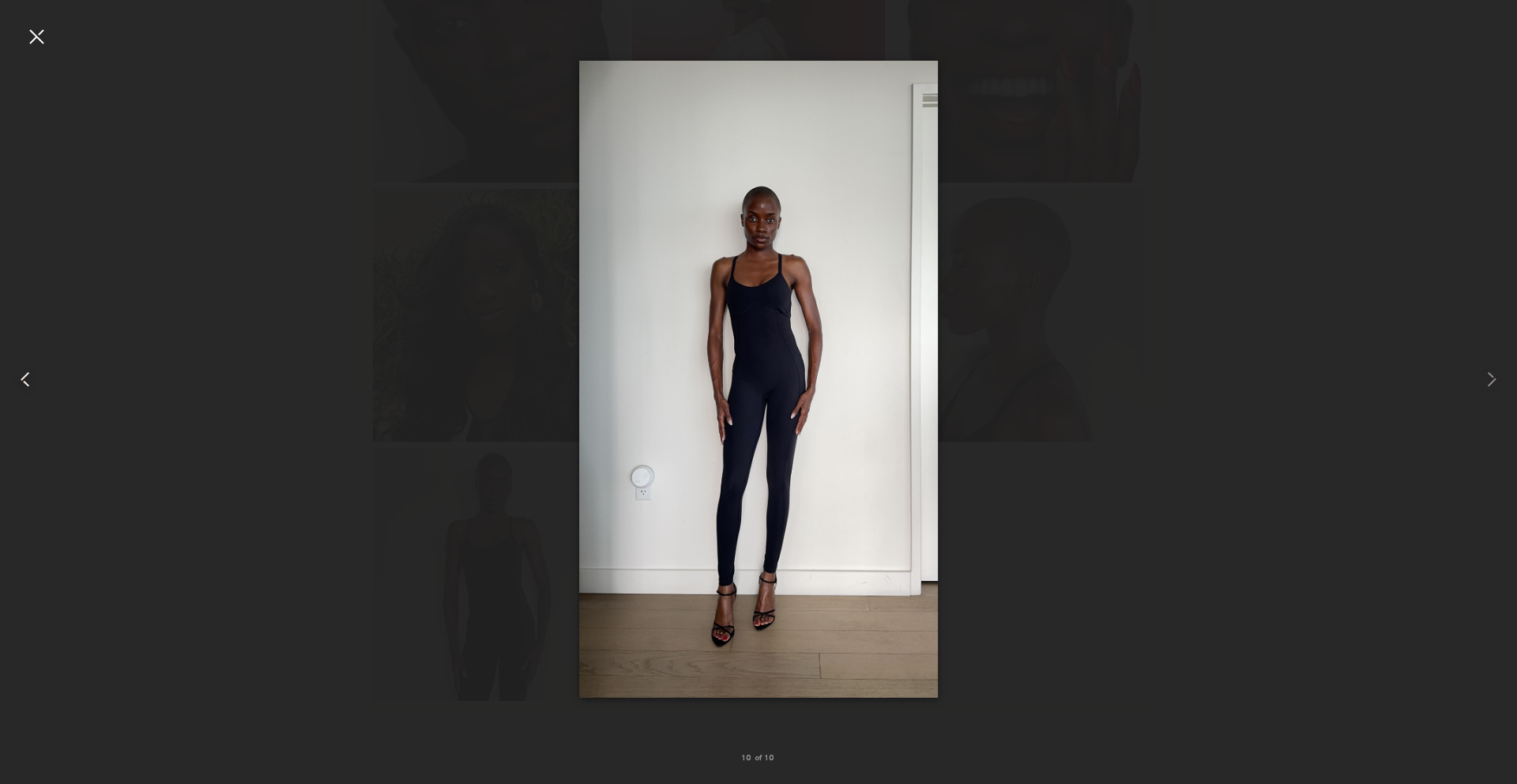
click at [22, 381] on common-icon at bounding box center [25, 380] width 25 height 25
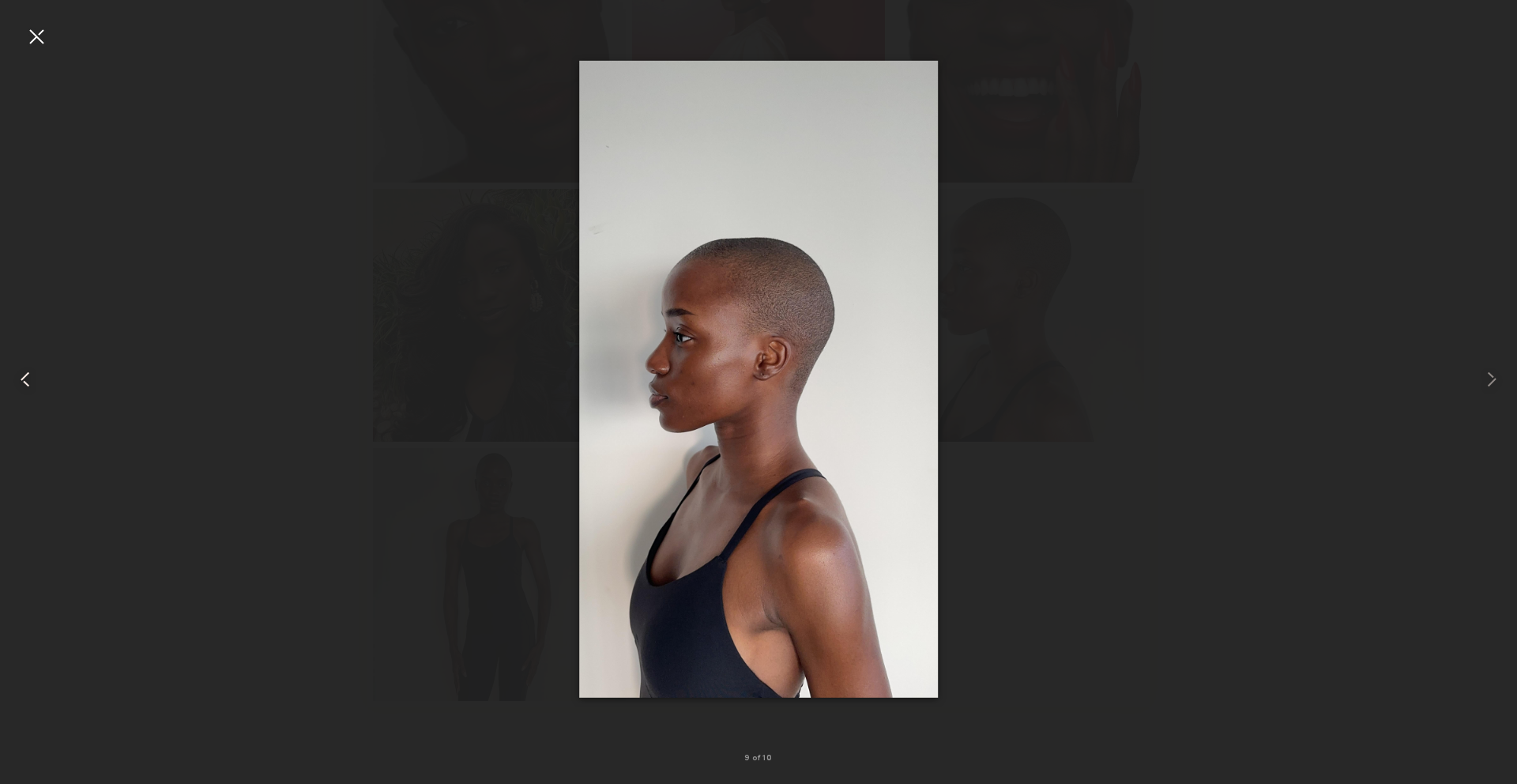
click at [22, 381] on common-icon at bounding box center [25, 380] width 25 height 25
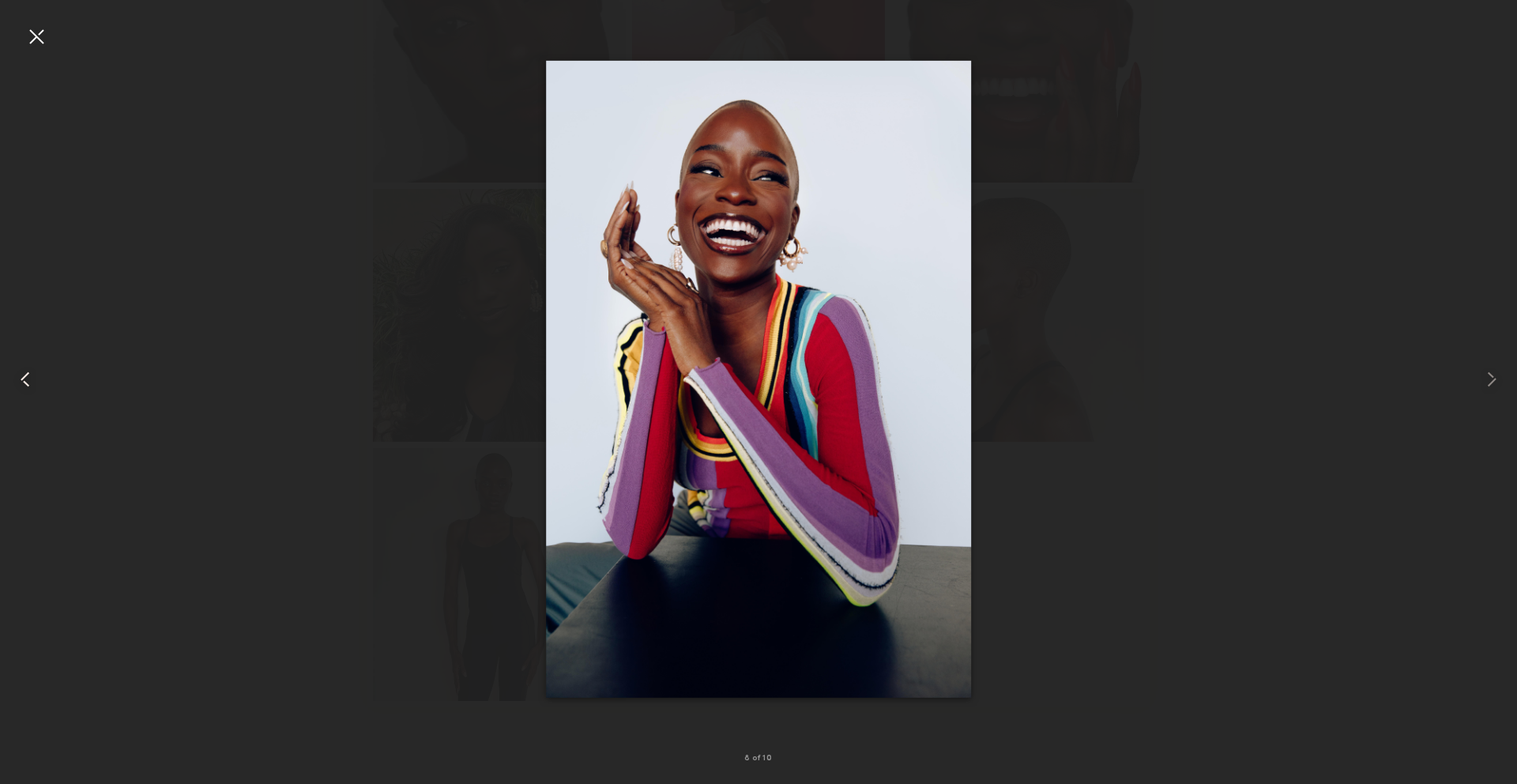
click at [22, 381] on common-icon at bounding box center [25, 380] width 25 height 25
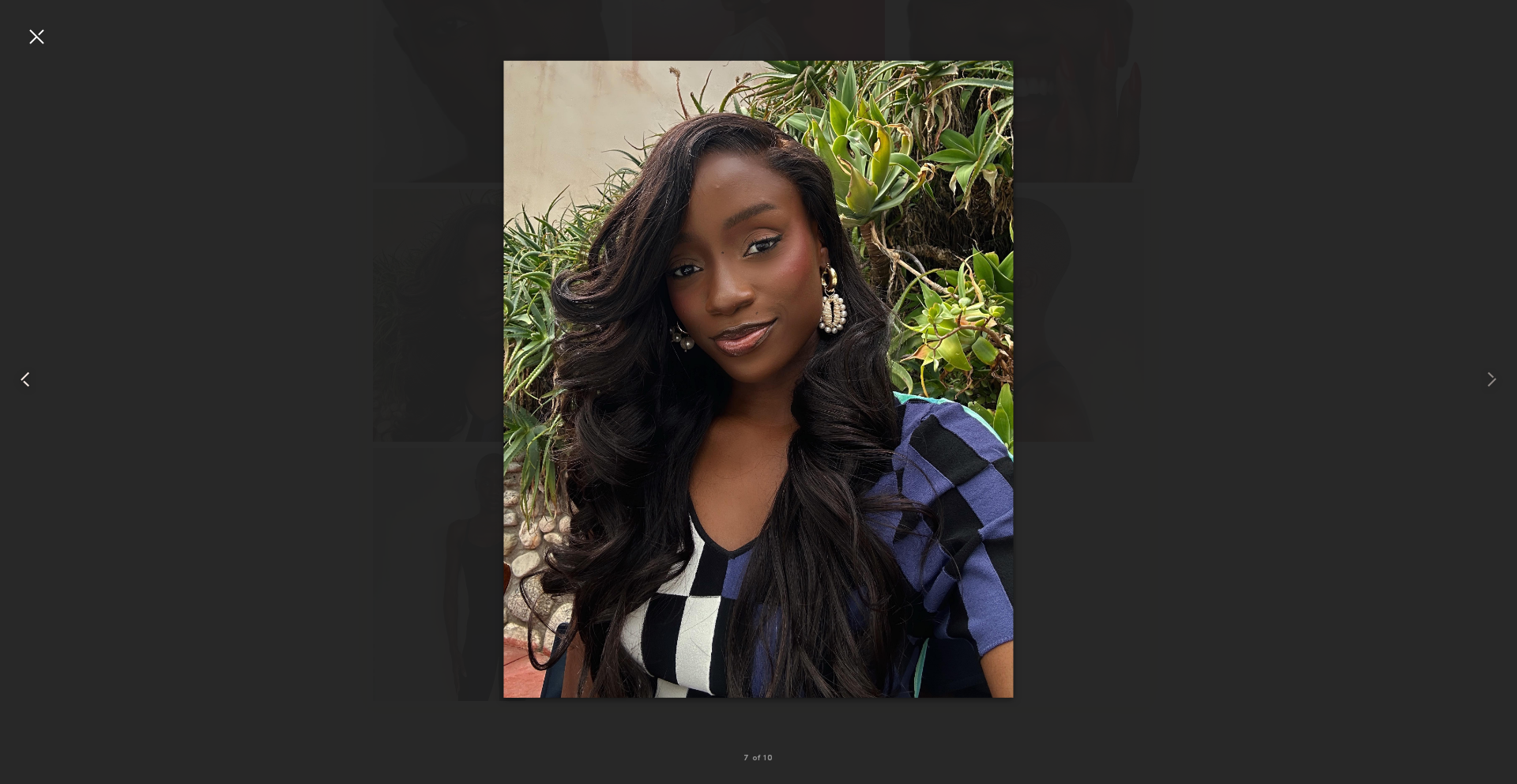
click at [22, 381] on common-icon at bounding box center [25, 380] width 25 height 25
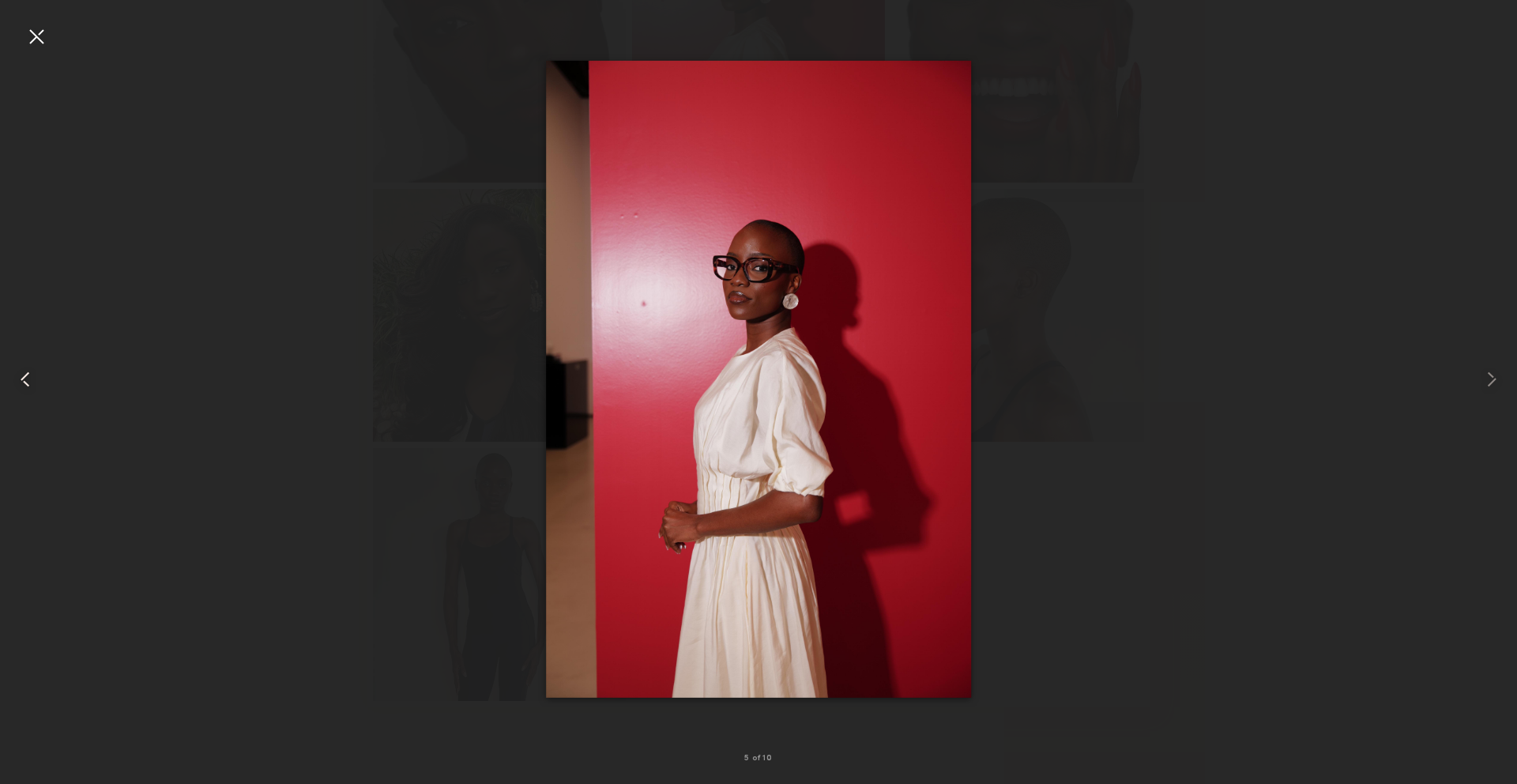
click at [22, 381] on common-icon at bounding box center [25, 380] width 25 height 25
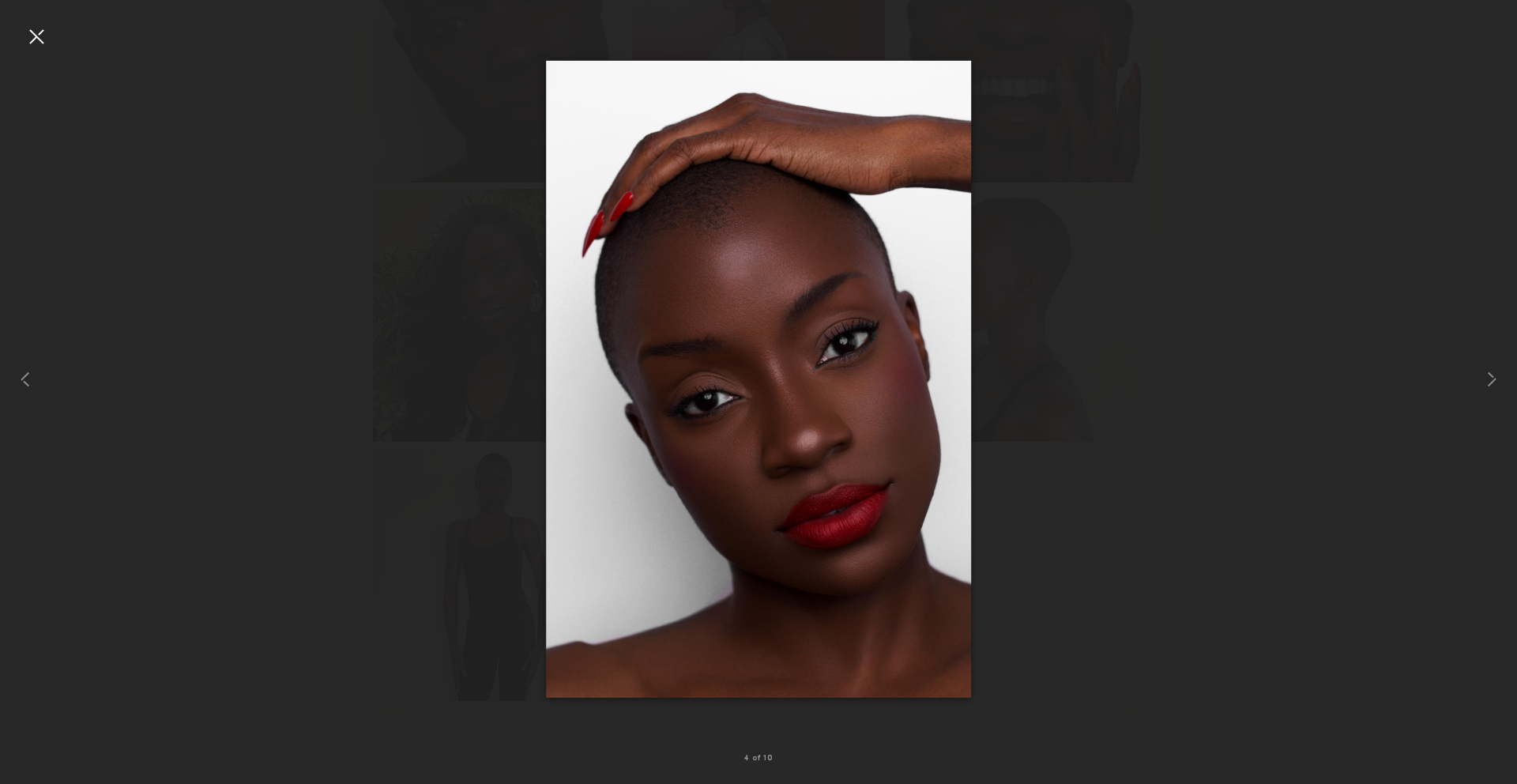
click at [40, 35] on div at bounding box center [36, 36] width 25 height 25
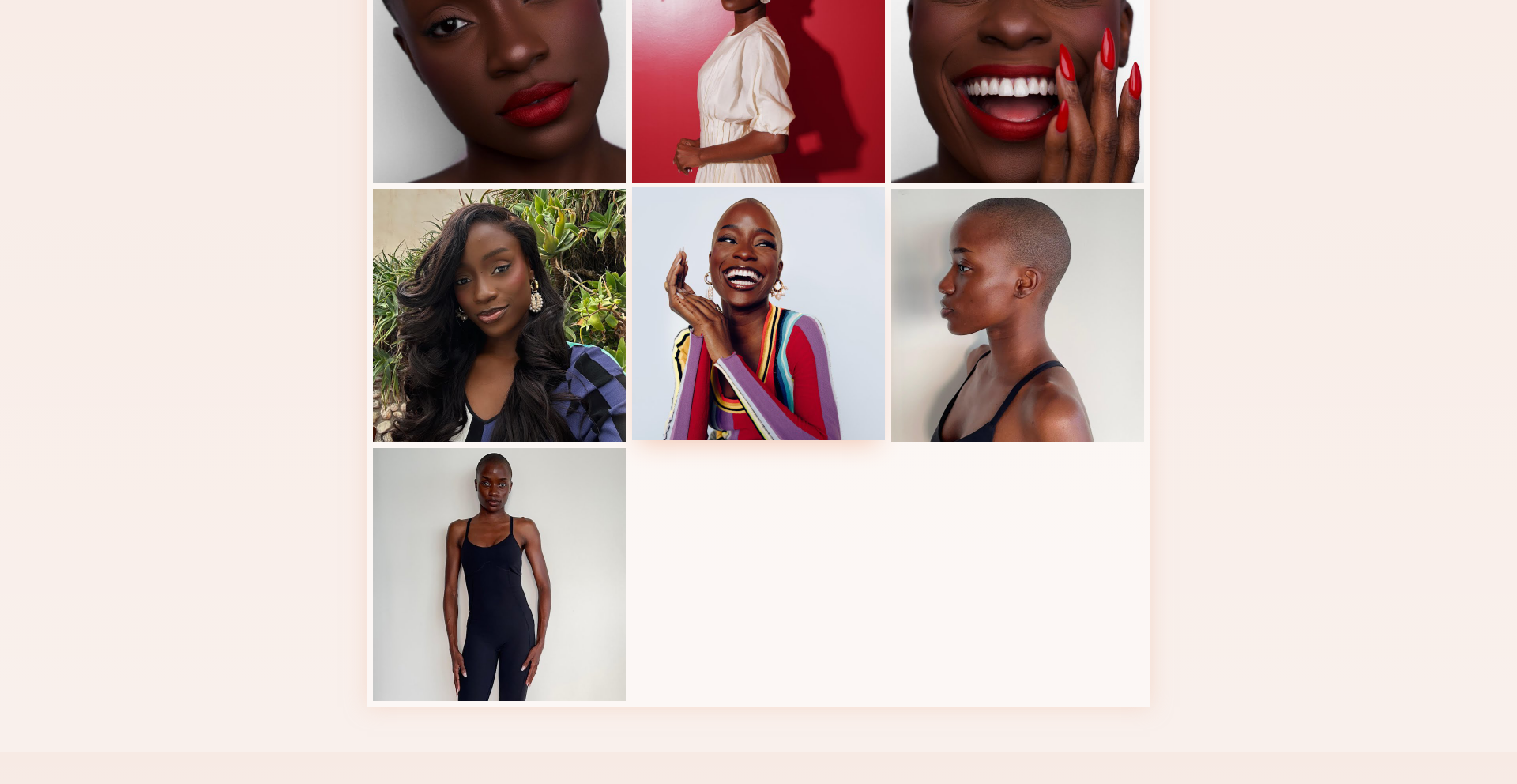
scroll to position [0, 0]
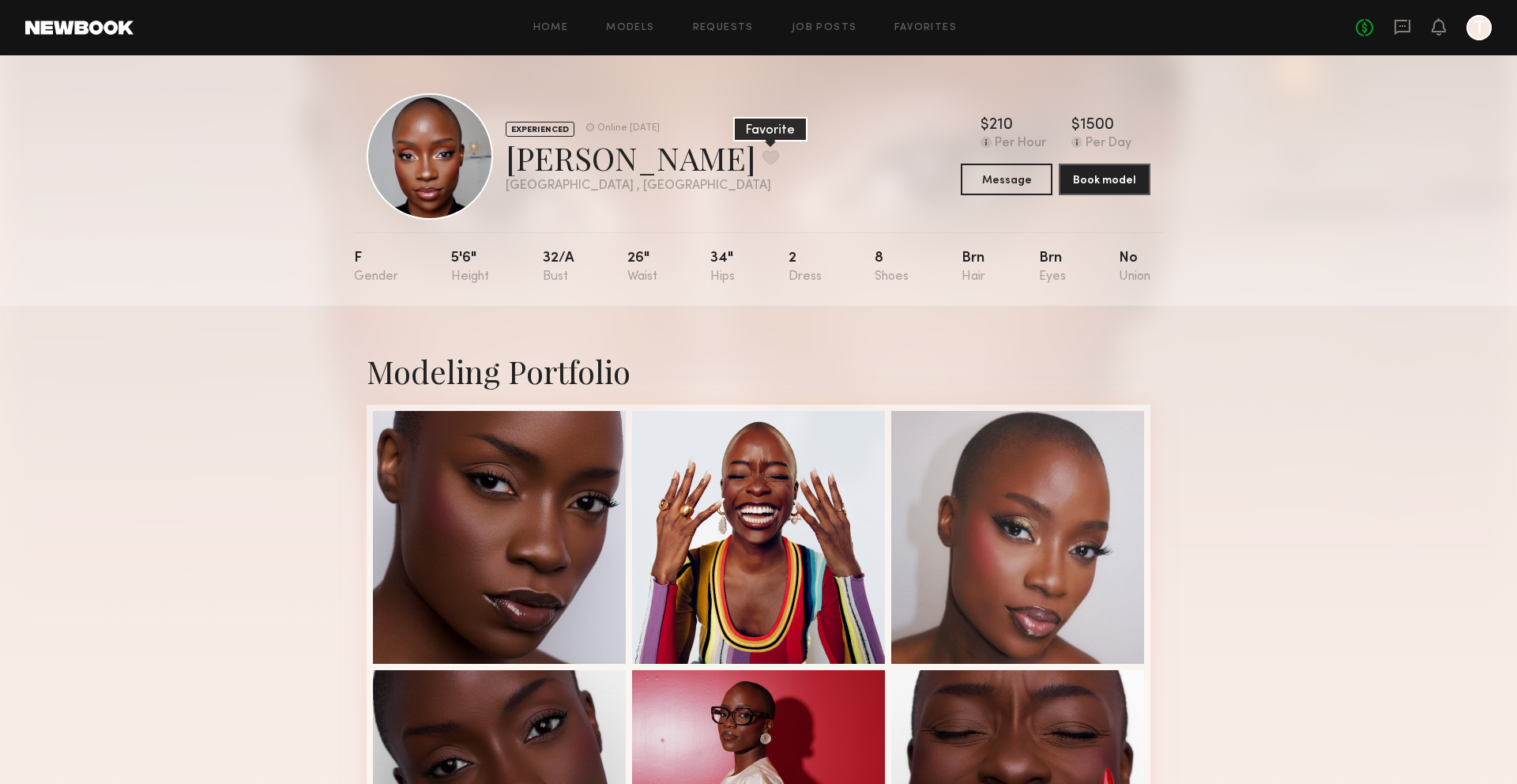
click at [762, 162] on button at bounding box center [770, 158] width 16 height 15
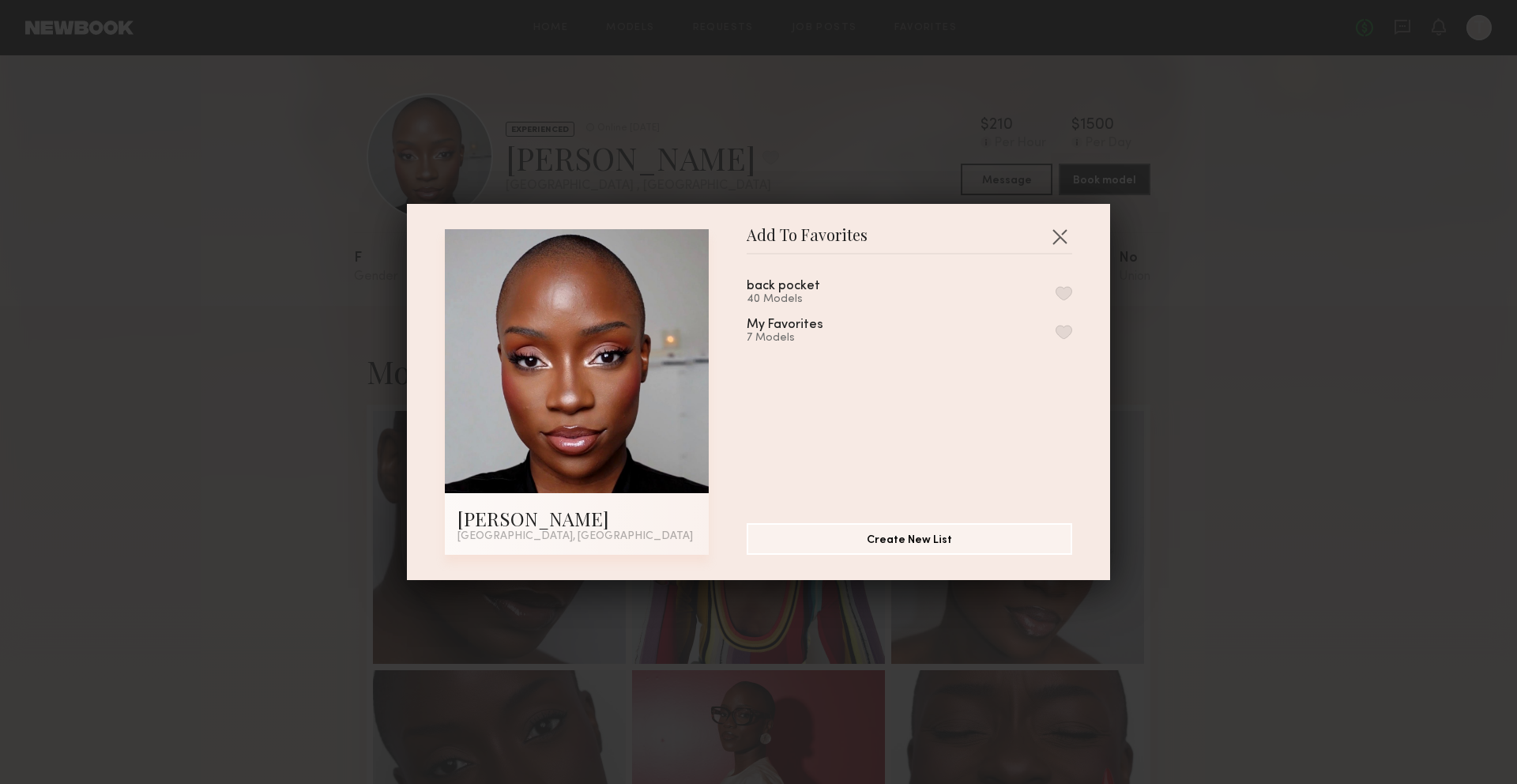
click at [1066, 295] on button "button" at bounding box center [1064, 293] width 16 height 15
click at [1055, 238] on button "button" at bounding box center [1060, 237] width 25 height 25
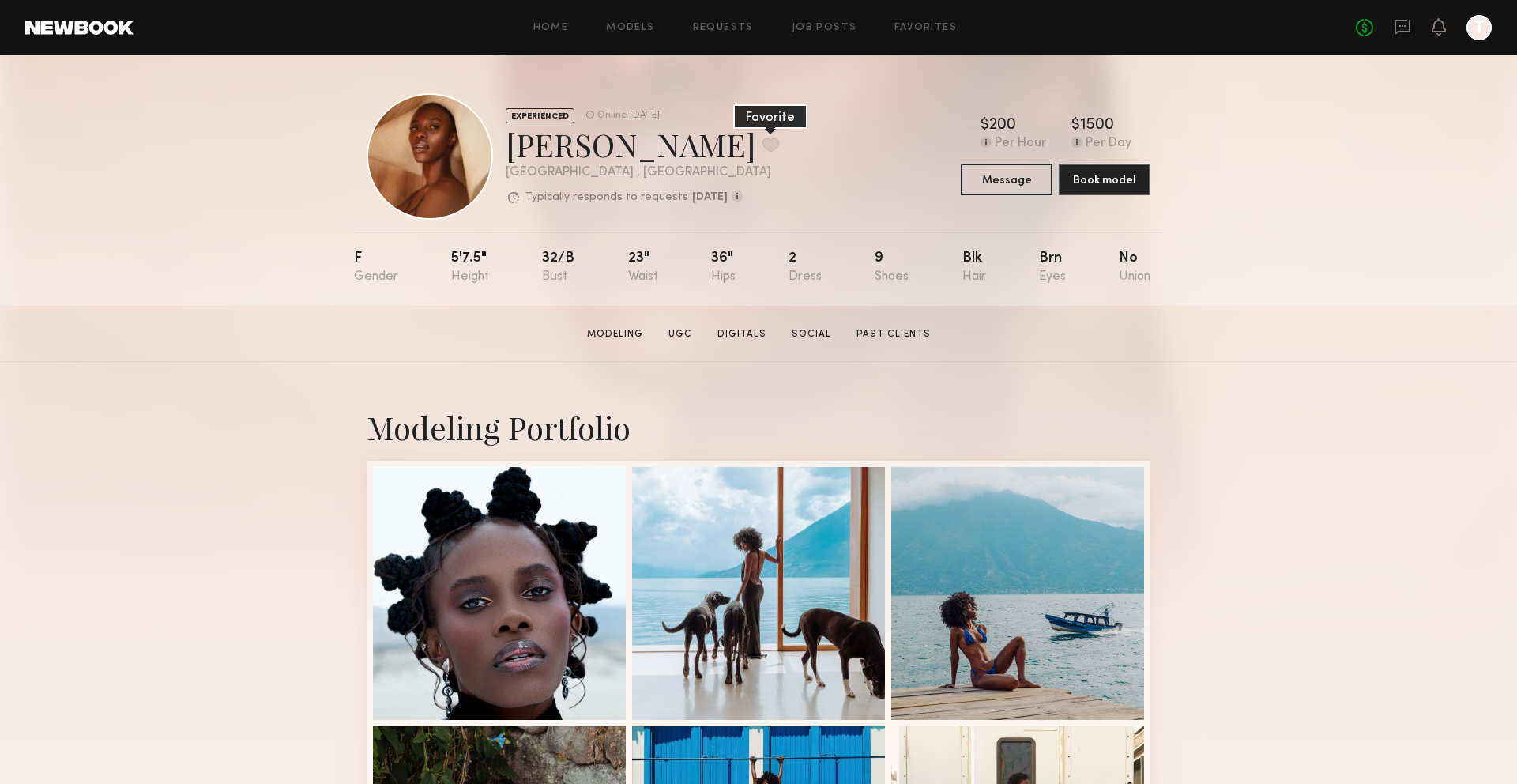
click at [762, 144] on button at bounding box center [770, 145] width 16 height 15
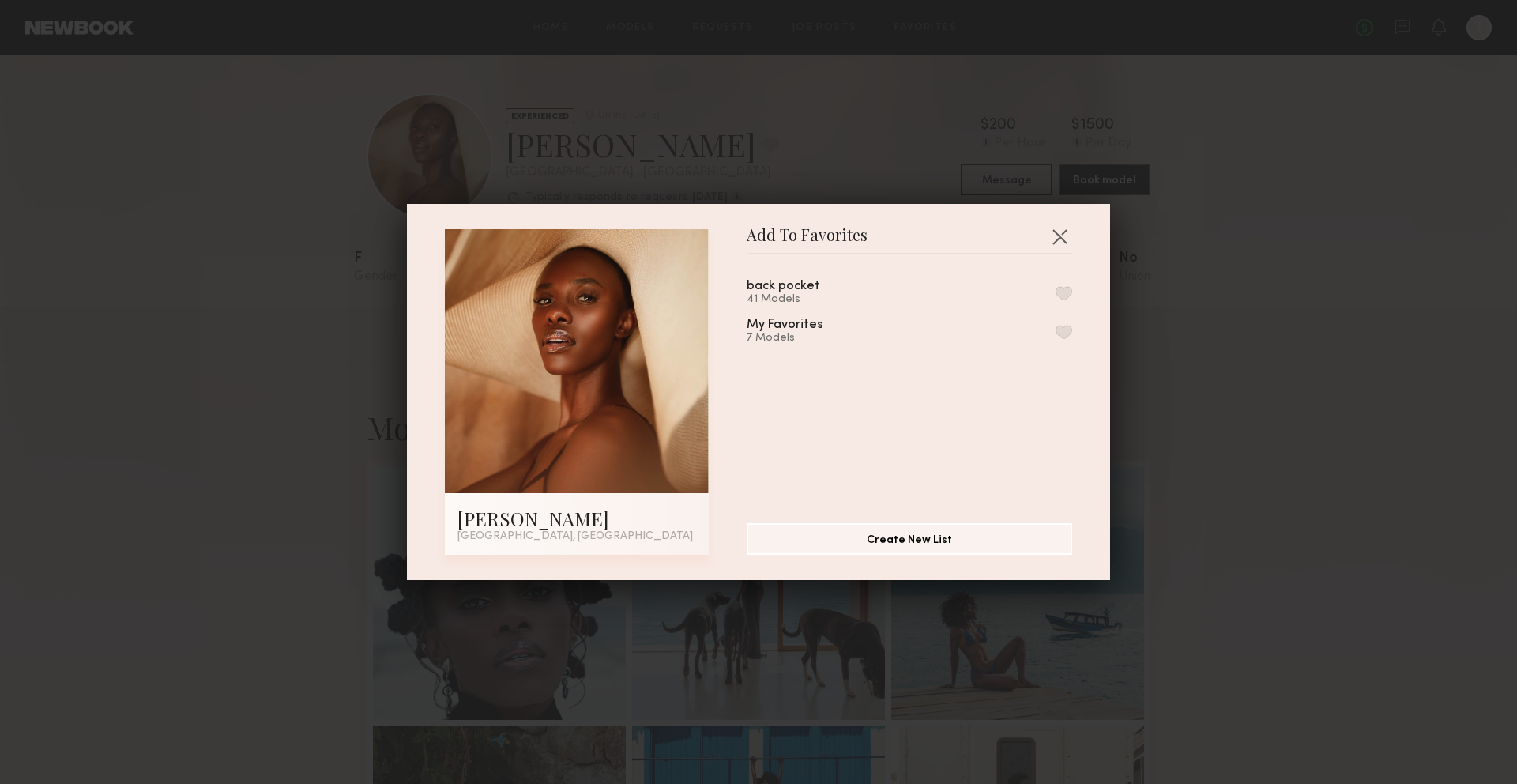
click at [1059, 288] on button "button" at bounding box center [1064, 293] width 16 height 15
click at [1062, 239] on button "button" at bounding box center [1060, 237] width 25 height 25
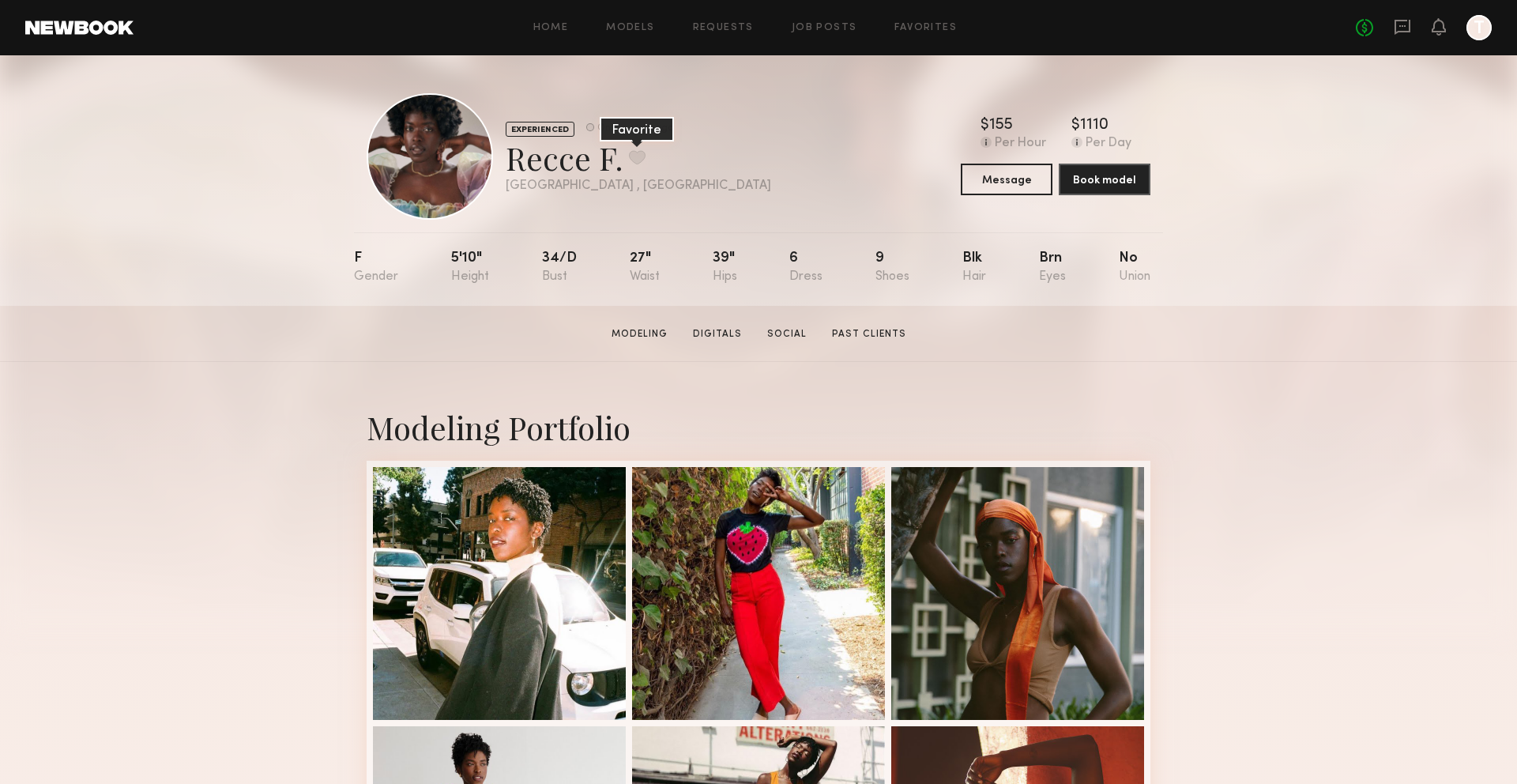
click at [636, 158] on button at bounding box center [637, 158] width 16 height 15
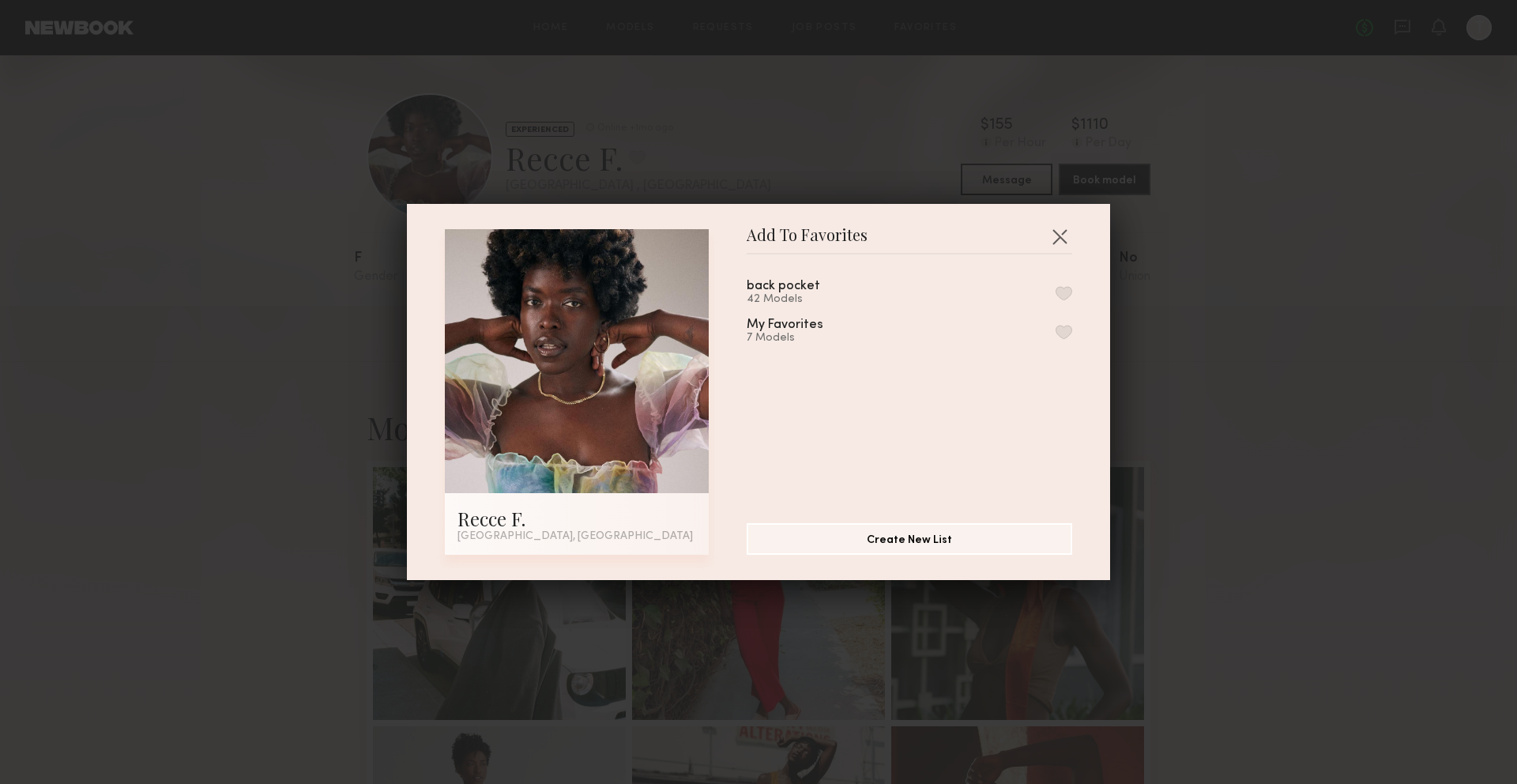
click at [1067, 292] on button "button" at bounding box center [1064, 293] width 16 height 15
click at [811, 168] on div "Add To Favorites Recce F. [GEOGRAPHIC_DATA], [GEOGRAPHIC_DATA] Add To Favorites…" at bounding box center [758, 392] width 1517 height 784
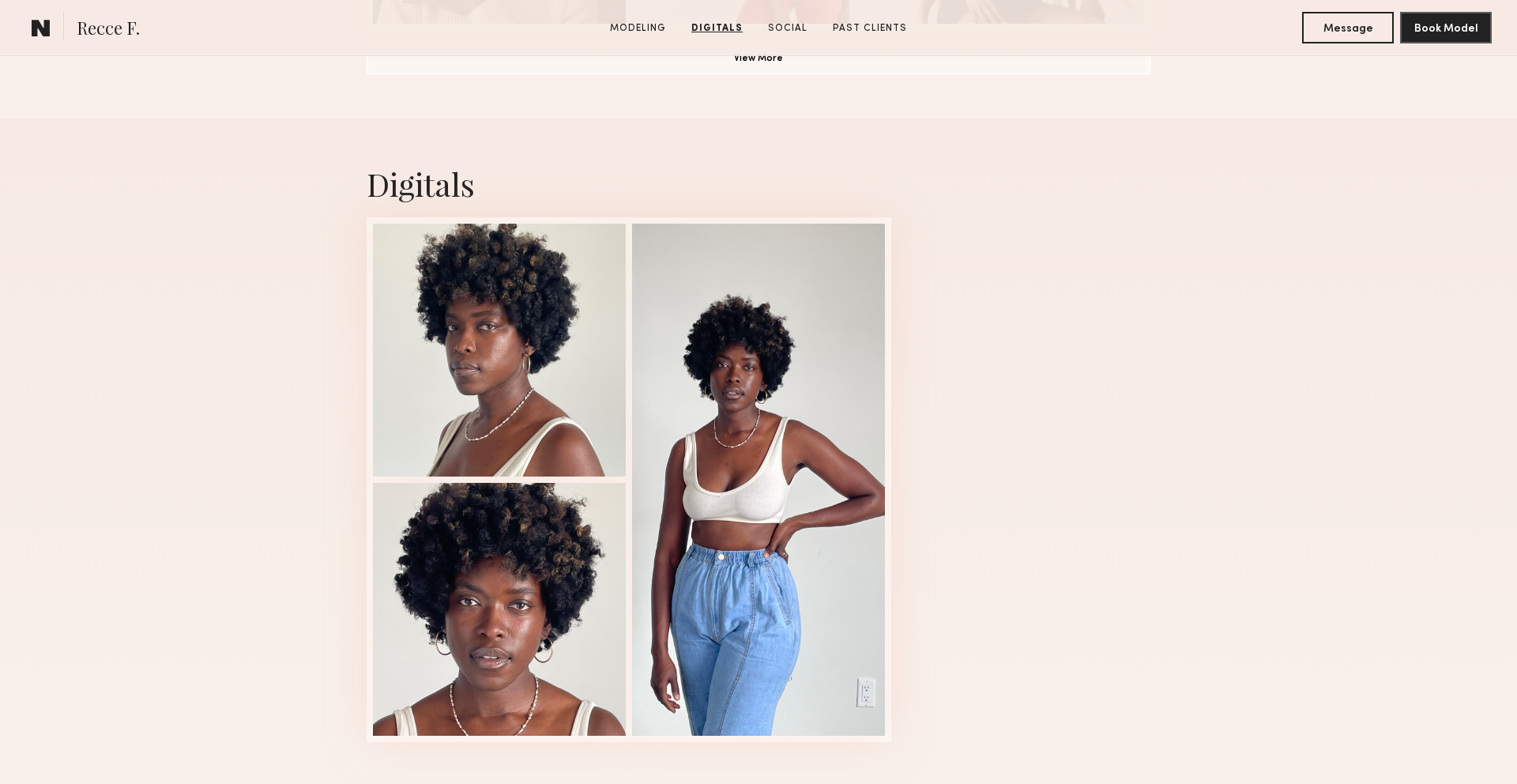
scroll to position [1503, 0]
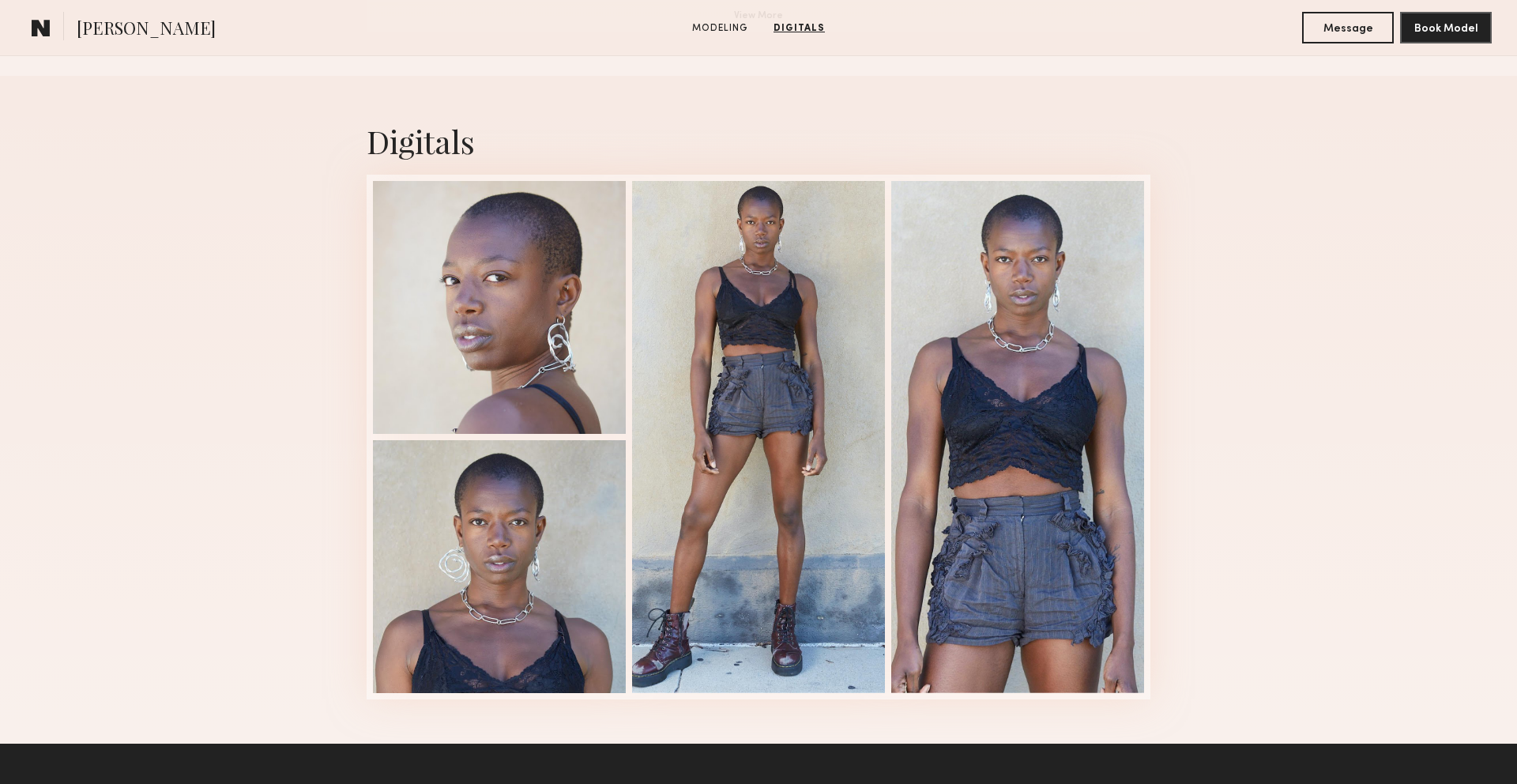
scroll to position [1512, 0]
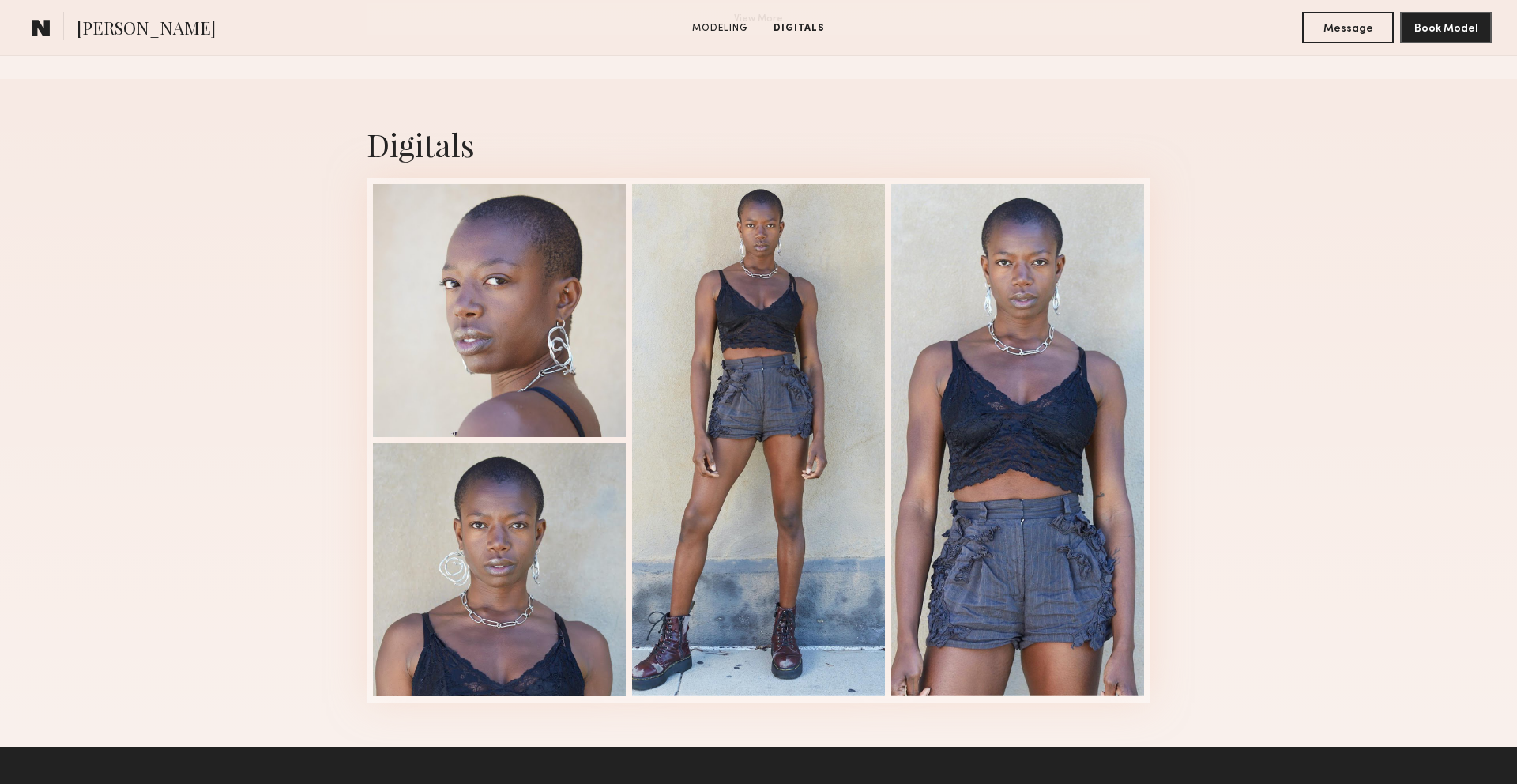
click at [158, 26] on span "[PERSON_NAME]" at bounding box center [146, 29] width 139 height 27
copy span "[PERSON_NAME]"
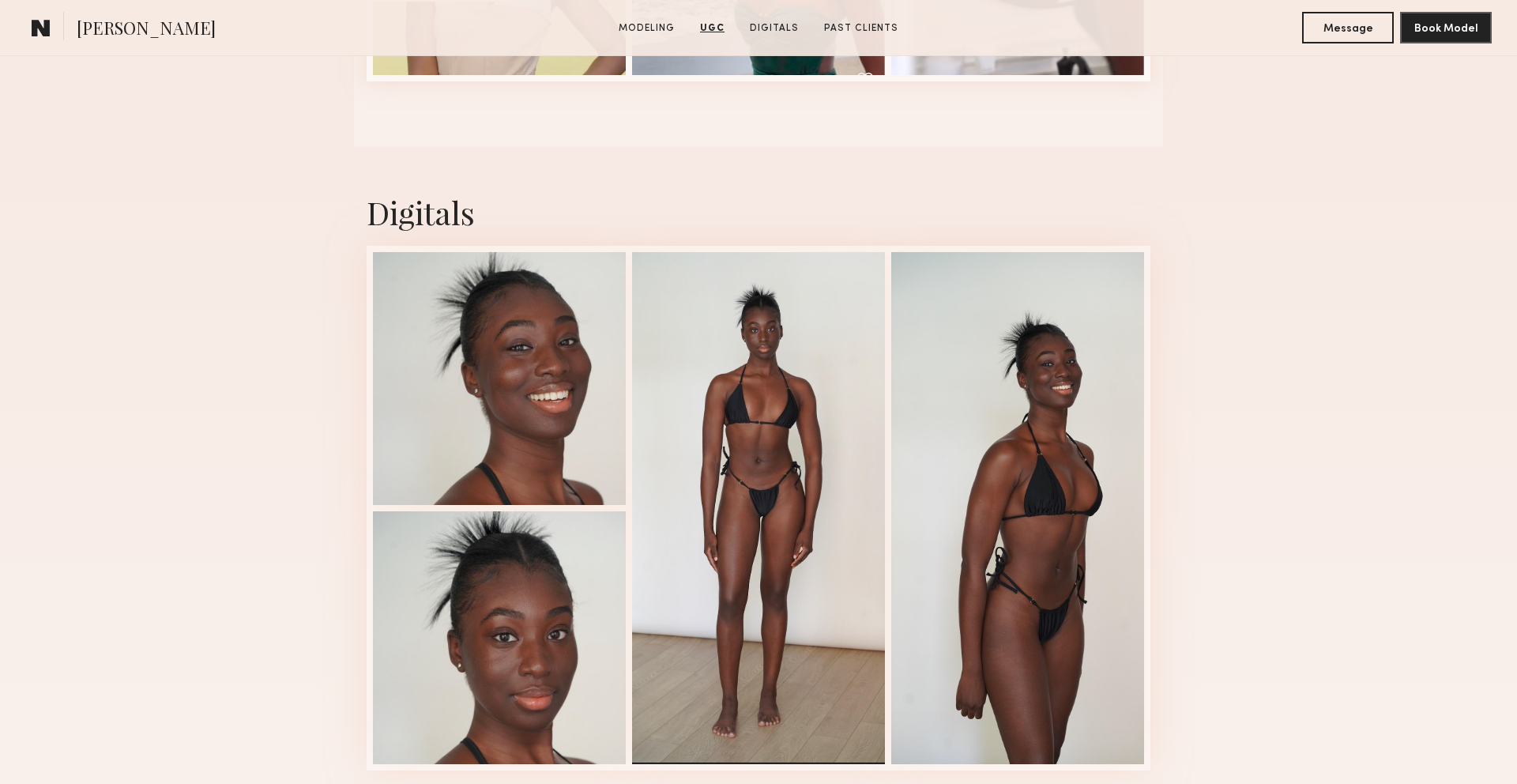
scroll to position [1909, 0]
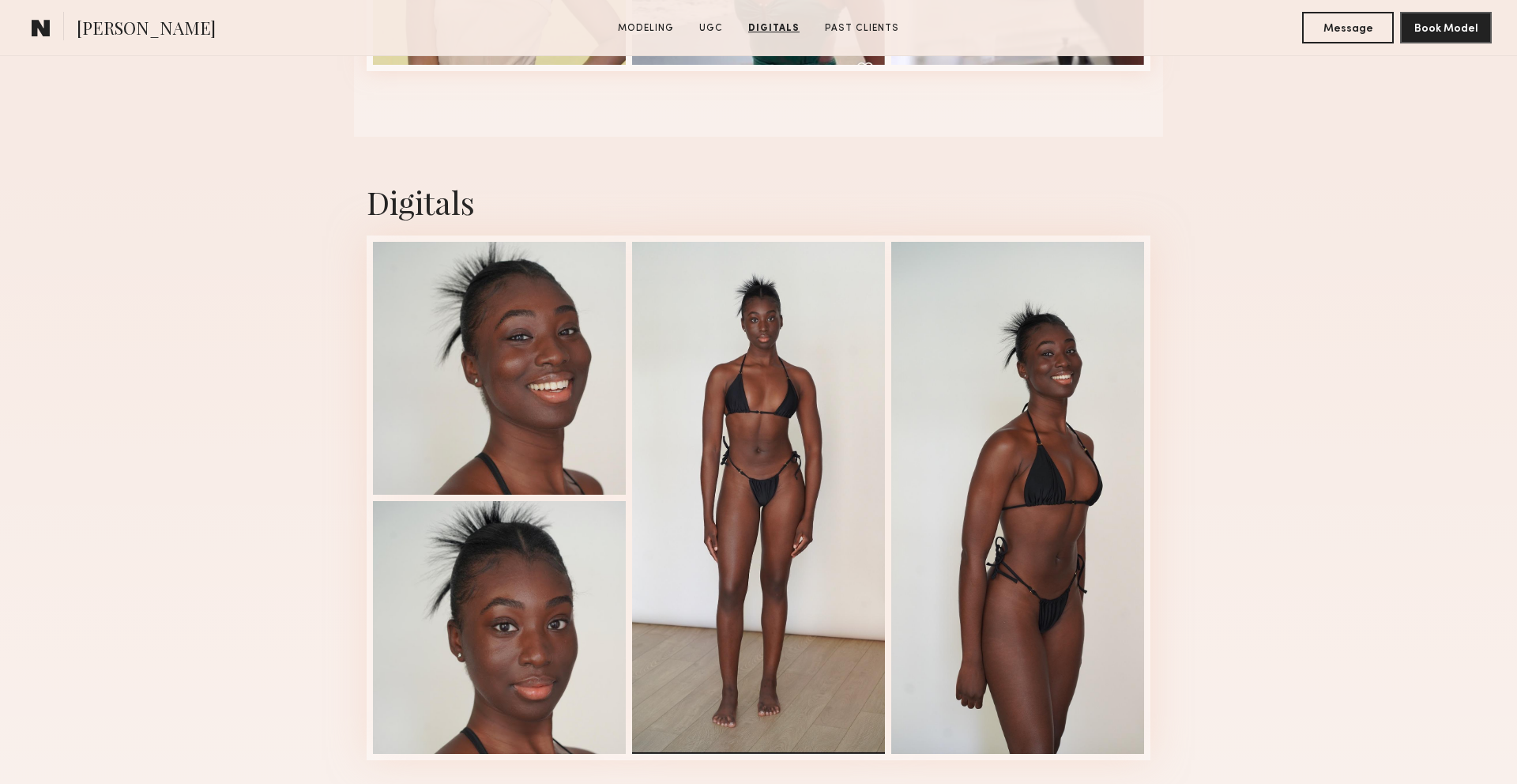
click at [140, 33] on span "[PERSON_NAME]" at bounding box center [146, 29] width 139 height 27
click at [140, 33] on span "Aneesah O." at bounding box center [146, 29] width 139 height 27
copy span "Aneesah O."
